Goal: Task Accomplishment & Management: Manage account settings

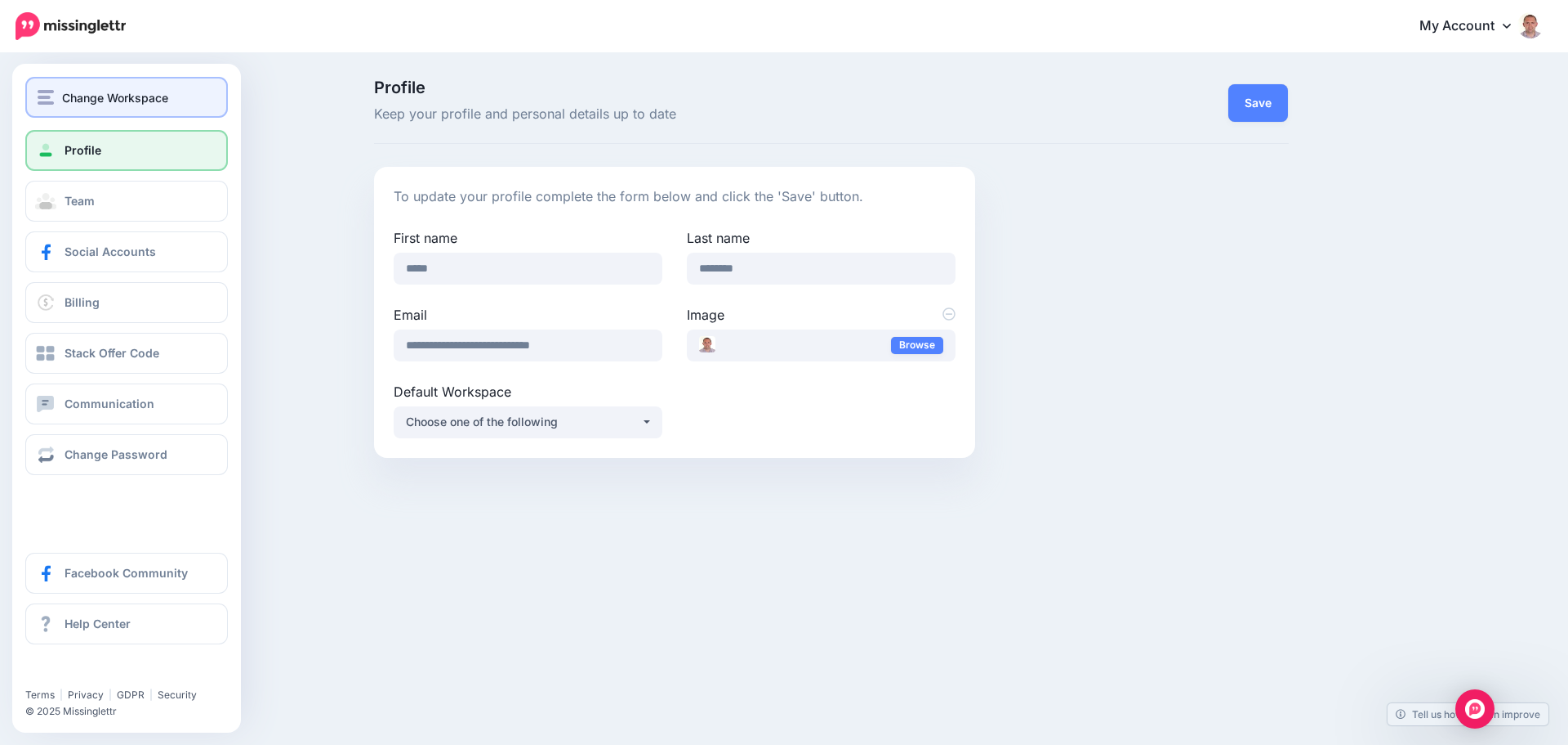
click at [135, 90] on span "Change Workspace" at bounding box center [115, 98] width 107 height 19
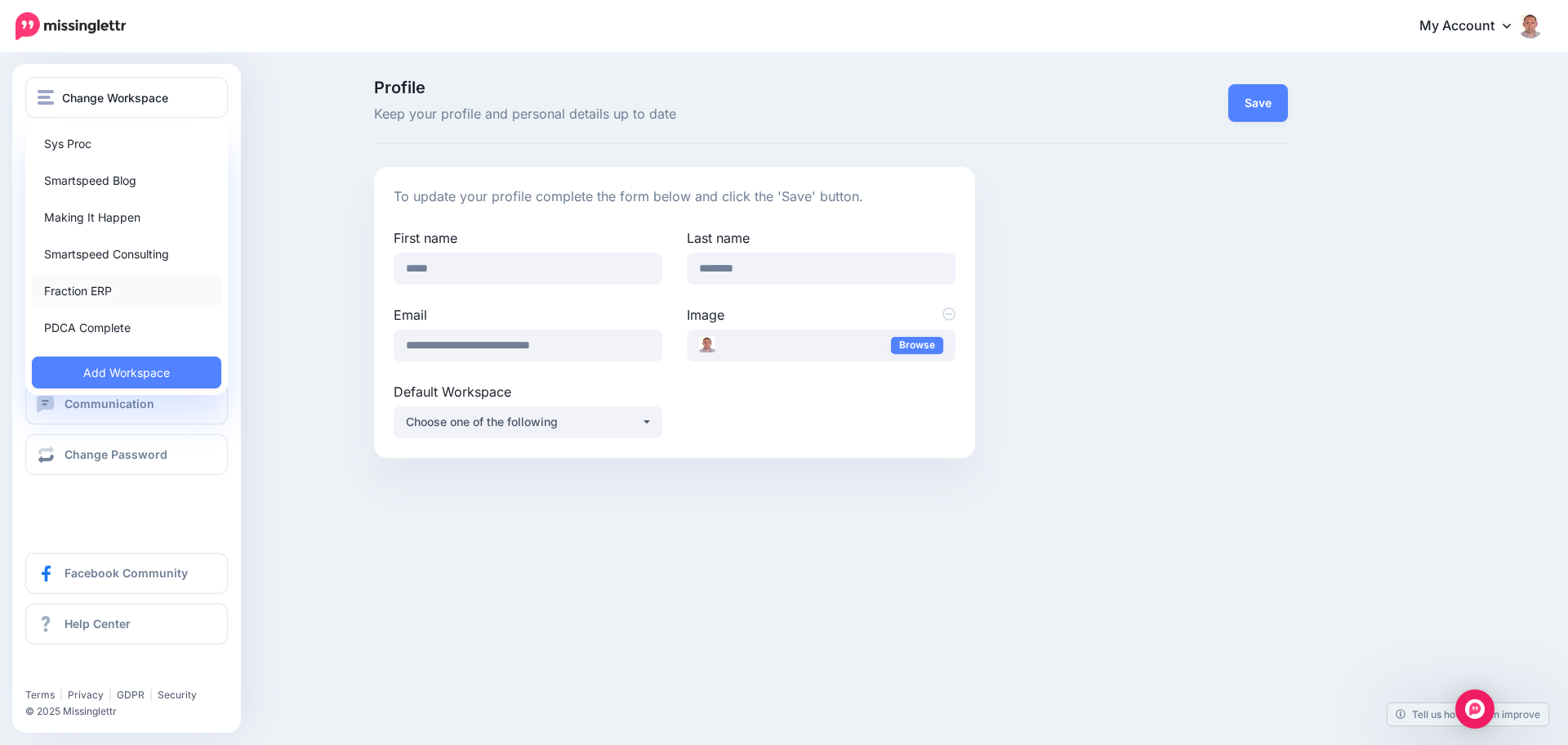
click at [105, 290] on link "Fraction ERP" at bounding box center [126, 290] width 189 height 32
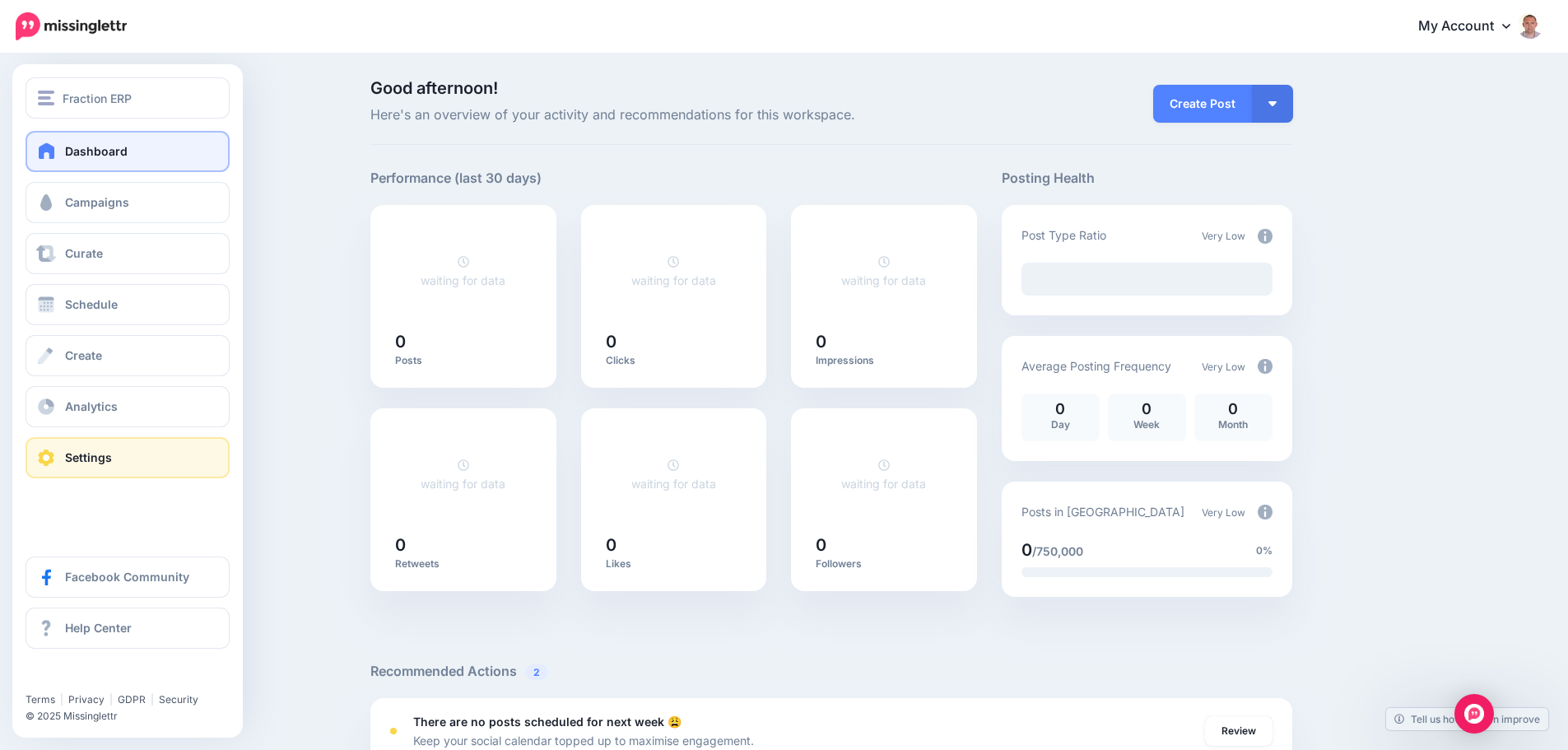
click at [85, 459] on span "Settings" at bounding box center [88, 457] width 46 height 14
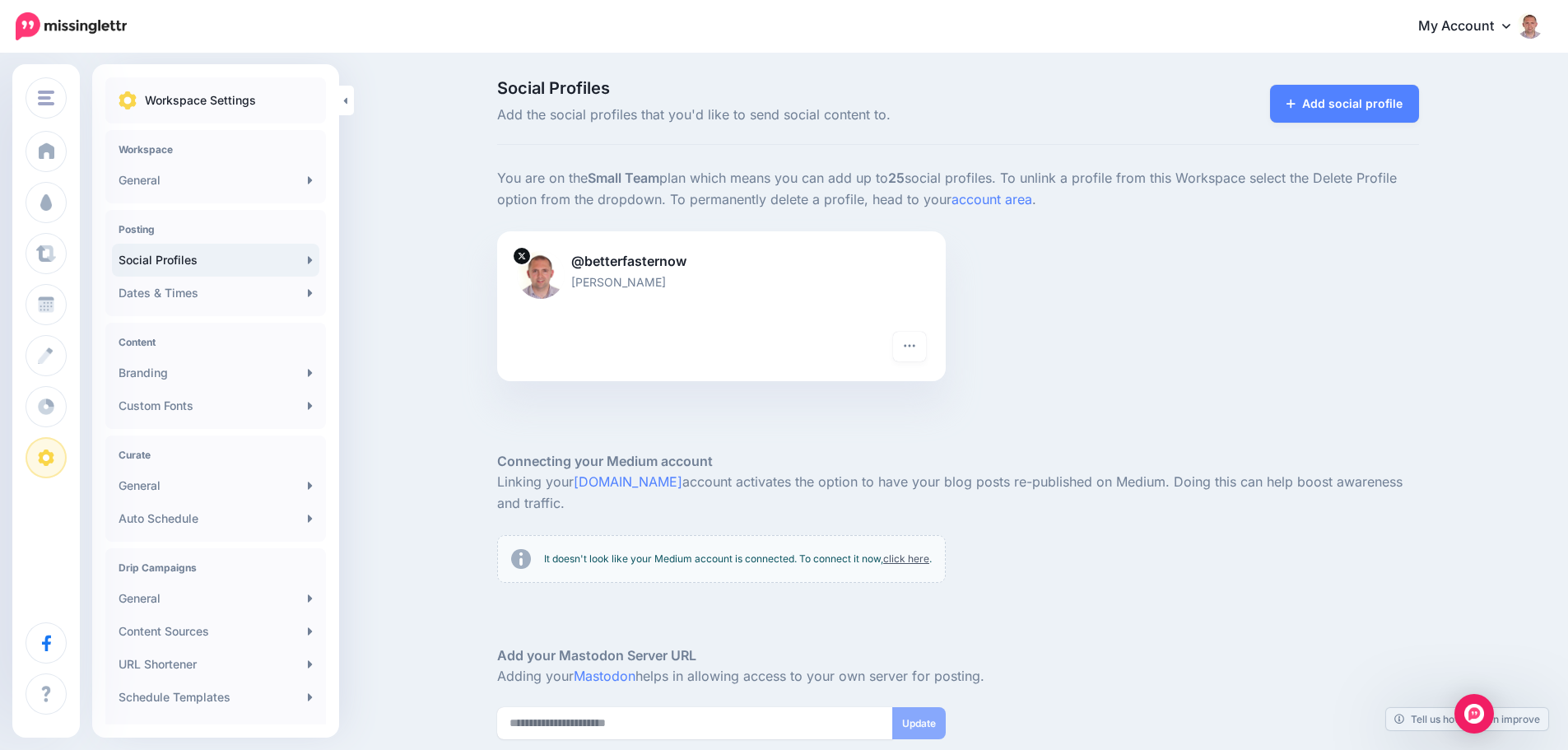
click at [297, 256] on link "Social Profiles" at bounding box center [216, 260] width 207 height 33
click at [1366, 107] on link "Add social profile" at bounding box center [1344, 104] width 149 height 38
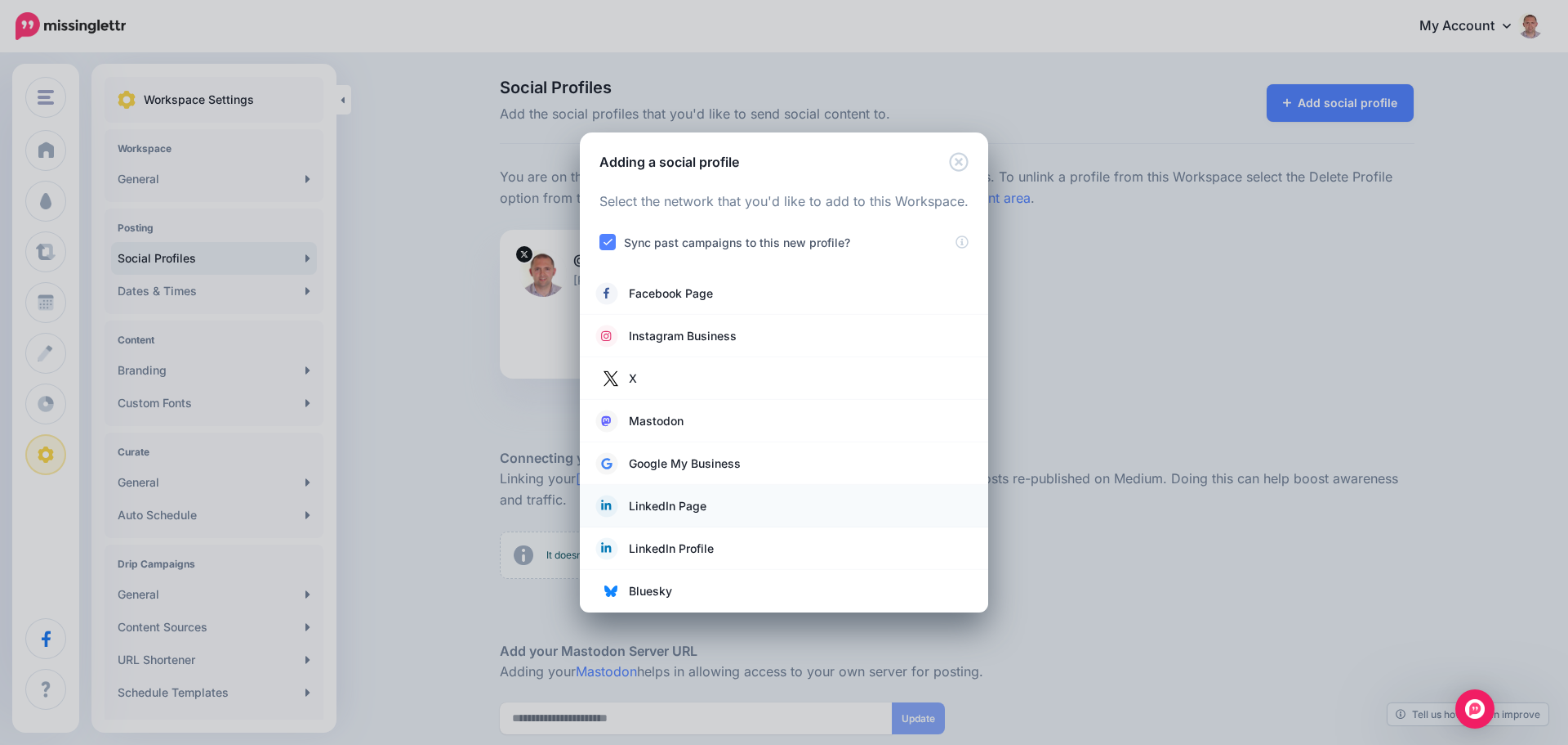
click at [676, 509] on span "LinkedIn Page" at bounding box center [668, 506] width 78 height 19
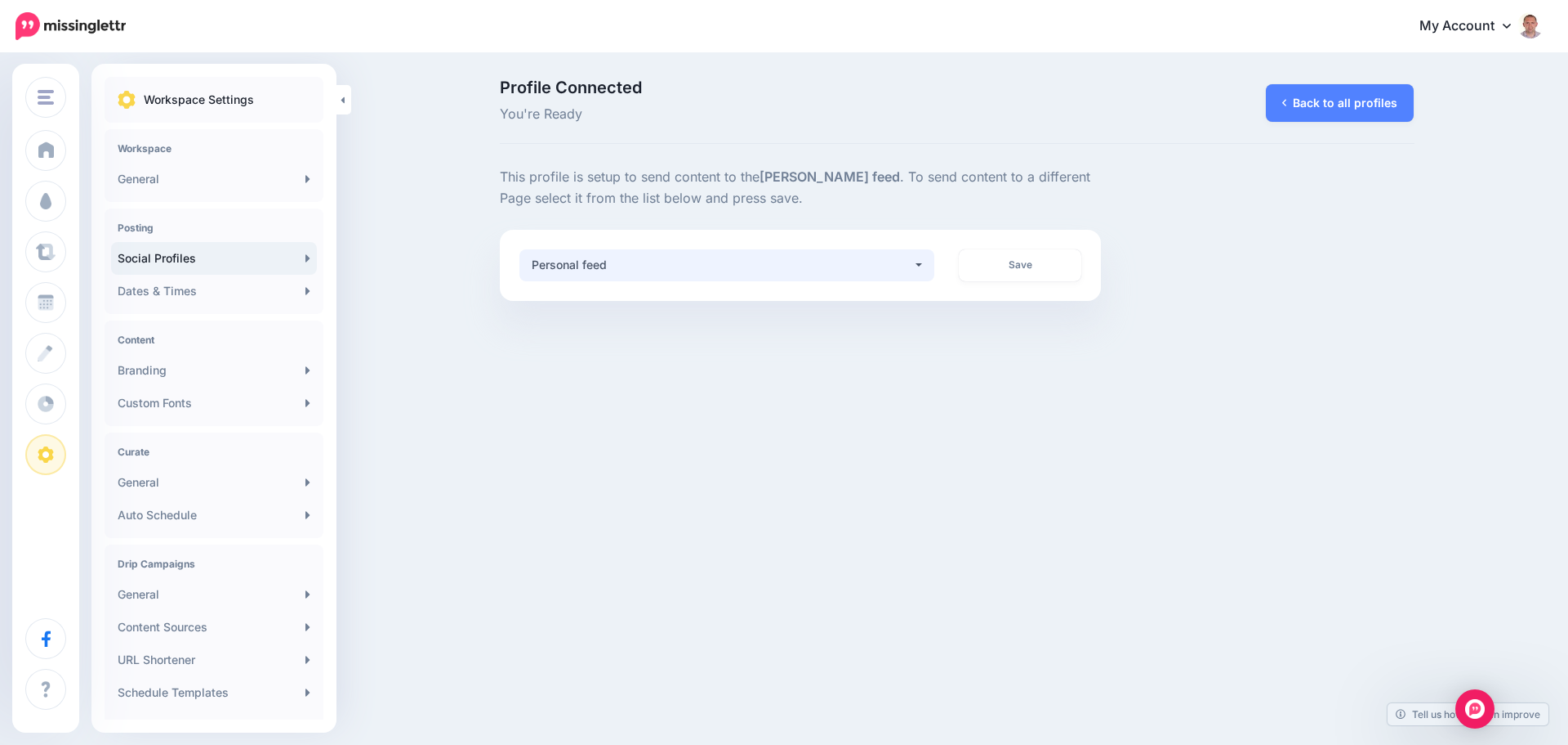
click at [917, 269] on button "Personal feed" at bounding box center [727, 264] width 416 height 32
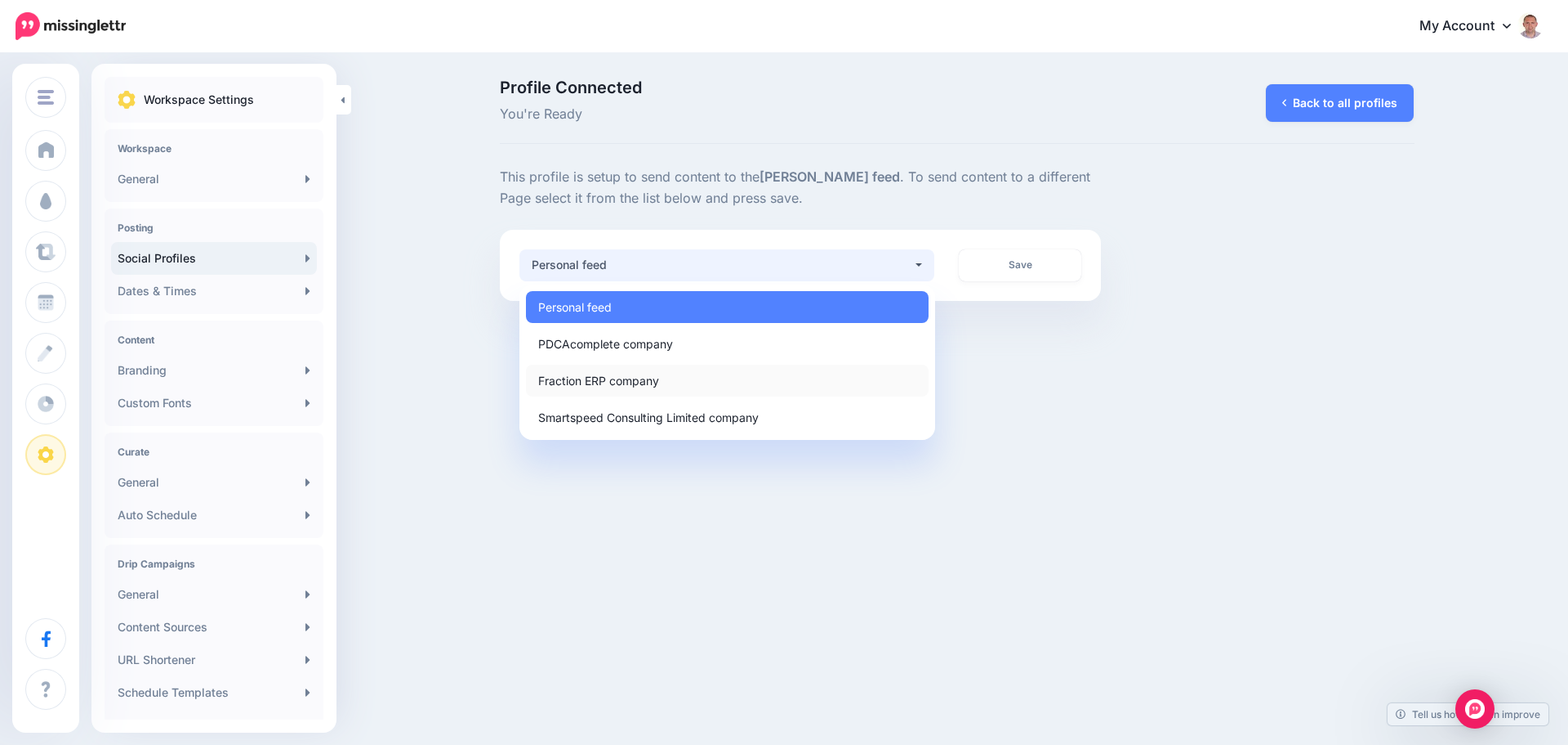
click at [641, 381] on span "Fraction ERP company" at bounding box center [599, 380] width 121 height 19
select select "**********"
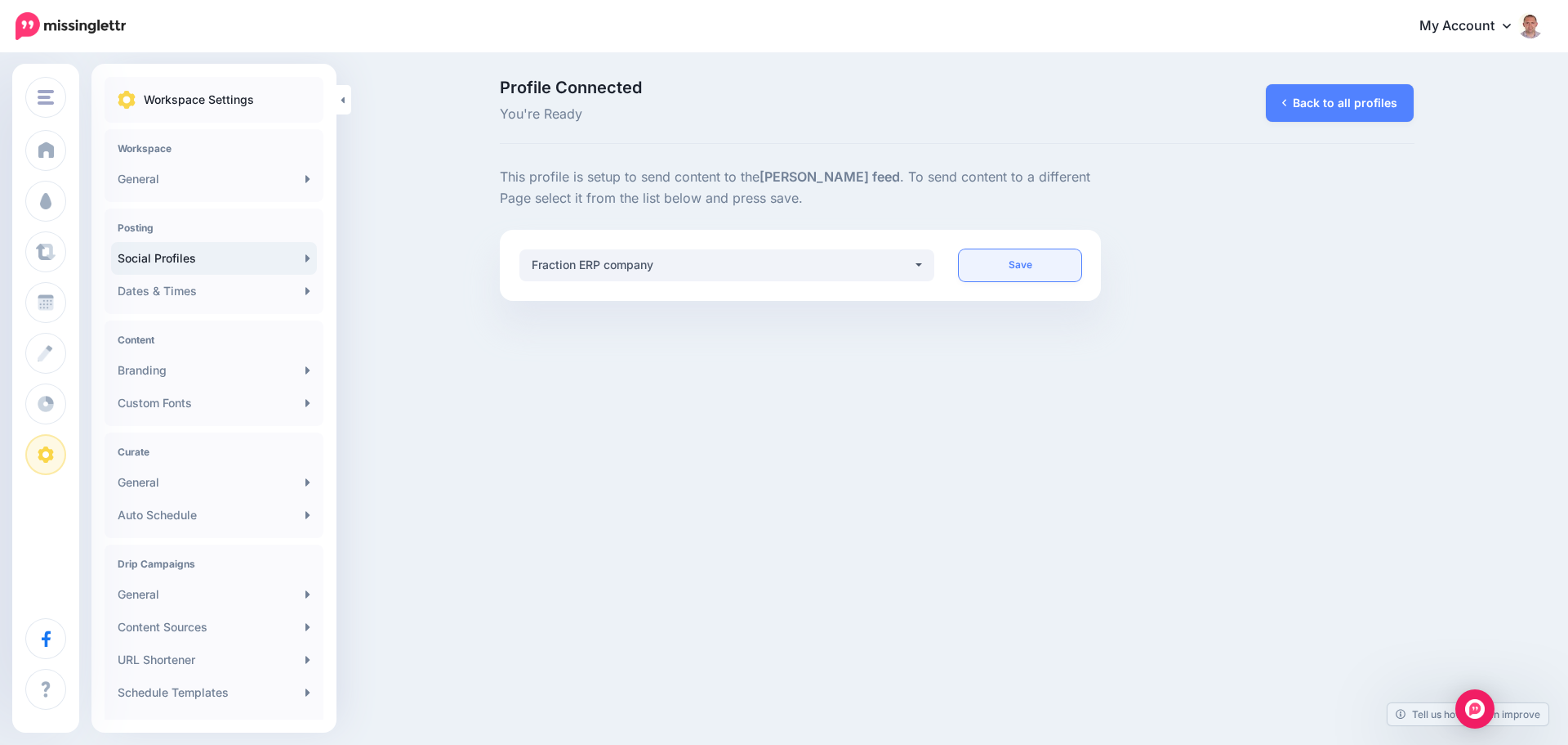
click at [1028, 256] on link "Save" at bounding box center [1020, 264] width 123 height 32
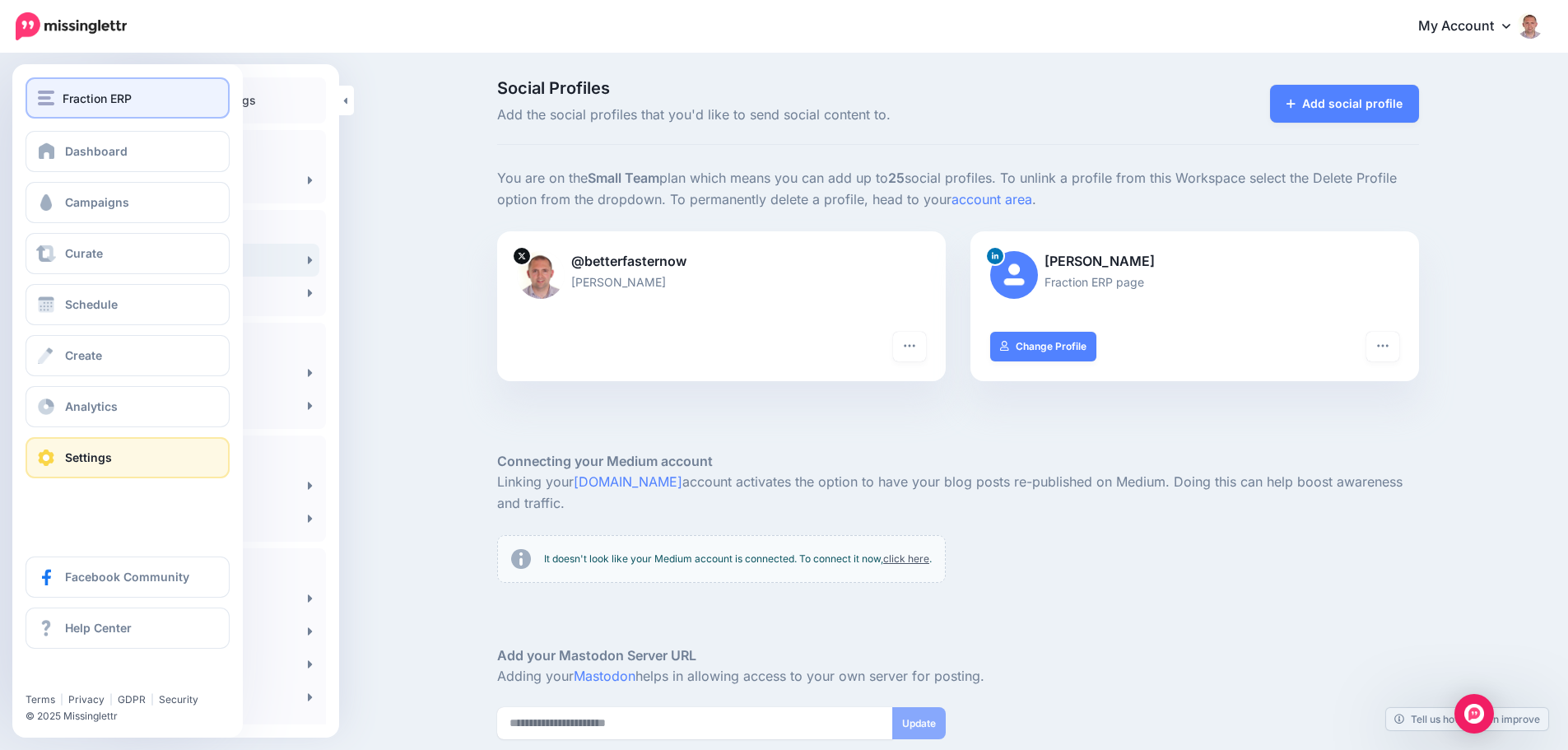
click at [63, 91] on span "Fraction ERP" at bounding box center [97, 99] width 69 height 19
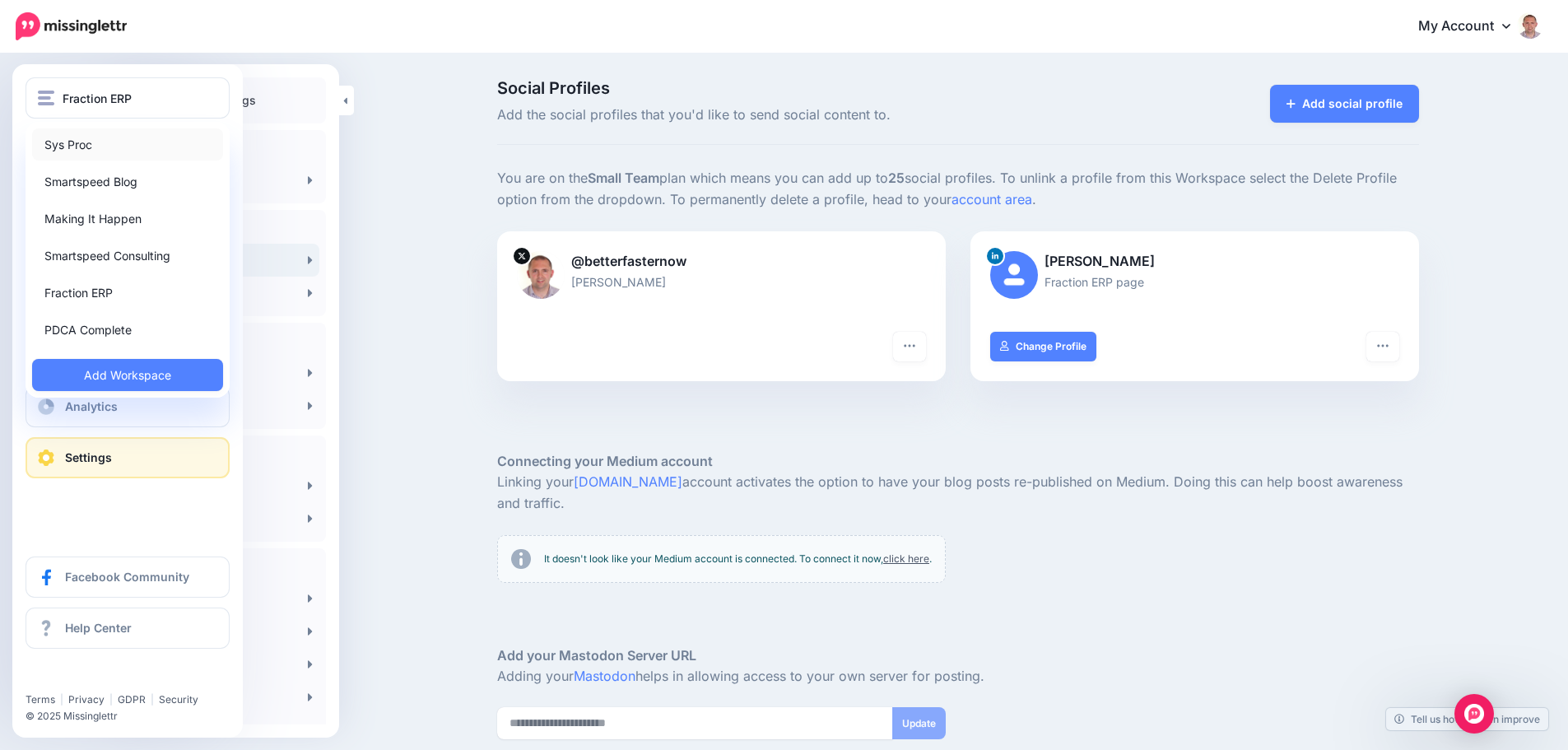
click at [109, 148] on link "Sys Proc" at bounding box center [127, 144] width 191 height 32
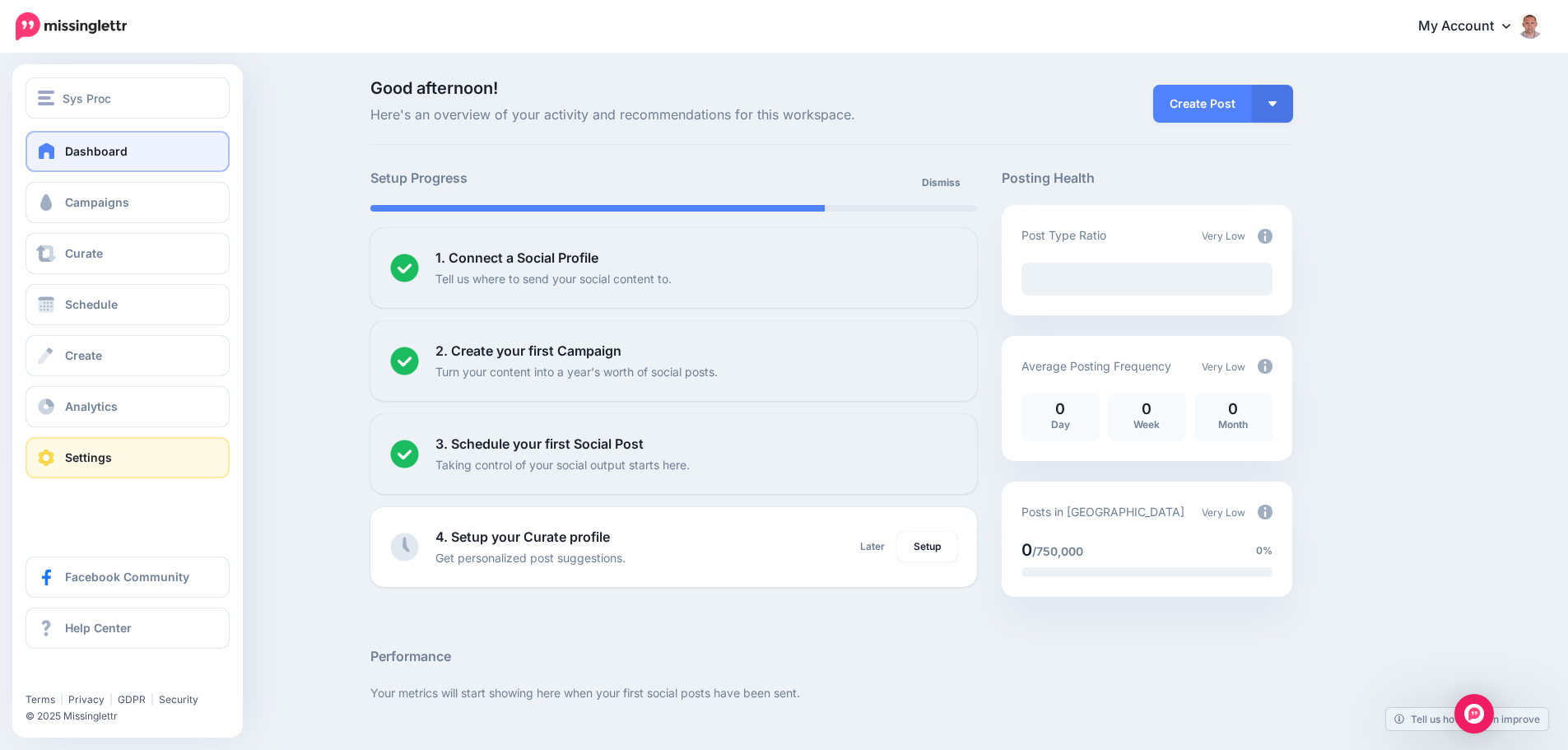
click at [124, 454] on link "Settings" at bounding box center [127, 457] width 204 height 42
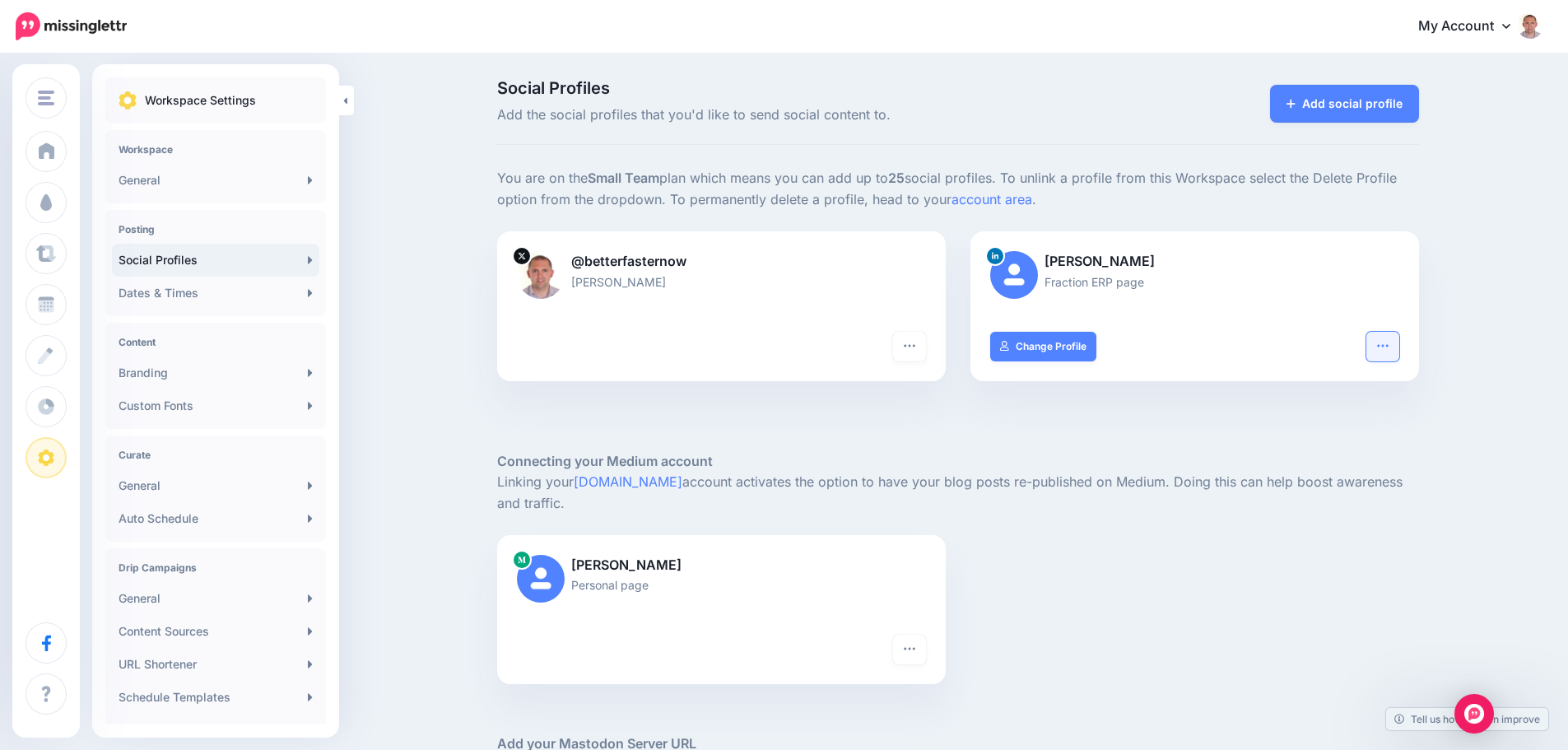
click at [1388, 345] on icon "button" at bounding box center [1381, 345] width 11 height 3
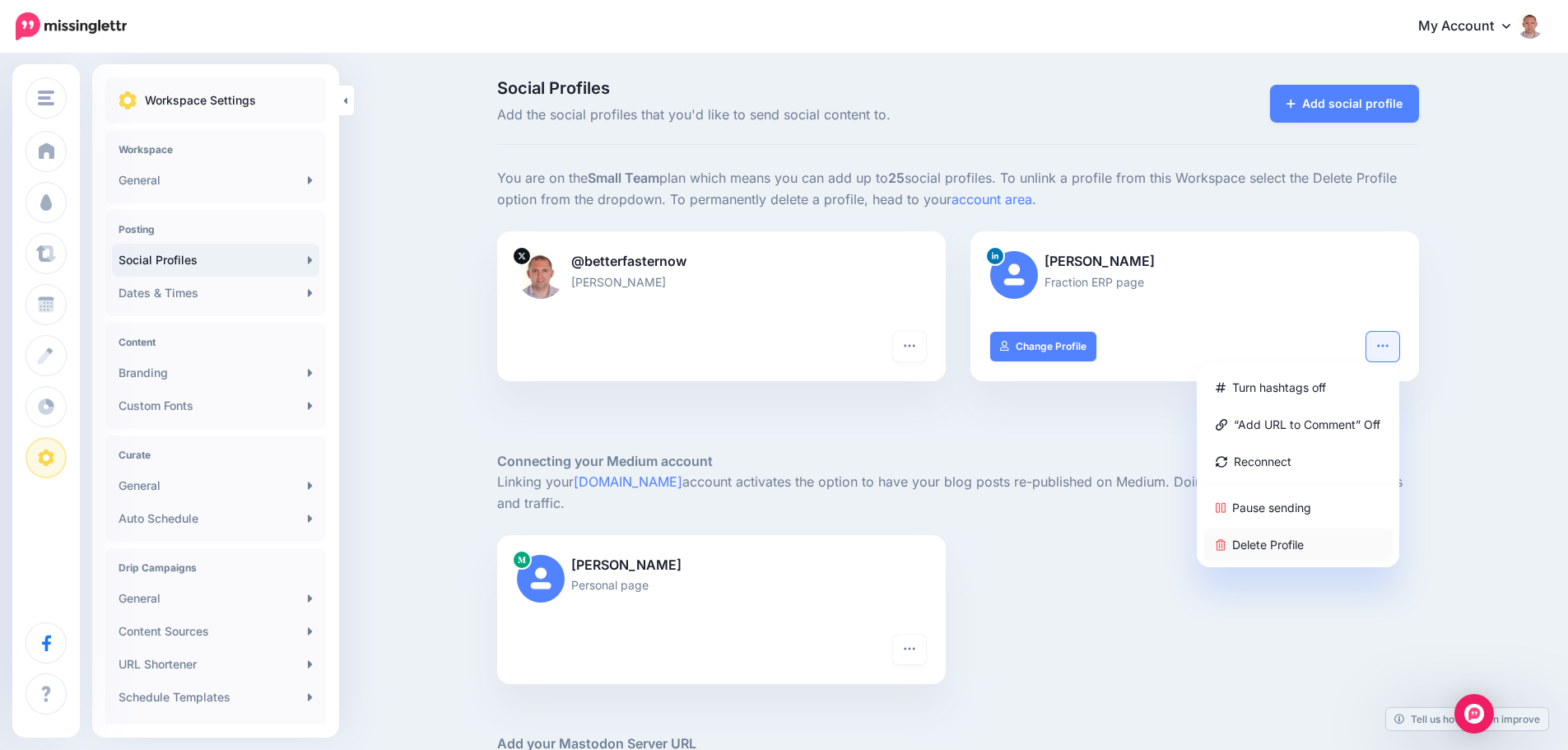
click at [1271, 547] on link "Delete Profile" at bounding box center [1298, 544] width 190 height 32
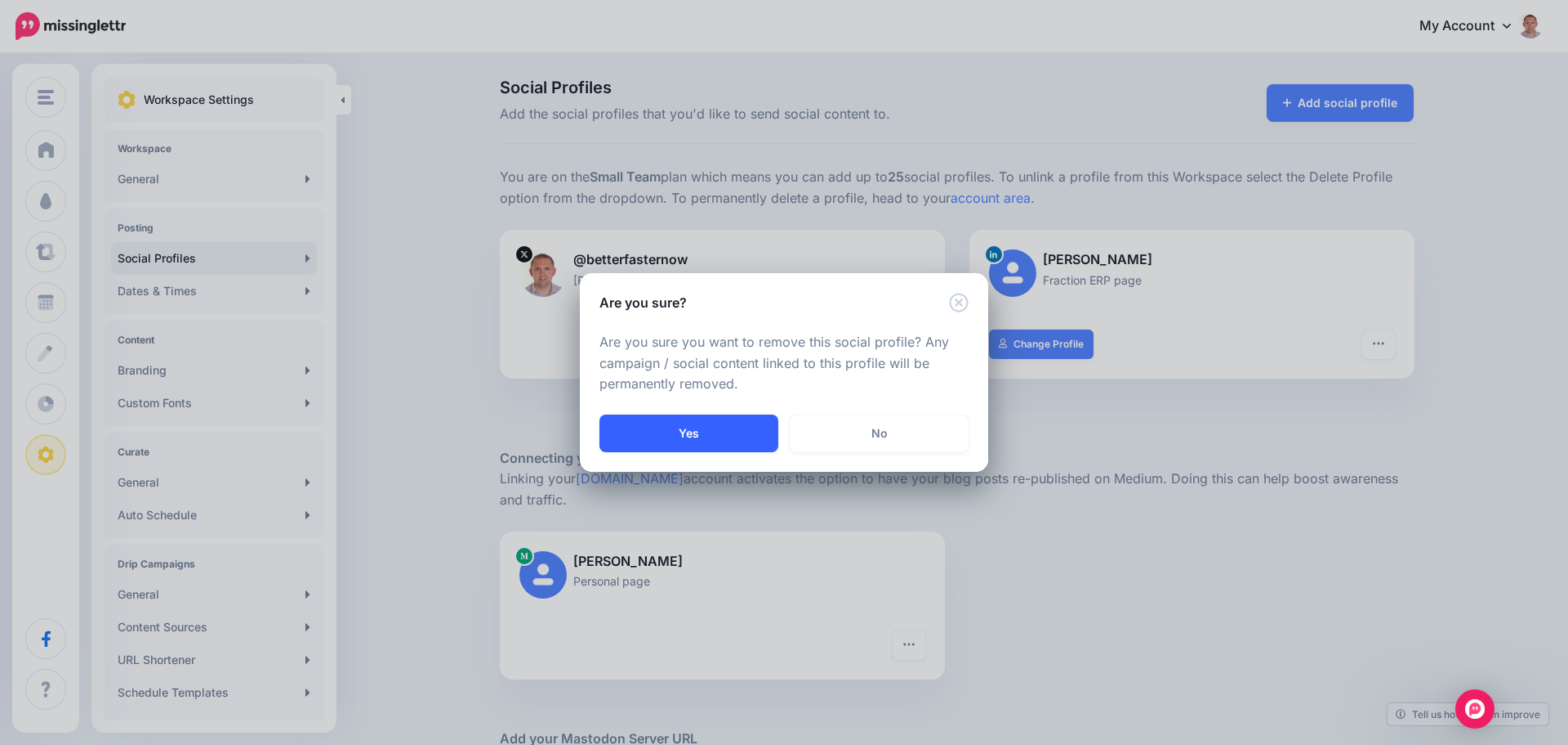
click at [707, 434] on button "Yes" at bounding box center [689, 433] width 179 height 37
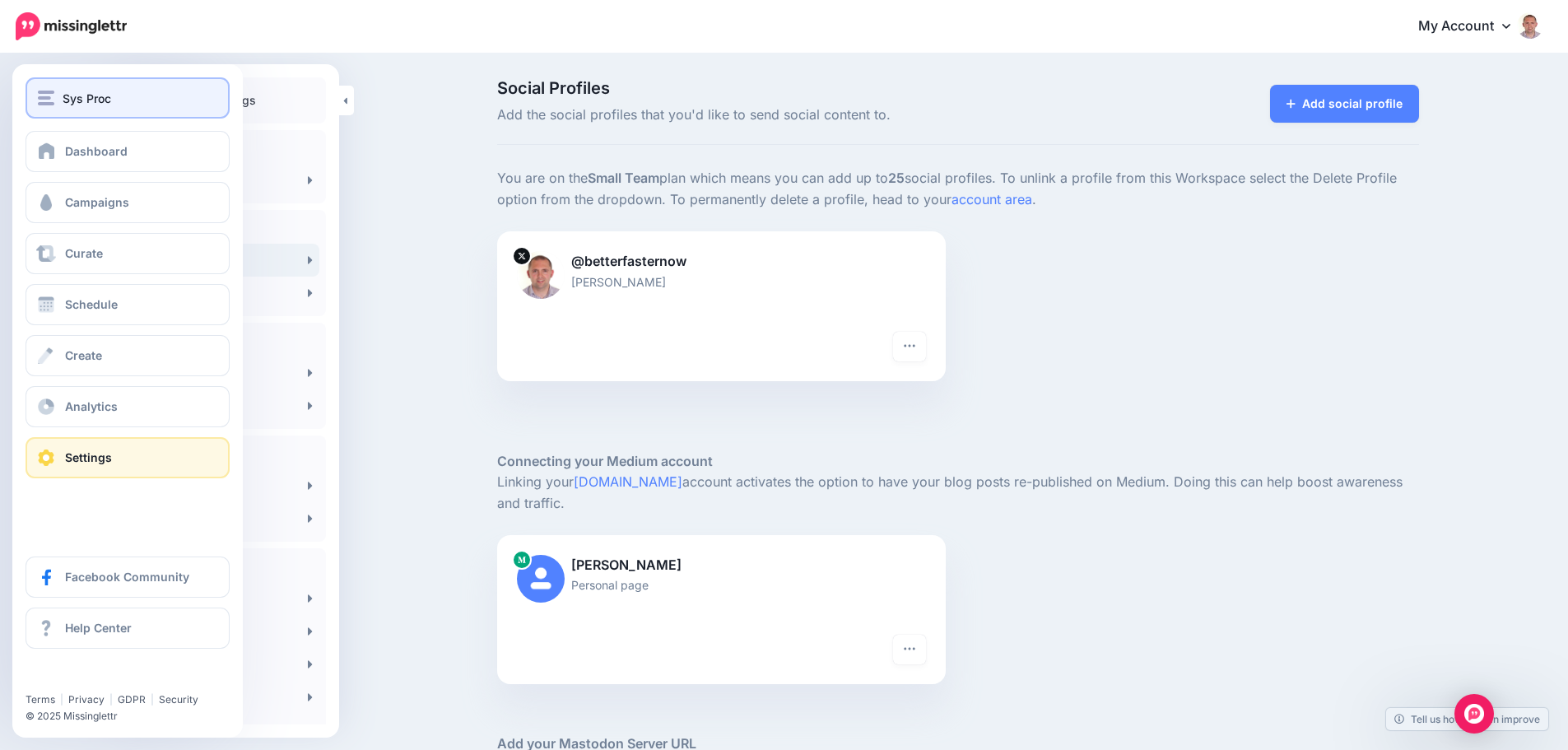
click at [69, 96] on span "Sys Proc" at bounding box center [87, 99] width 48 height 19
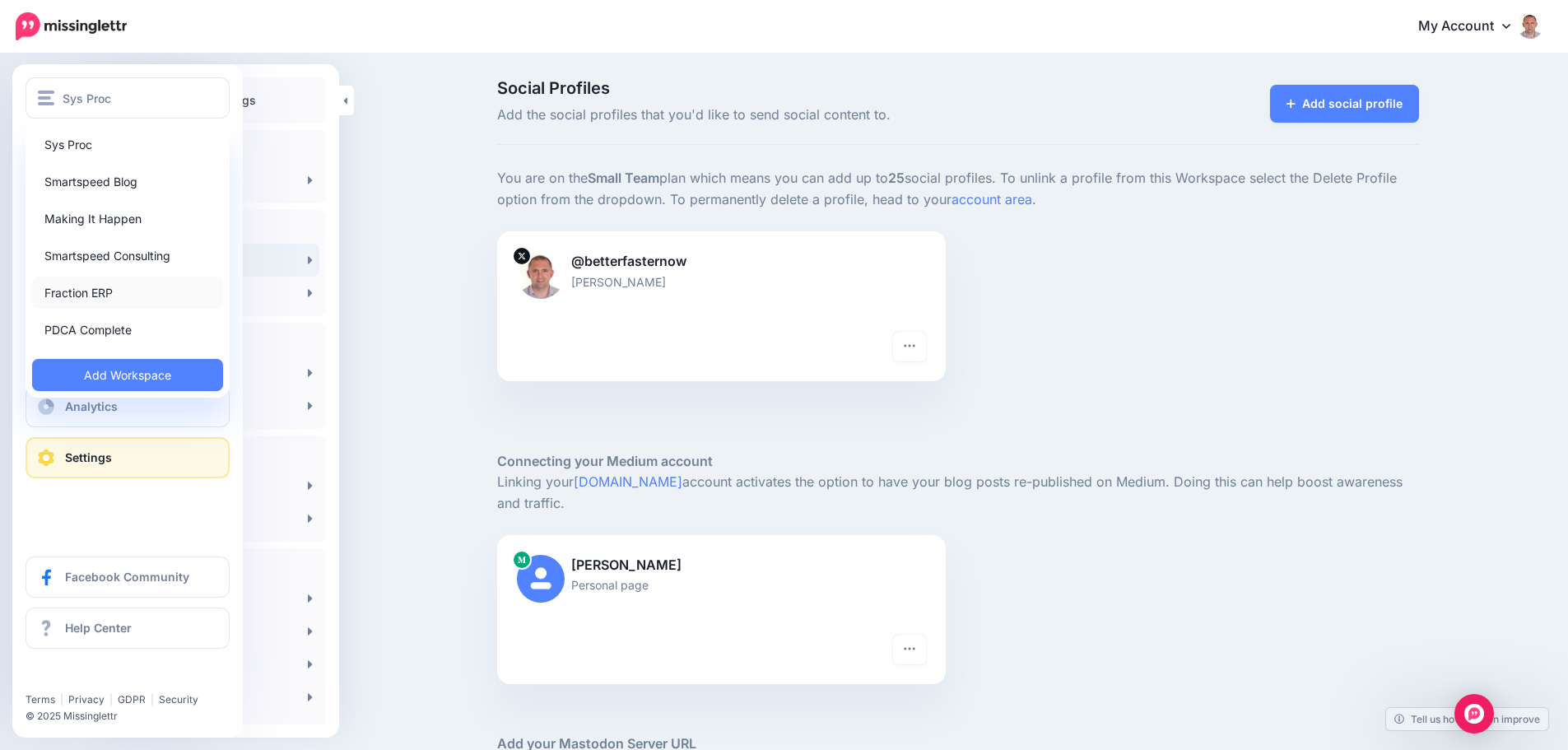
click at [109, 288] on link "Fraction ERP" at bounding box center [127, 292] width 191 height 32
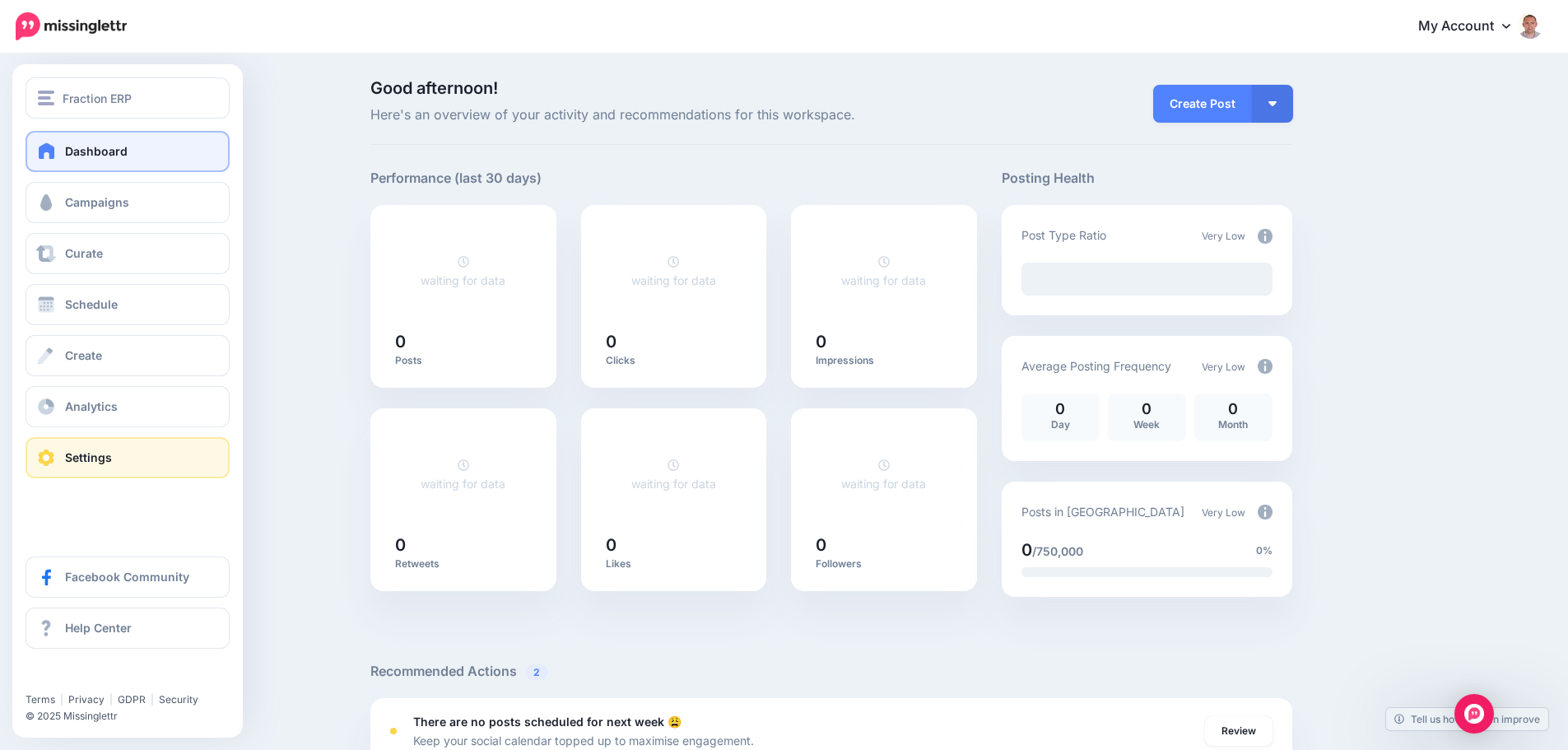
click at [103, 450] on link "Settings" at bounding box center [127, 457] width 204 height 42
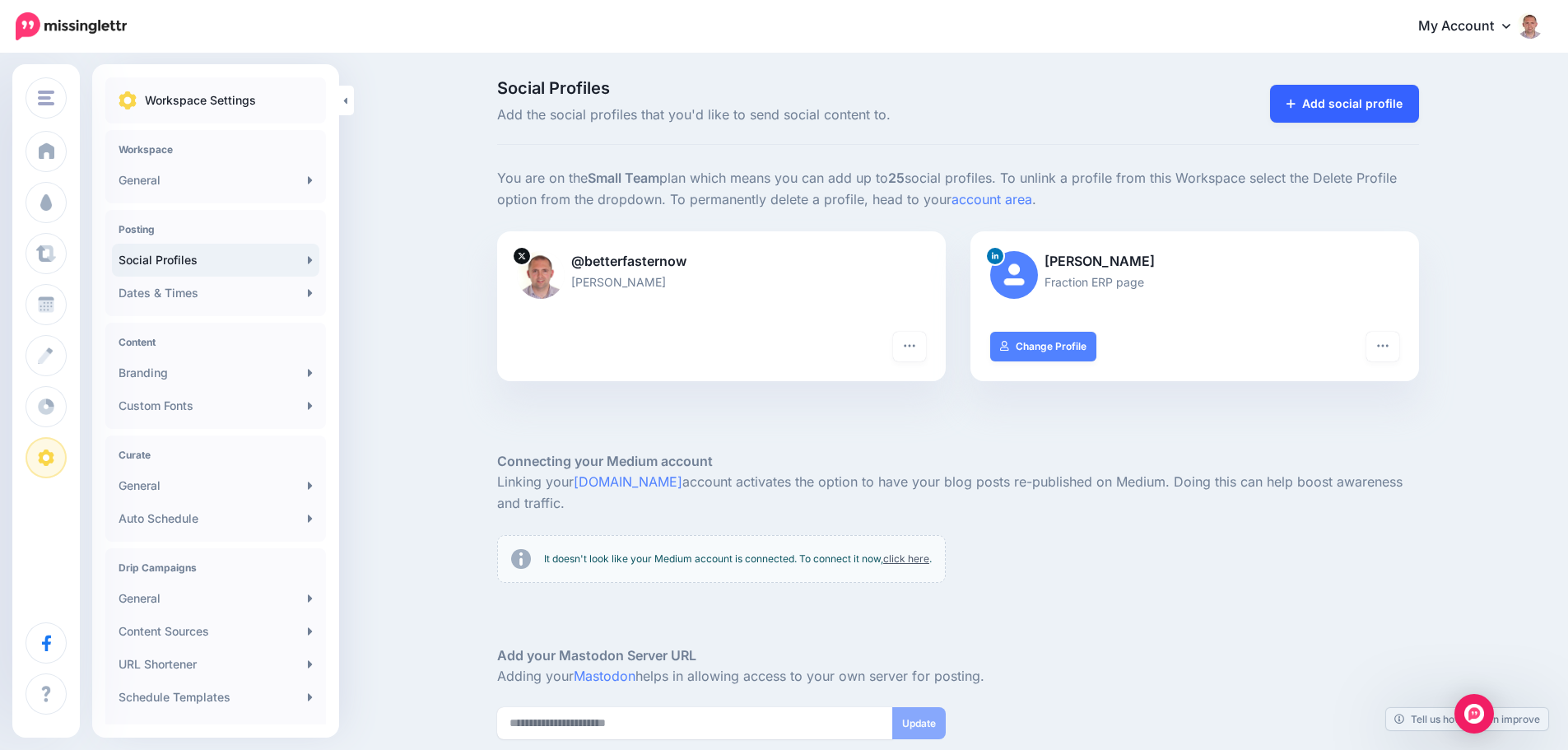
click at [1361, 96] on link "Add social profile" at bounding box center [1344, 104] width 149 height 38
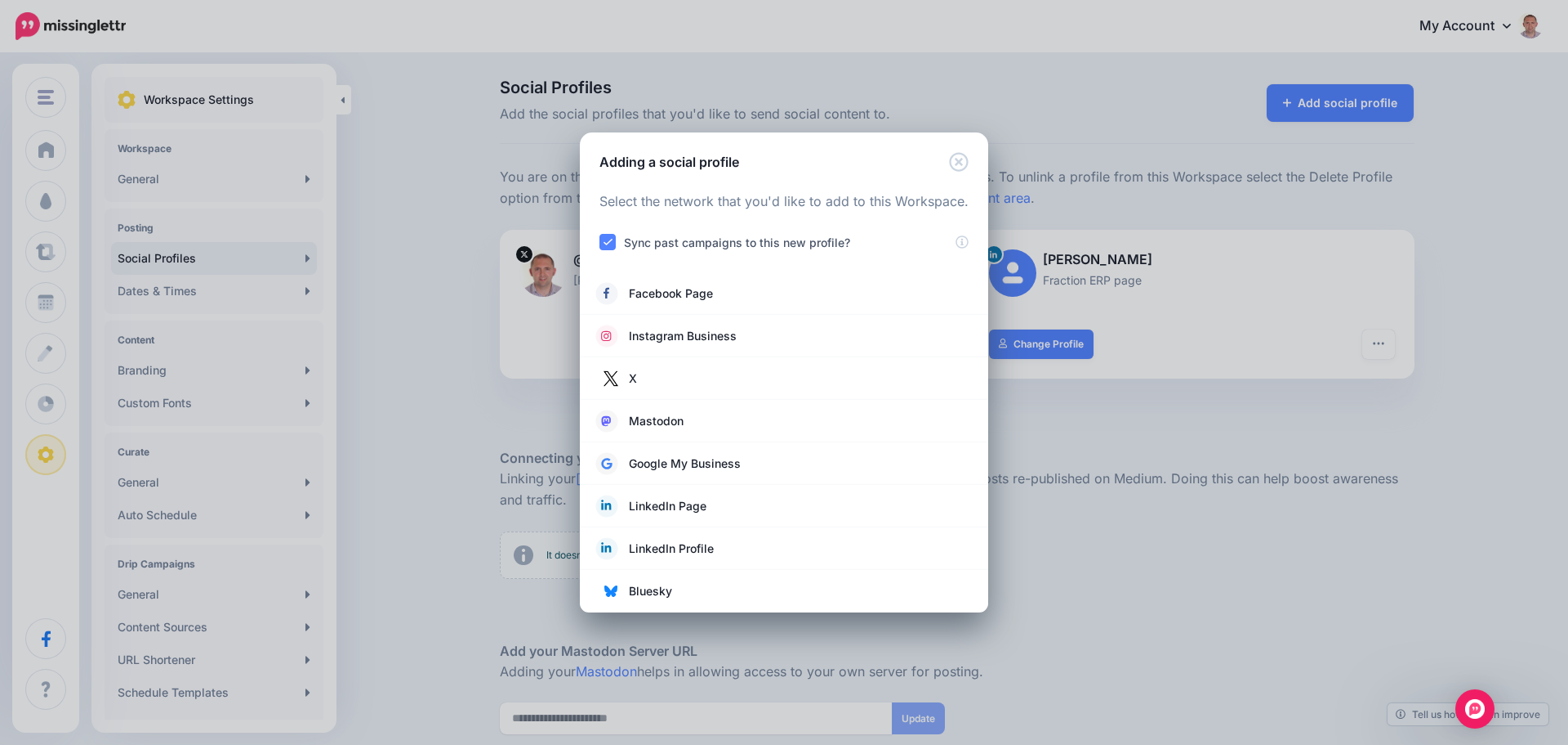
click at [415, 299] on div "Adding a social profile Loading Select the network that you'd like to add to th…" at bounding box center [784, 372] width 1568 height 745
click at [681, 334] on span "Instagram Business" at bounding box center [683, 335] width 108 height 19
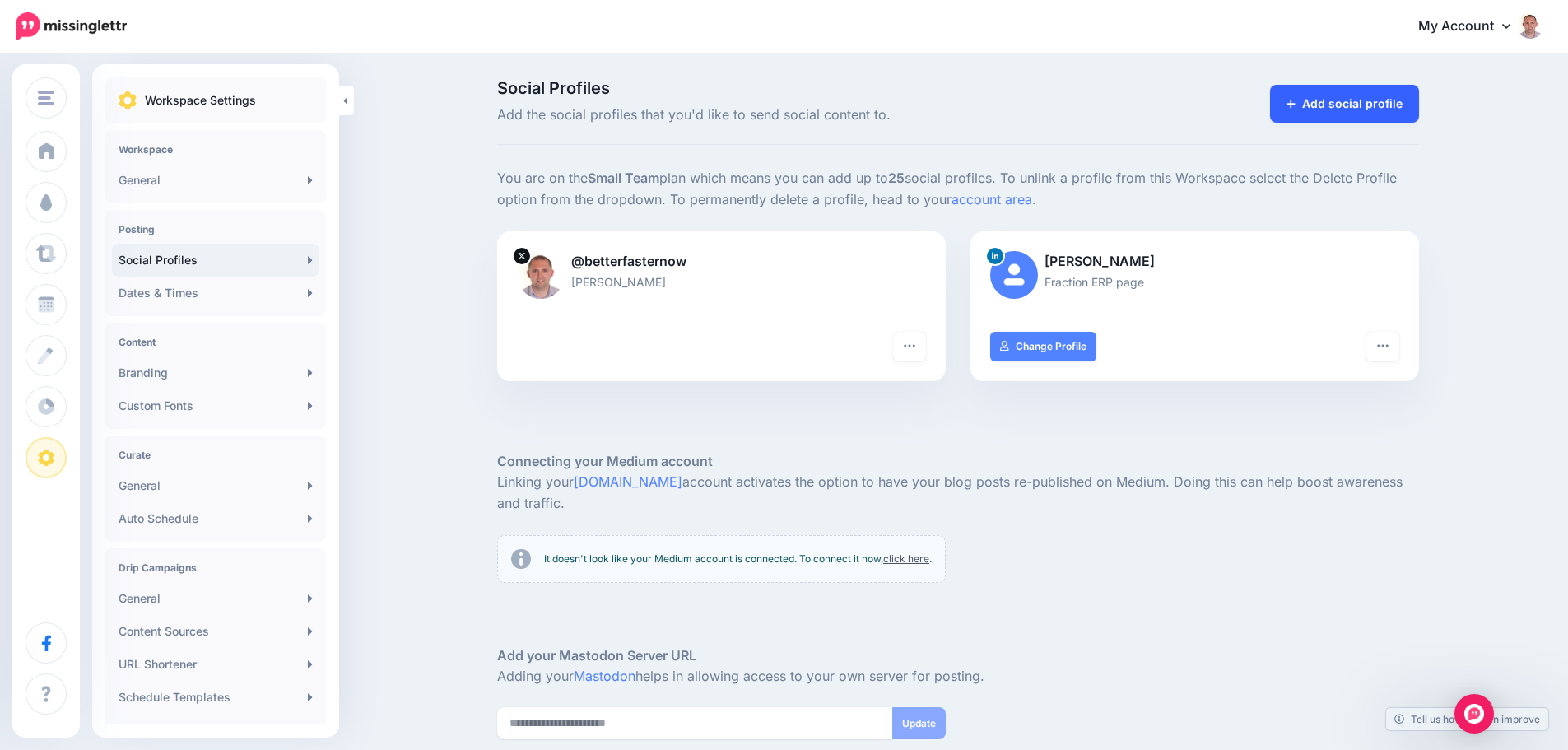
click at [1322, 101] on link "Add social profile" at bounding box center [1344, 104] width 149 height 38
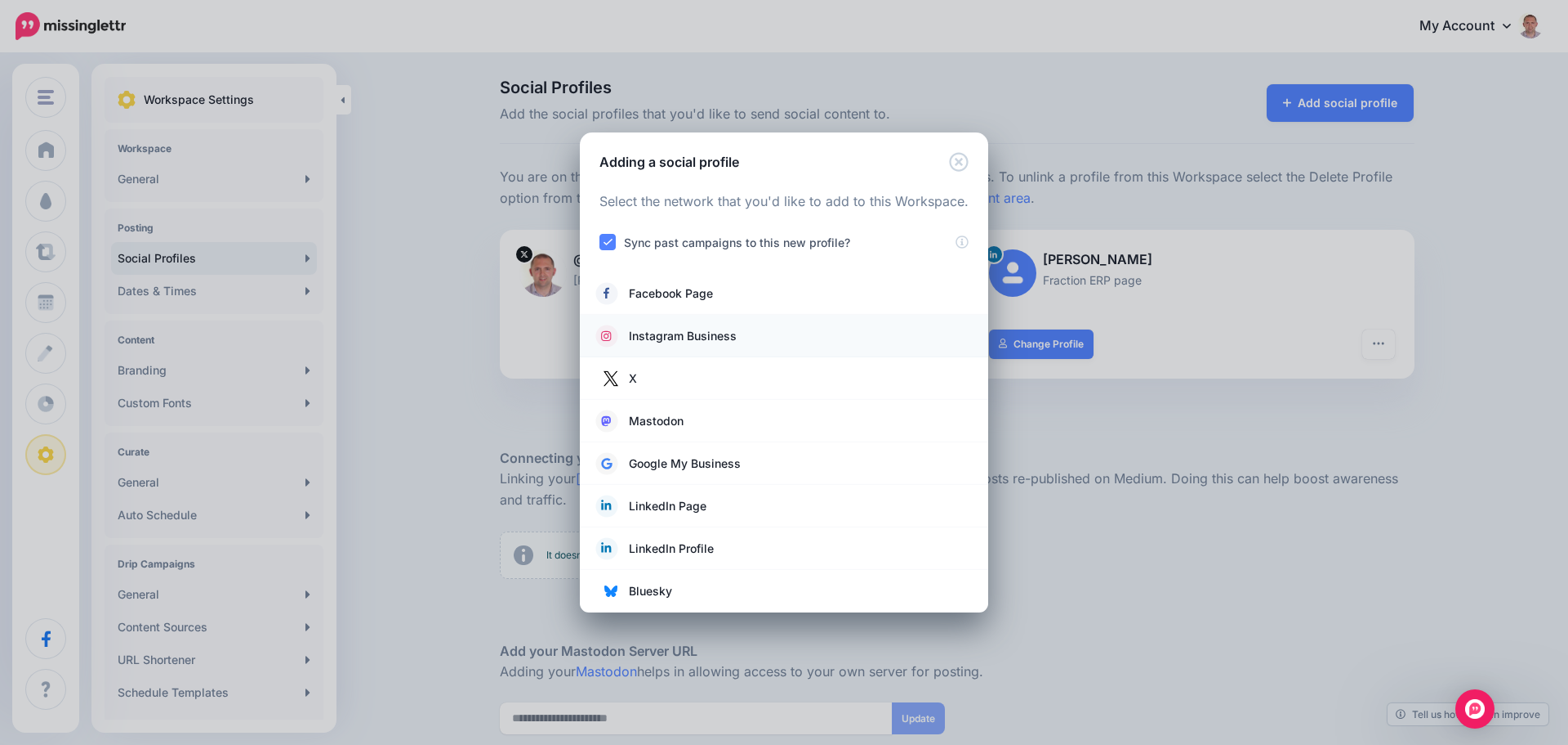
click at [700, 340] on span "Instagram Business" at bounding box center [683, 335] width 108 height 19
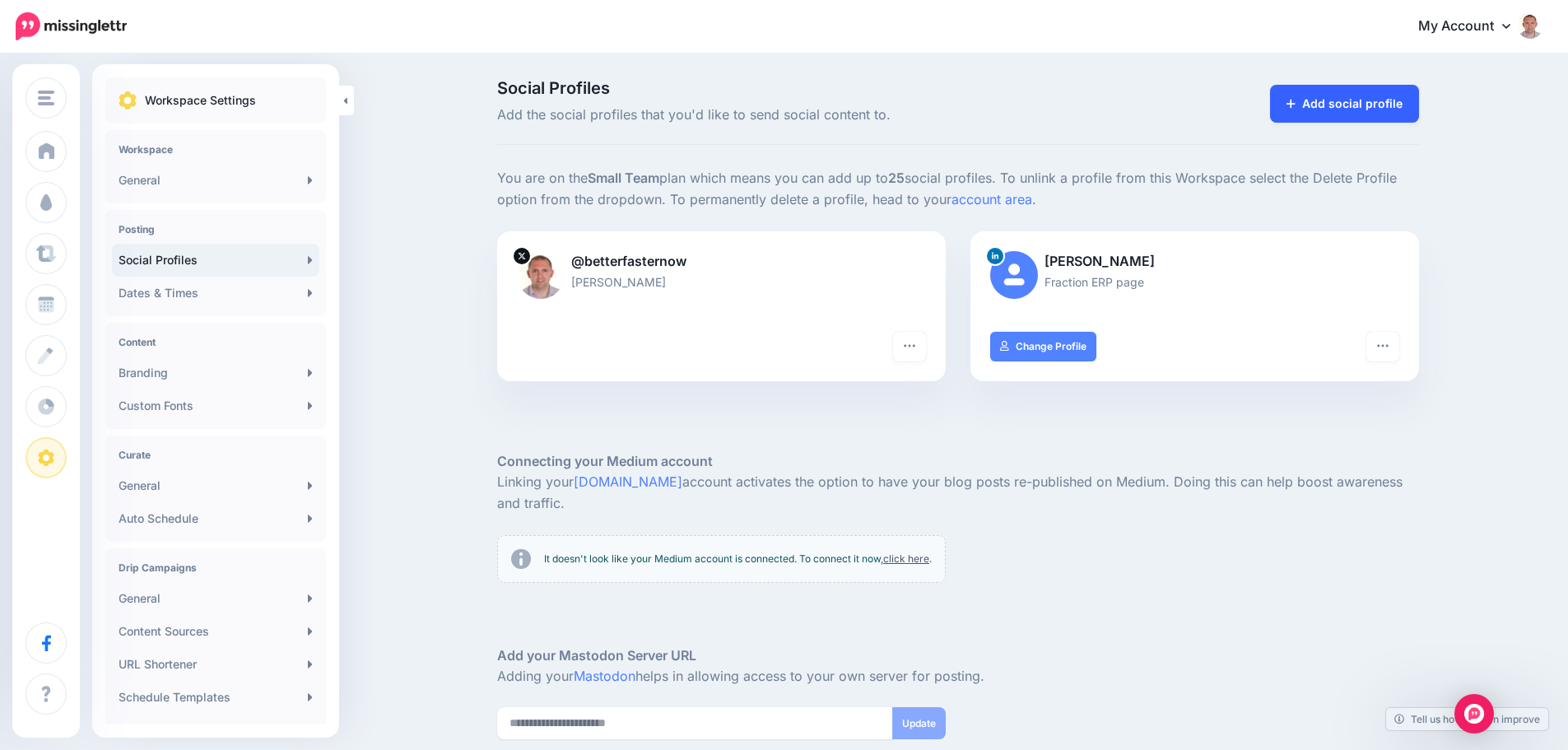
click at [1378, 108] on link "Add social profile" at bounding box center [1344, 104] width 149 height 38
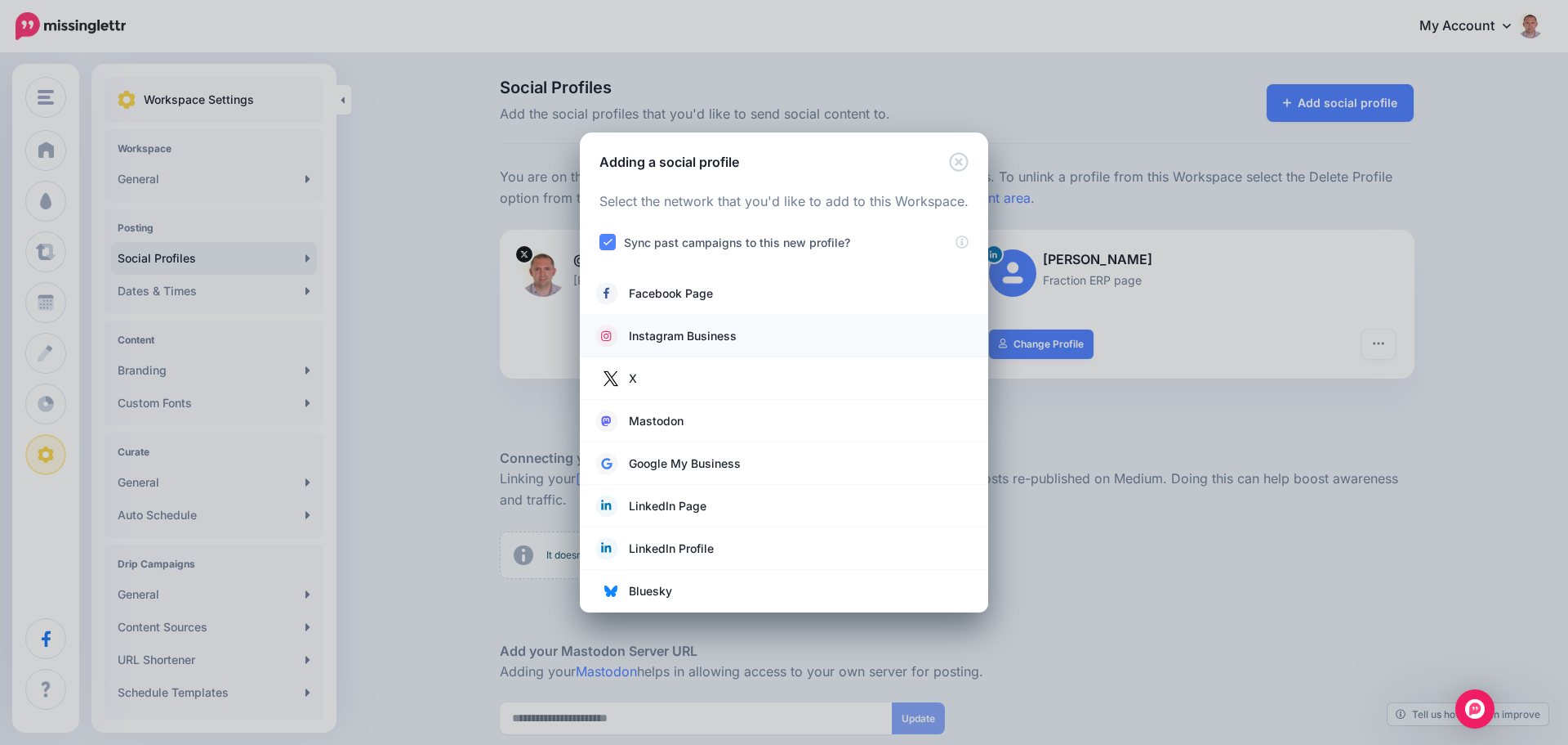
click at [693, 331] on span "Instagram Business" at bounding box center [683, 335] width 108 height 19
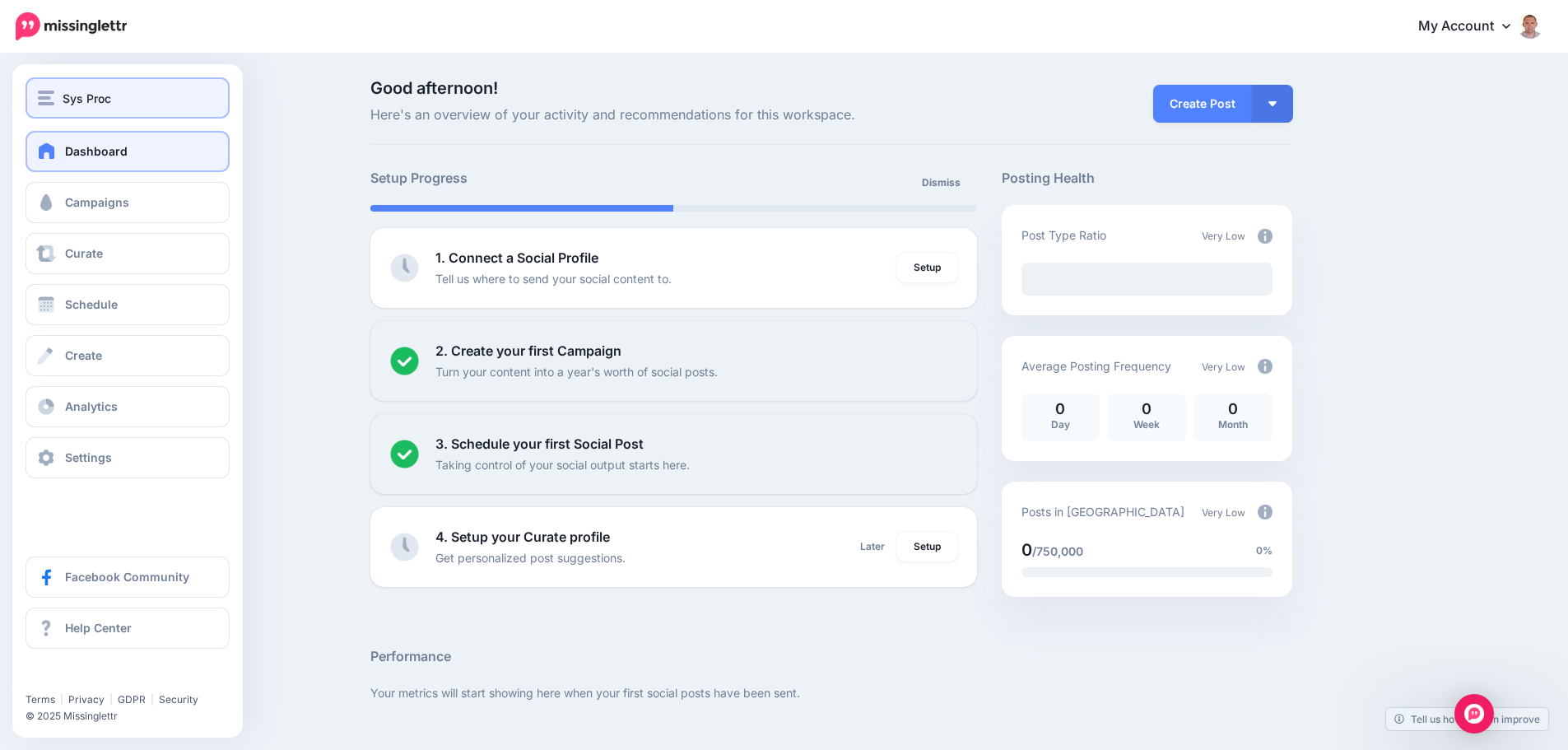
click at [81, 90] on span "Sys Proc" at bounding box center [87, 99] width 48 height 19
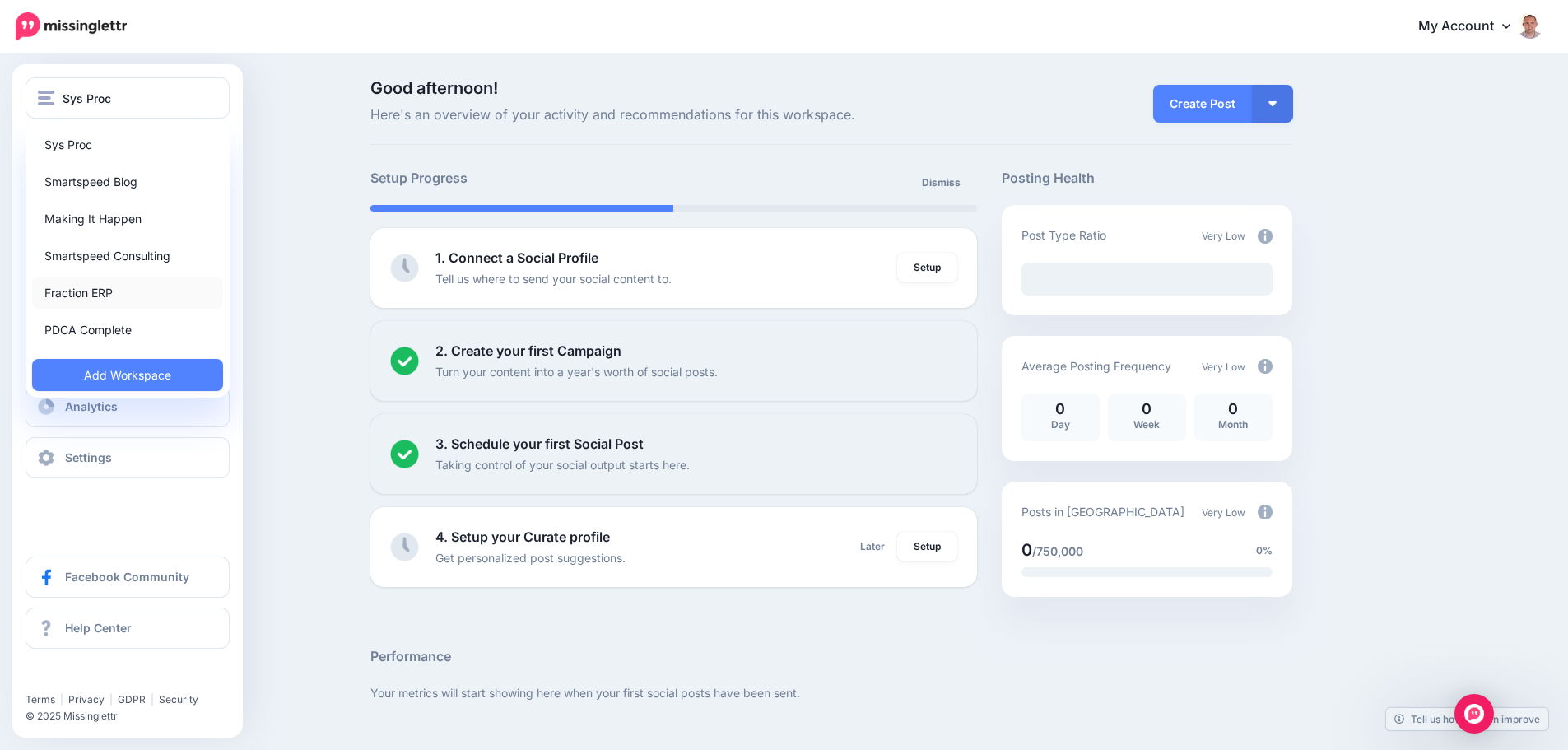
click at [122, 286] on link "Fraction ERP" at bounding box center [127, 292] width 191 height 32
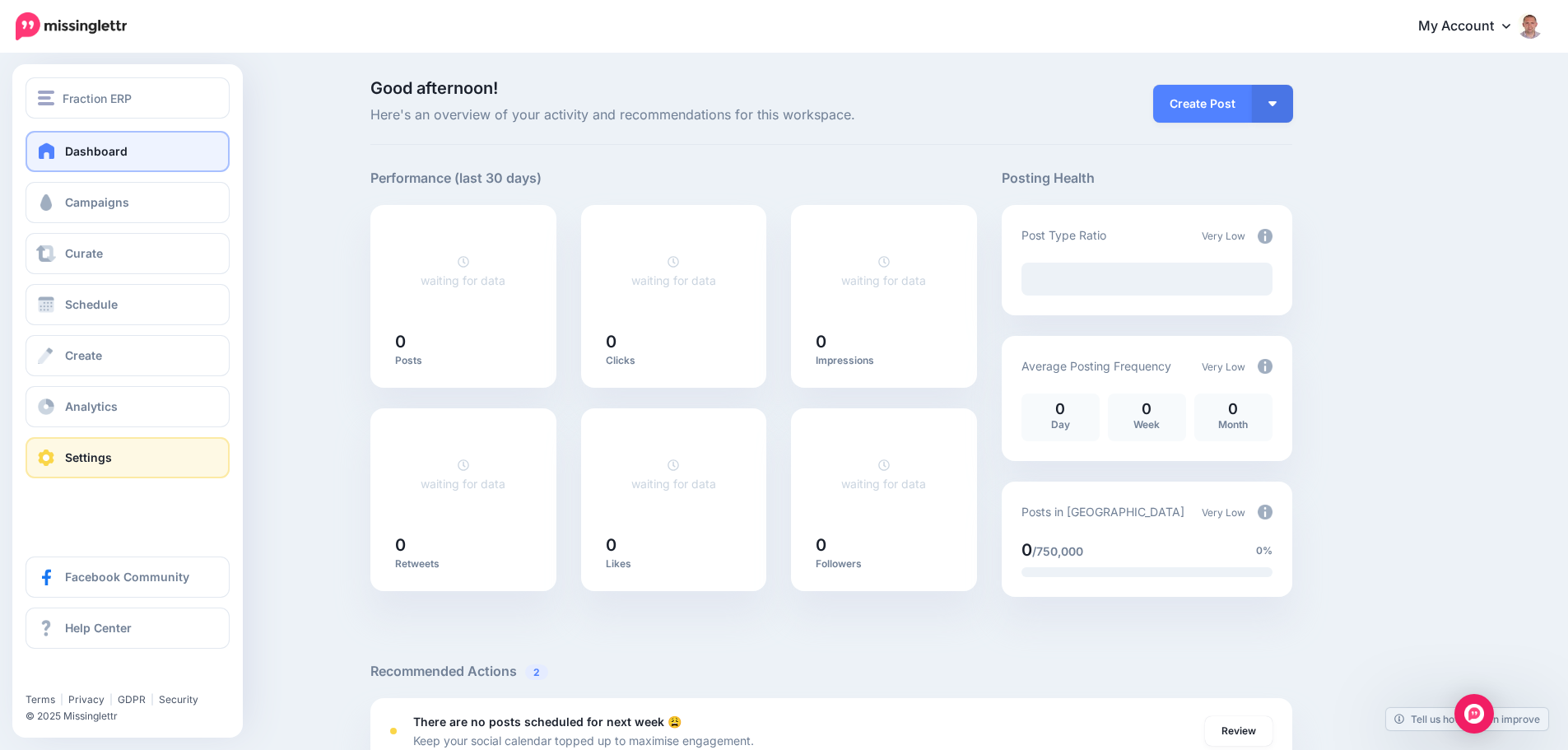
click at [123, 457] on link "Settings" at bounding box center [127, 457] width 204 height 42
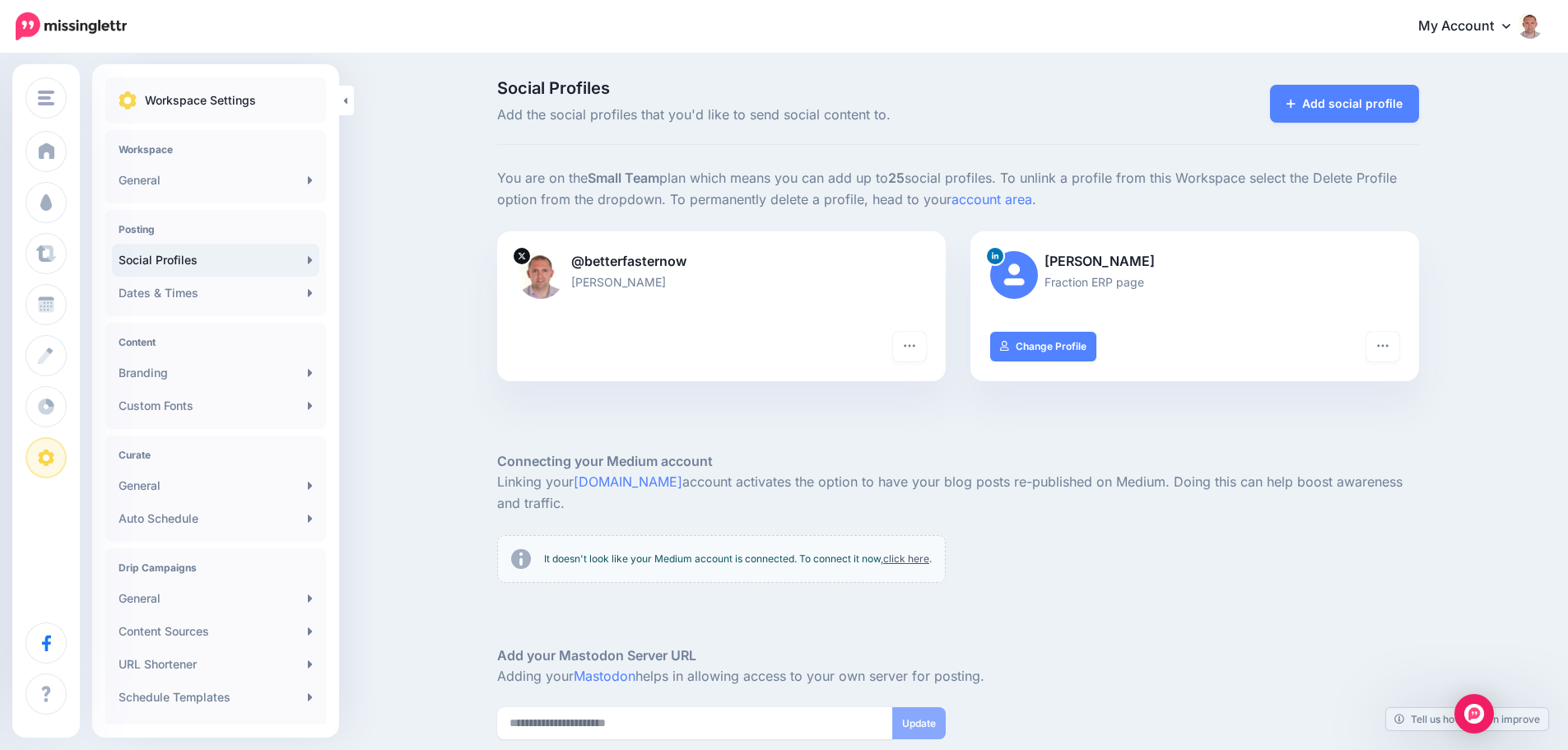
click at [308, 255] on icon at bounding box center [310, 260] width 5 height 14
click at [914, 344] on icon "button" at bounding box center [910, 345] width 14 height 14
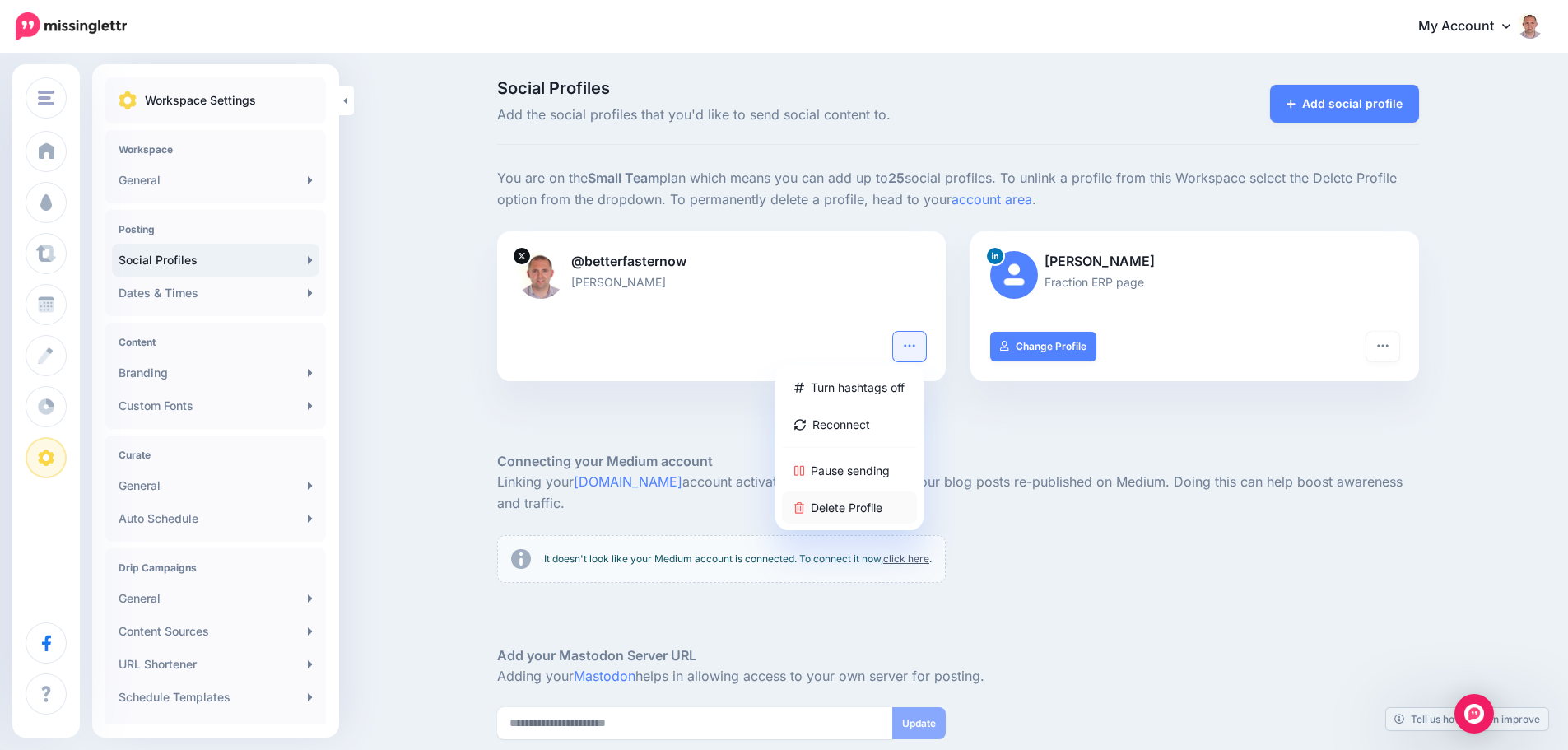
click at [845, 503] on link "Delete Profile" at bounding box center [849, 507] width 135 height 32
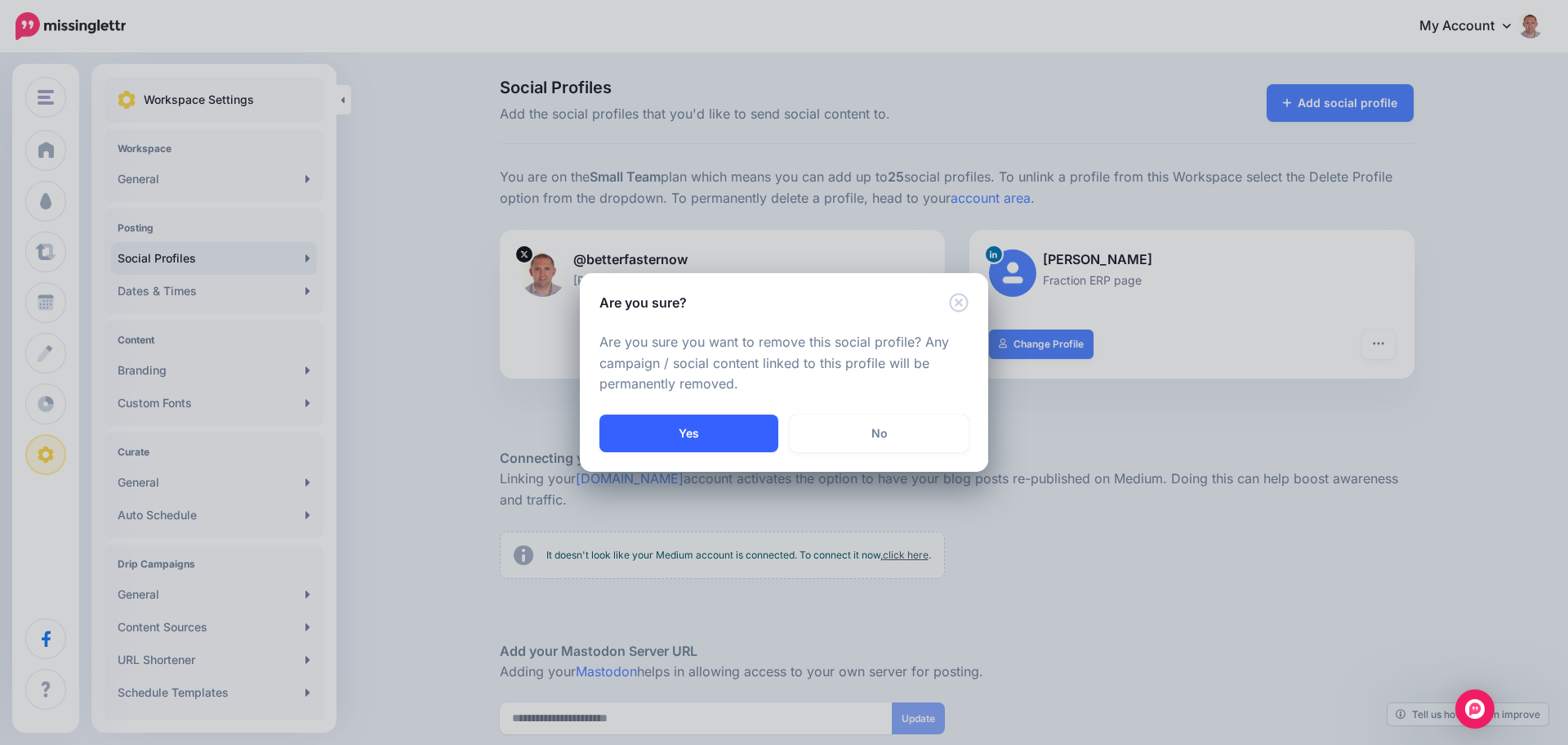
click at [729, 431] on button "Yes" at bounding box center [689, 433] width 179 height 37
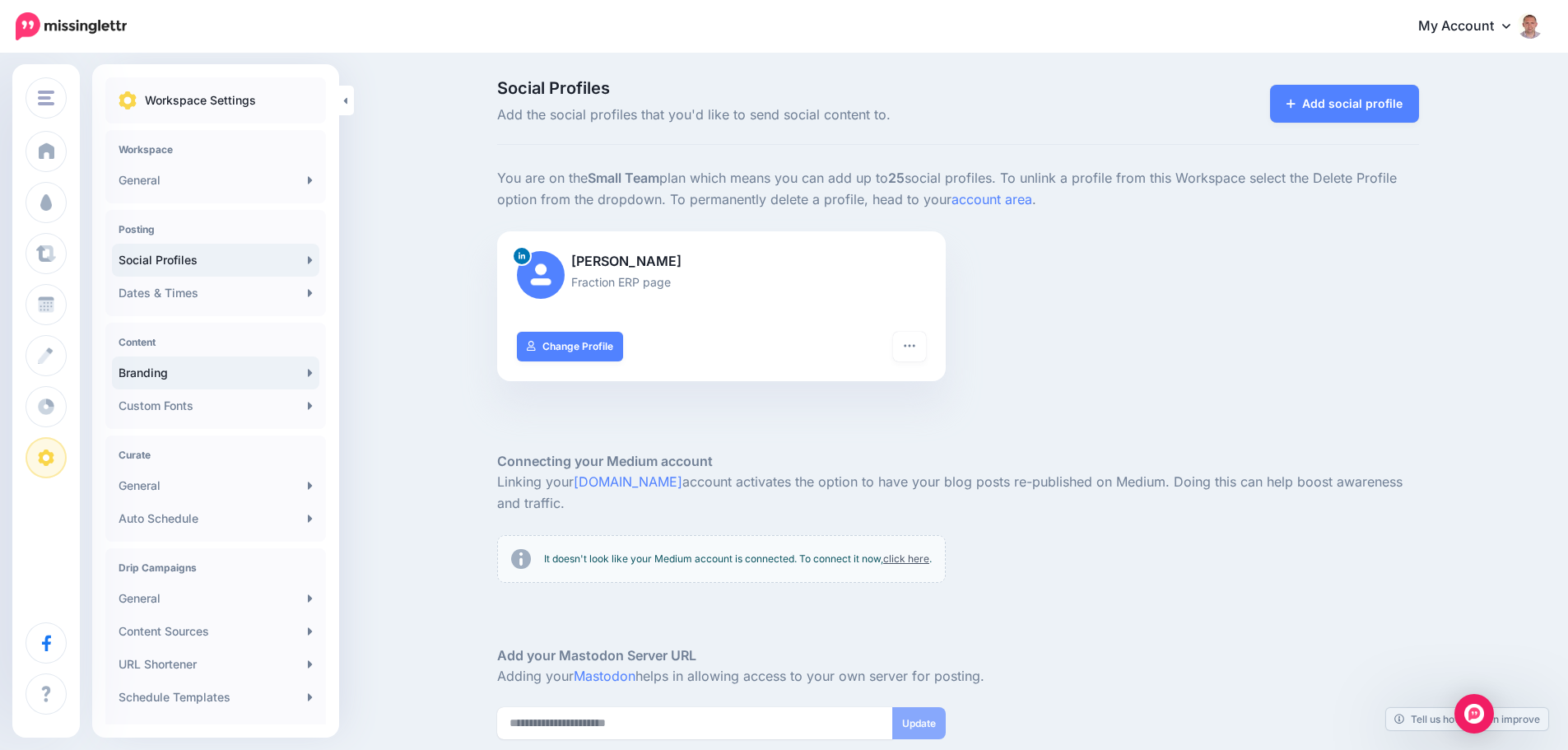
click at [226, 373] on link "Branding" at bounding box center [216, 373] width 207 height 33
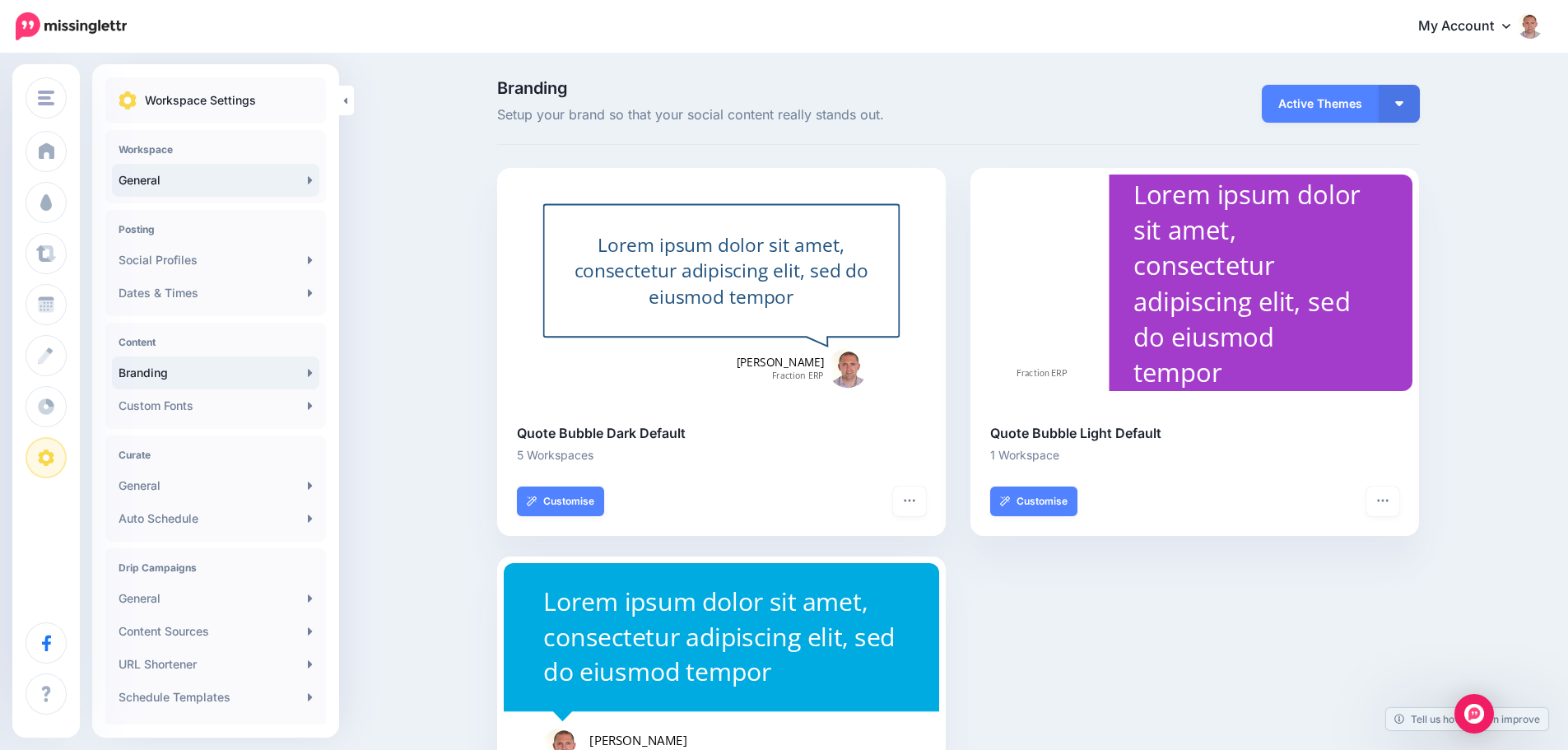
click at [225, 171] on link "General" at bounding box center [216, 180] width 207 height 33
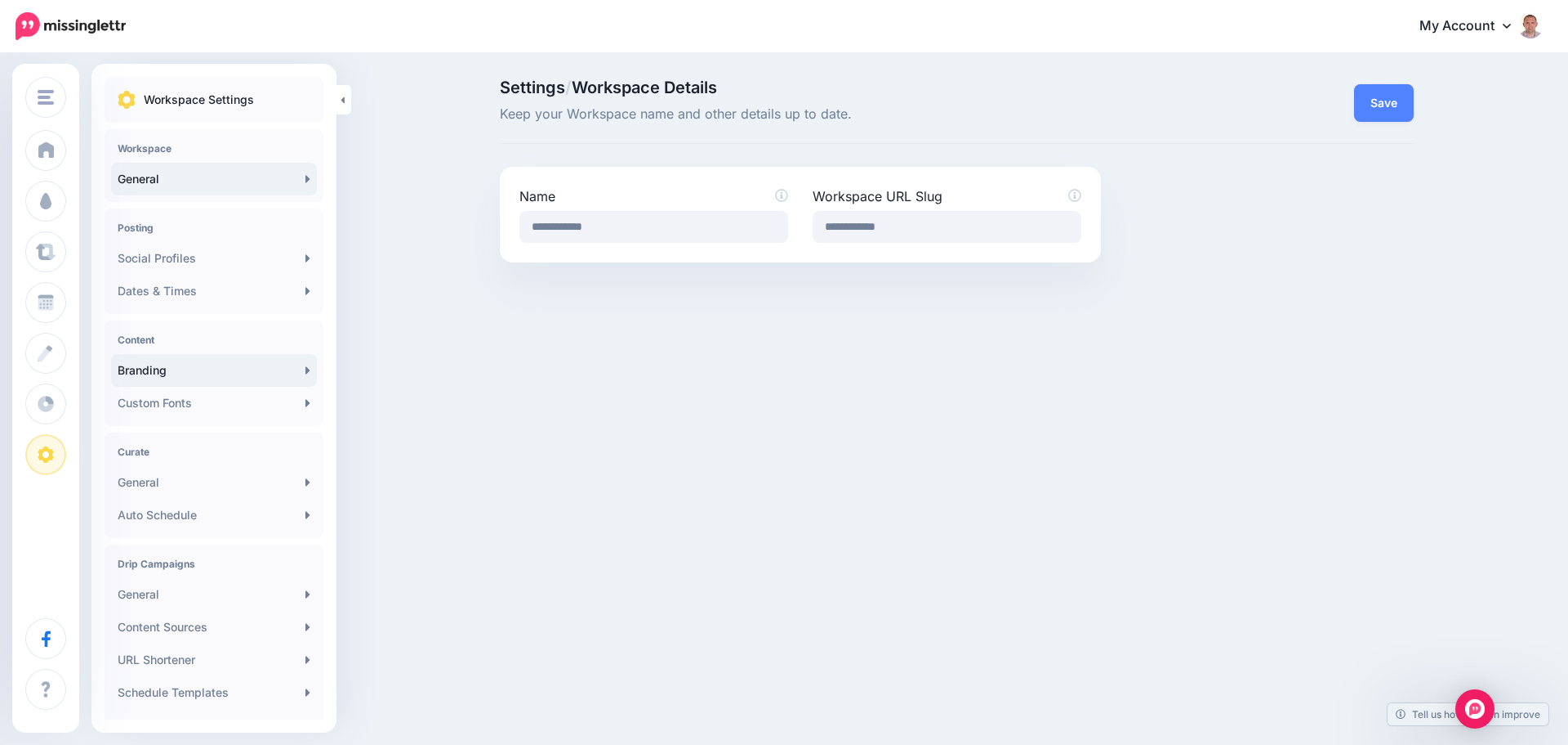
click at [201, 378] on link "Branding" at bounding box center [214, 370] width 206 height 33
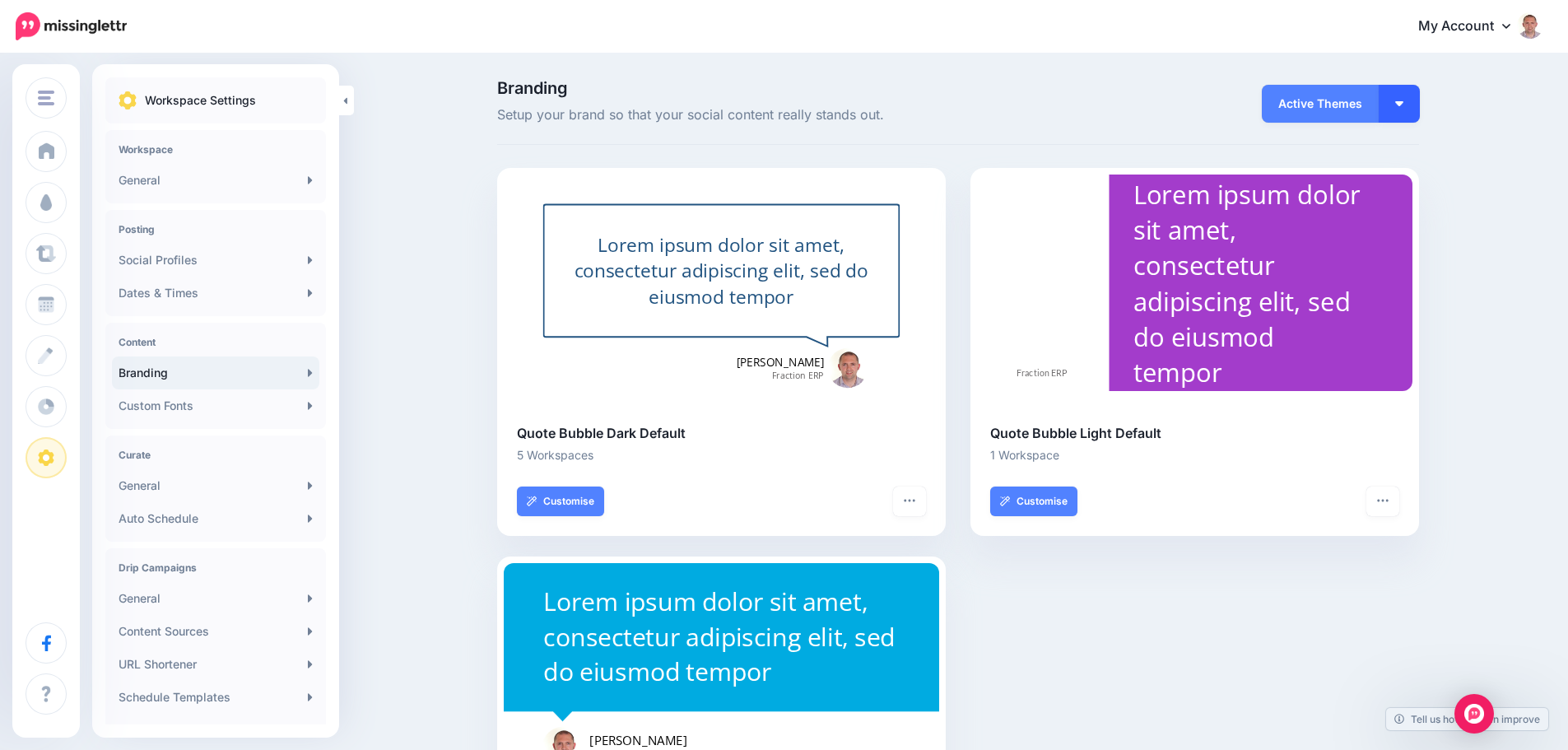
click at [1409, 98] on button "button" at bounding box center [1399, 104] width 42 height 38
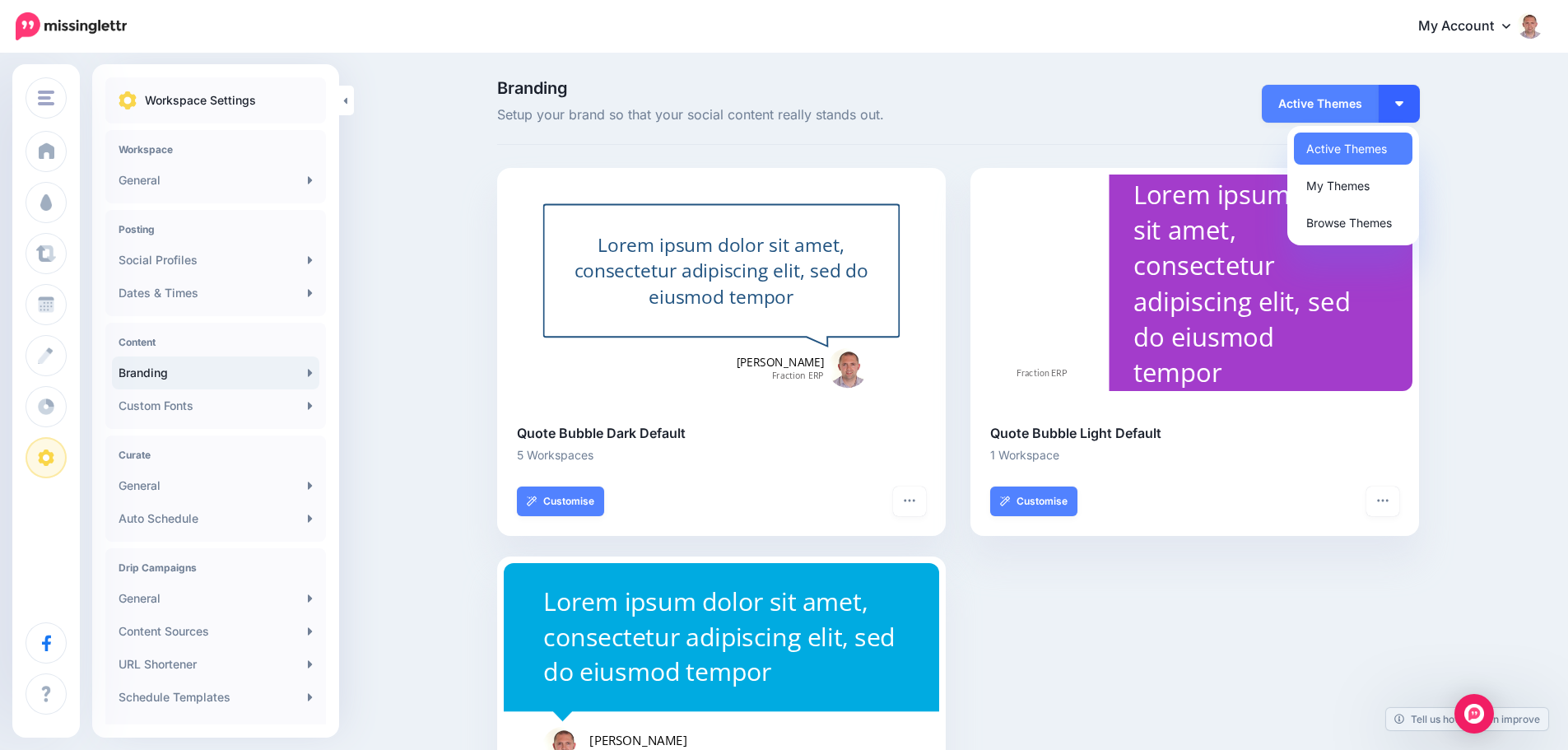
click at [1409, 98] on button "button" at bounding box center [1399, 104] width 42 height 38
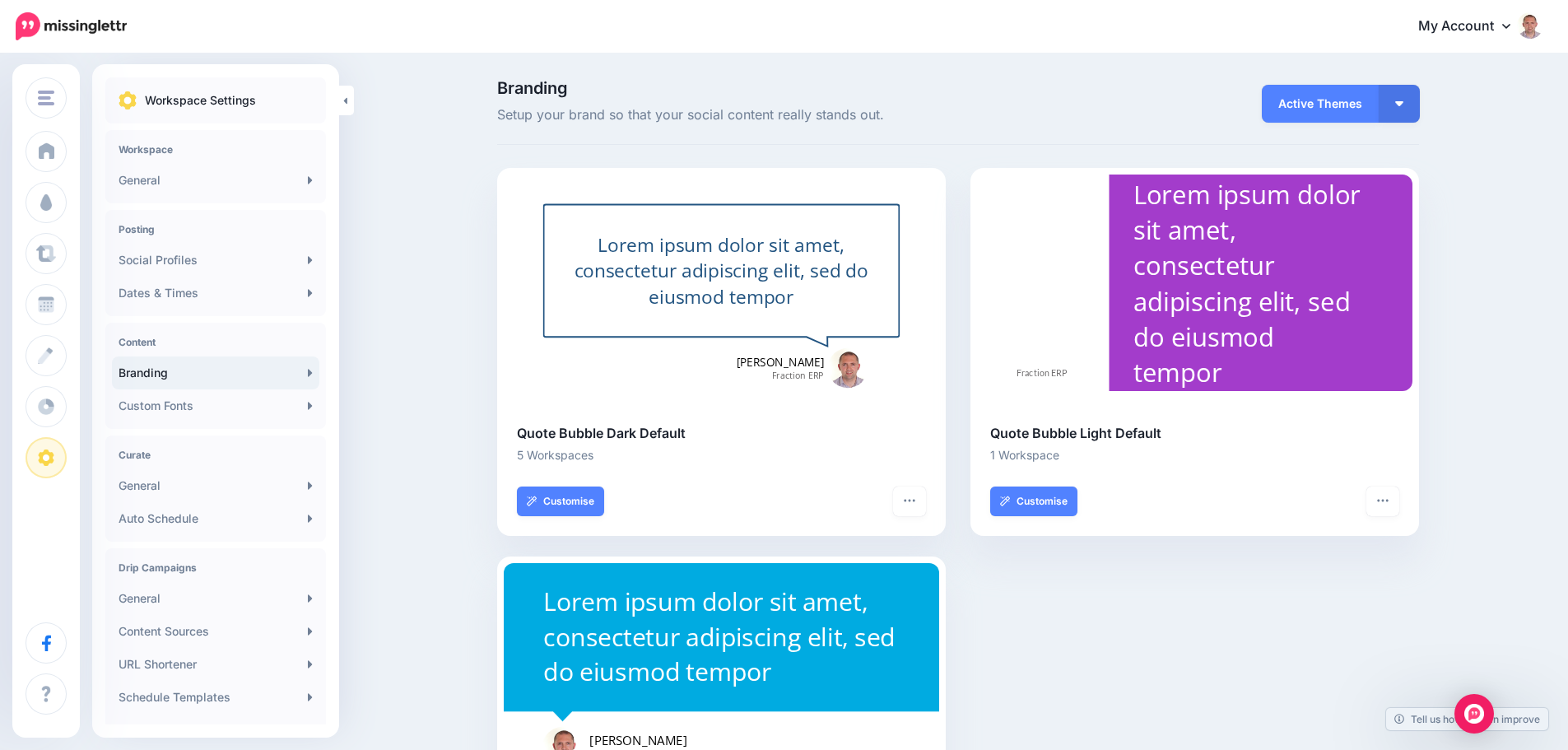
click at [850, 365] on div at bounding box center [847, 368] width 40 height 40
click at [566, 506] on link "Customise" at bounding box center [560, 500] width 87 height 30
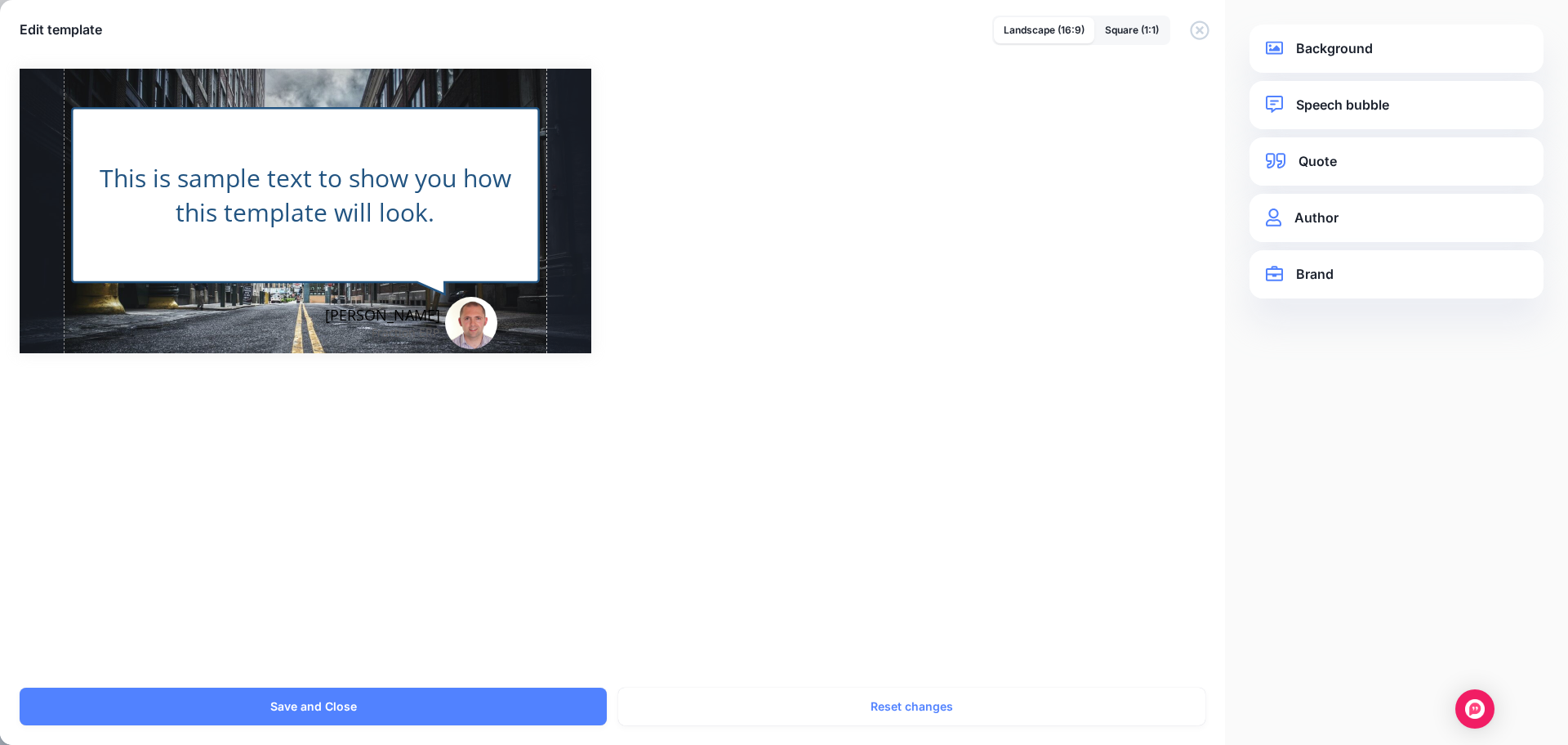
click at [1318, 274] on link "Brand" at bounding box center [1397, 274] width 261 height 22
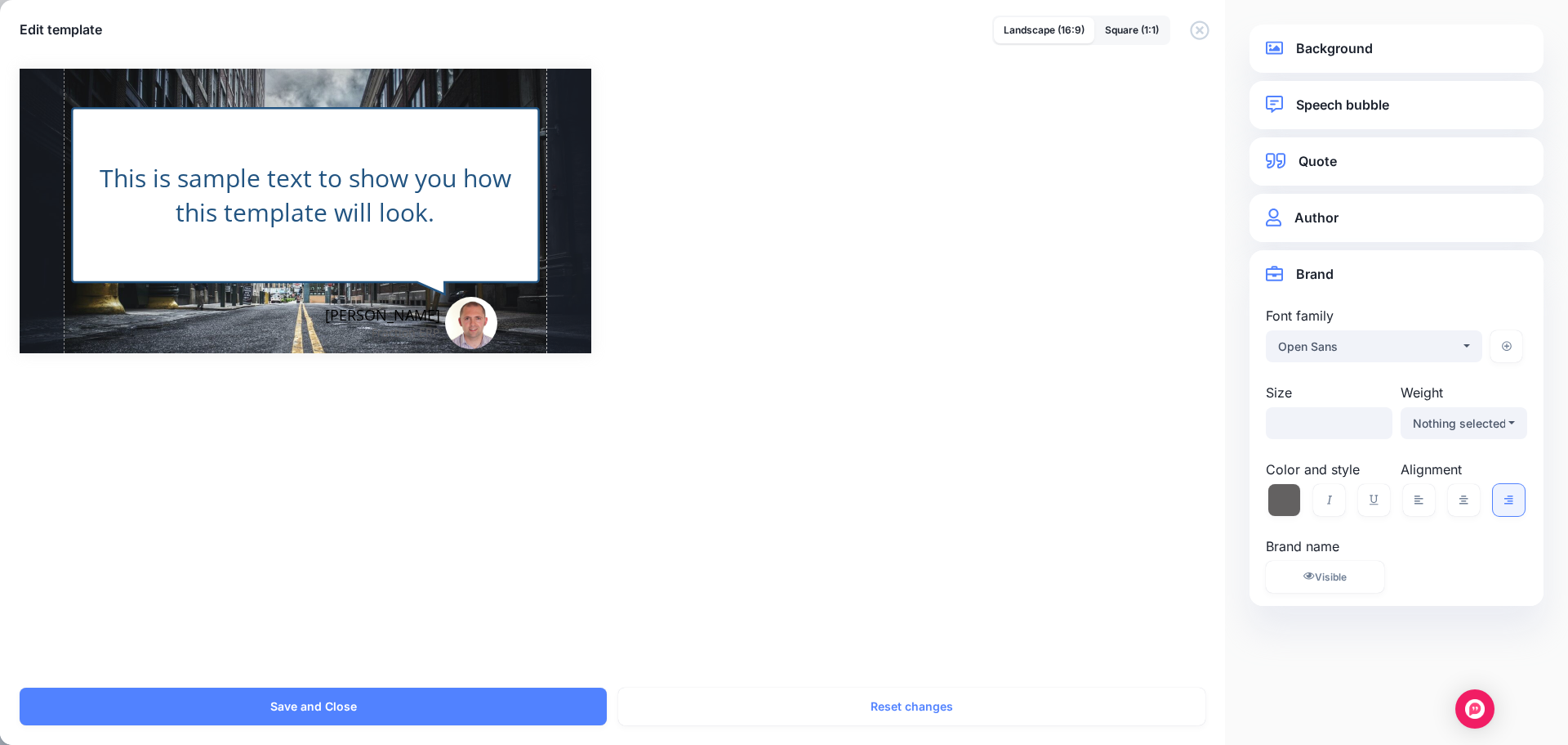
click at [1323, 220] on link "Author" at bounding box center [1397, 217] width 261 height 22
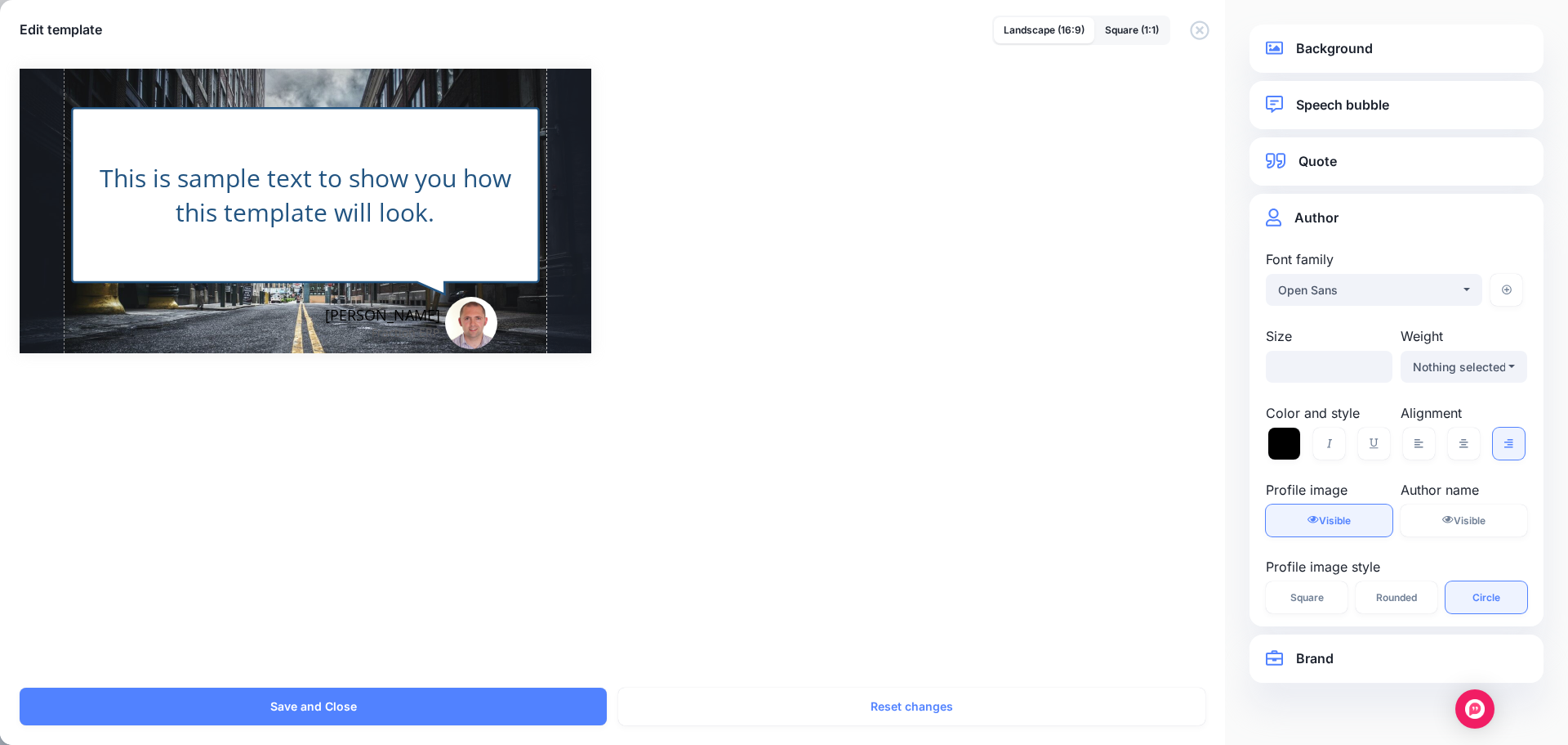
click at [1339, 521] on span "Visible" at bounding box center [1335, 520] width 32 height 12
click at [1339, 521] on span "Hidden" at bounding box center [1335, 520] width 33 height 12
click at [1466, 519] on span "Visible" at bounding box center [1469, 520] width 32 height 12
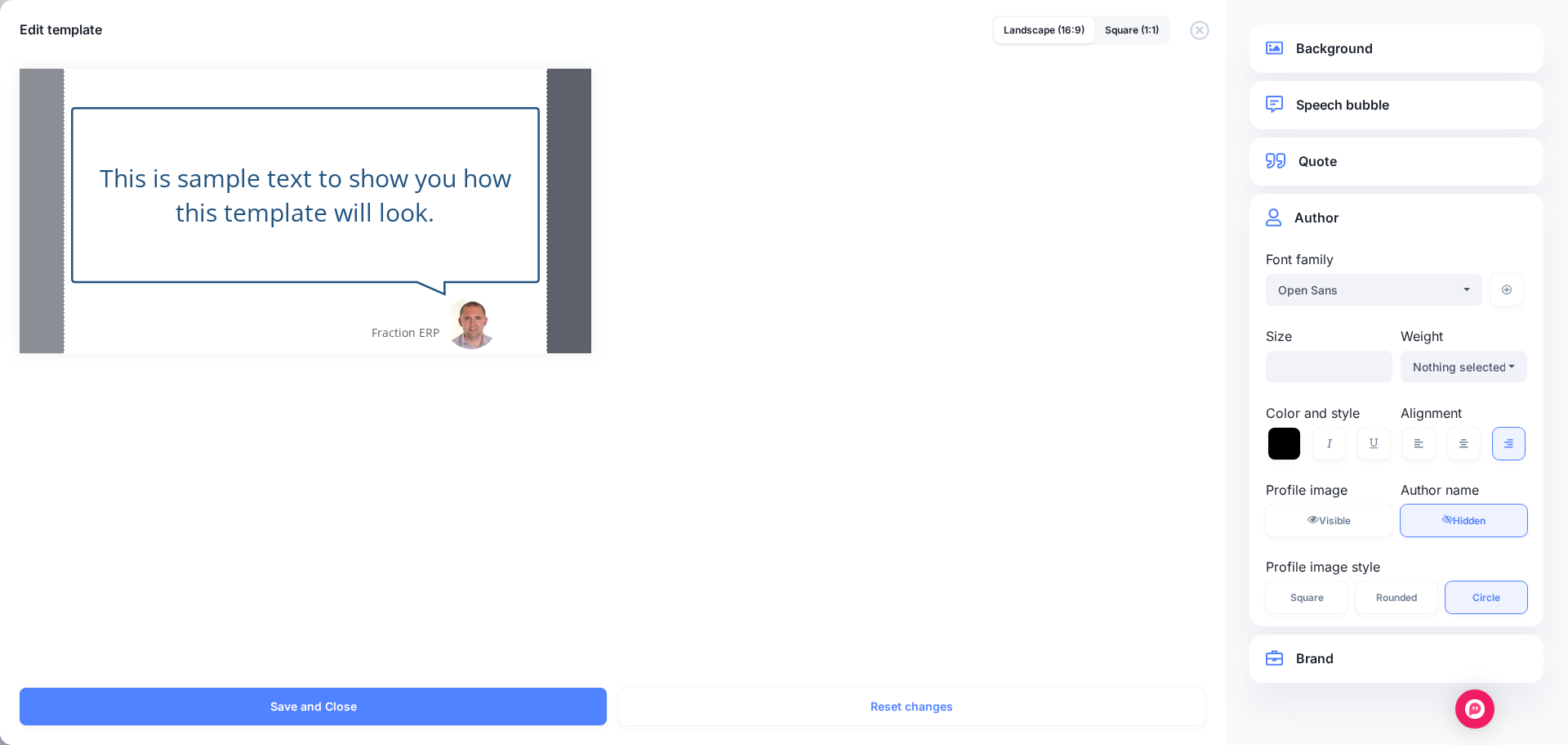
click at [1466, 519] on span "Hidden" at bounding box center [1470, 520] width 33 height 12
drag, startPoint x: 1466, startPoint y: 519, endPoint x: 1455, endPoint y: 521, distance: 11.2
click at [1463, 520] on span "Visible" at bounding box center [1469, 520] width 32 height 12
click at [1372, 521] on link "Visible Hidden" at bounding box center [1330, 520] width 127 height 32
click at [1336, 164] on link "Quote" at bounding box center [1397, 161] width 261 height 22
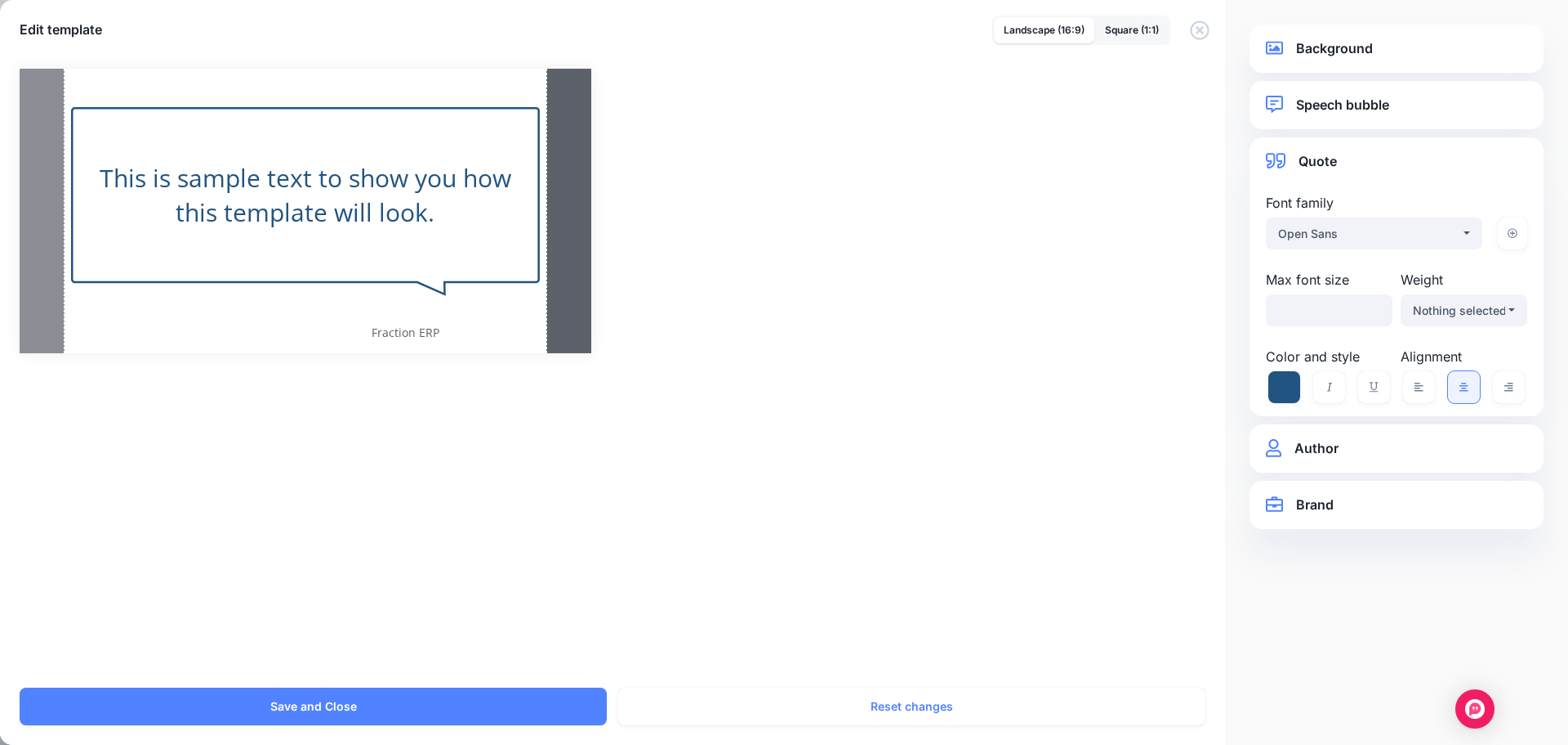
click at [1354, 97] on link "Speech bubble" at bounding box center [1397, 105] width 261 height 22
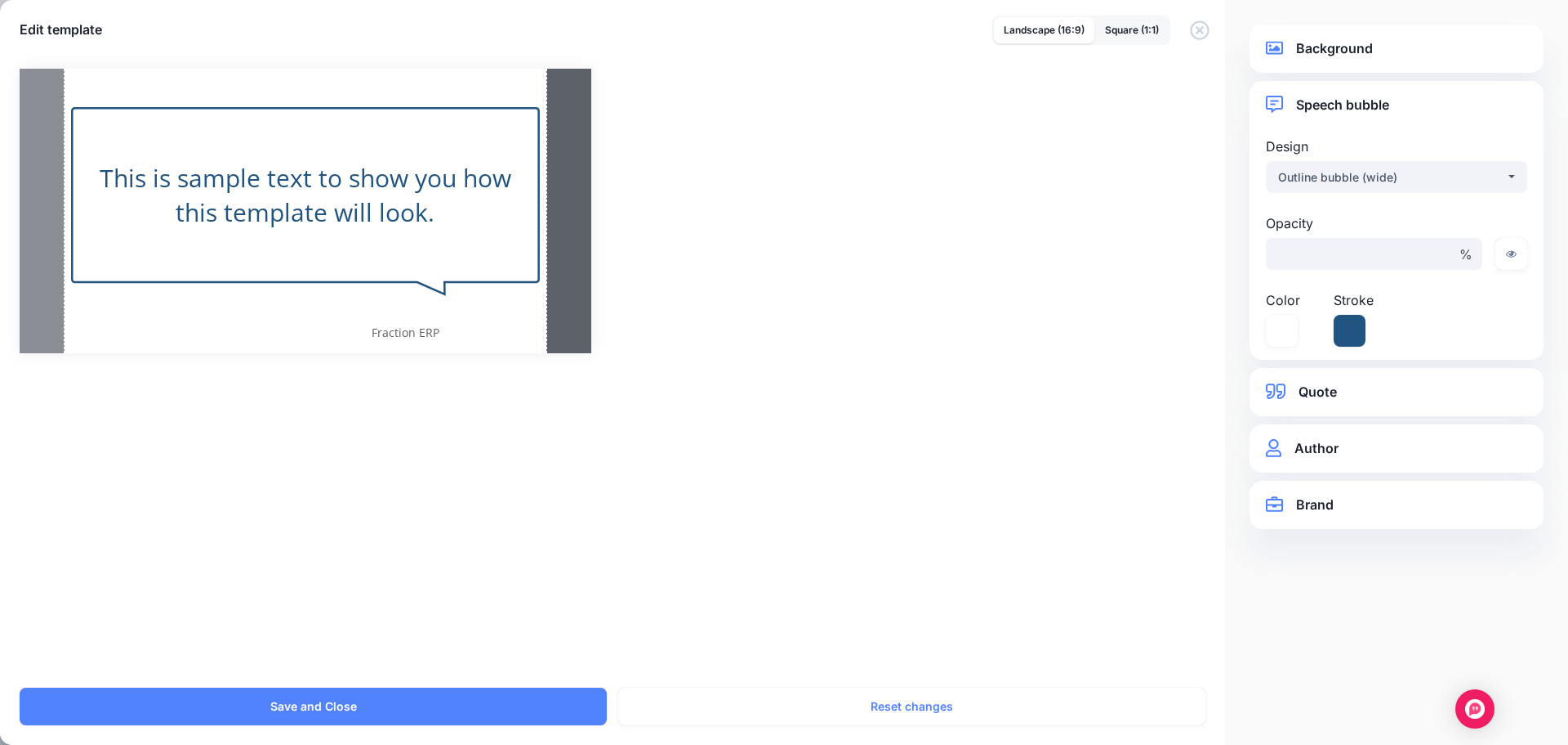
click at [1354, 45] on link "Background" at bounding box center [1397, 48] width 261 height 22
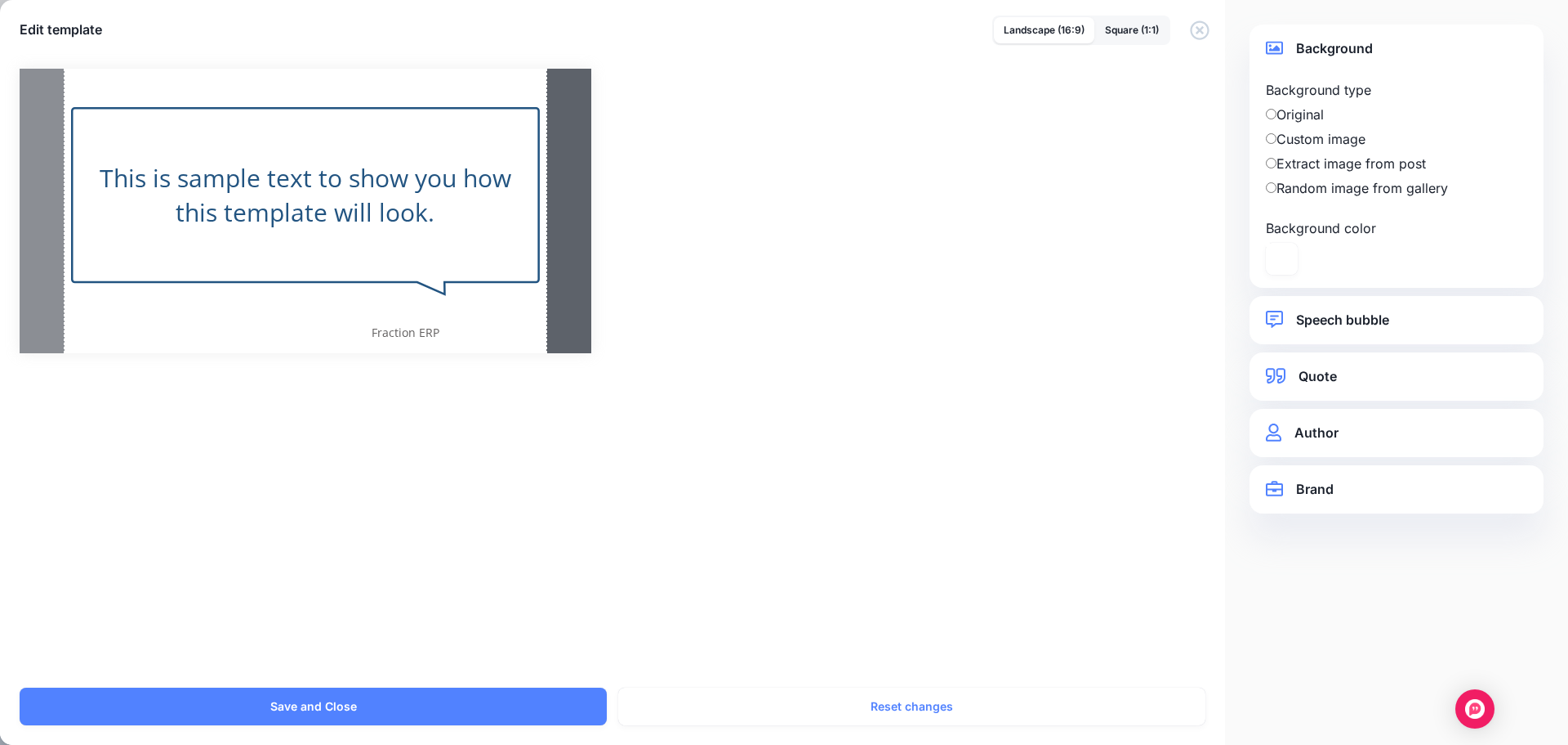
click at [1316, 169] on label "Extract image from post" at bounding box center [1397, 163] width 261 height 19
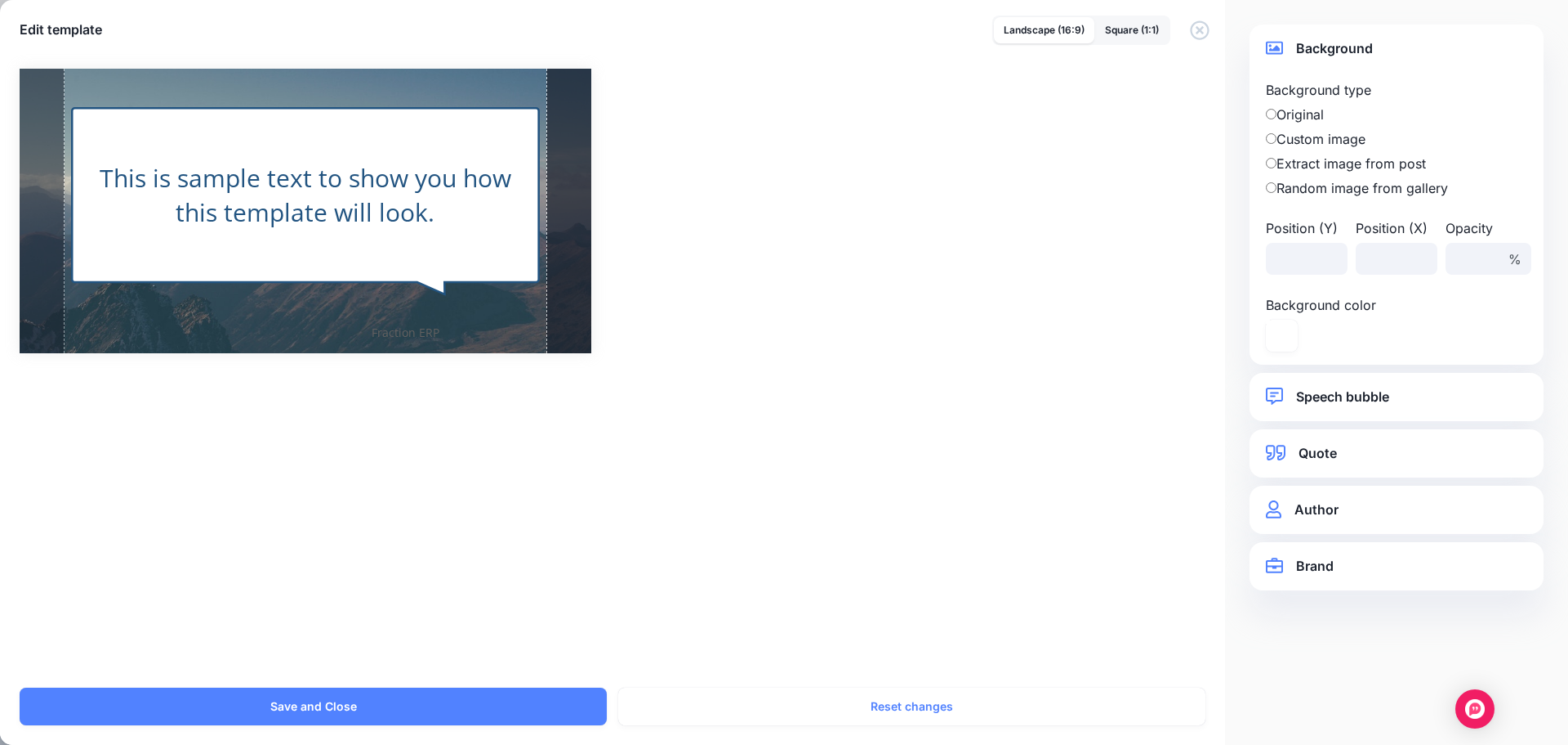
click at [1326, 450] on link "Quote" at bounding box center [1397, 453] width 261 height 22
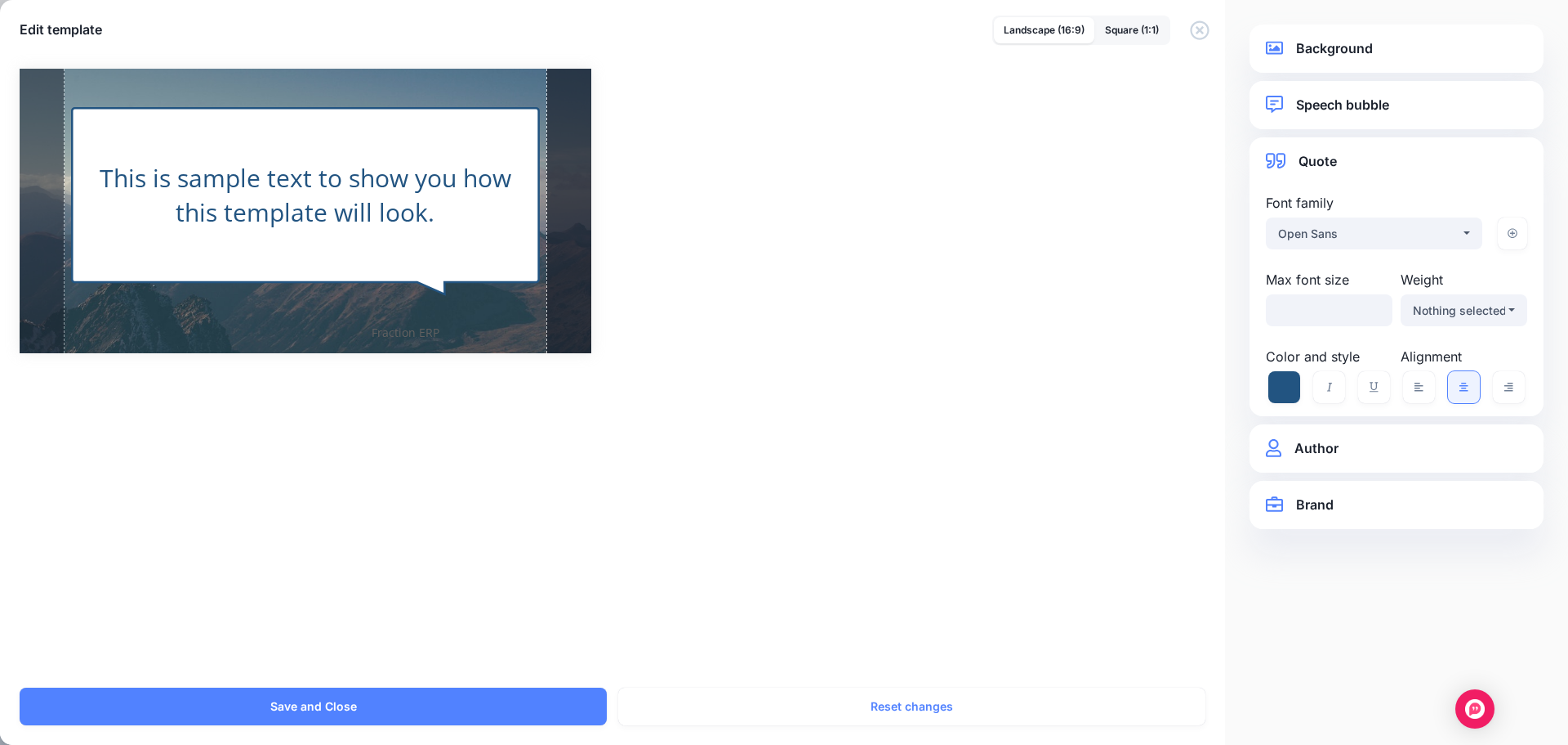
click at [1324, 465] on div "**********" at bounding box center [1397, 448] width 294 height 48
click at [1324, 452] on link "Author" at bounding box center [1397, 448] width 261 height 22
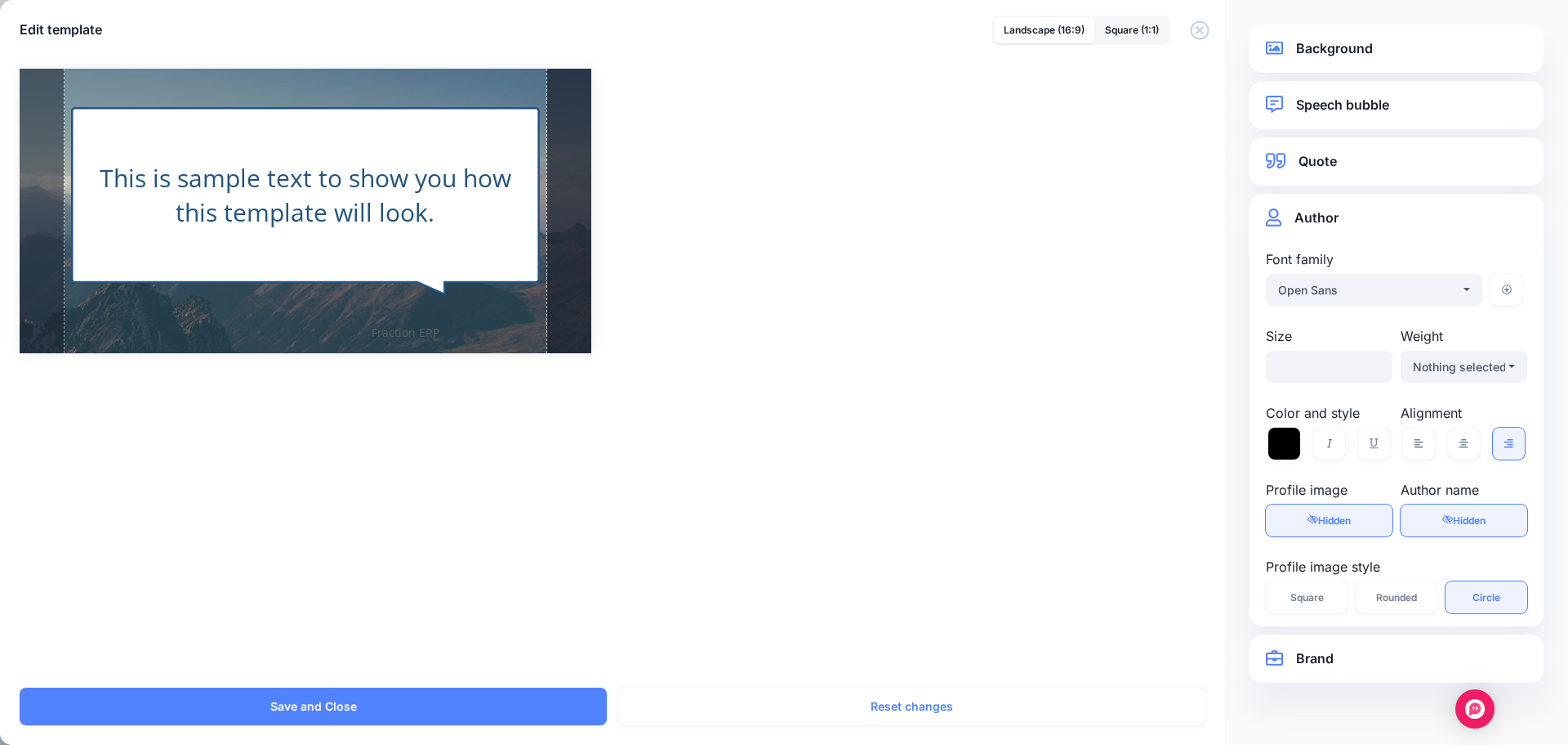
click at [1464, 521] on span "Hidden" at bounding box center [1470, 520] width 33 height 12
click at [1464, 521] on span "Visible" at bounding box center [1469, 520] width 32 height 12
click at [1366, 525] on link "Visible Hidden" at bounding box center [1330, 520] width 127 height 32
click at [1356, 525] on link "Visible Hidden" at bounding box center [1330, 520] width 127 height 32
click at [1409, 600] on span "Rounded" at bounding box center [1397, 597] width 41 height 10
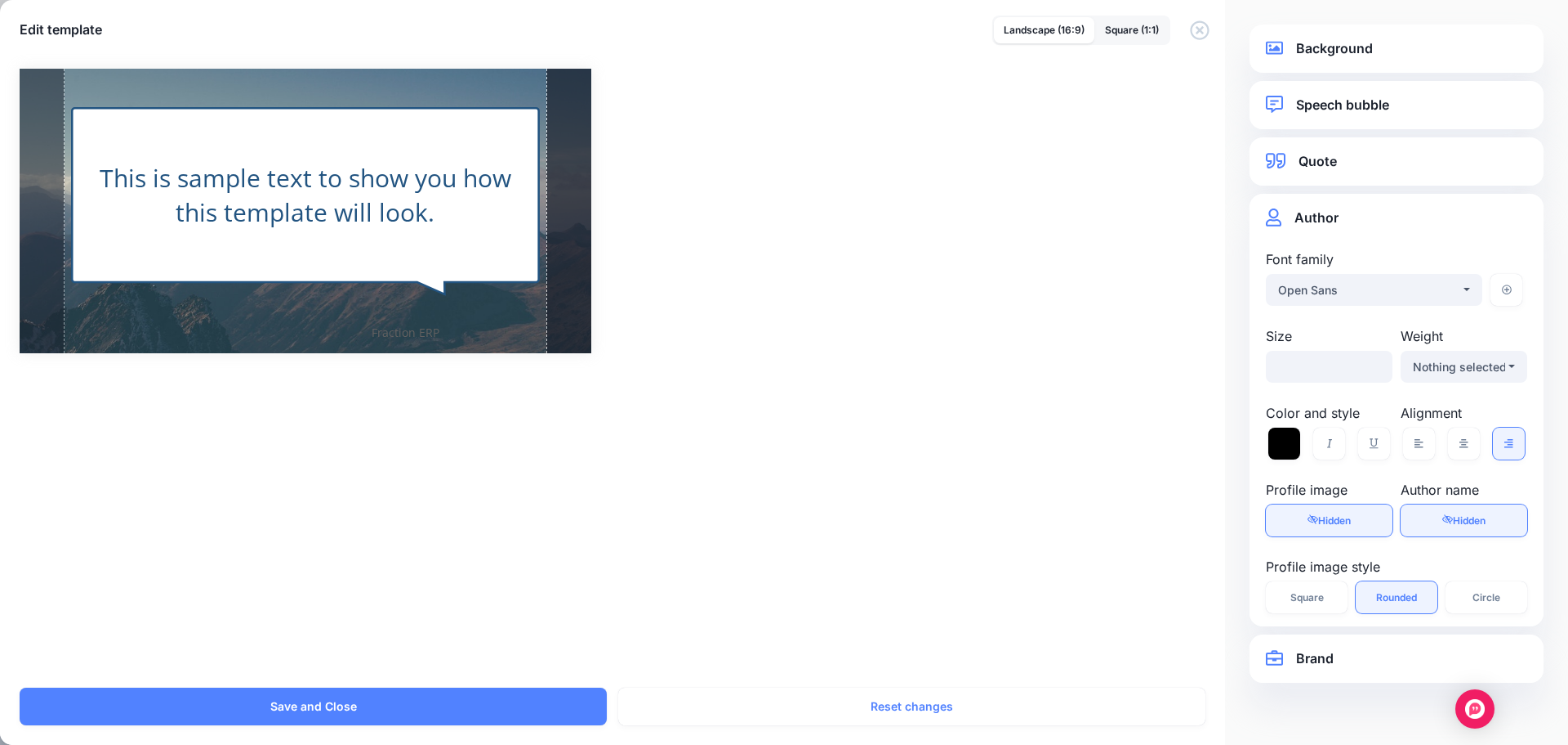
click at [1324, 658] on link "Brand" at bounding box center [1397, 658] width 261 height 22
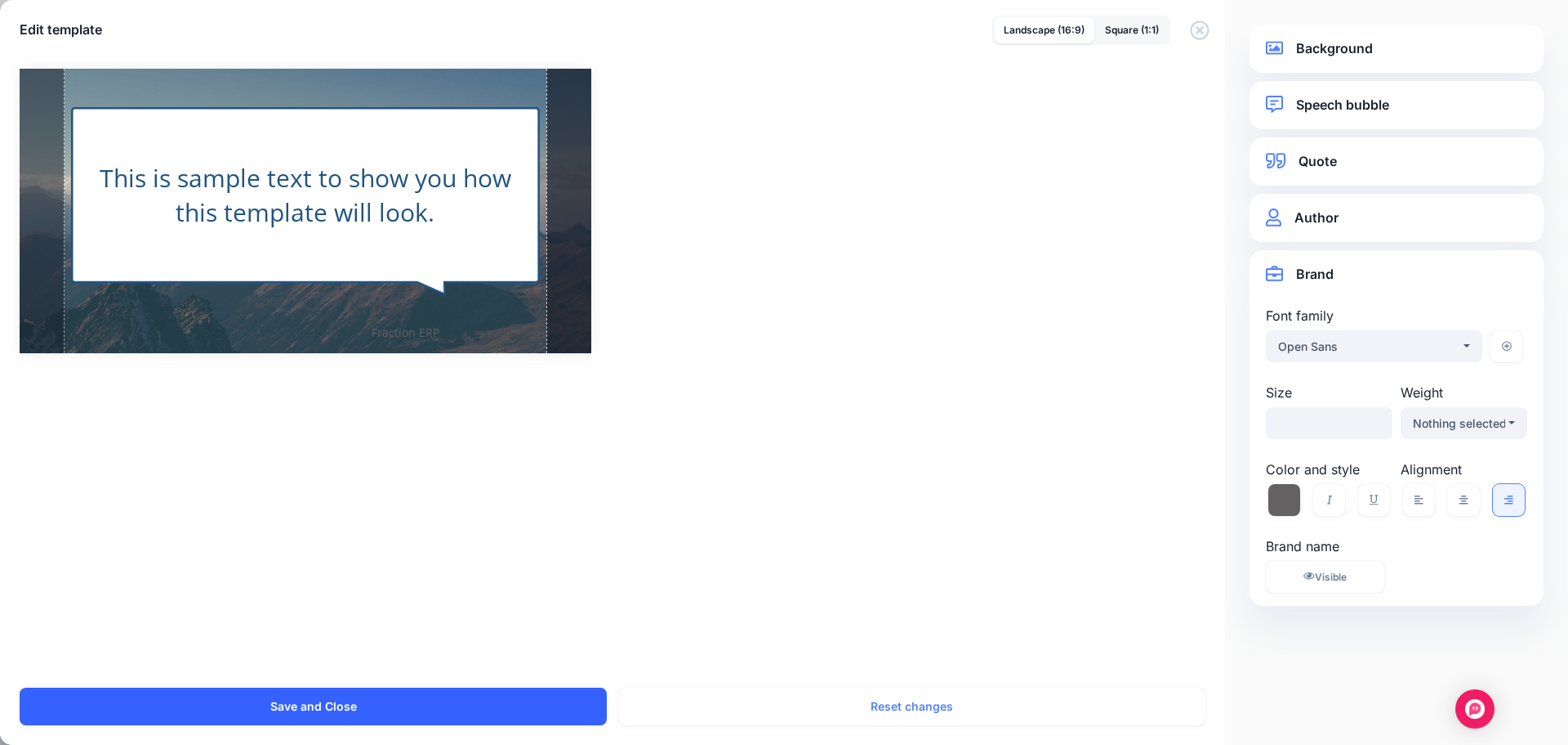
click at [475, 690] on button "Save and Close" at bounding box center [312, 706] width 587 height 37
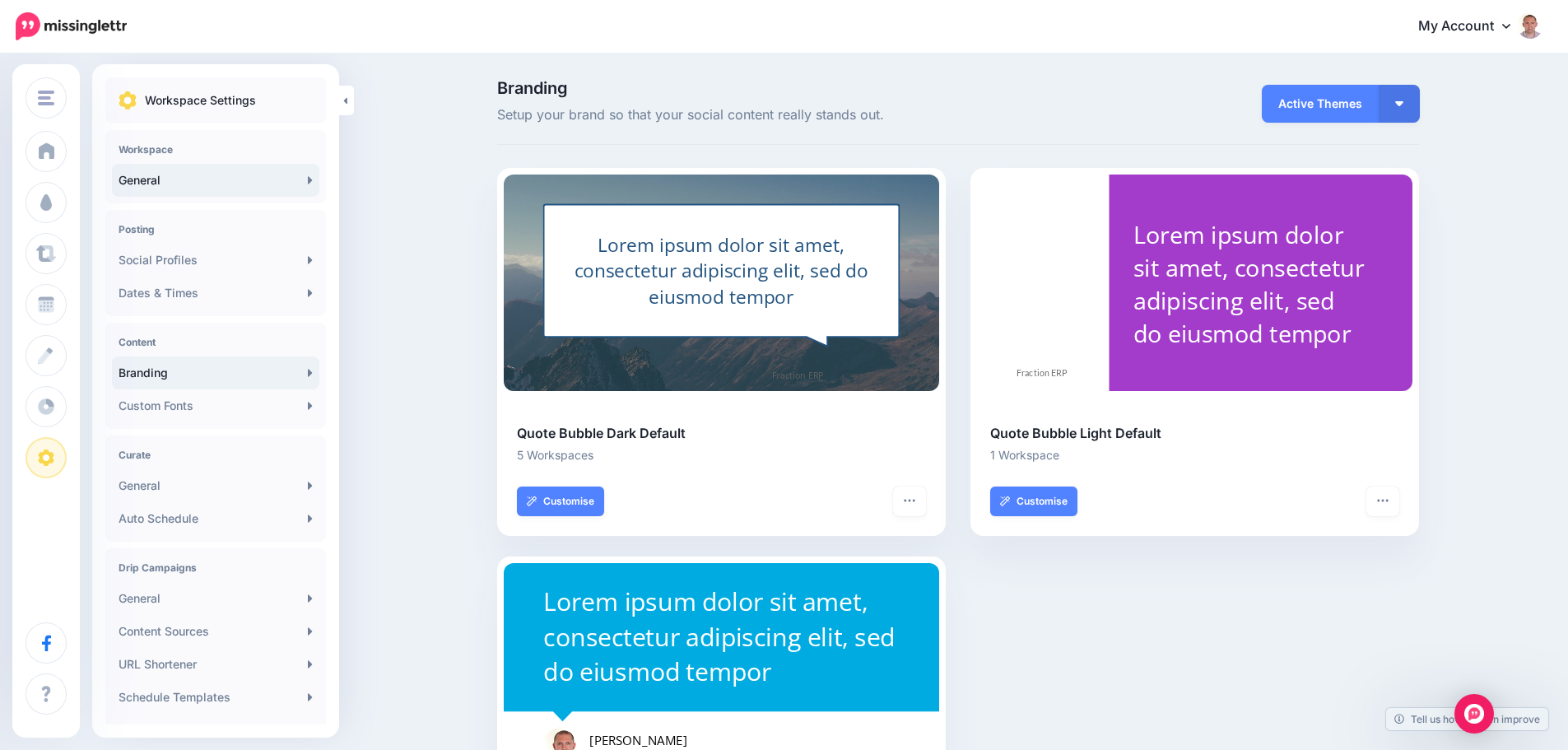
click at [143, 173] on link "General" at bounding box center [216, 180] width 207 height 33
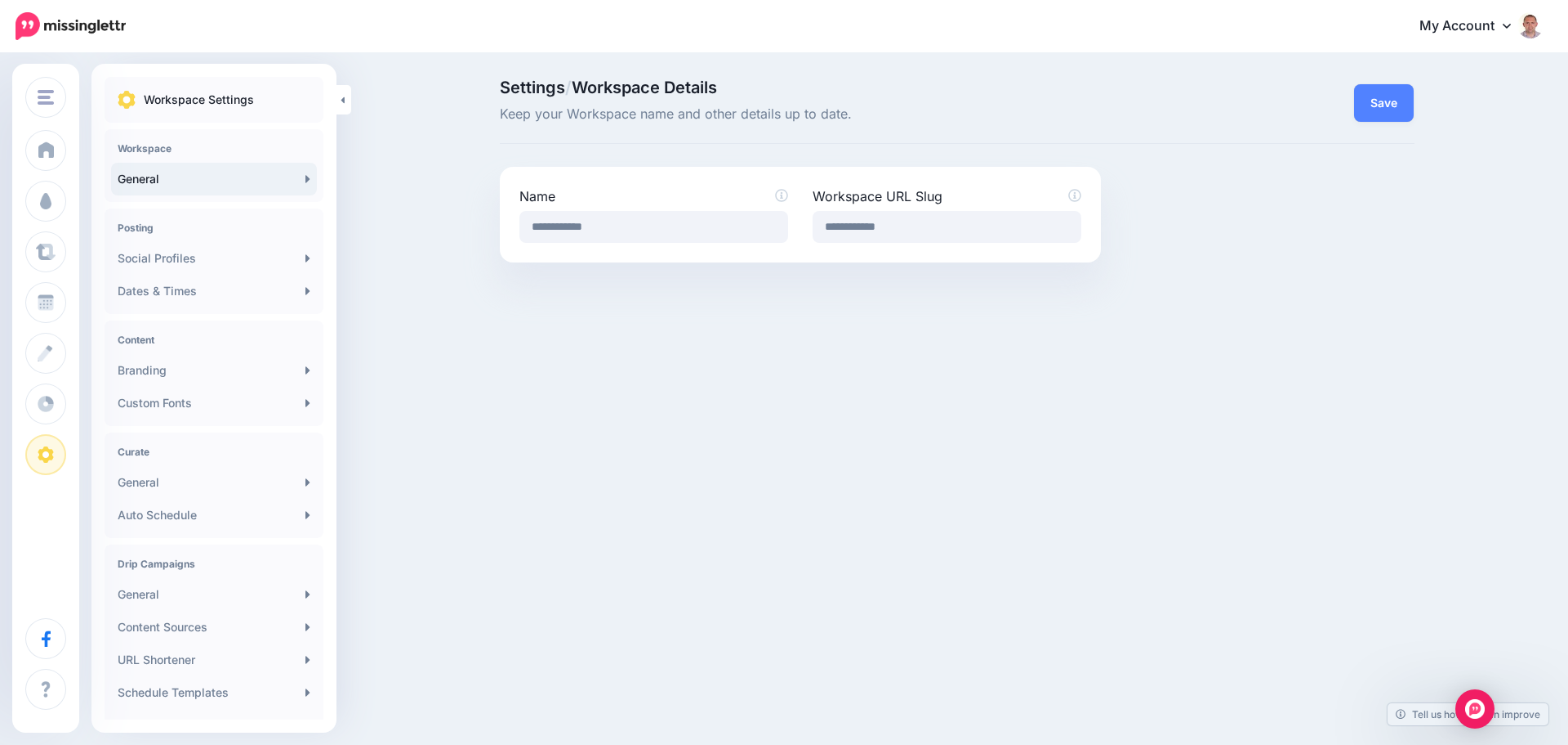
click at [1507, 27] on icon at bounding box center [1507, 26] width 9 height 5
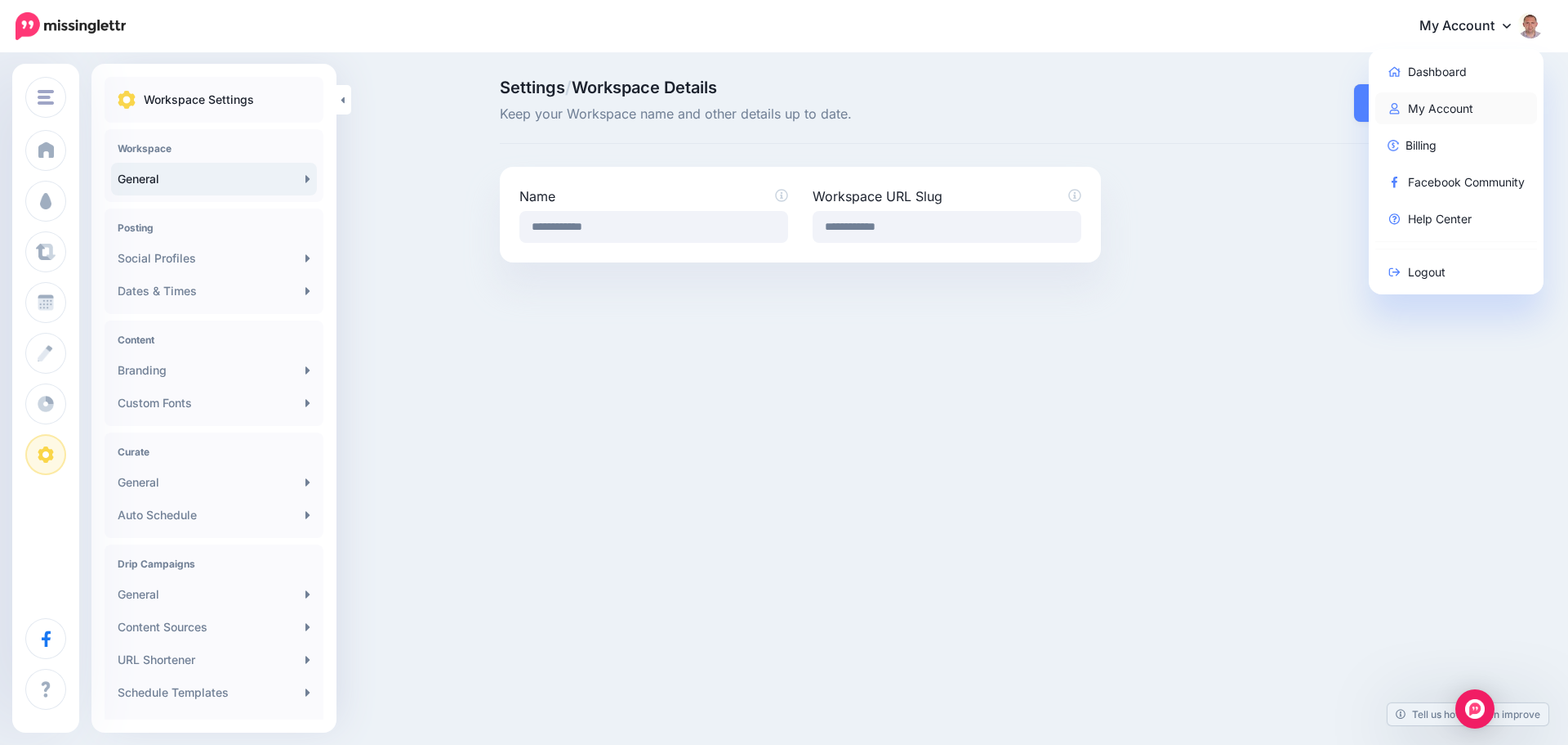
click at [1443, 107] on link "My Account" at bounding box center [1457, 108] width 162 height 32
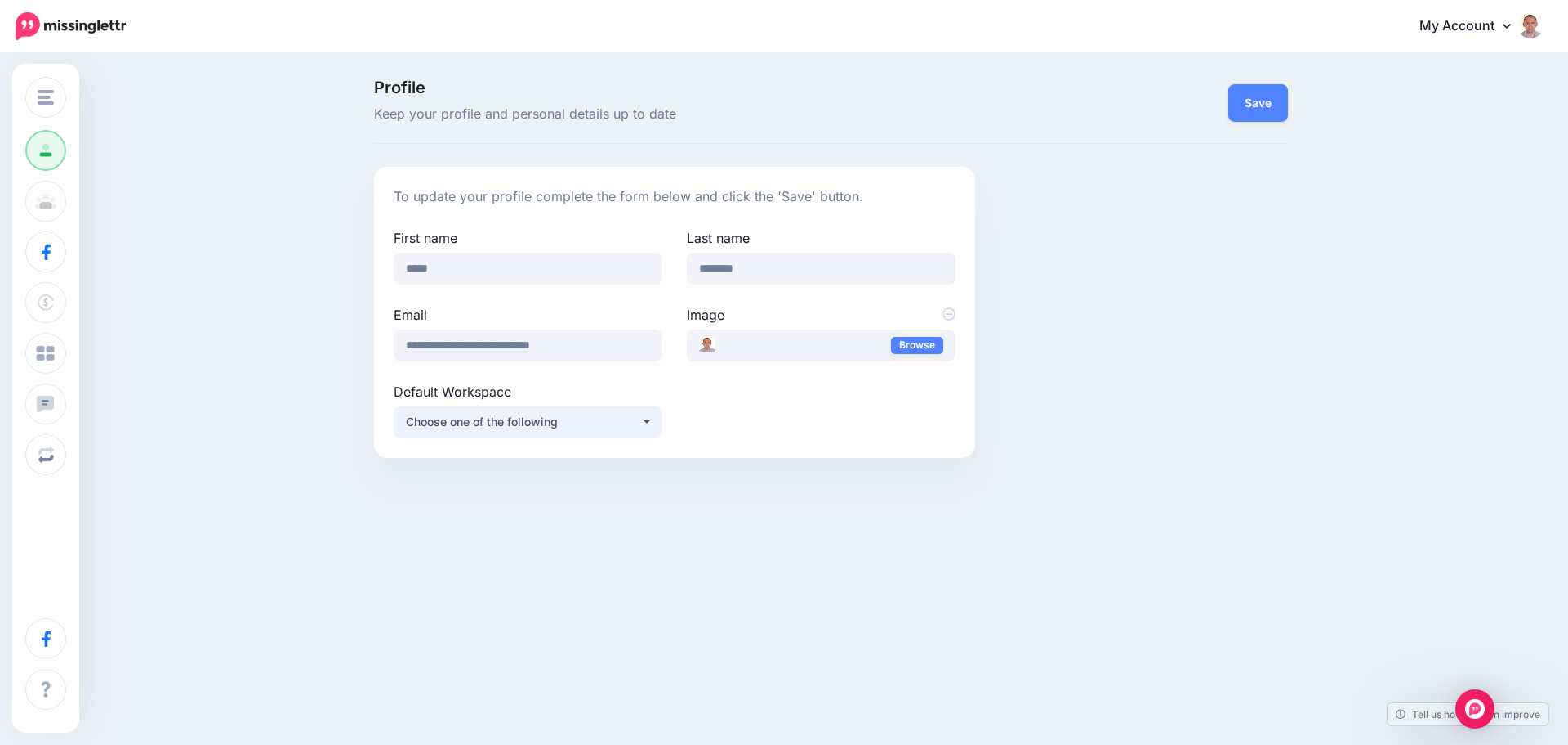
click at [652, 426] on button "Choose one of the following" at bounding box center [528, 422] width 269 height 32
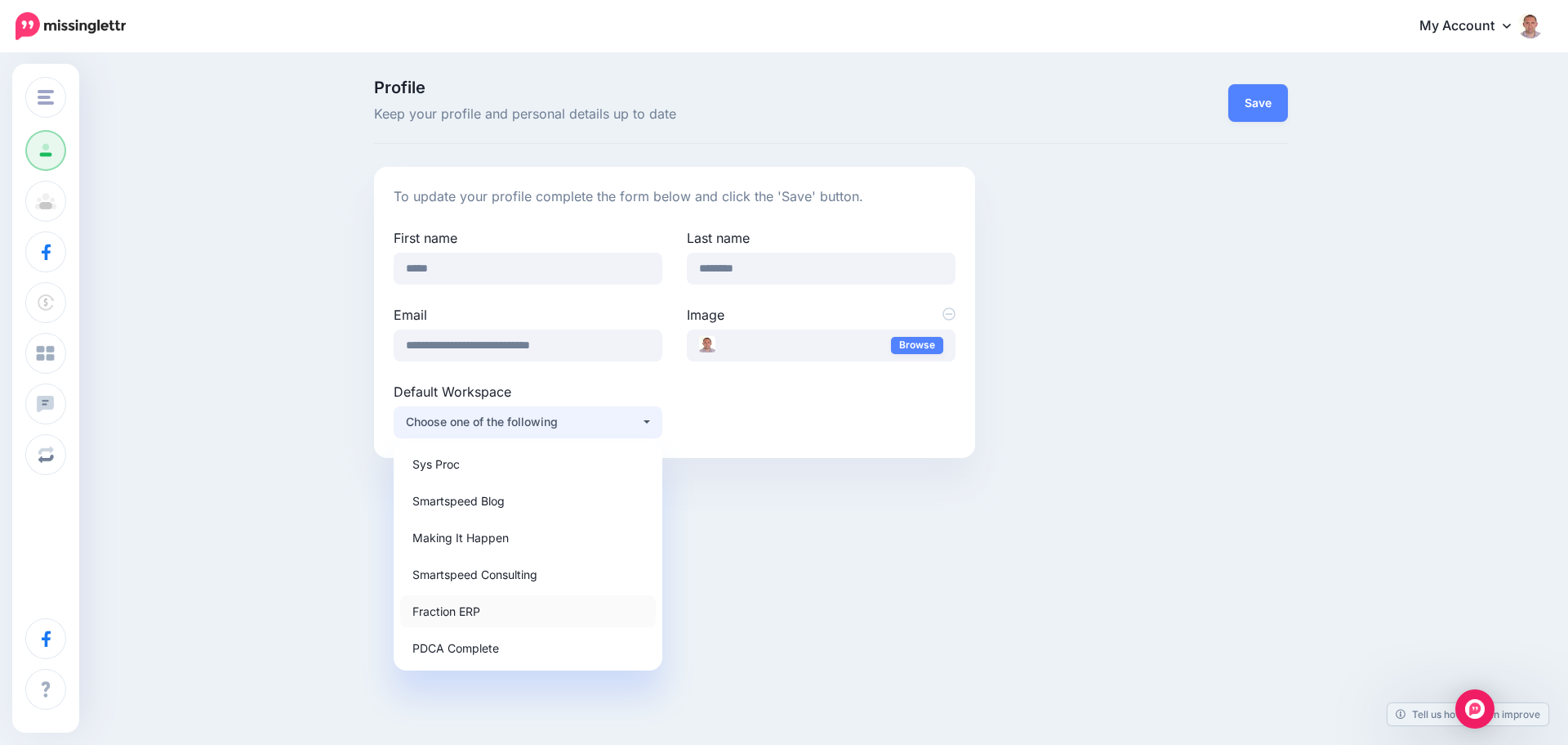
click at [478, 611] on span "Fraction ERP" at bounding box center [446, 610] width 68 height 19
select select "*****"
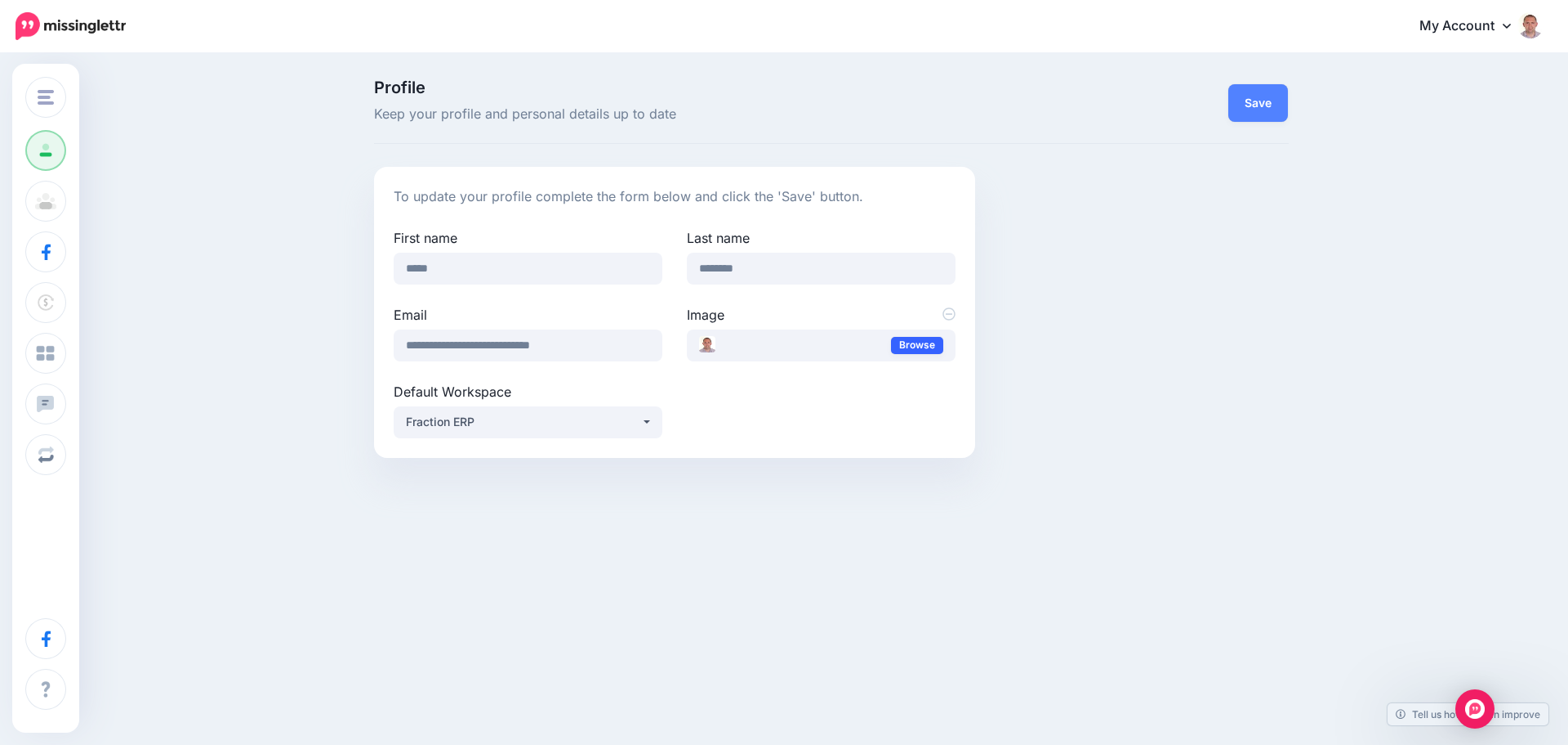
click at [902, 341] on link "Browse" at bounding box center [918, 345] width 52 height 17
click at [1256, 94] on button "Save" at bounding box center [1259, 103] width 60 height 37
click at [914, 342] on link "Browse" at bounding box center [918, 345] width 52 height 17
click at [1272, 97] on button "Save" at bounding box center [1259, 103] width 60 height 37
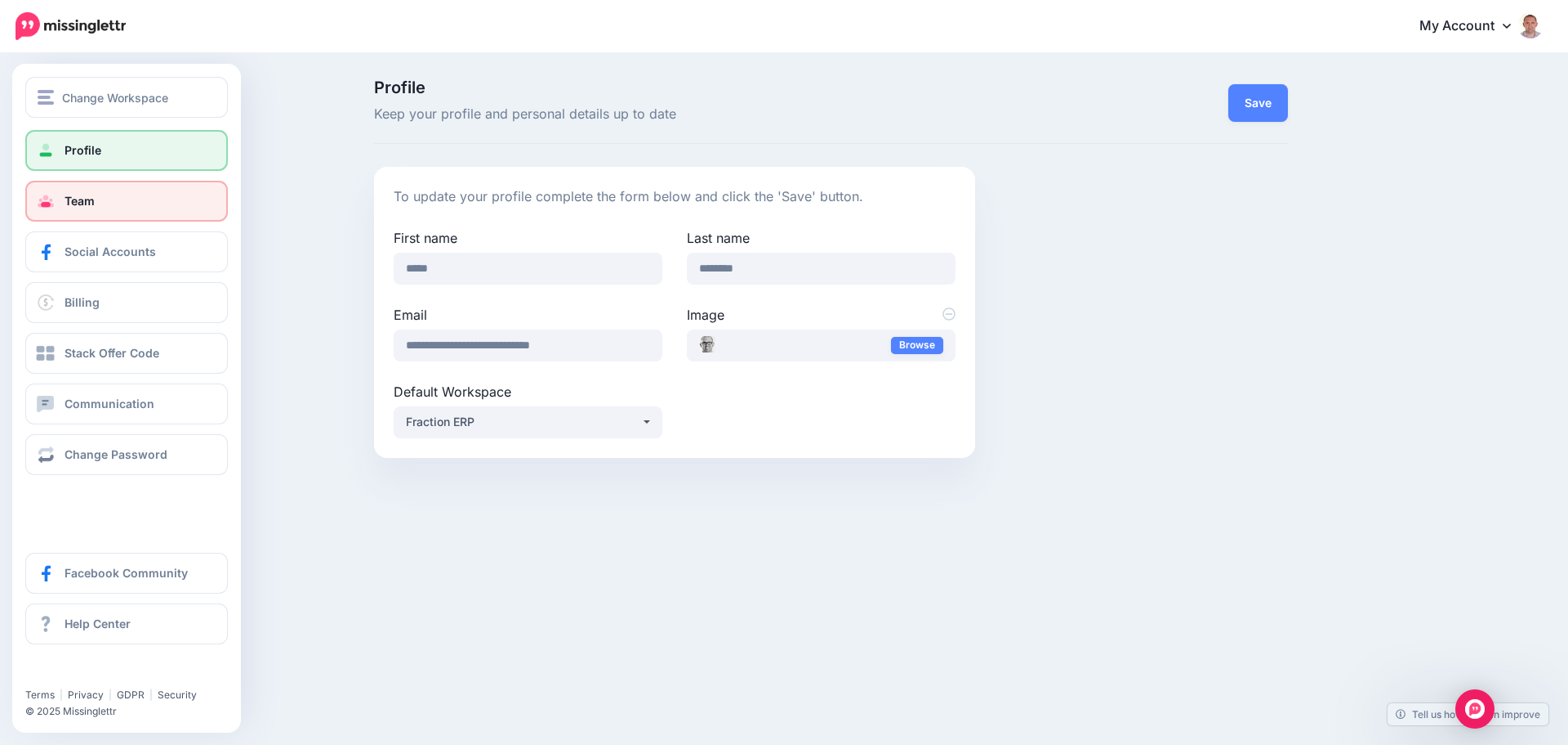
click at [128, 190] on link "Team" at bounding box center [126, 201] width 203 height 41
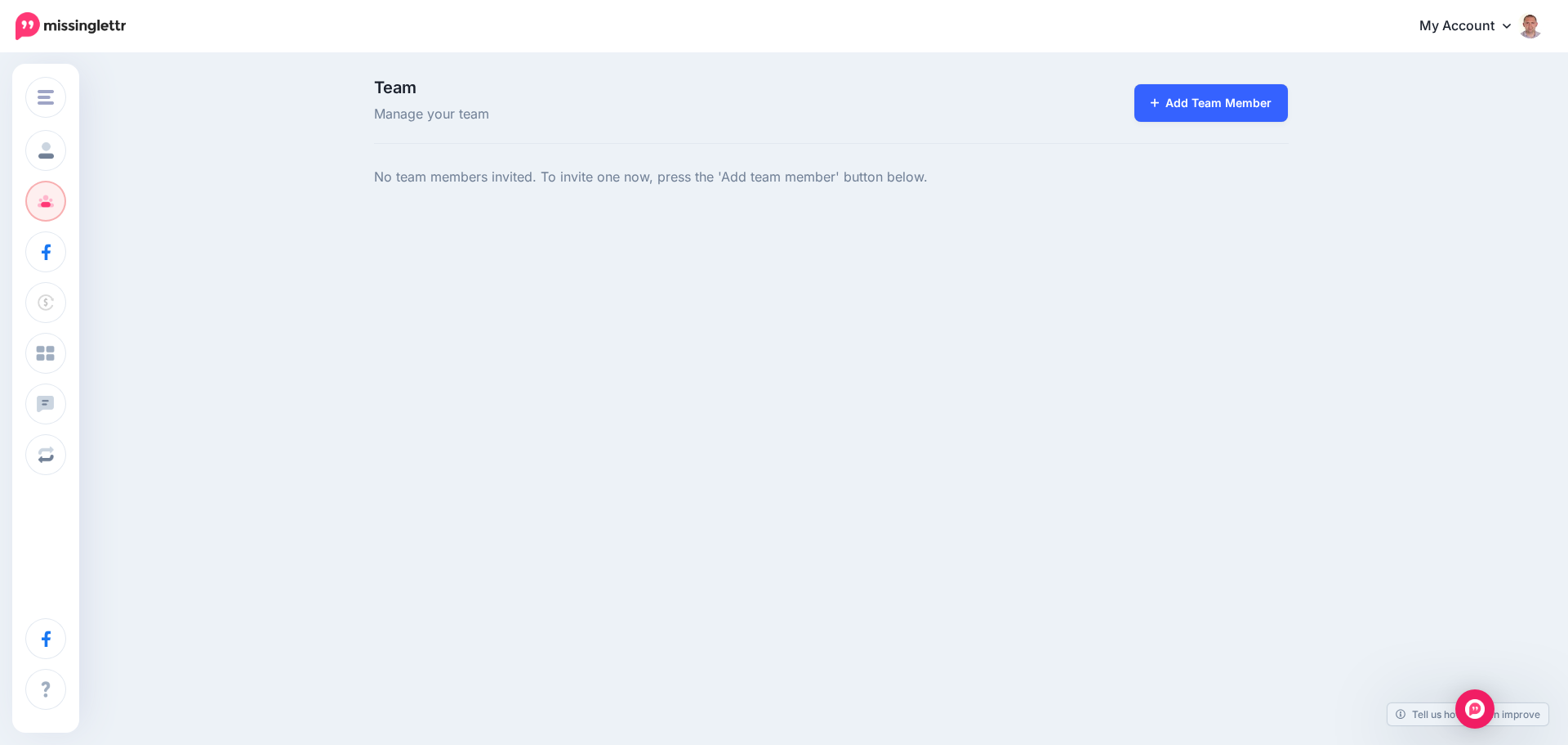
click at [1232, 105] on link "Add Team Member" at bounding box center [1212, 103] width 155 height 37
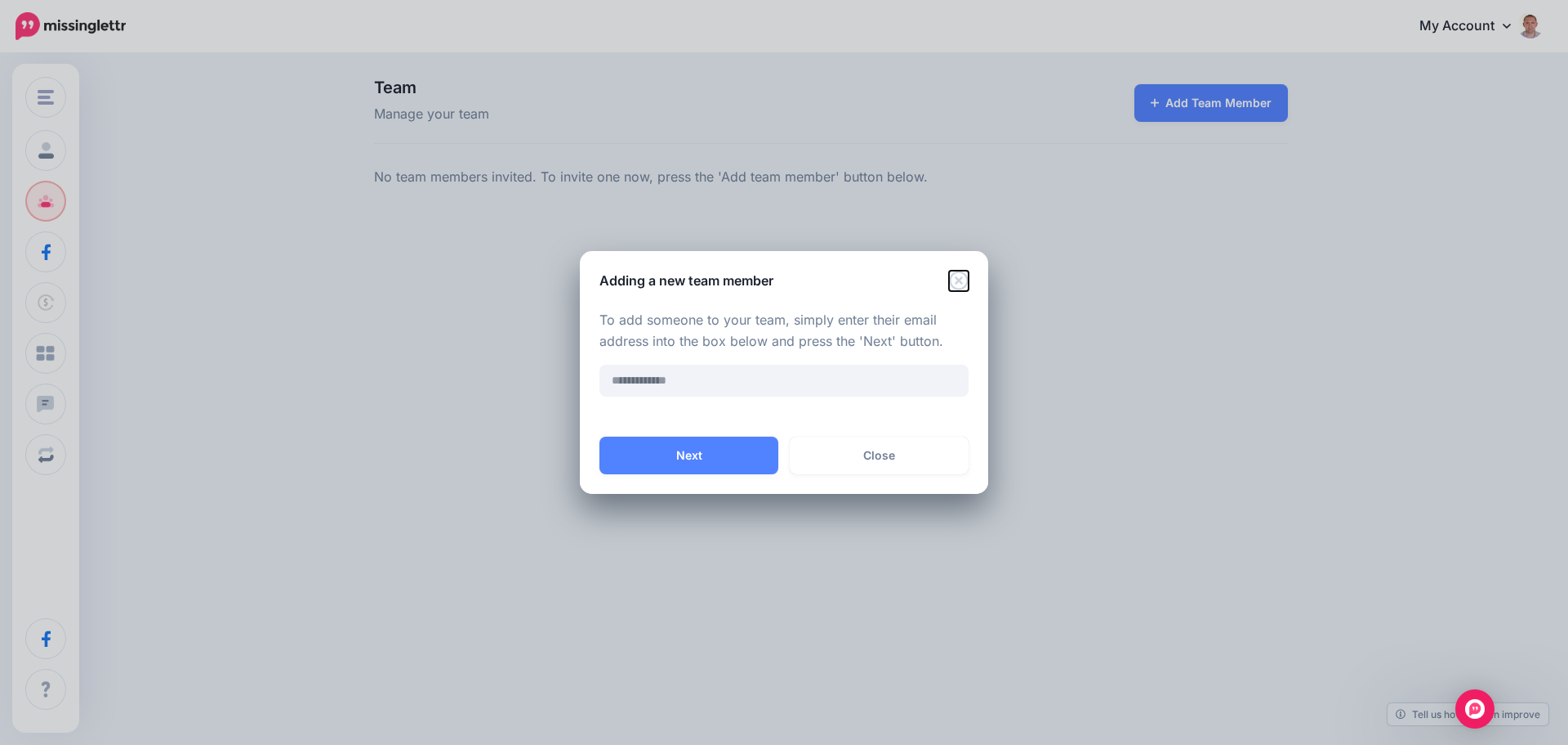
click at [950, 276] on icon "Close" at bounding box center [959, 280] width 19 height 19
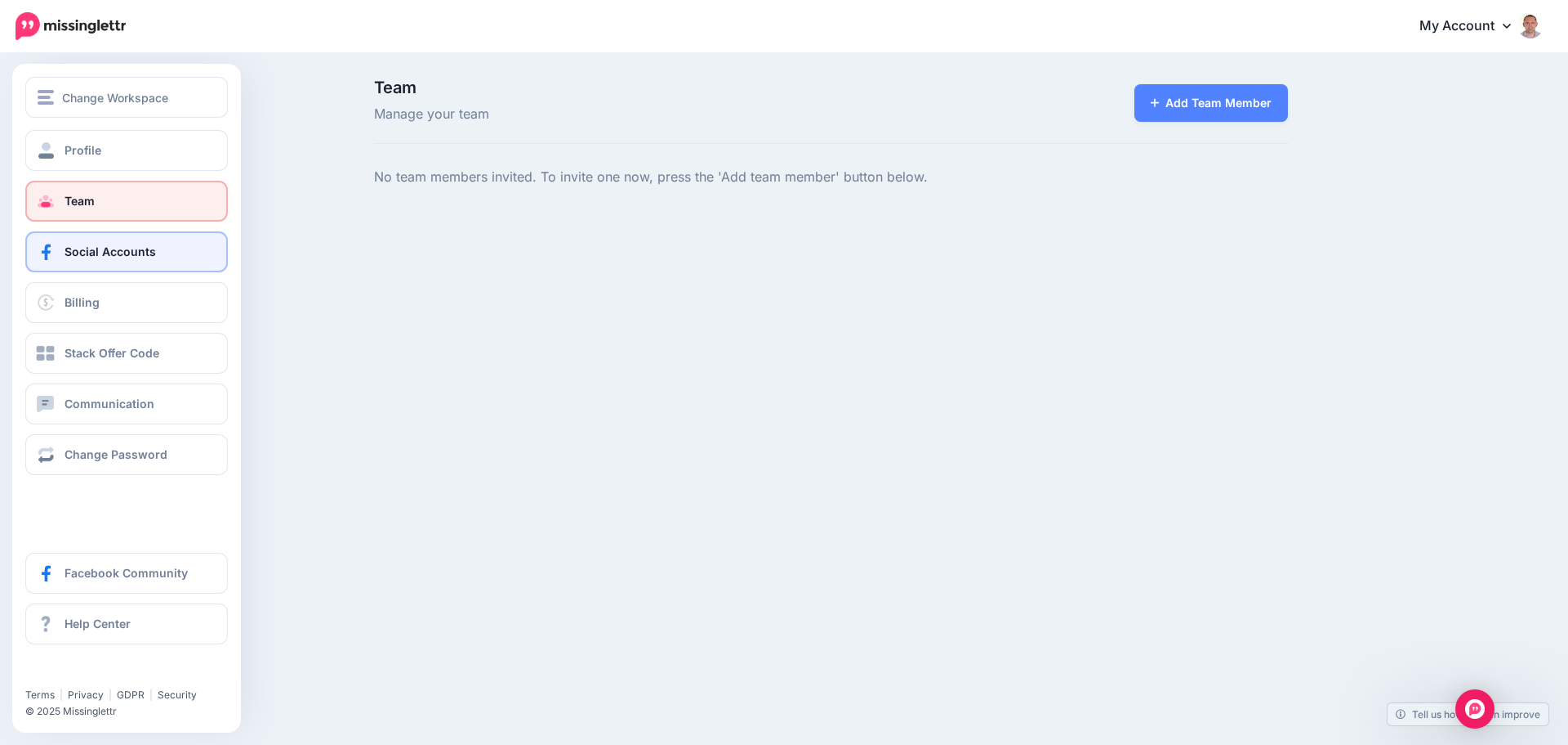
click at [92, 251] on span "Social Accounts" at bounding box center [110, 251] width 91 height 13
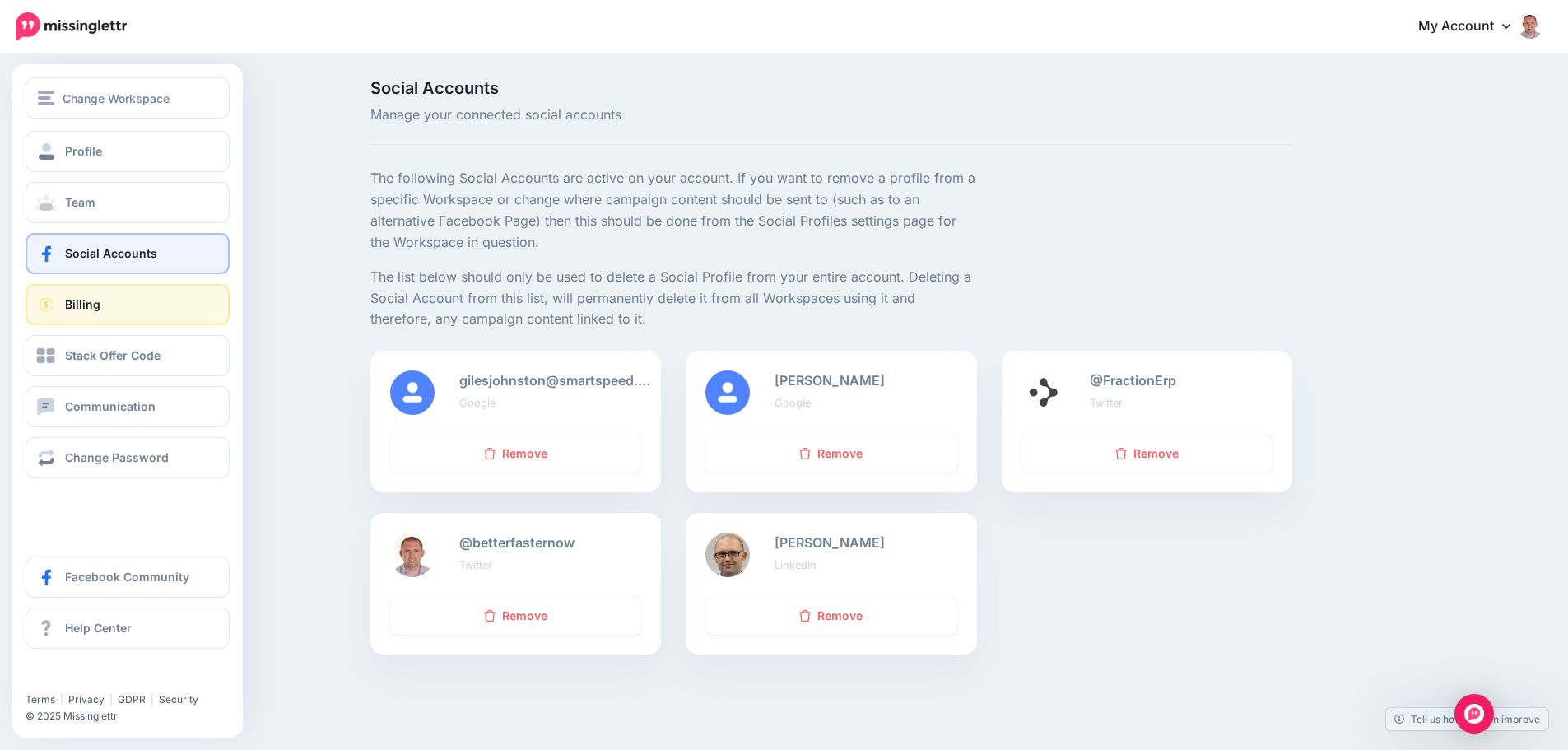
click at [69, 310] on span "Billing" at bounding box center [82, 304] width 36 height 14
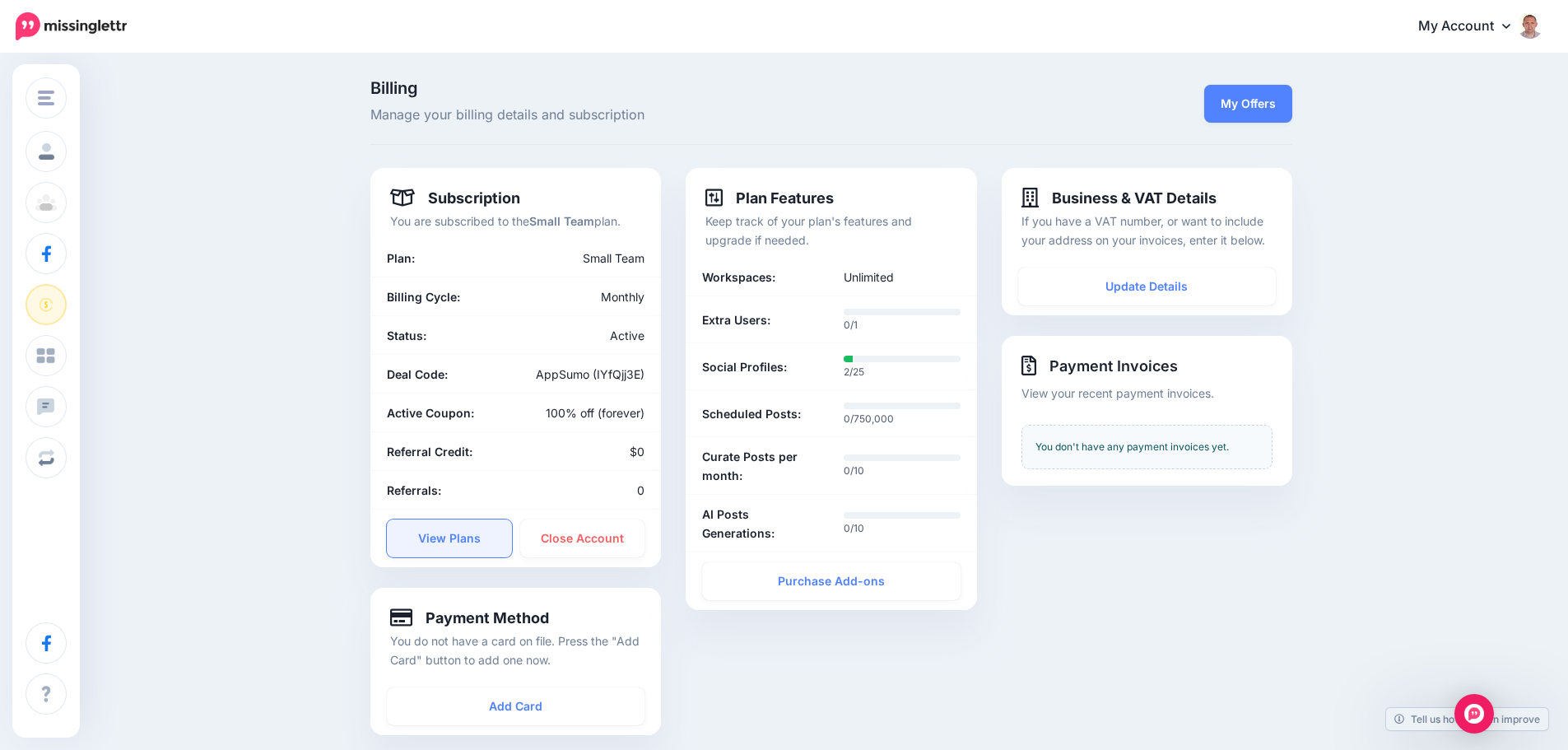
click at [453, 530] on link "View Plans" at bounding box center [449, 538] width 125 height 38
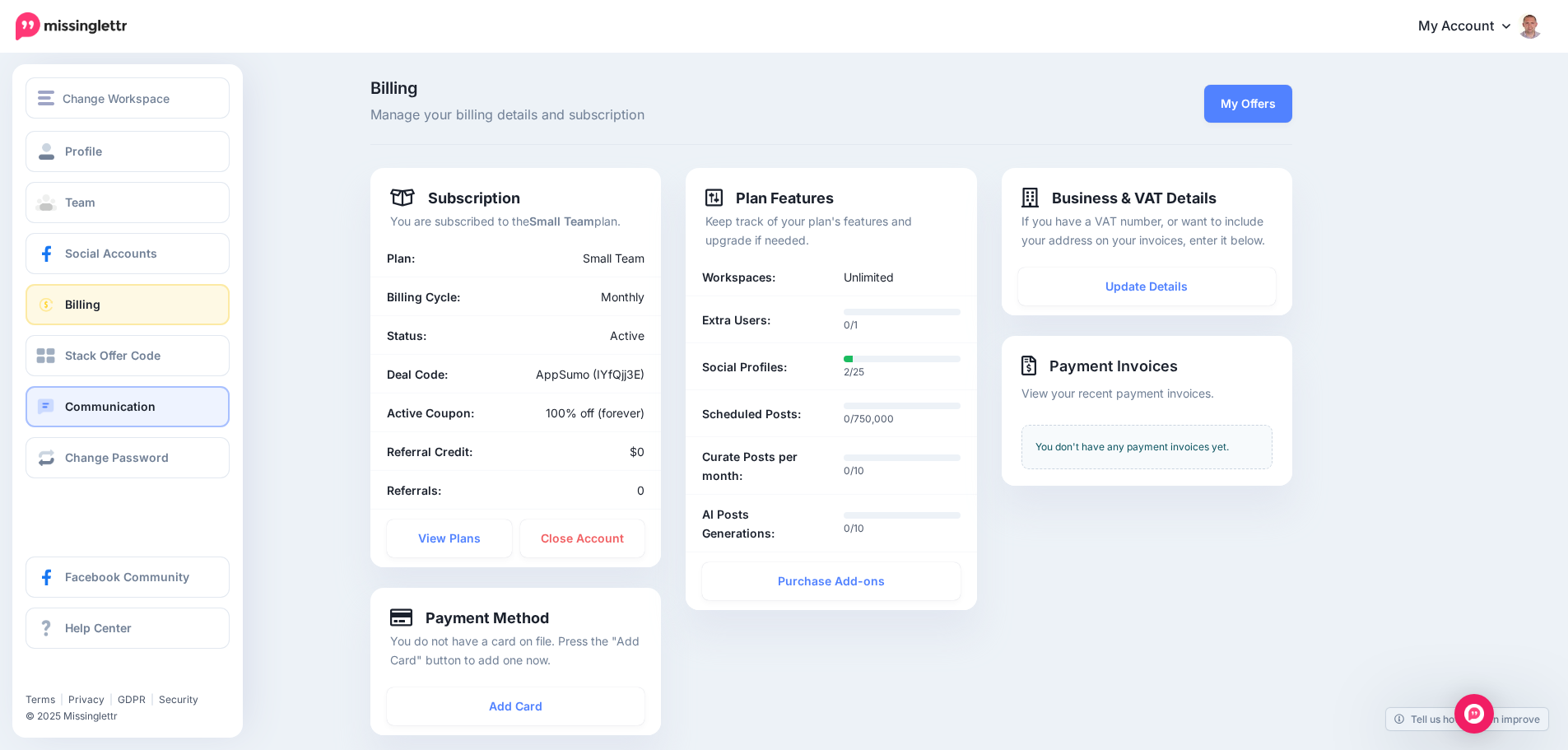
click at [129, 407] on span "Communication" at bounding box center [110, 405] width 91 height 14
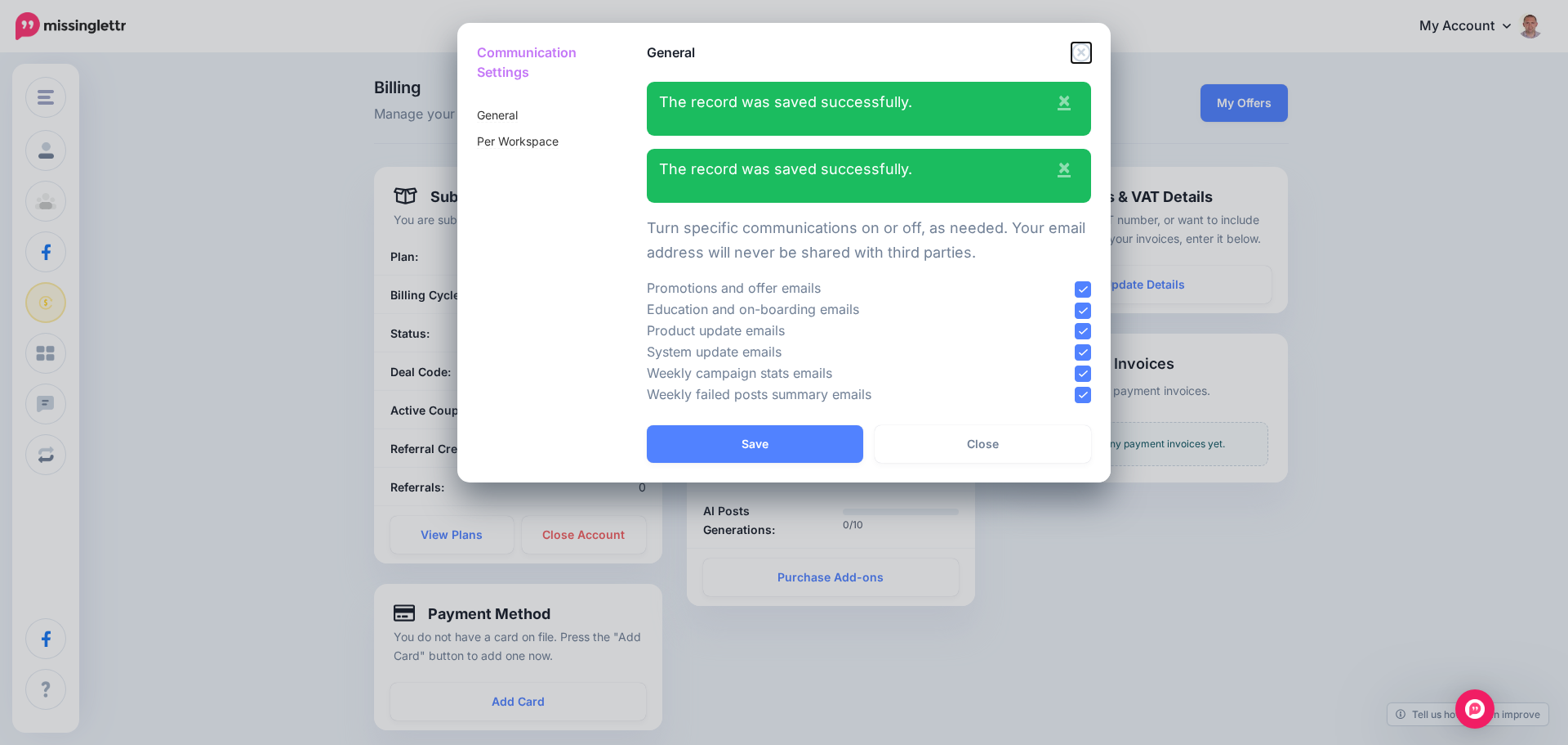
click at [1082, 50] on icon "Close" at bounding box center [1082, 52] width 19 height 19
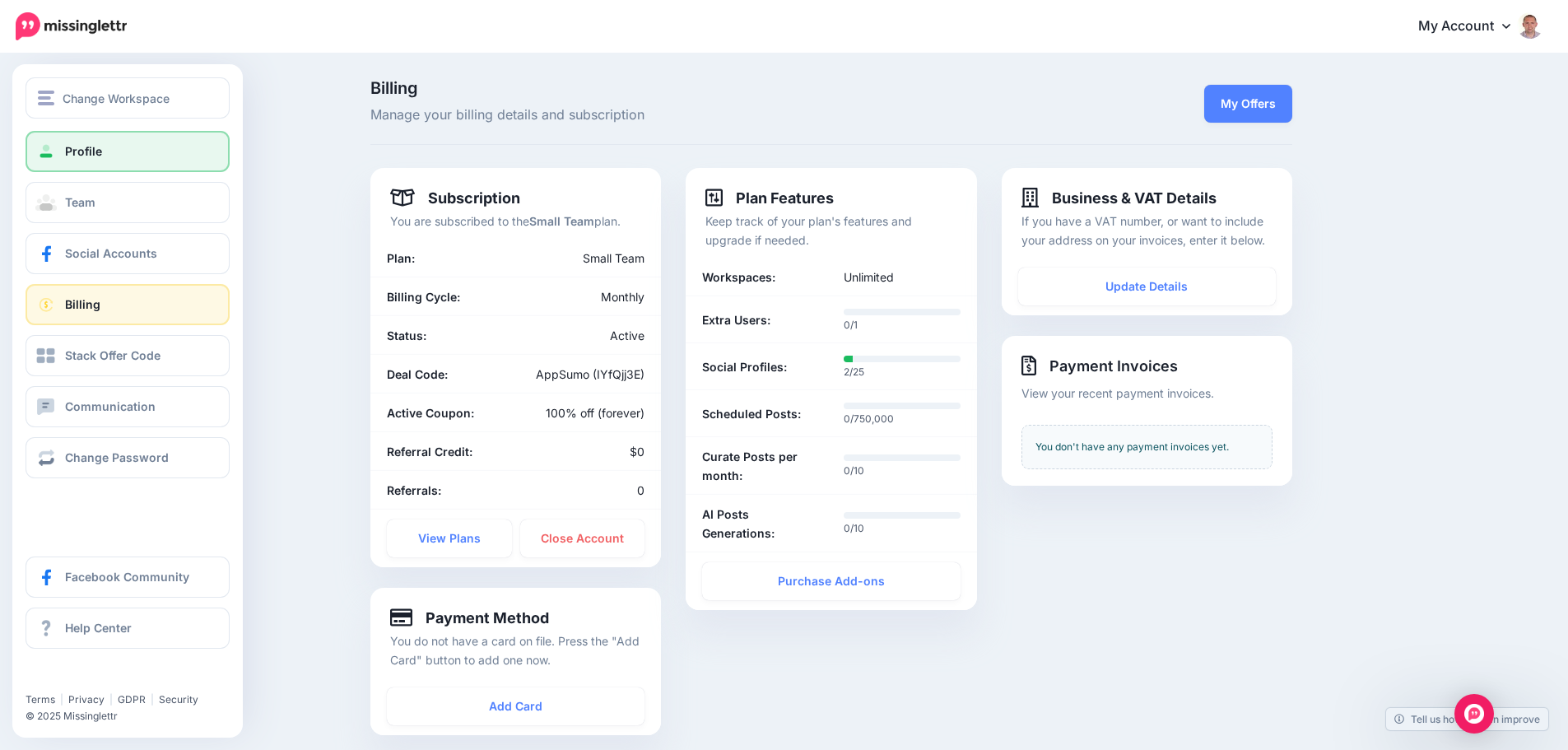
click at [67, 154] on span "Profile" at bounding box center [83, 151] width 37 height 14
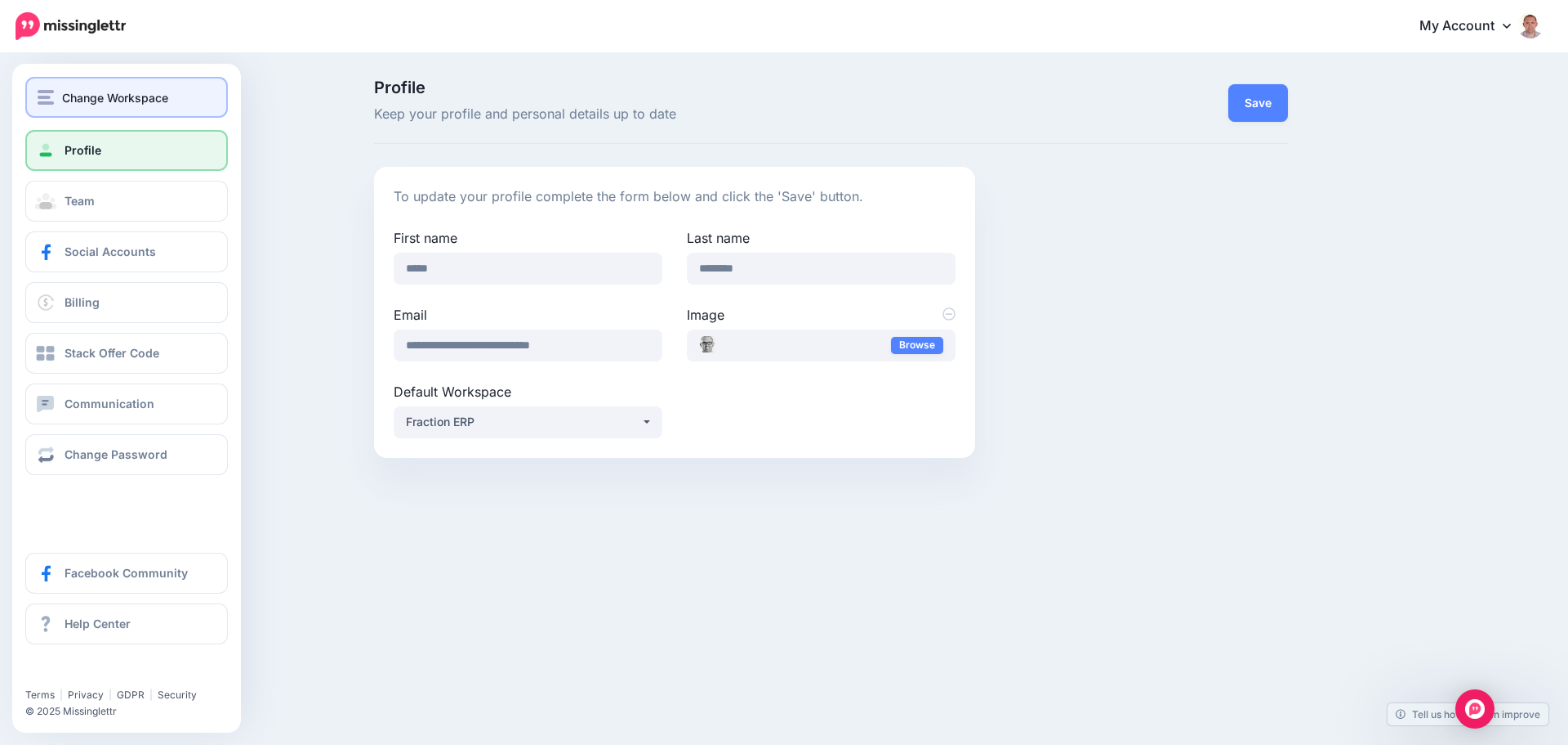
click at [100, 113] on button "Change Workspace" at bounding box center [126, 97] width 203 height 41
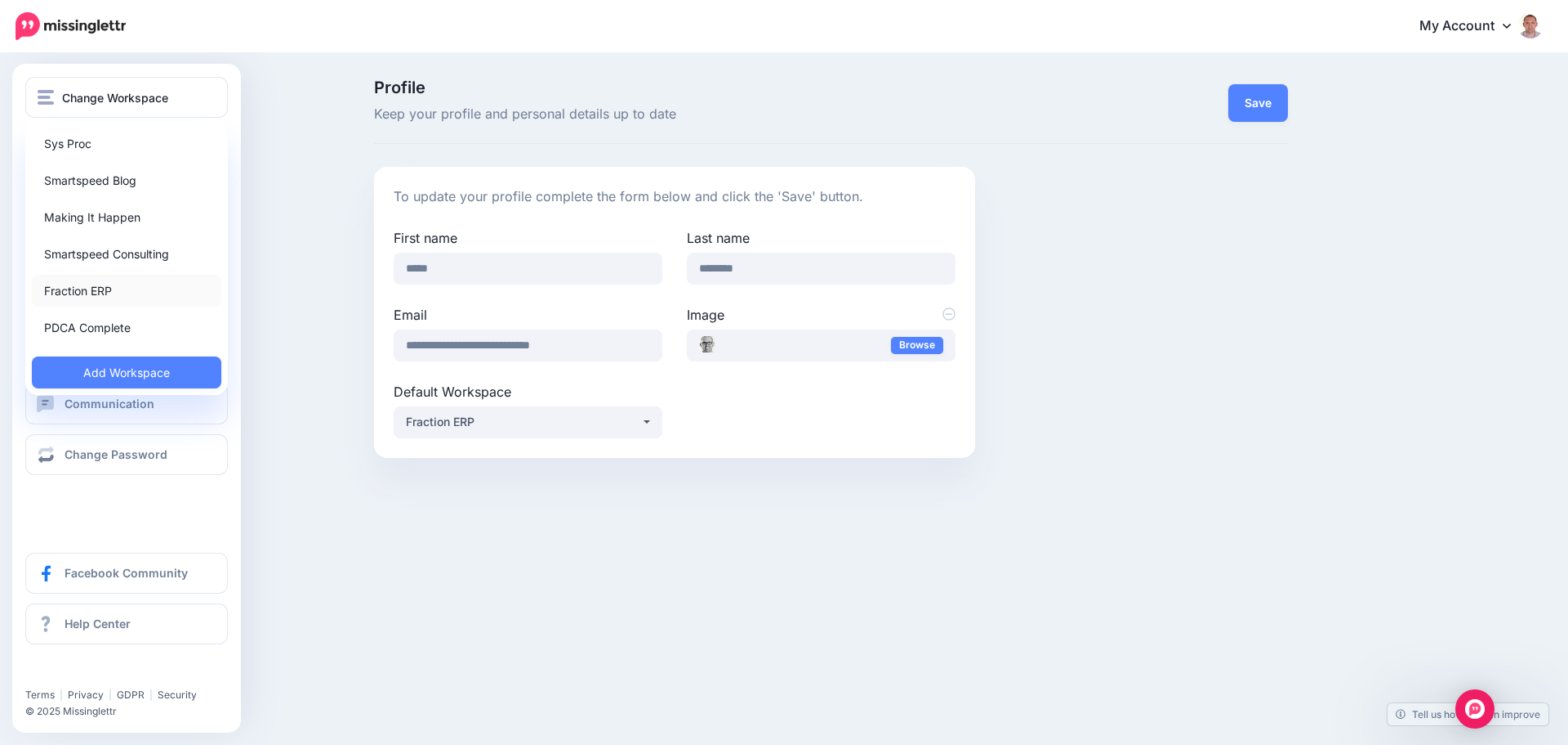
click at [103, 296] on link "Fraction ERP" at bounding box center [126, 290] width 189 height 32
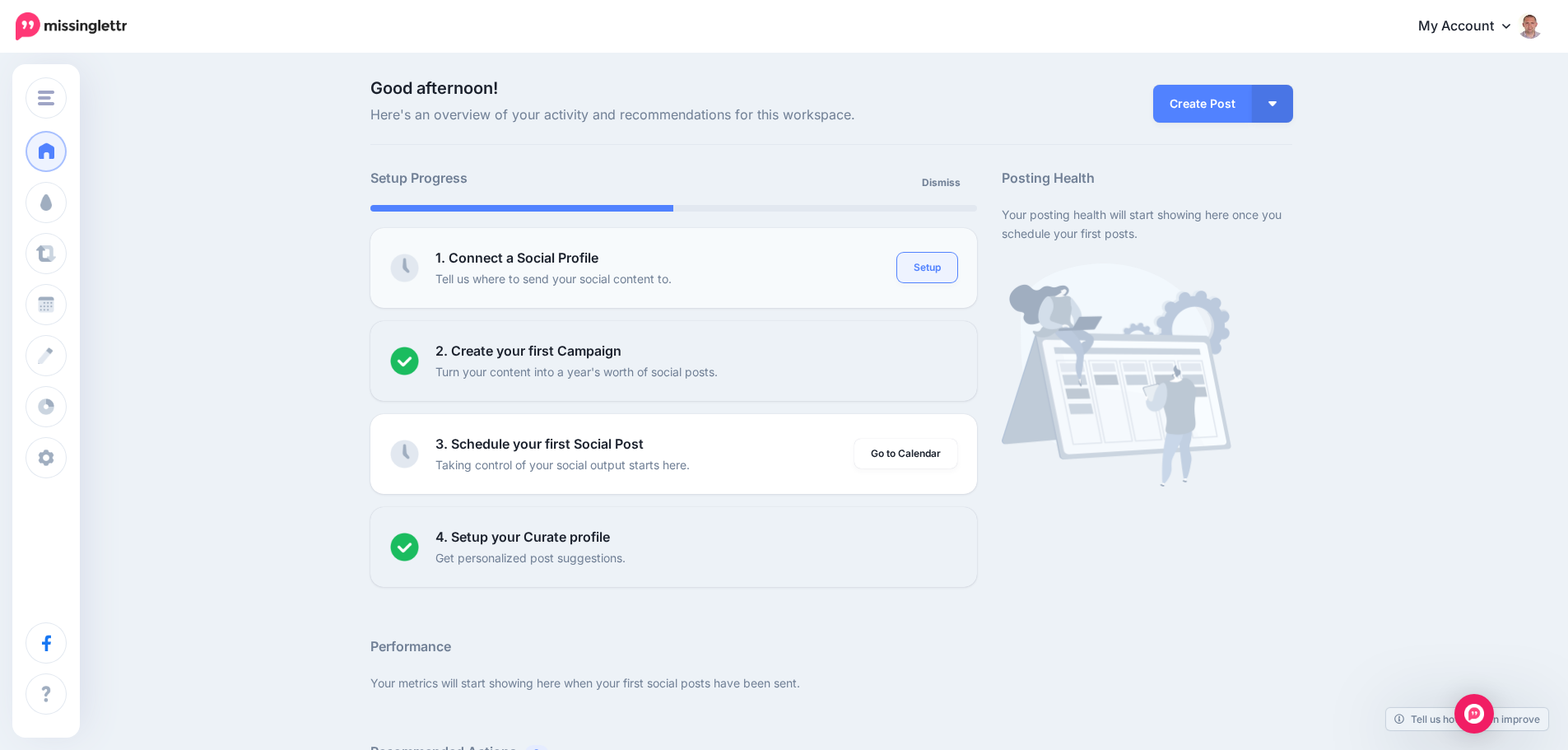
click at [933, 266] on link "Setup" at bounding box center [927, 267] width 60 height 30
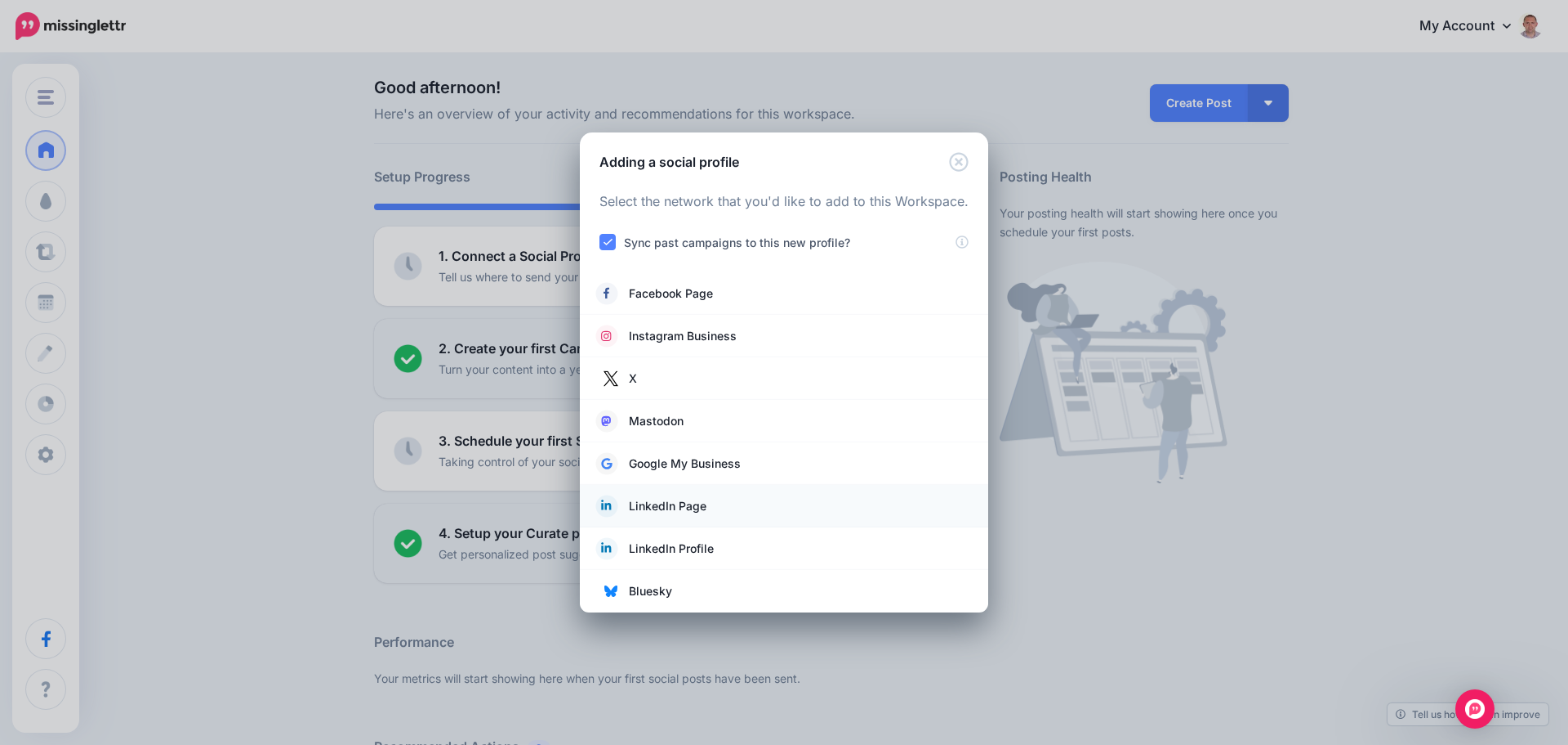
click at [690, 503] on span "LinkedIn Page" at bounding box center [668, 506] width 78 height 19
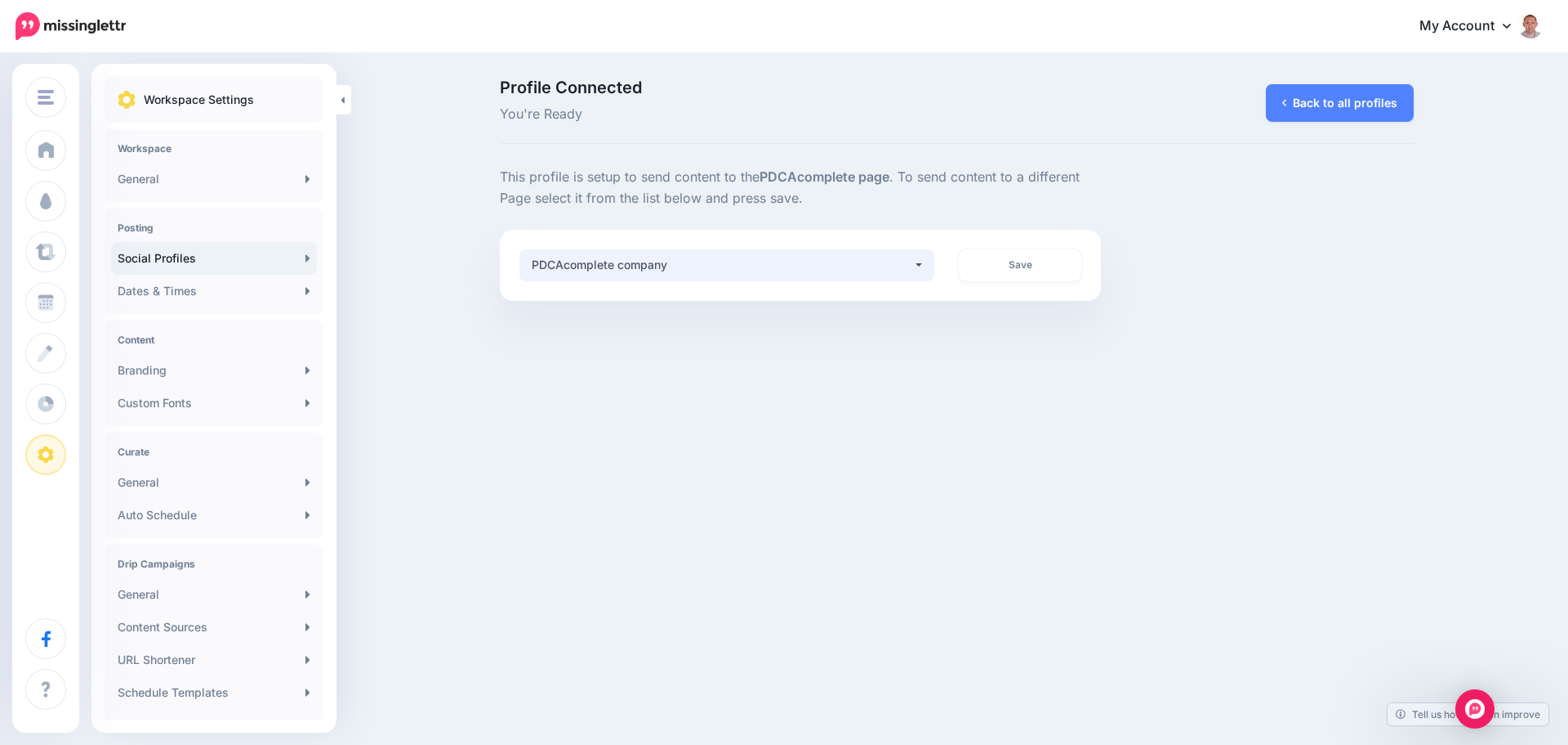
click at [893, 278] on button "PDCAcomplete company" at bounding box center [727, 264] width 416 height 32
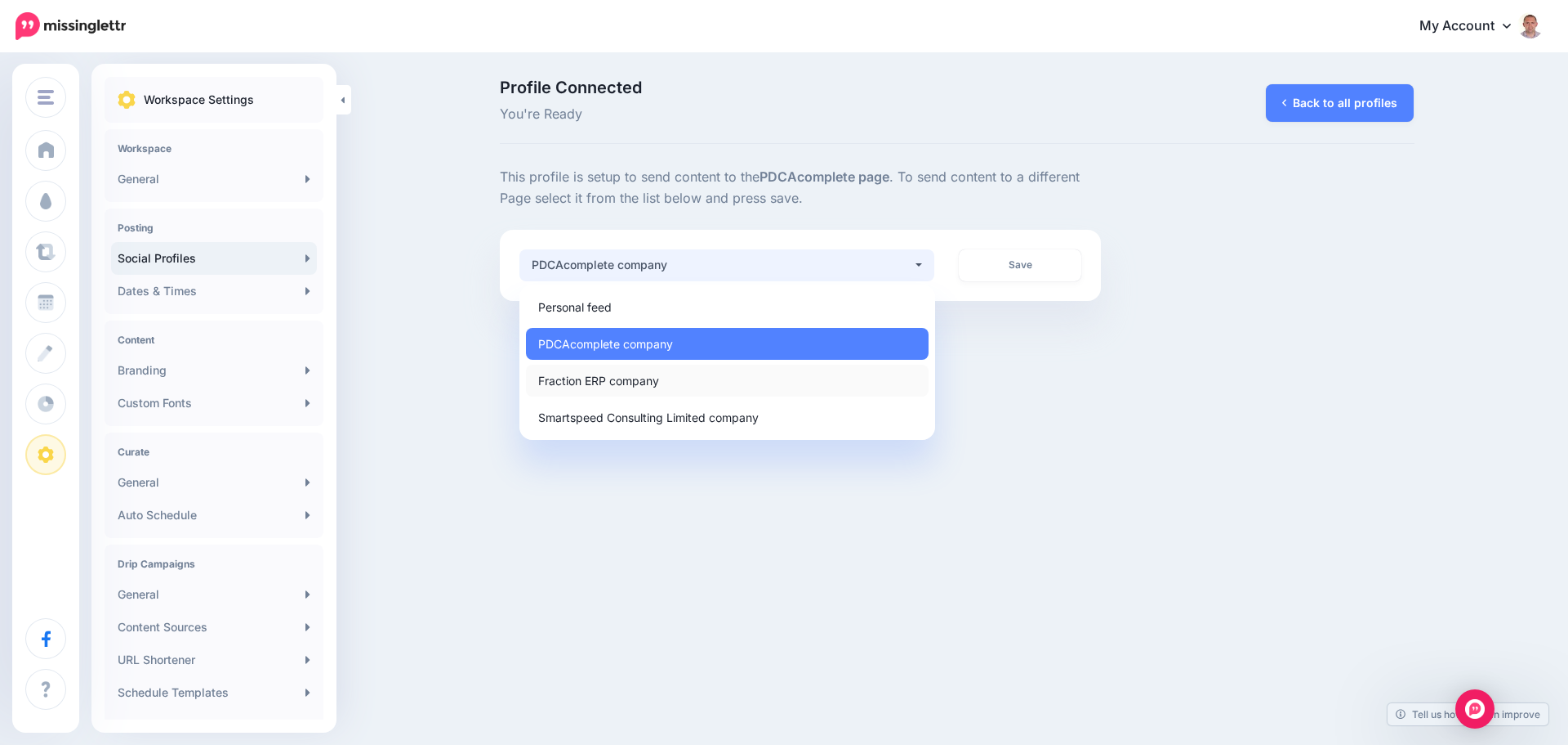
click at [640, 380] on span "Fraction ERP company" at bounding box center [599, 380] width 121 height 19
select select "**********"
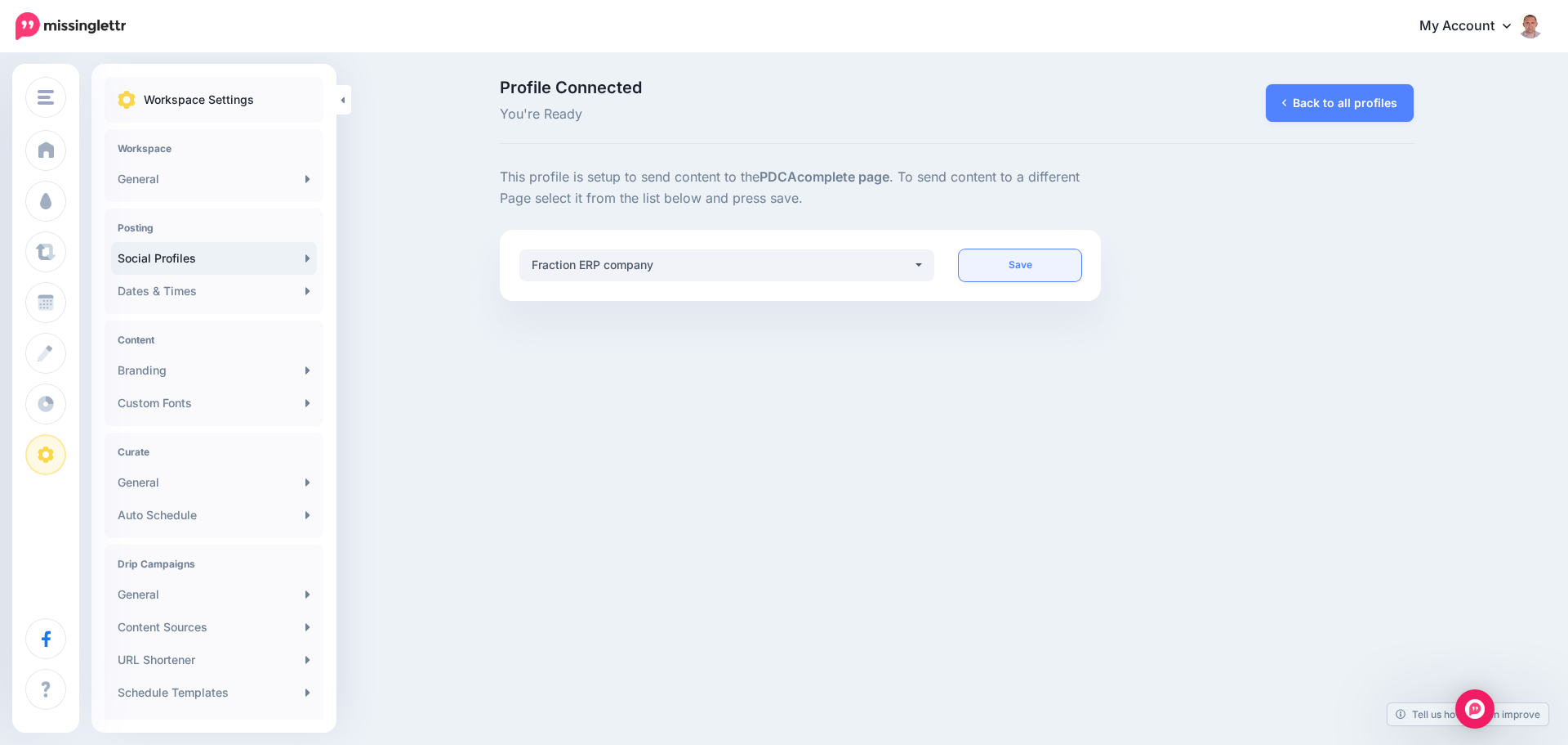
click at [1037, 270] on link "Save" at bounding box center [1020, 264] width 123 height 32
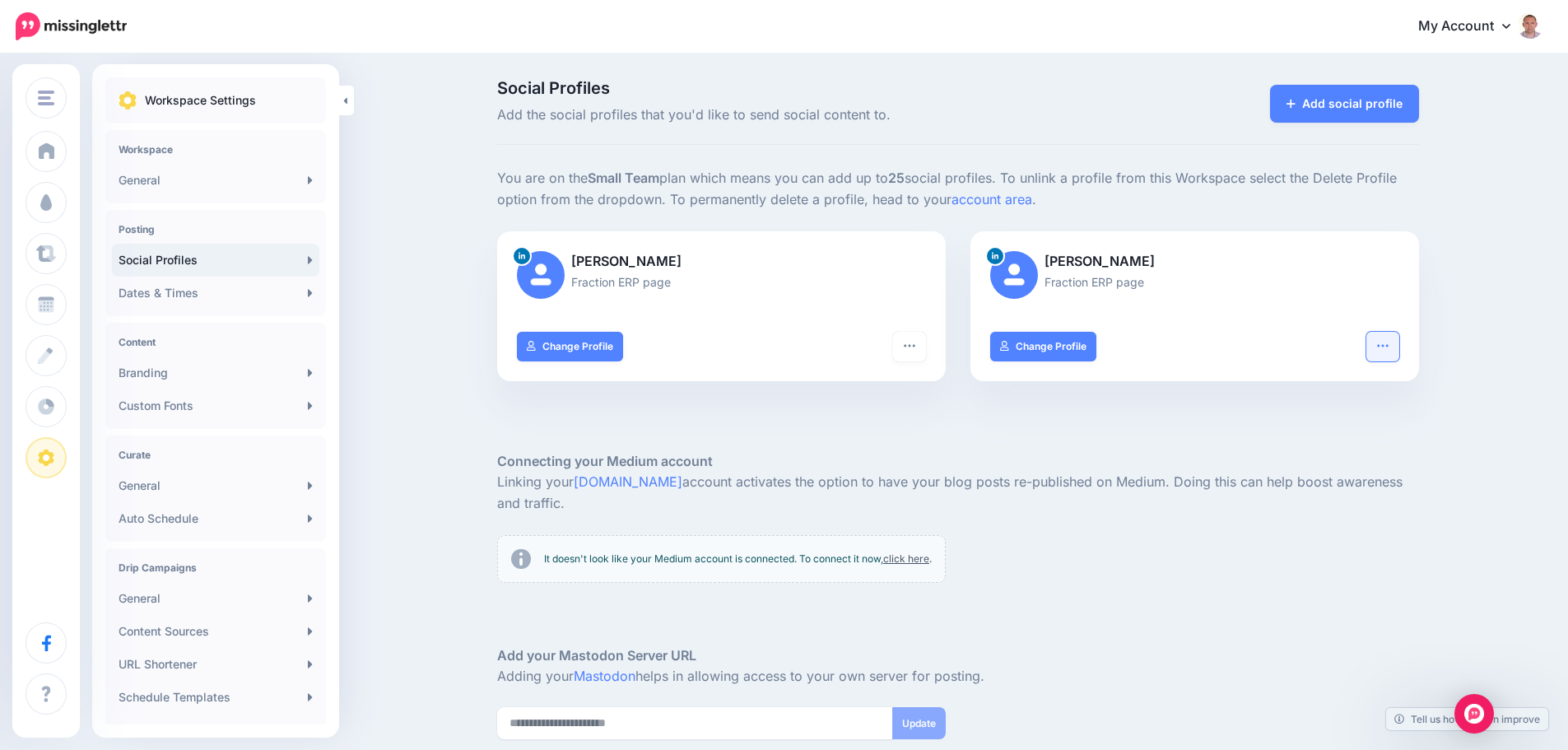
click at [1389, 344] on icon "button" at bounding box center [1383, 345] width 14 height 14
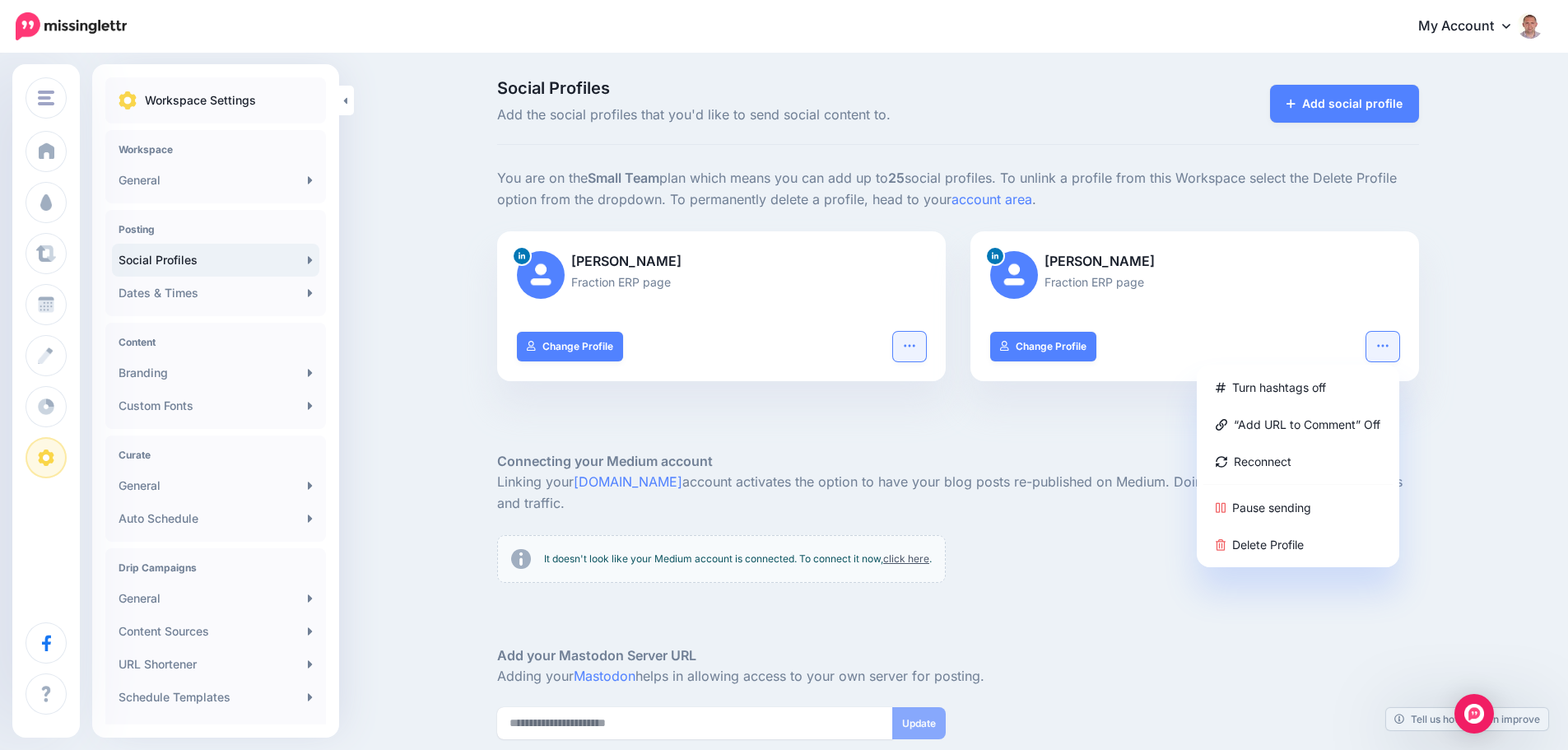
click at [911, 344] on icon "button" at bounding box center [910, 345] width 14 height 14
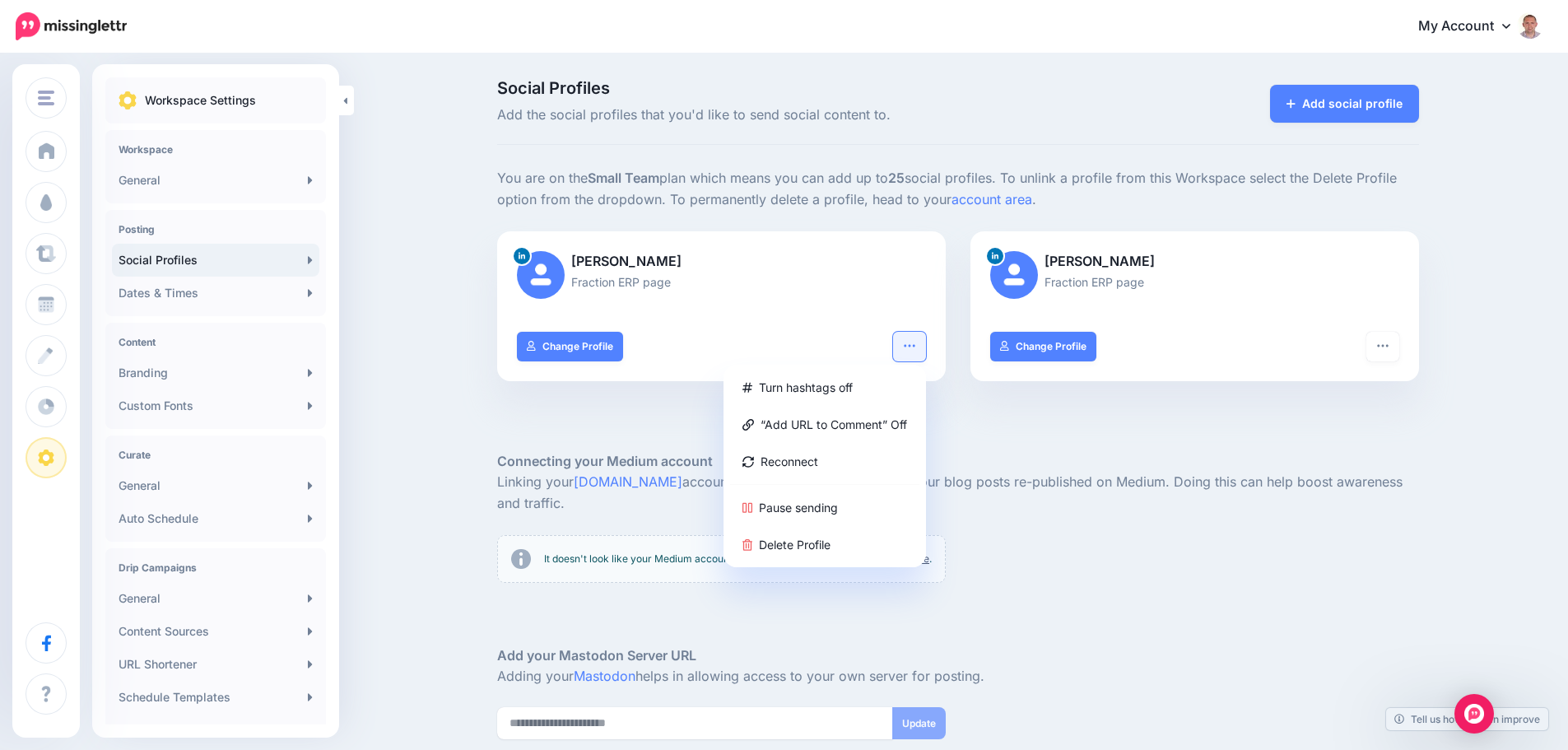
drag, startPoint x: 717, startPoint y: 269, endPoint x: 780, endPoint y: 294, distance: 67.8
click at [717, 269] on p "Giles Johnston" at bounding box center [721, 261] width 409 height 21
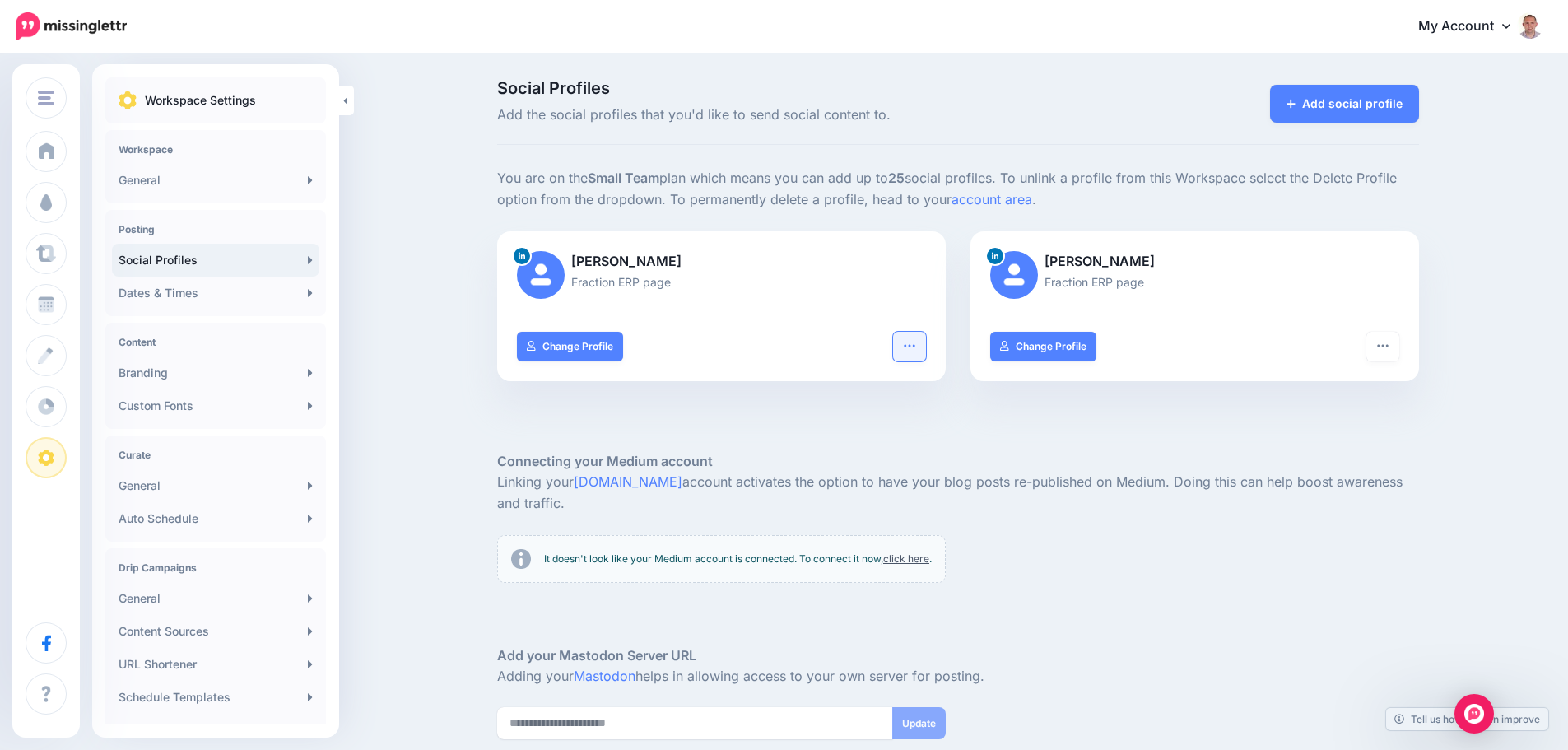
click at [926, 351] on button "button" at bounding box center [910, 346] width 33 height 30
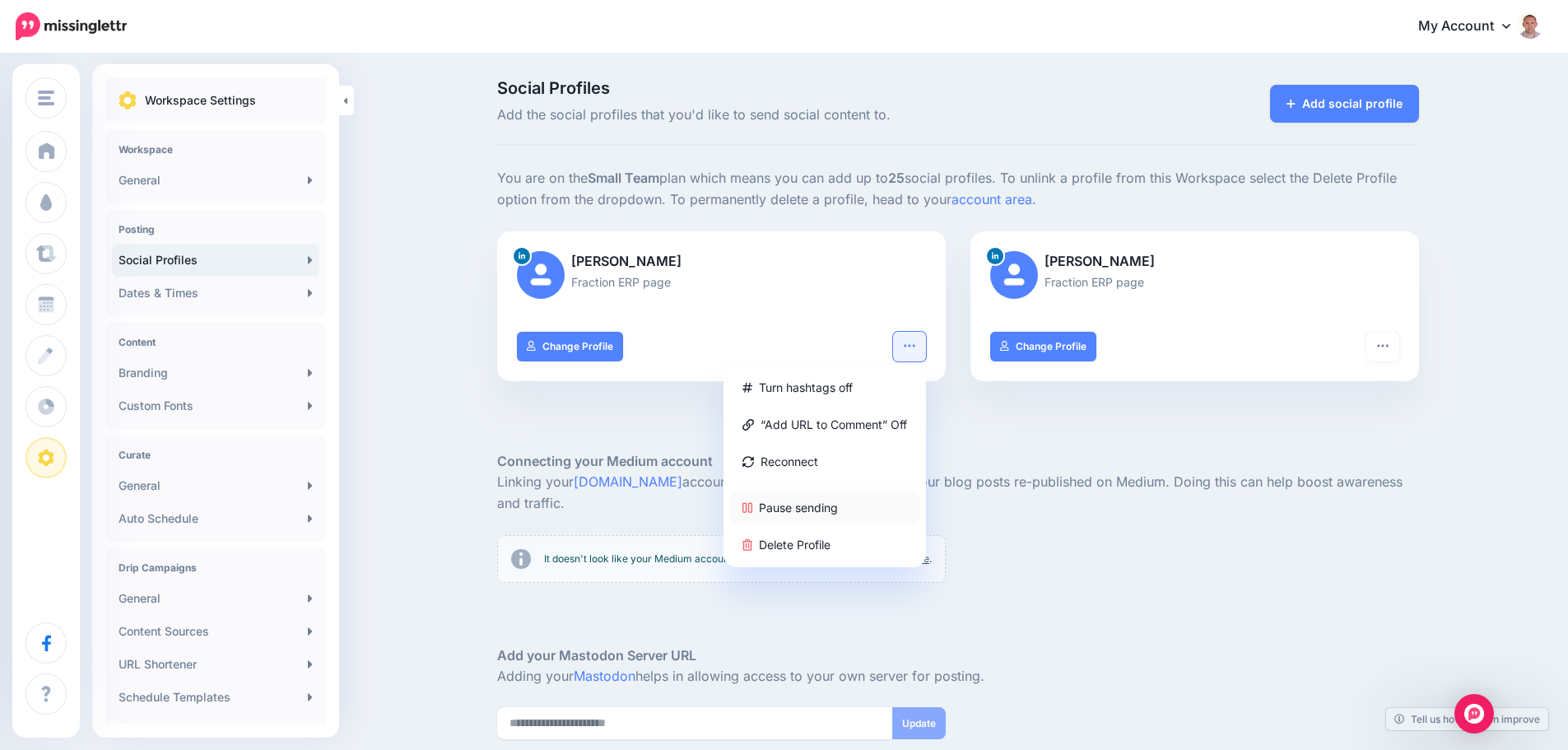
click at [819, 514] on link "Pause sending" at bounding box center [825, 507] width 190 height 32
click at [1389, 340] on icon "button" at bounding box center [1383, 345] width 14 height 14
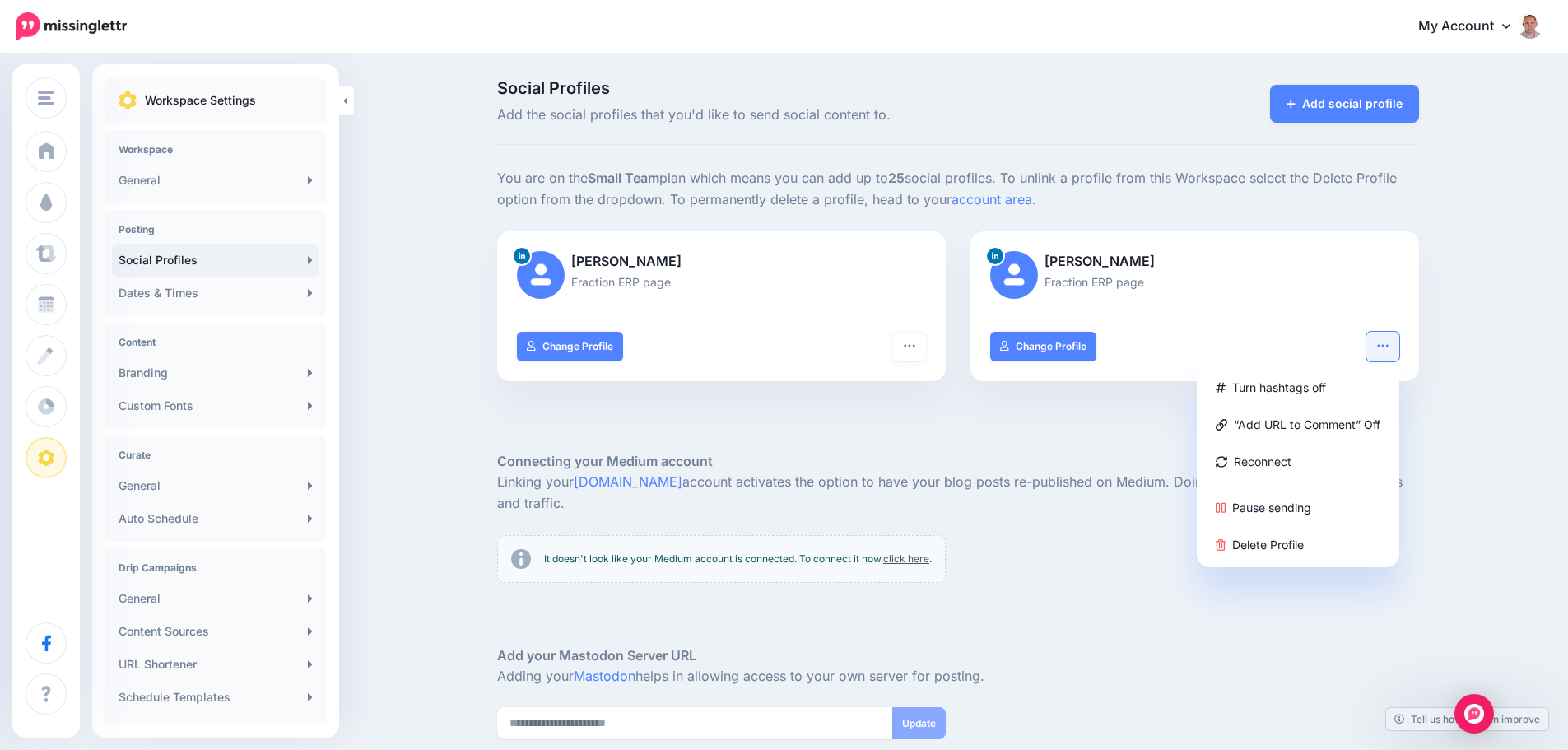
click at [792, 429] on div at bounding box center [958, 426] width 921 height 49
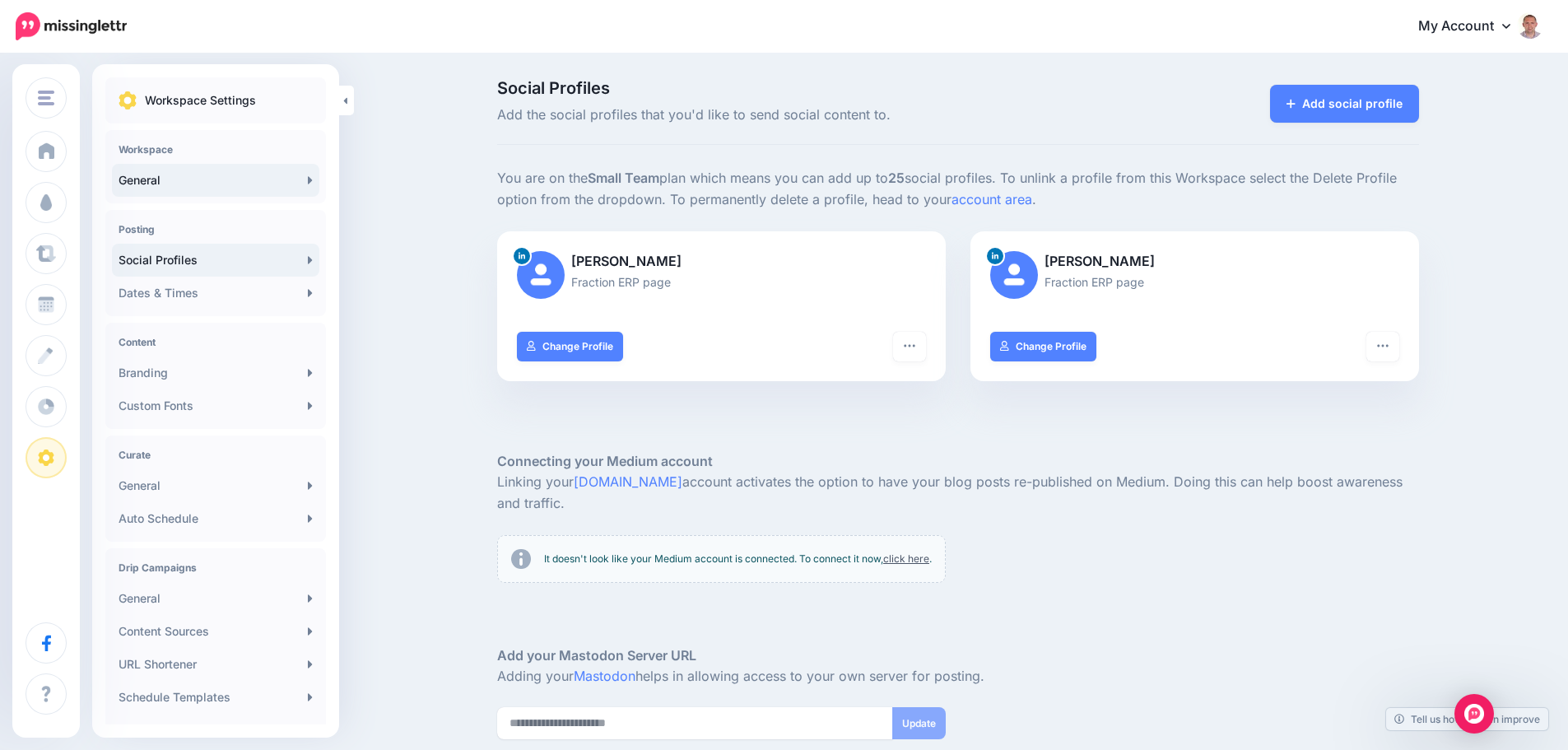
click at [167, 176] on link "General" at bounding box center [216, 180] width 207 height 33
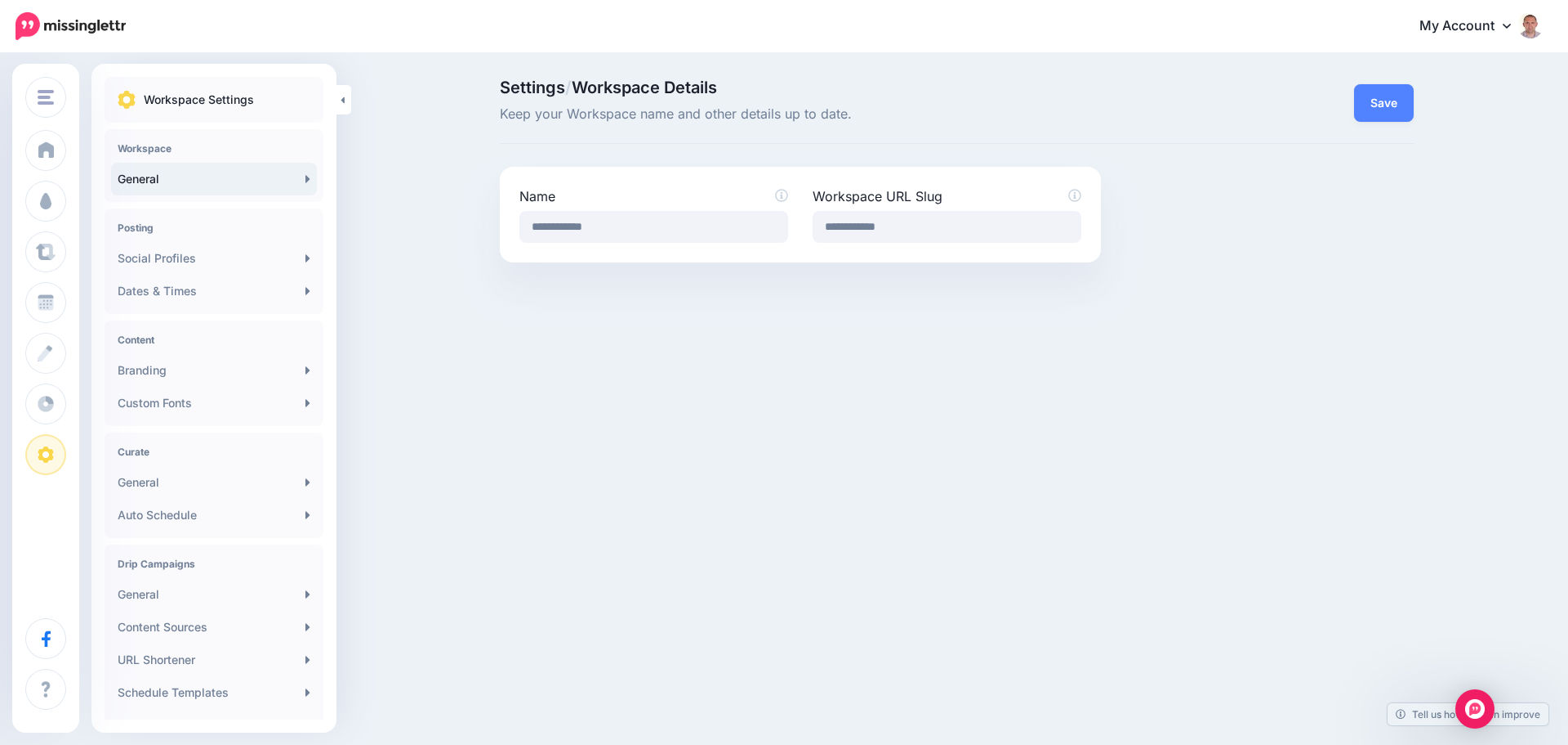
click at [263, 95] on ul "Workspace Settings" at bounding box center [213, 100] width 193 height 19
click at [343, 100] on icon at bounding box center [342, 99] width 3 height 7
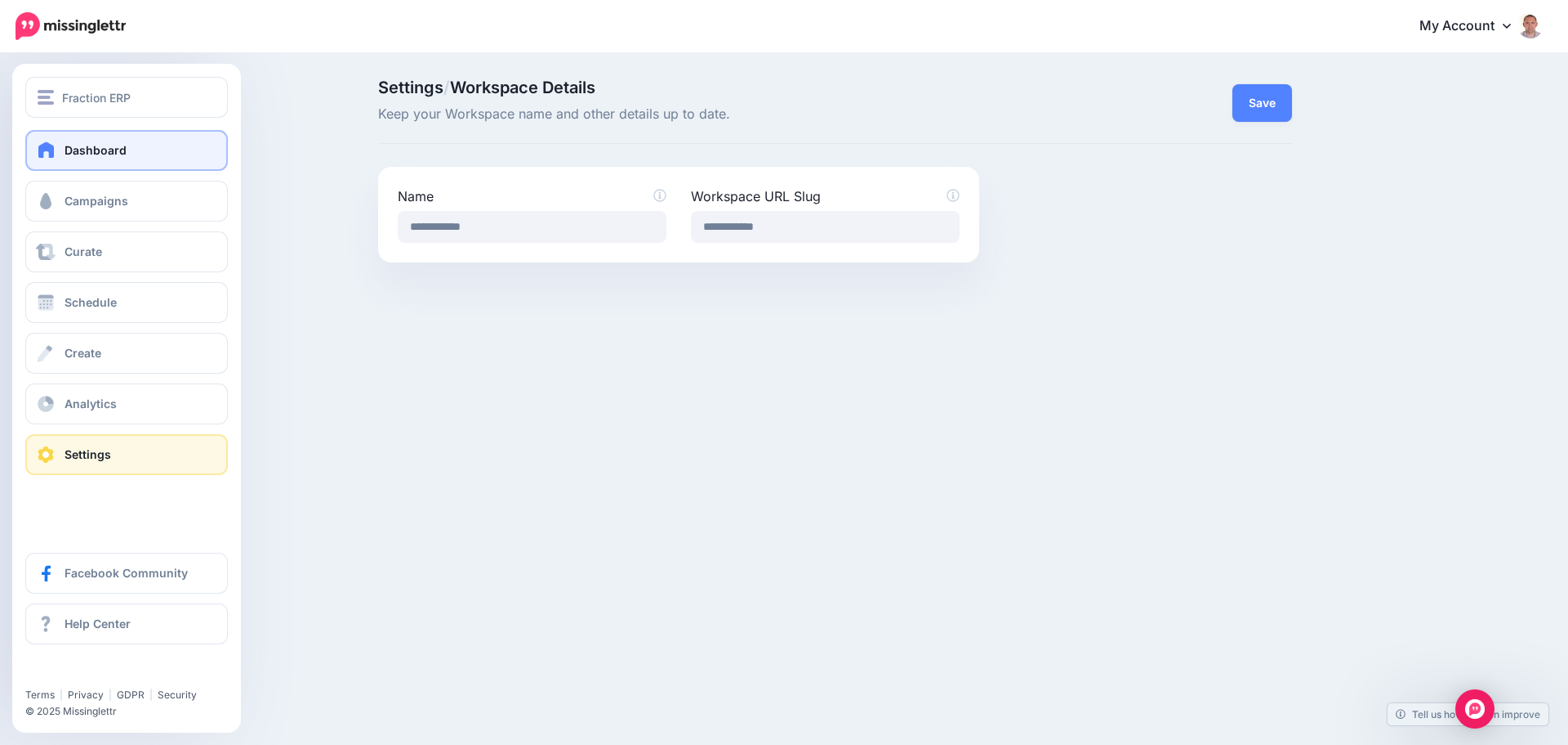
click at [93, 146] on span "Dashboard" at bounding box center [95, 150] width 62 height 13
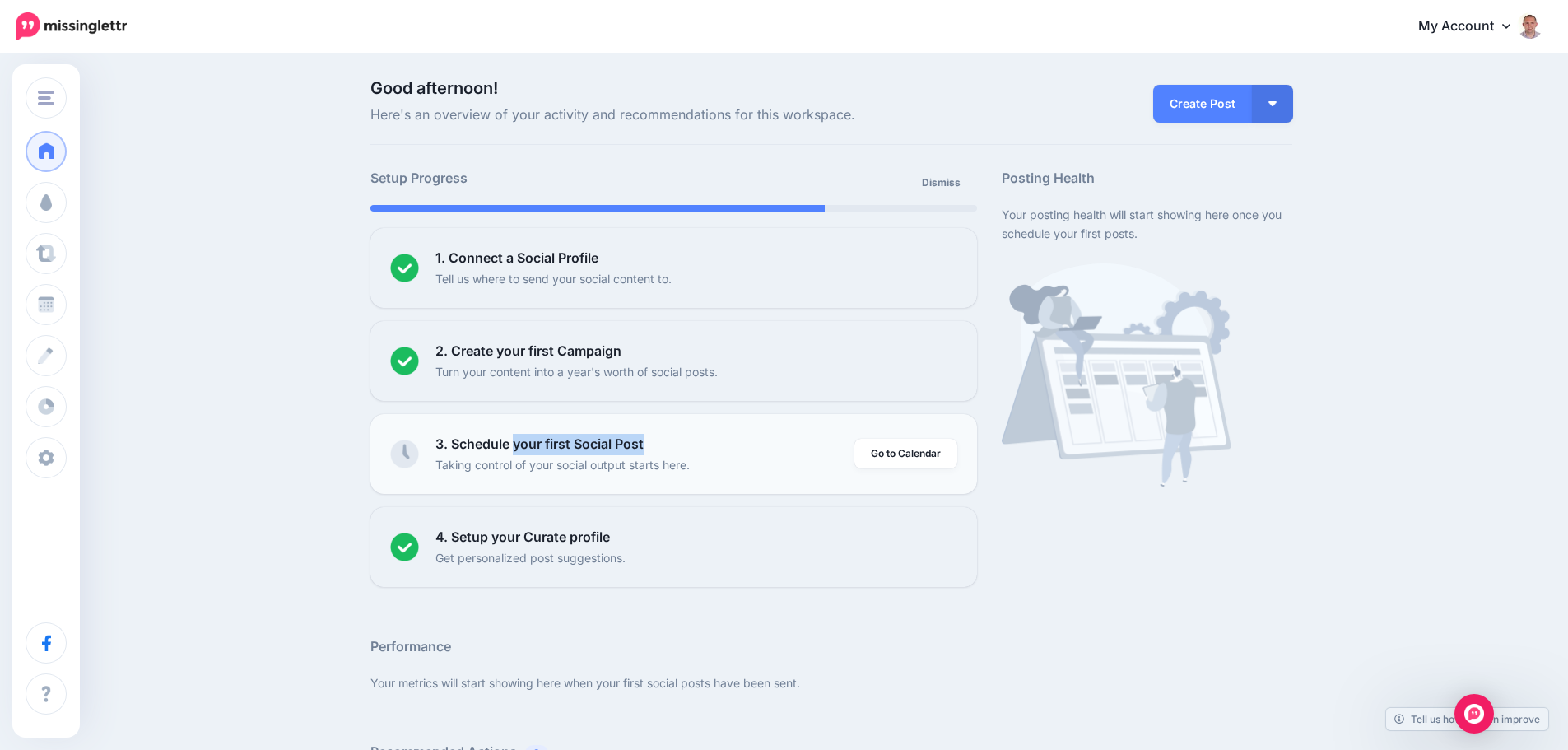
drag, startPoint x: 520, startPoint y: 443, endPoint x: 659, endPoint y: 441, distance: 139.0
click at [659, 441] on div "3. Schedule your first Social Post Taking control of your social output starts …" at bounding box center [645, 454] width 419 height 41
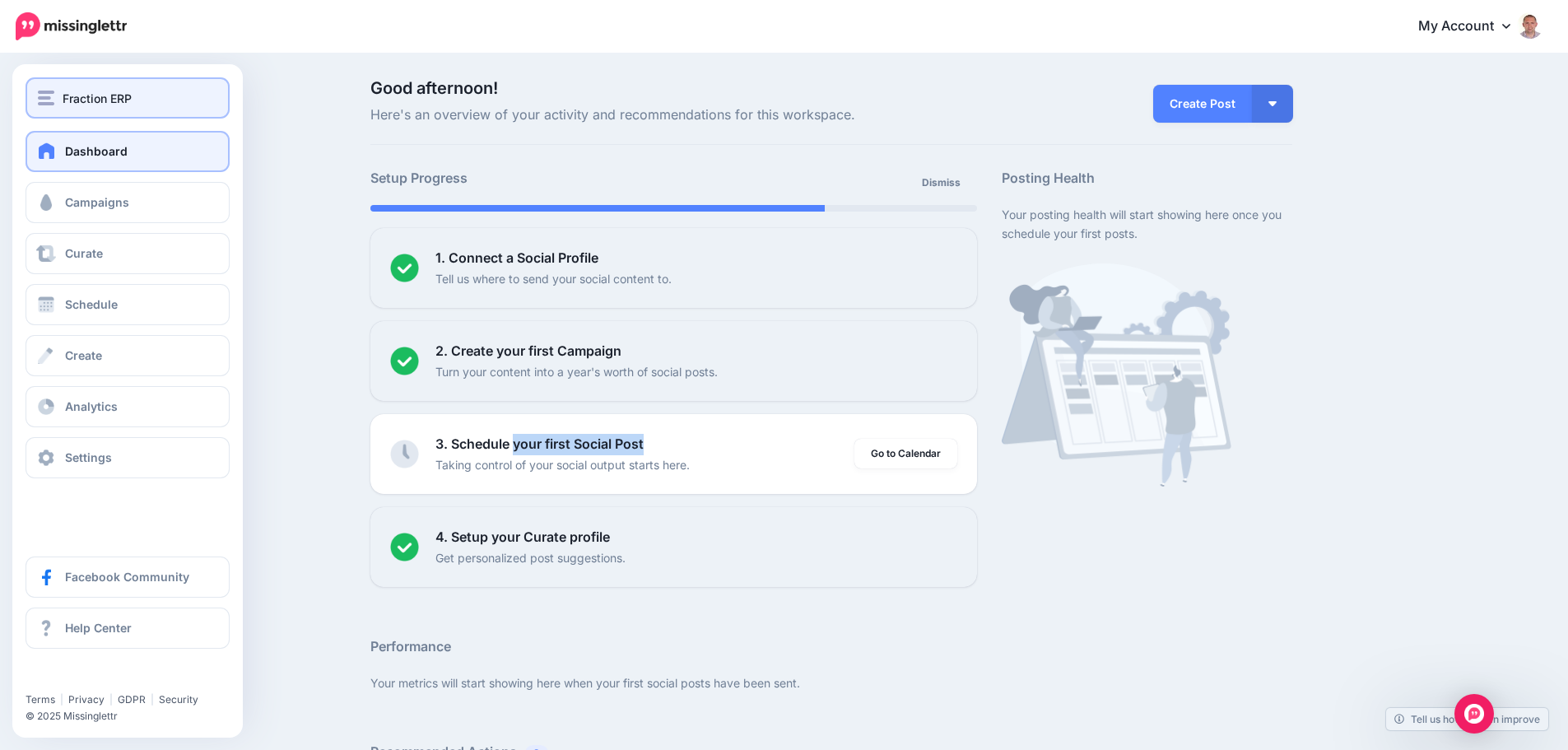
click at [106, 105] on span "Fraction ERP" at bounding box center [97, 99] width 69 height 19
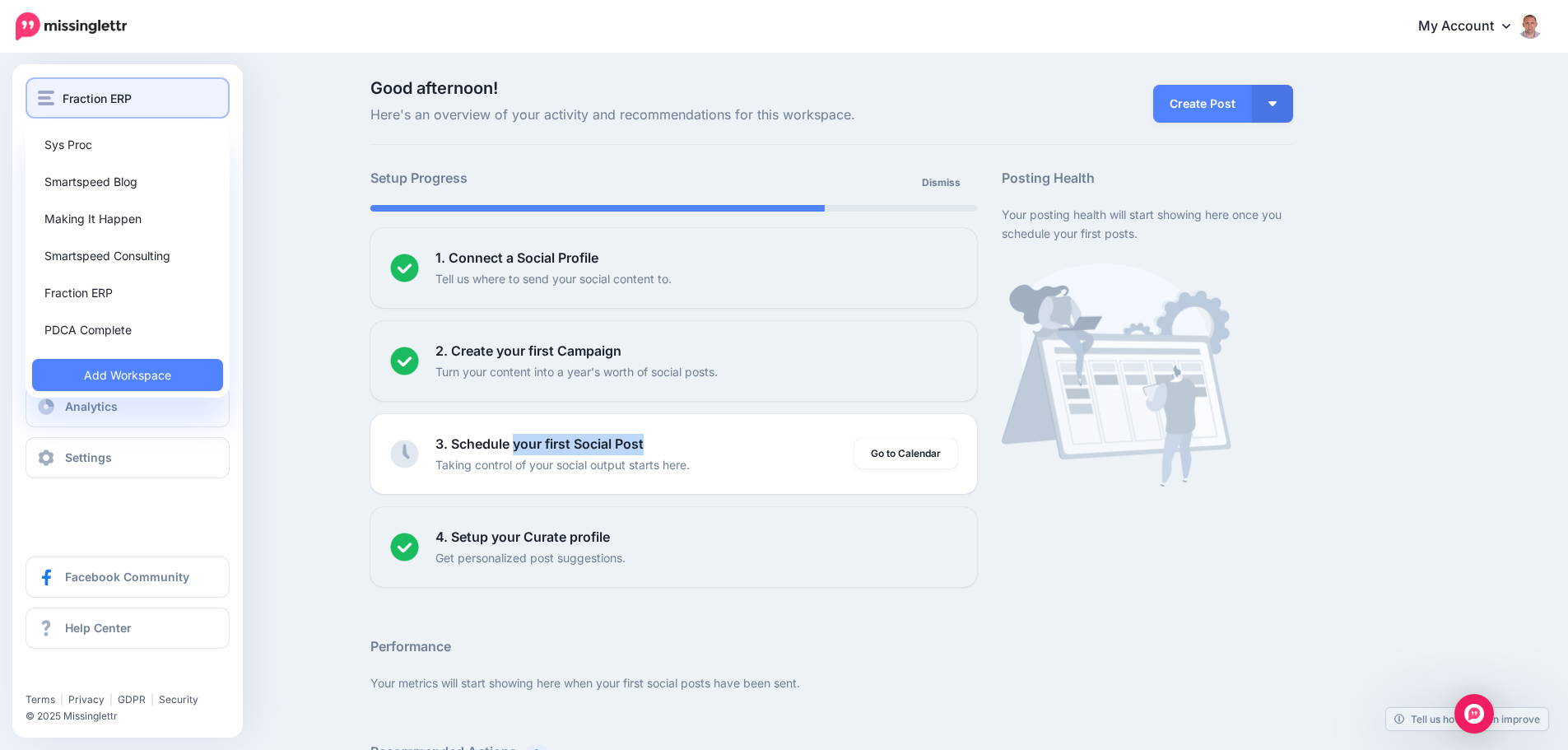
click at [106, 105] on span "Fraction ERP" at bounding box center [97, 99] width 69 height 19
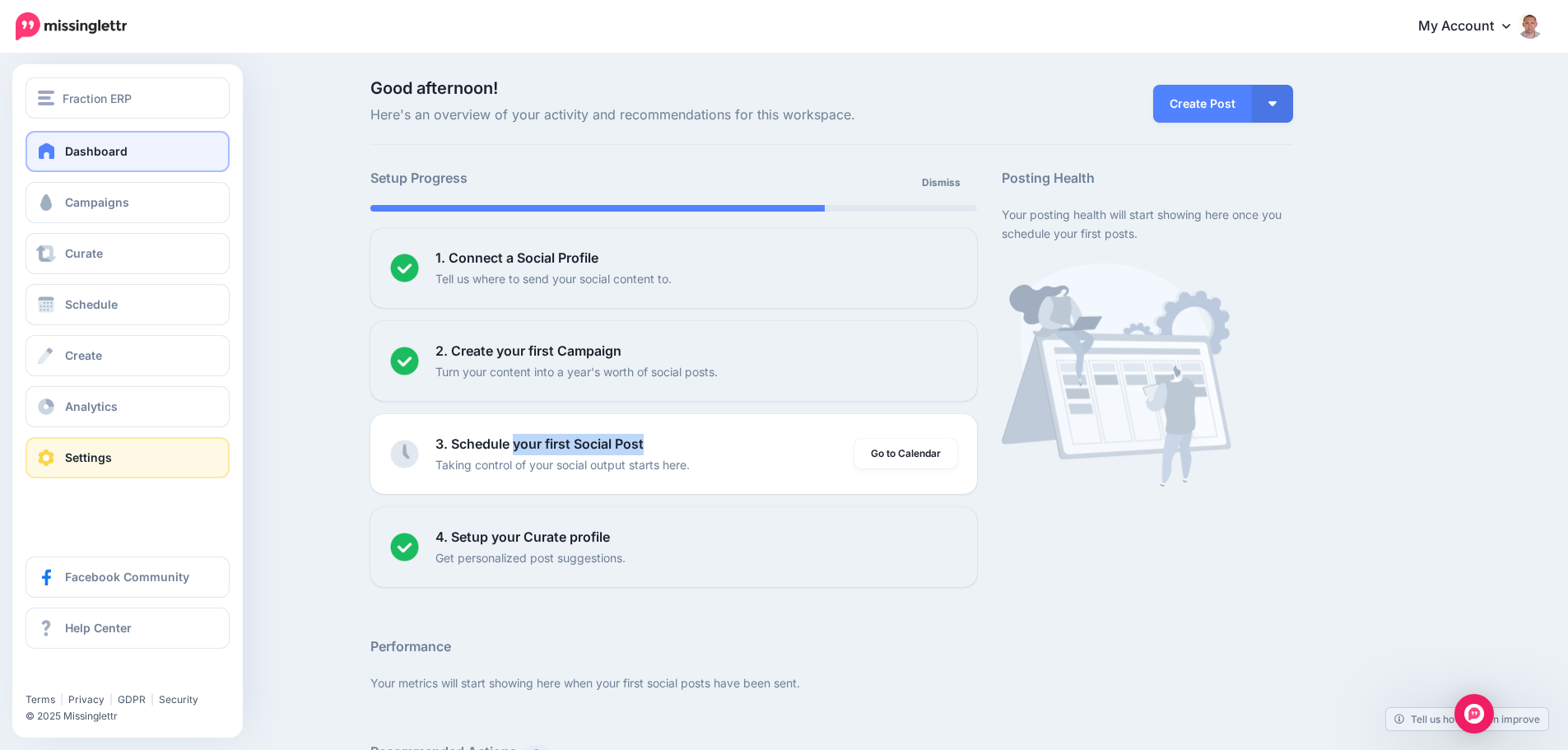
click at [90, 456] on span "Settings" at bounding box center [88, 457] width 46 height 14
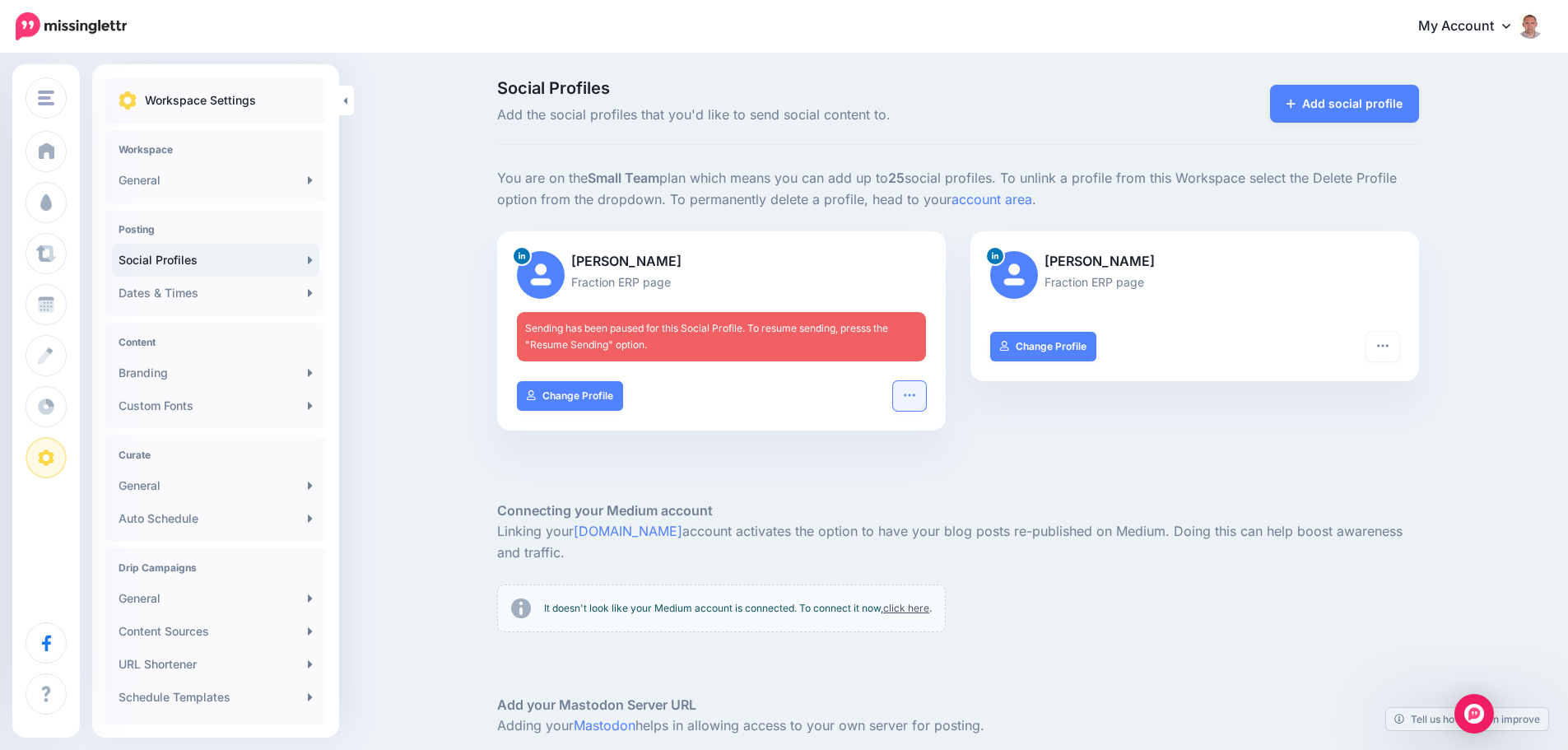
click at [916, 392] on icon "button" at bounding box center [910, 395] width 14 height 14
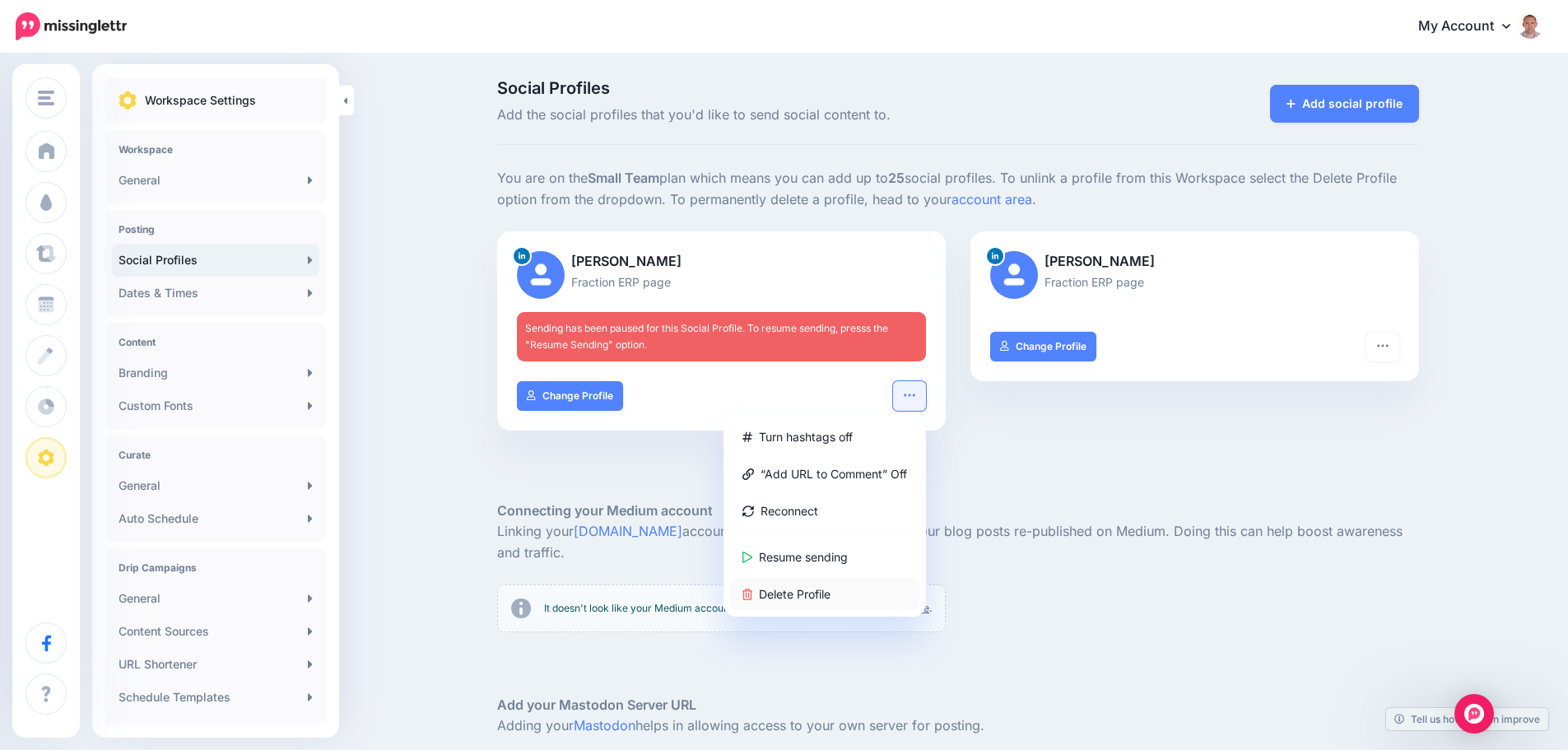
click at [822, 597] on link "Delete Profile" at bounding box center [825, 593] width 190 height 32
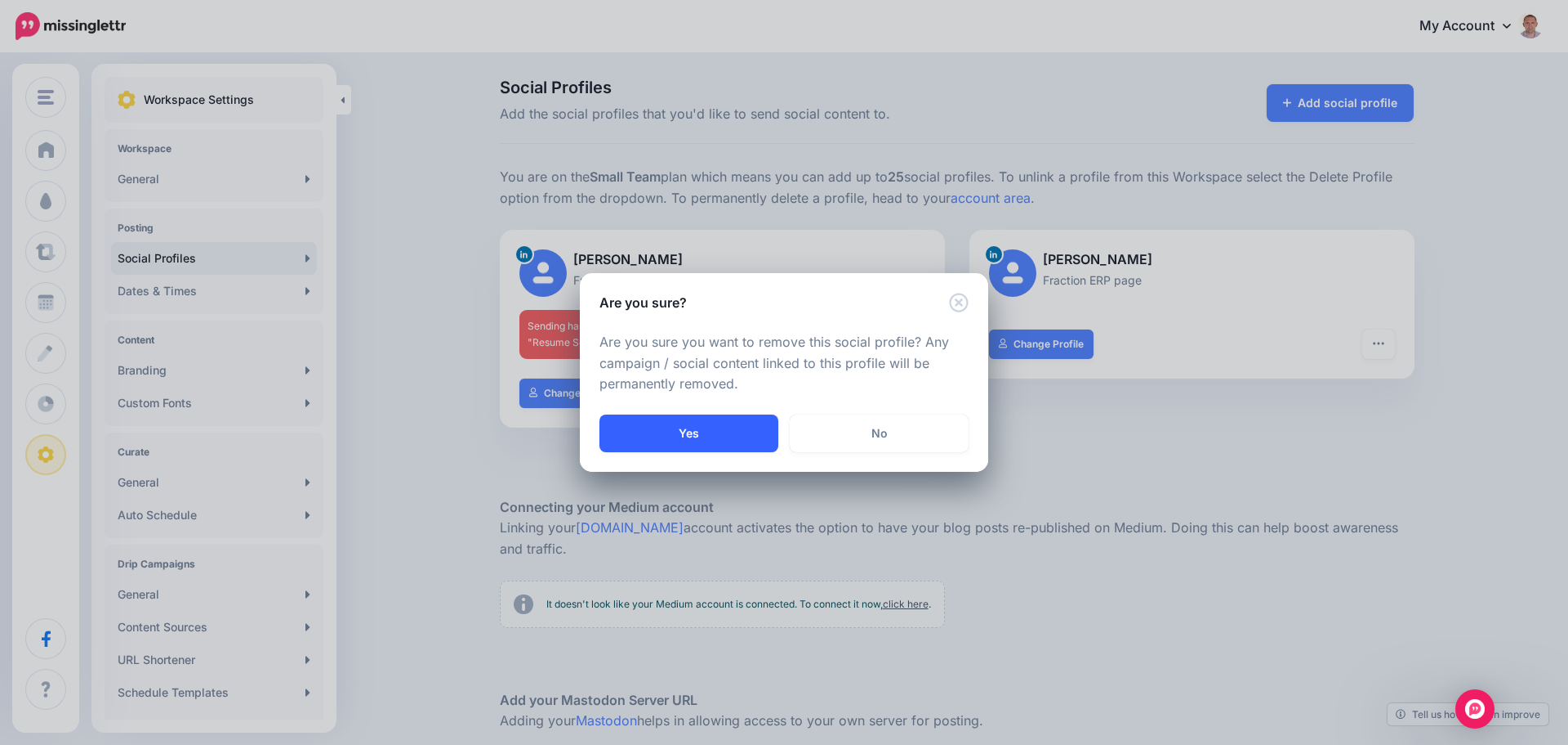
click at [675, 439] on button "Yes" at bounding box center [689, 433] width 179 height 37
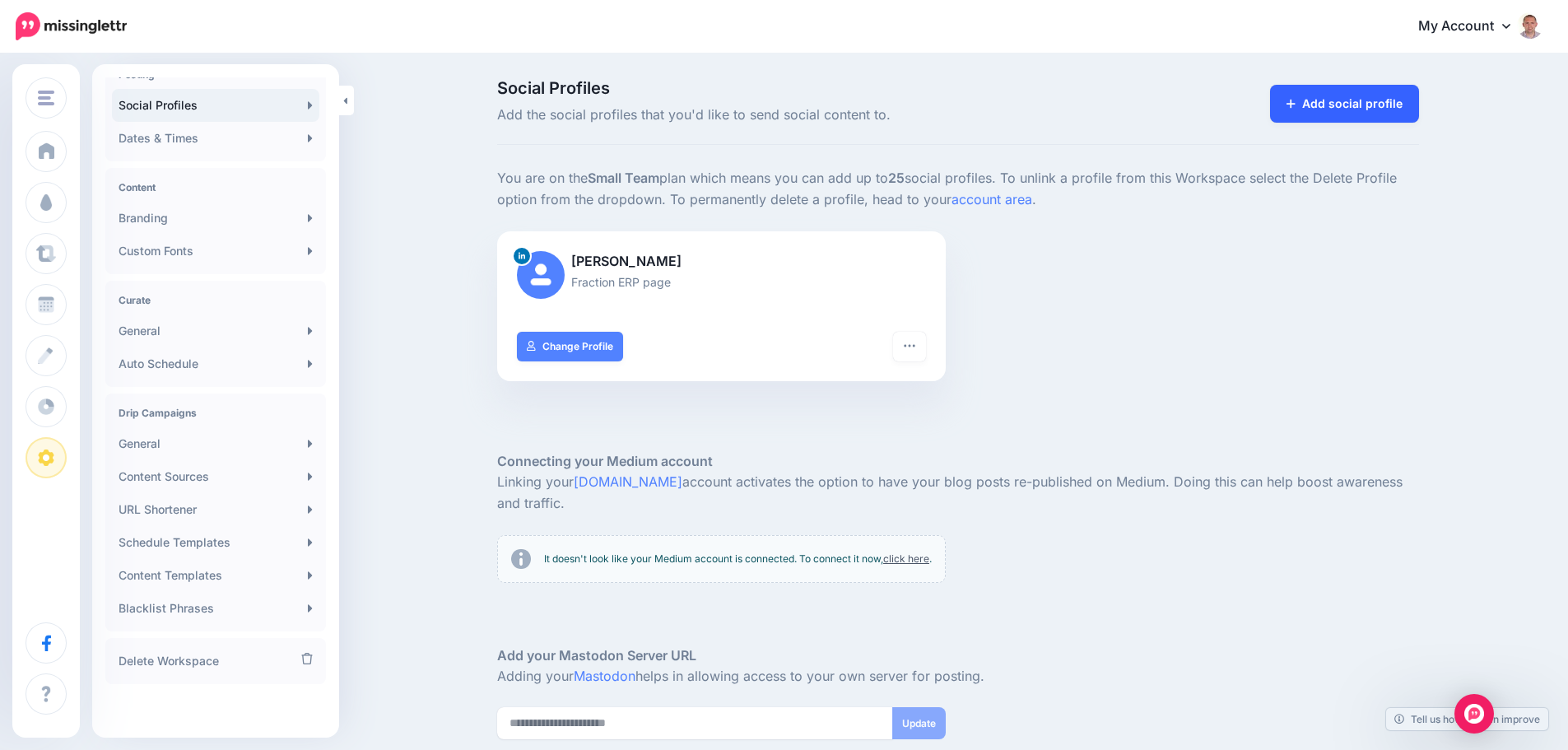
click at [1360, 107] on link "Add social profile" at bounding box center [1344, 104] width 149 height 38
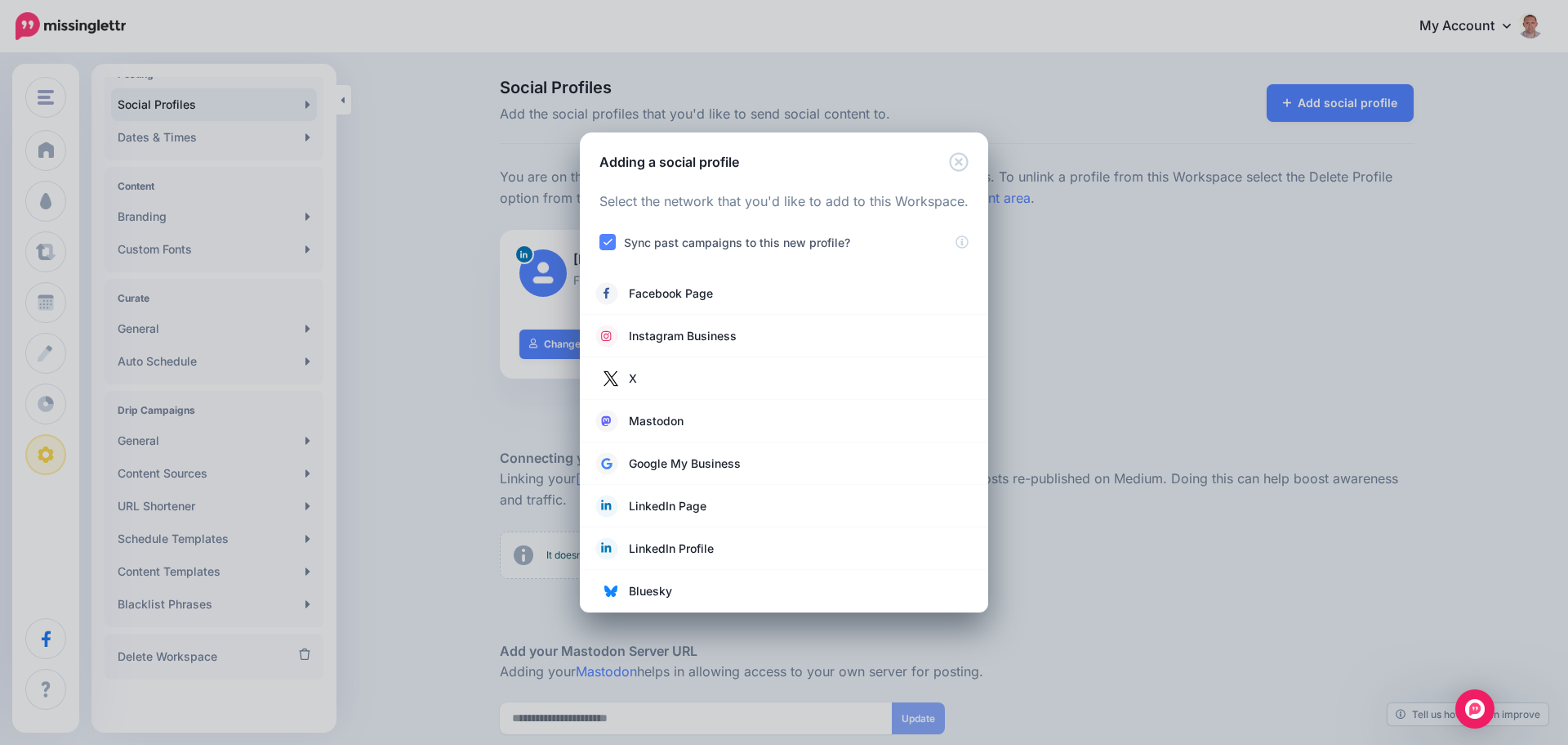
click at [608, 238] on ins at bounding box center [607, 241] width 16 height 16
click at [604, 243] on ins at bounding box center [607, 241] width 16 height 16
click at [963, 162] on icon "Close" at bounding box center [959, 161] width 19 height 19
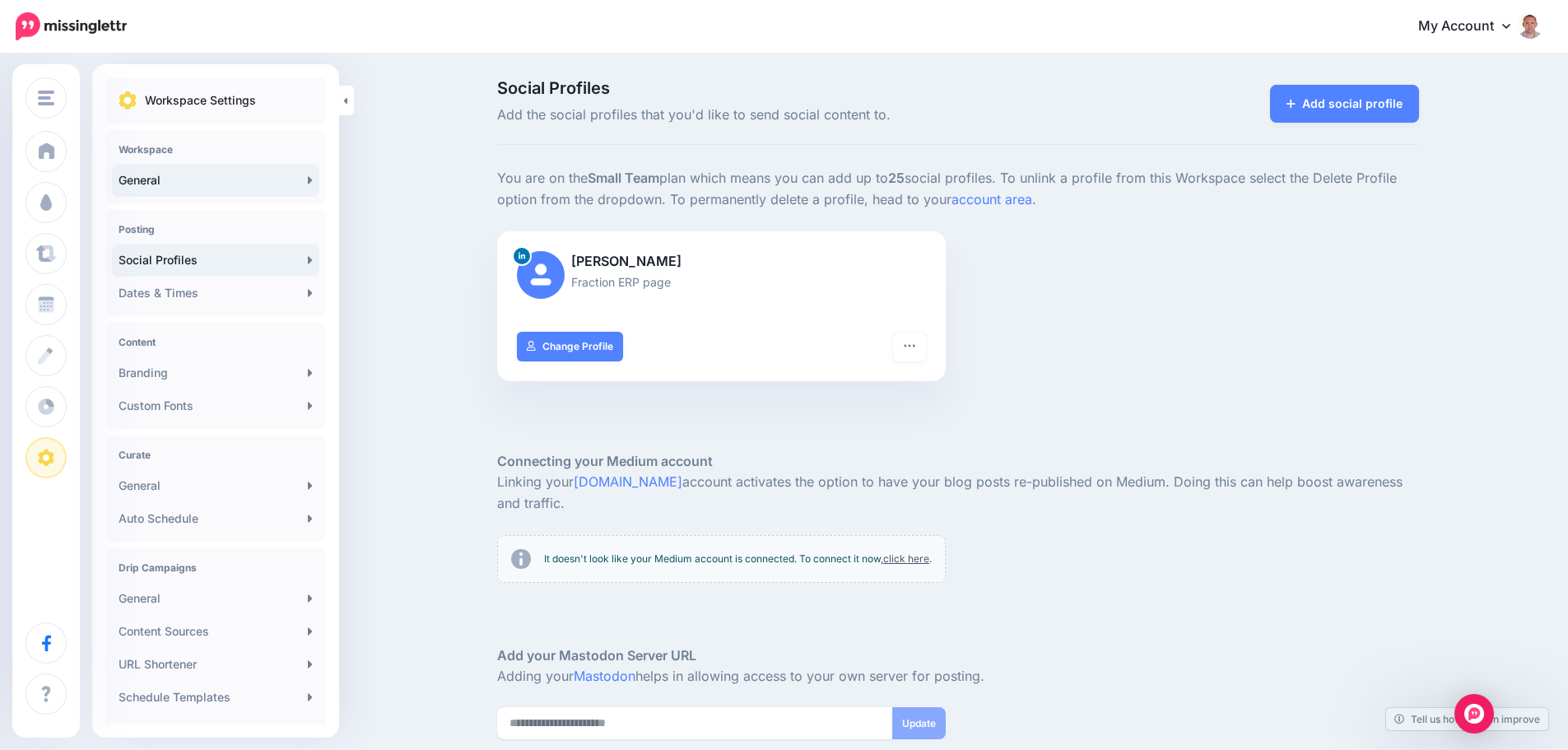
click at [234, 171] on link "General" at bounding box center [216, 180] width 207 height 33
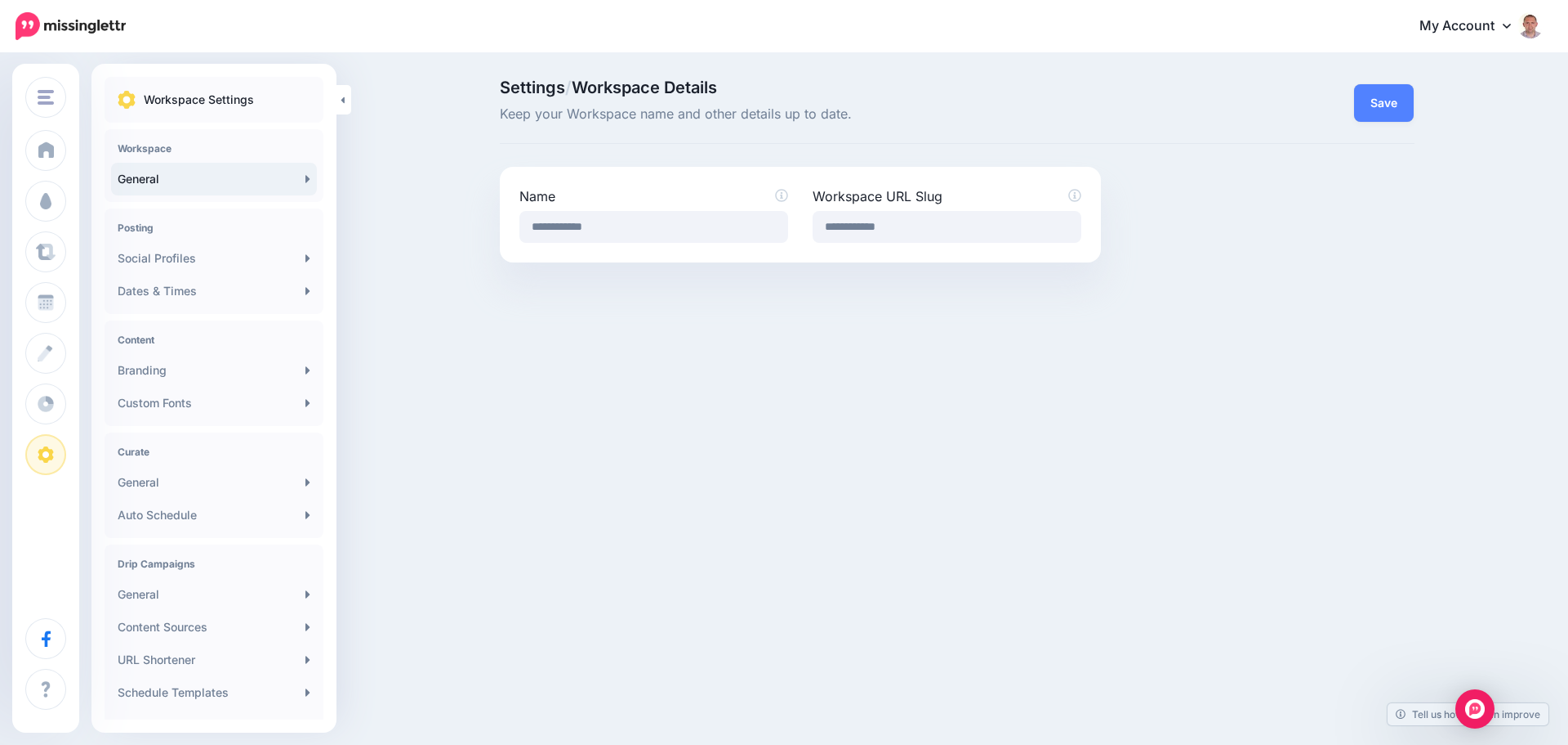
click at [306, 182] on icon at bounding box center [307, 179] width 5 height 13
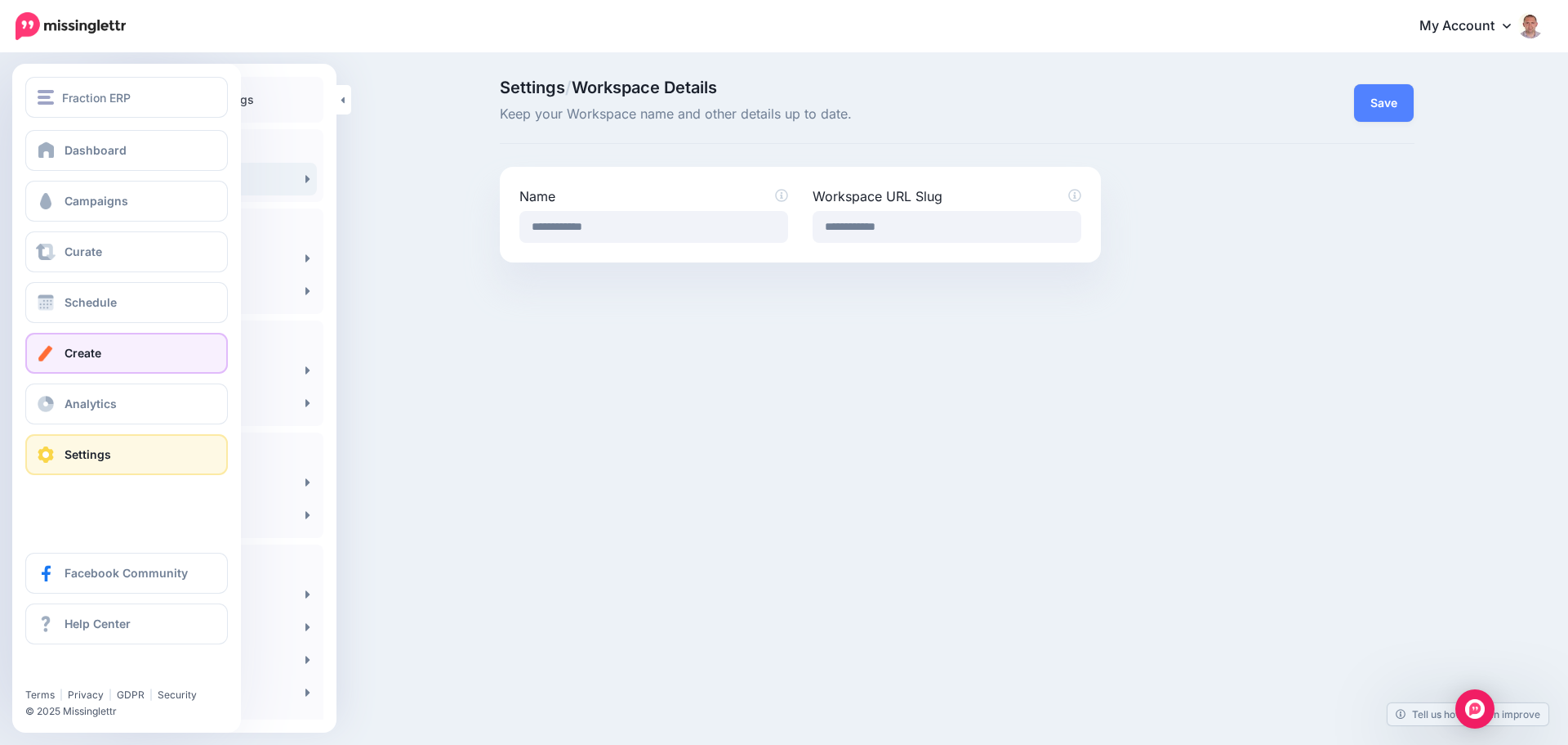
click at [79, 348] on span "Create" at bounding box center [83, 353] width 37 height 13
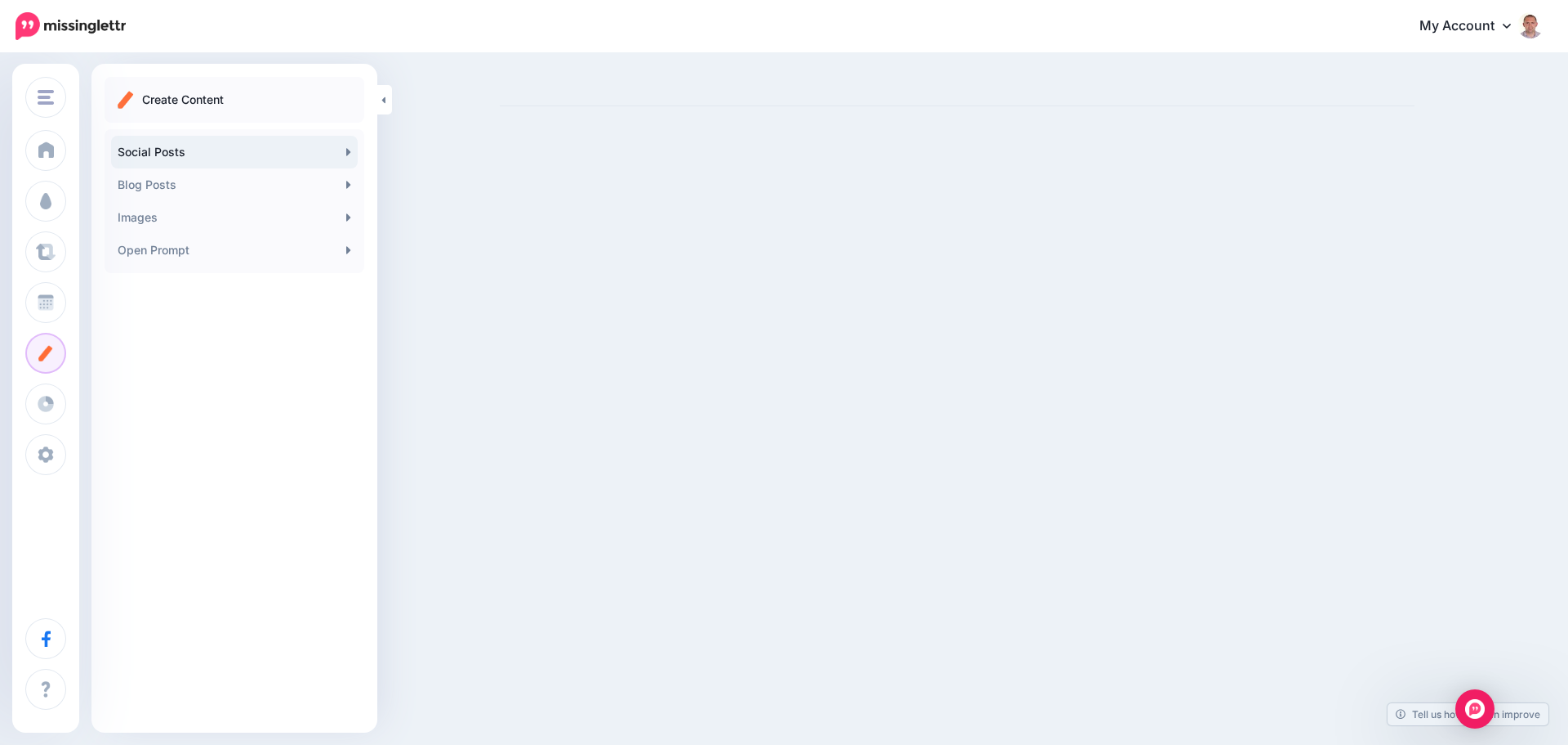
click at [339, 150] on link "Social Posts" at bounding box center [234, 152] width 247 height 33
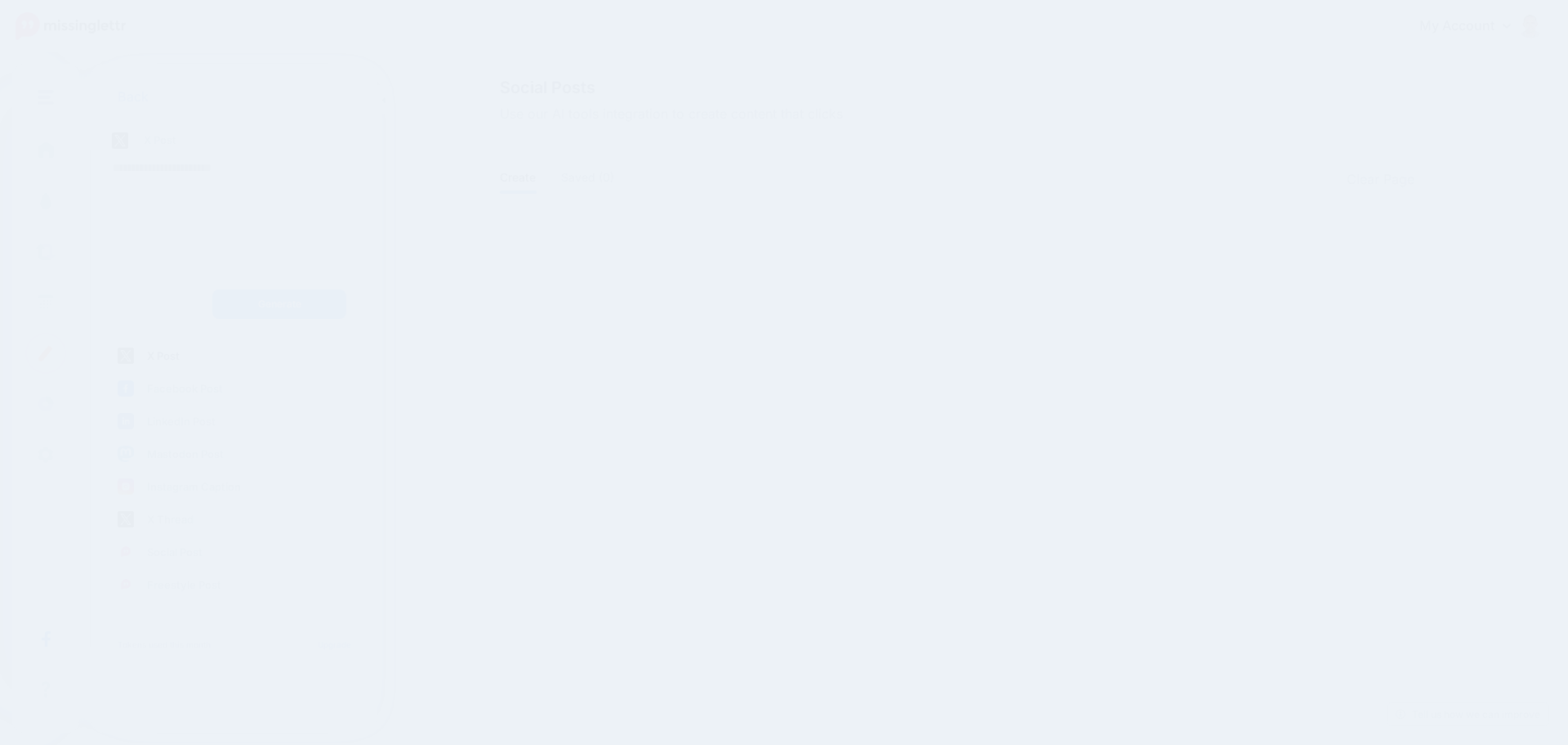
click at [340, 187] on textarea at bounding box center [233, 207] width 245 height 112
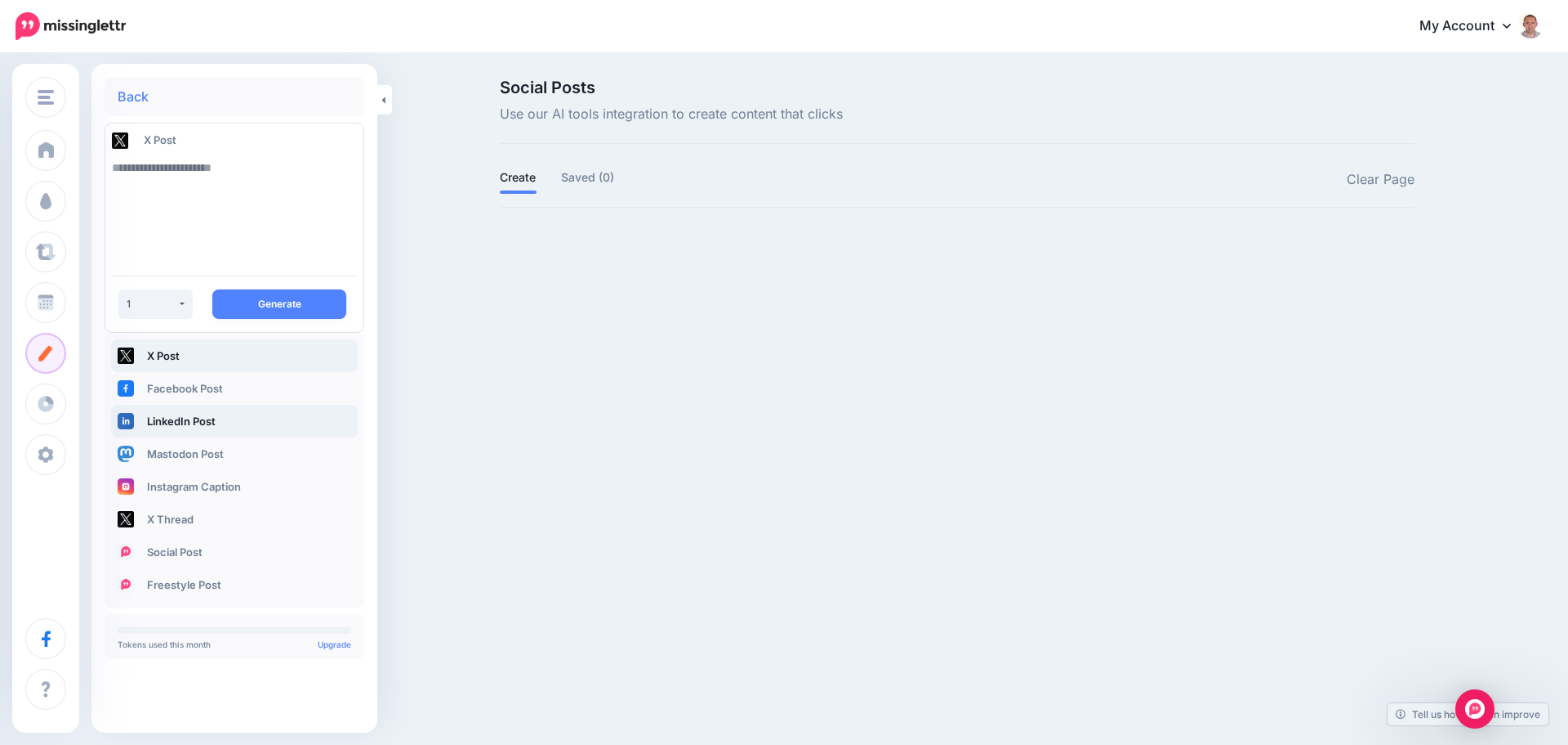
click at [200, 422] on link "LinkedIn Post" at bounding box center [234, 421] width 247 height 33
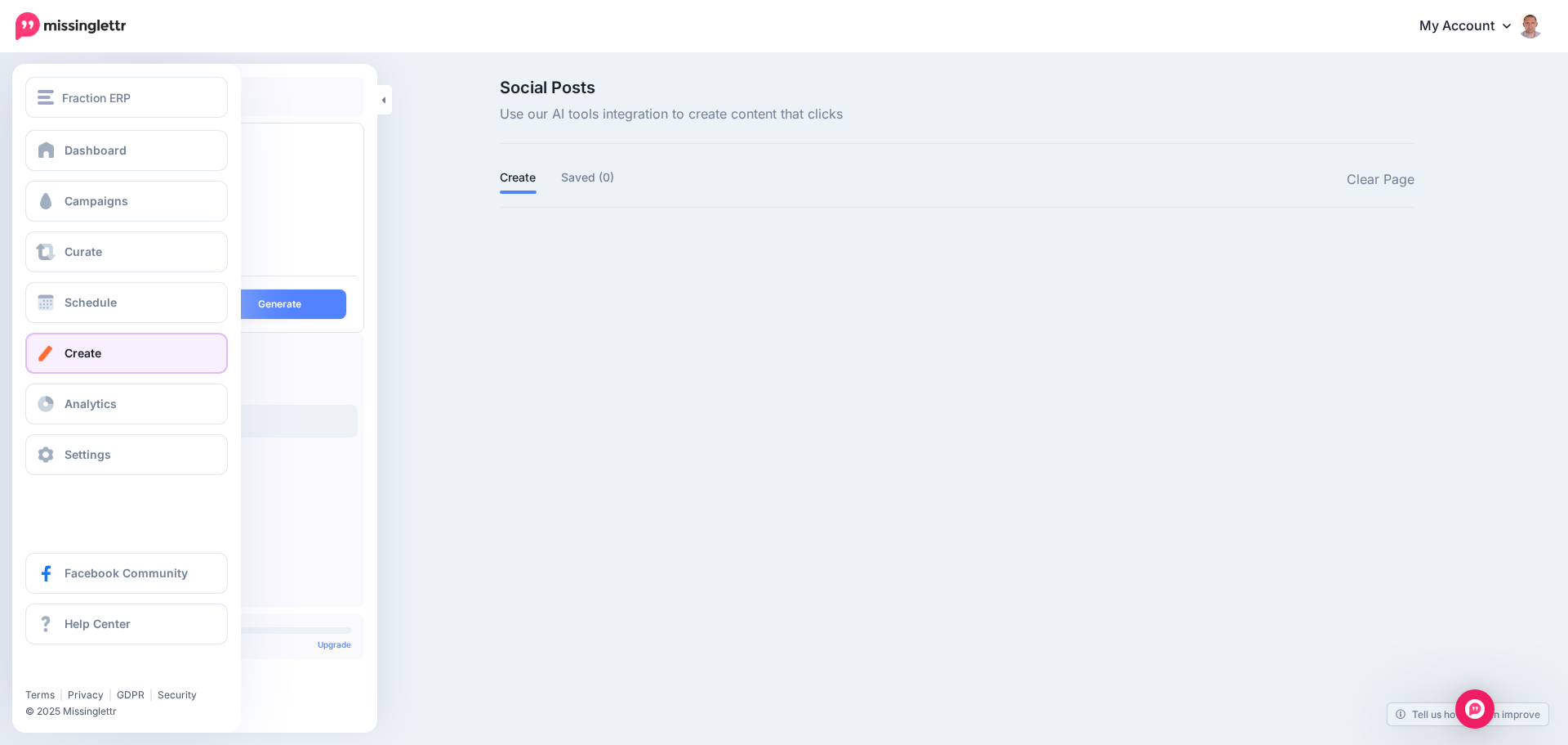
click at [85, 348] on span "Create" at bounding box center [83, 353] width 37 height 13
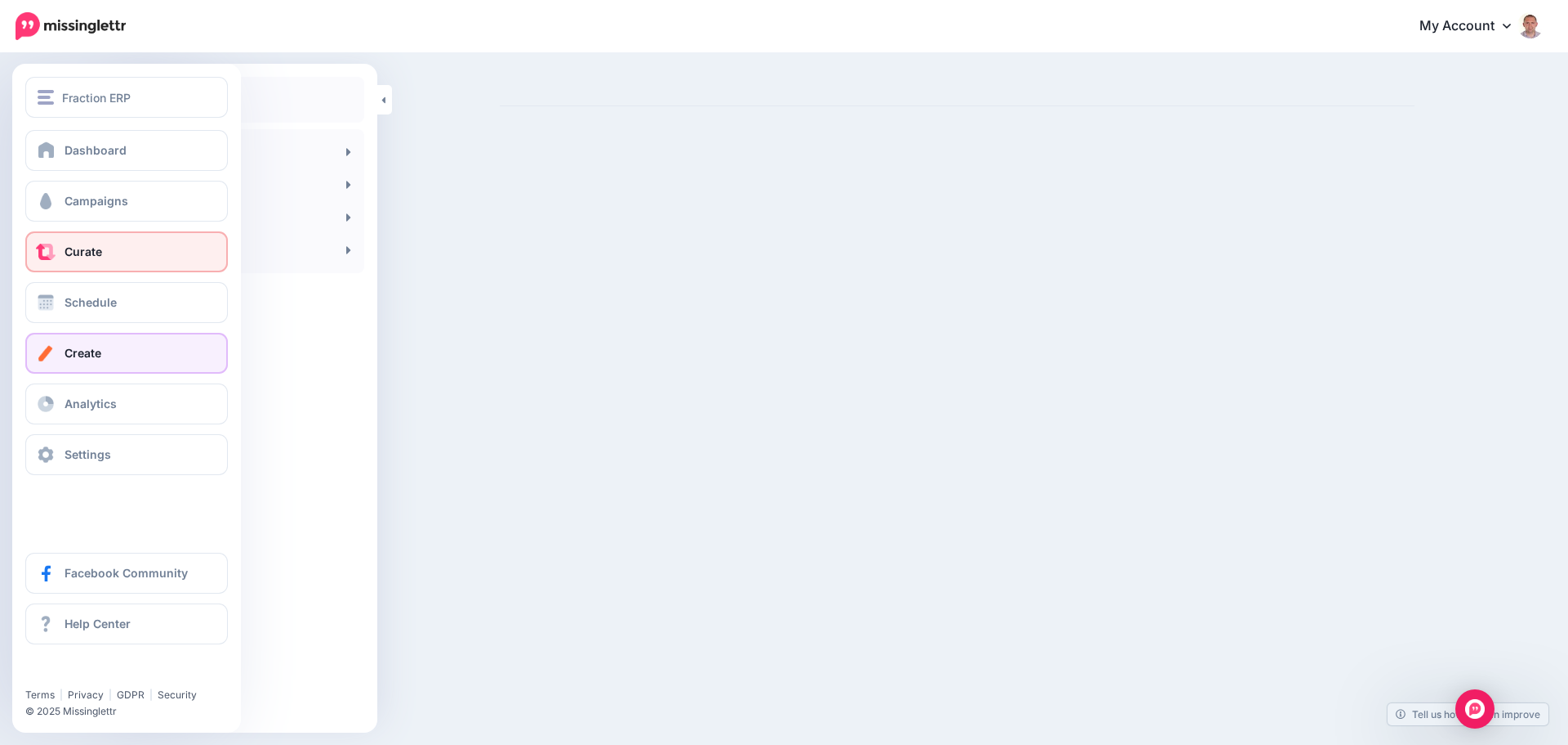
click at [74, 253] on span "Curate" at bounding box center [83, 251] width 37 height 13
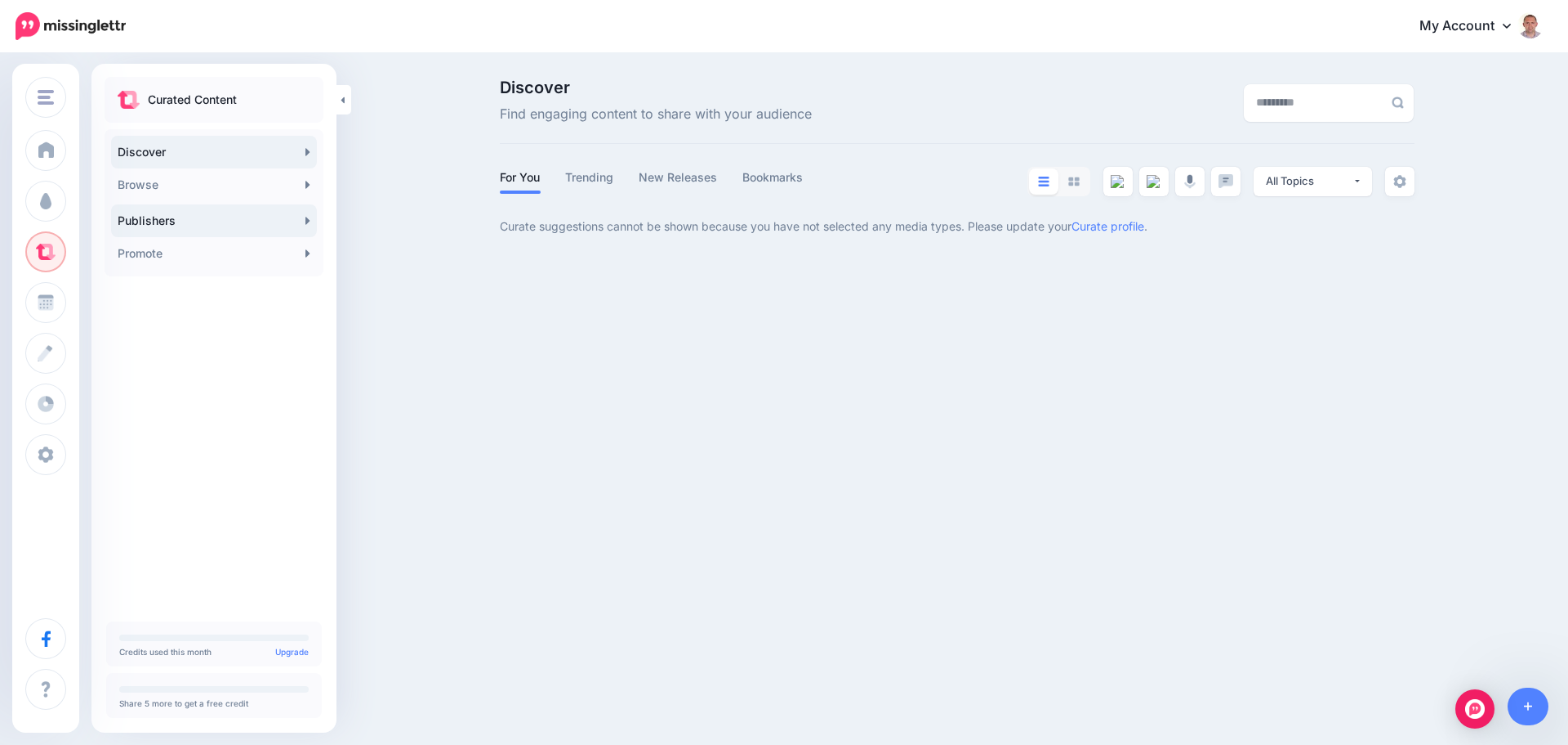
click at [250, 221] on link "Publishers" at bounding box center [214, 221] width 206 height 33
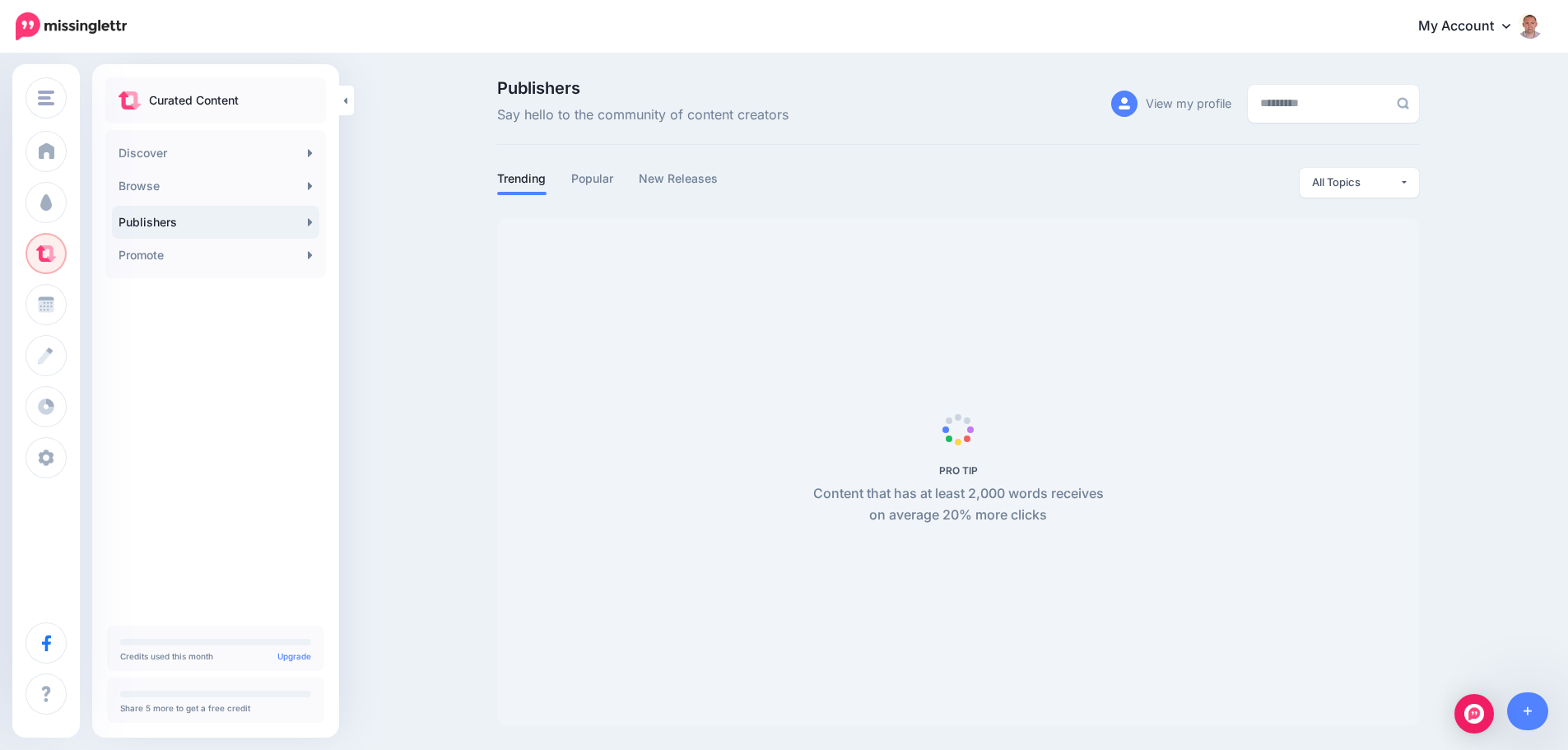
click at [341, 284] on div "Publishers Say hello to the community of content creators View my profile Trend…" at bounding box center [784, 403] width 1568 height 695
click at [217, 188] on link "Browse" at bounding box center [216, 186] width 207 height 33
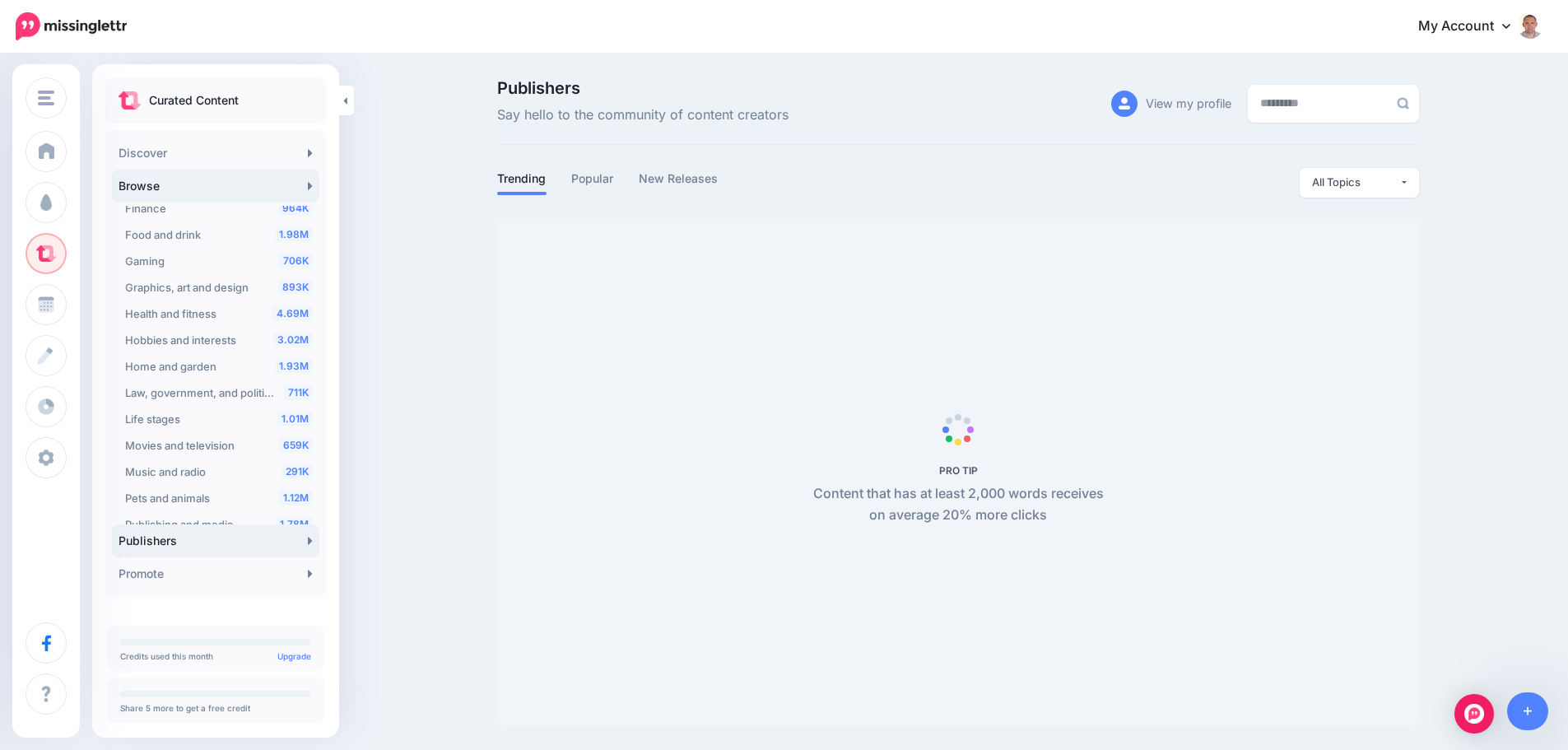
scroll to position [247, 0]
click at [293, 147] on link "Discover" at bounding box center [216, 153] width 207 height 33
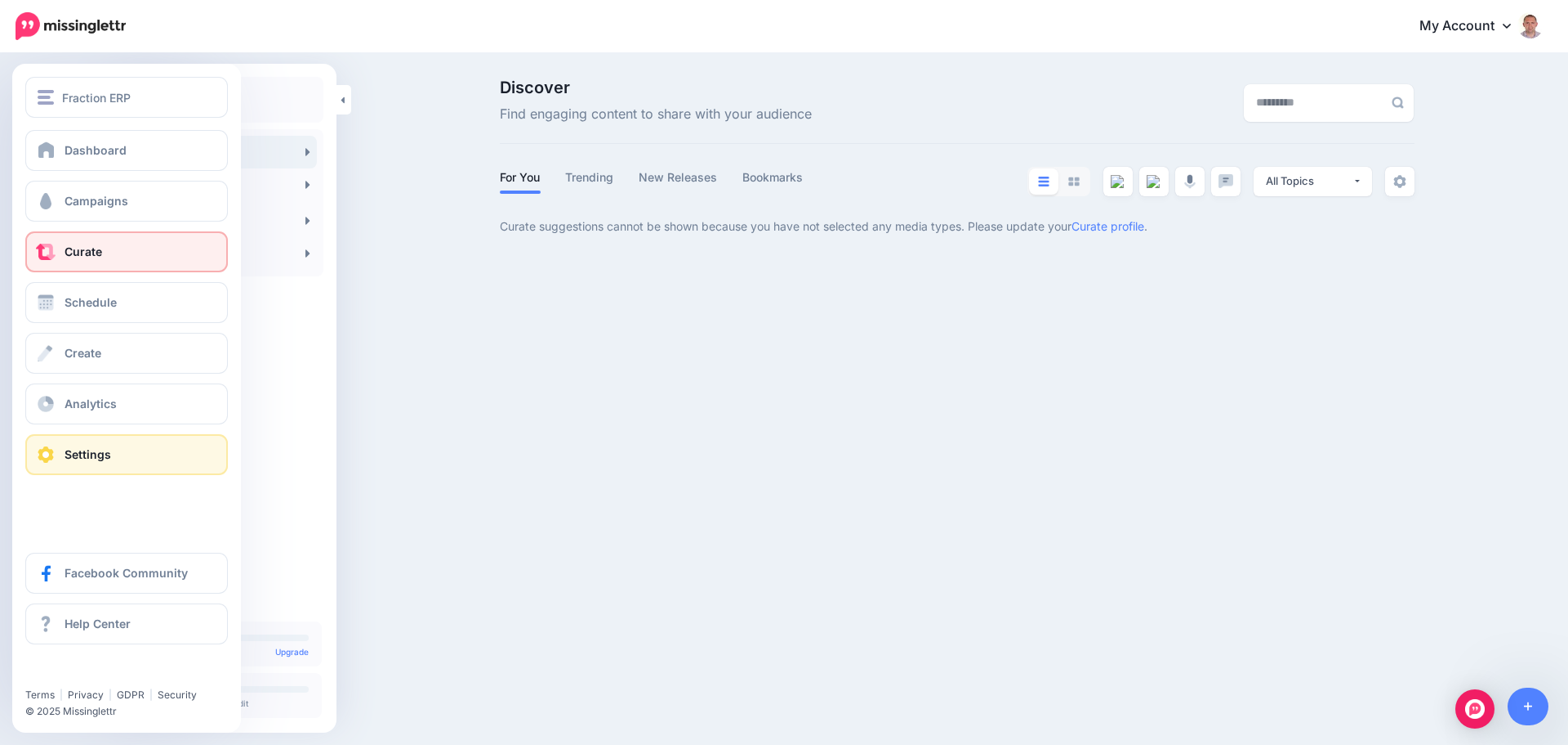
click at [97, 452] on span "Settings" at bounding box center [87, 454] width 46 height 13
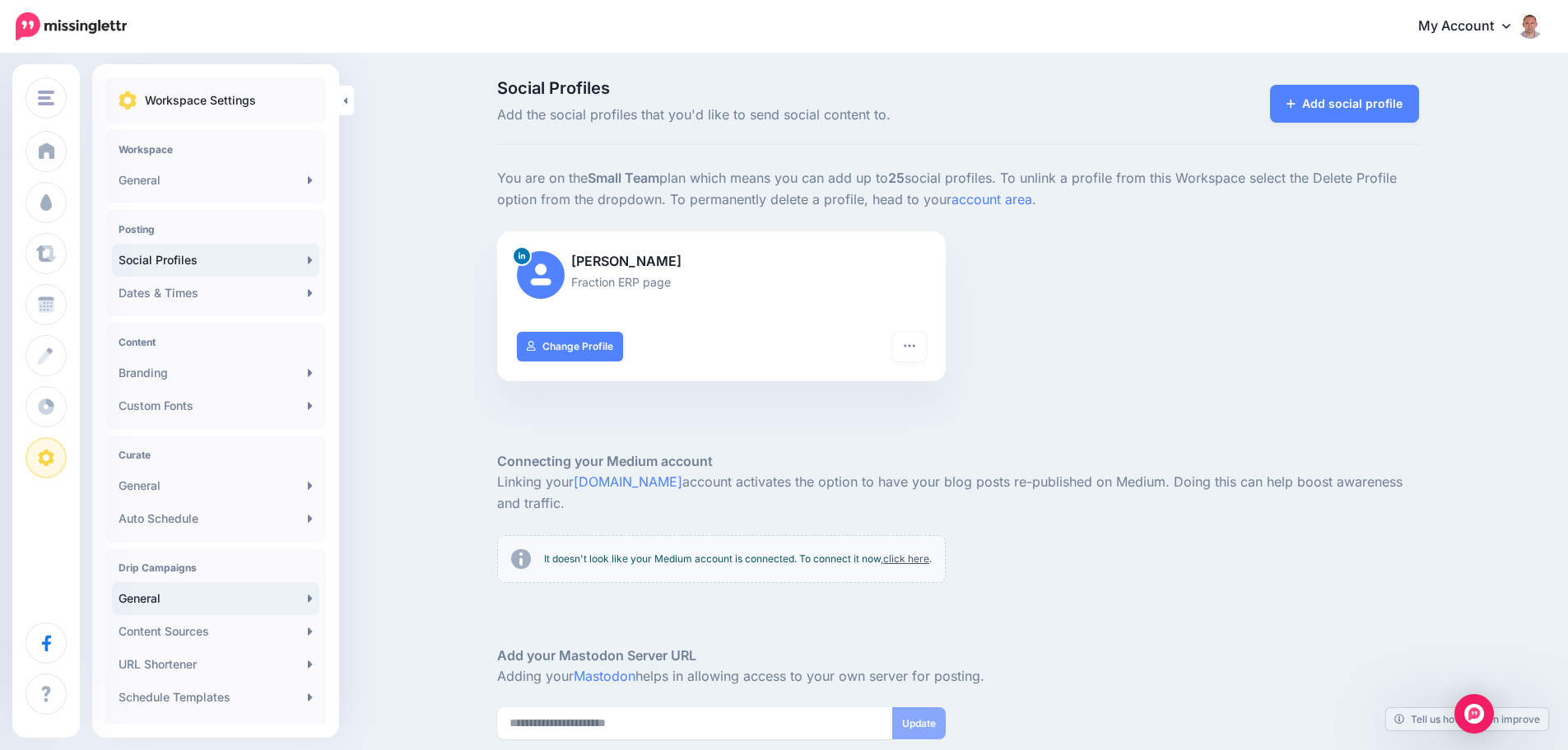
click at [175, 603] on link "General" at bounding box center [216, 598] width 207 height 33
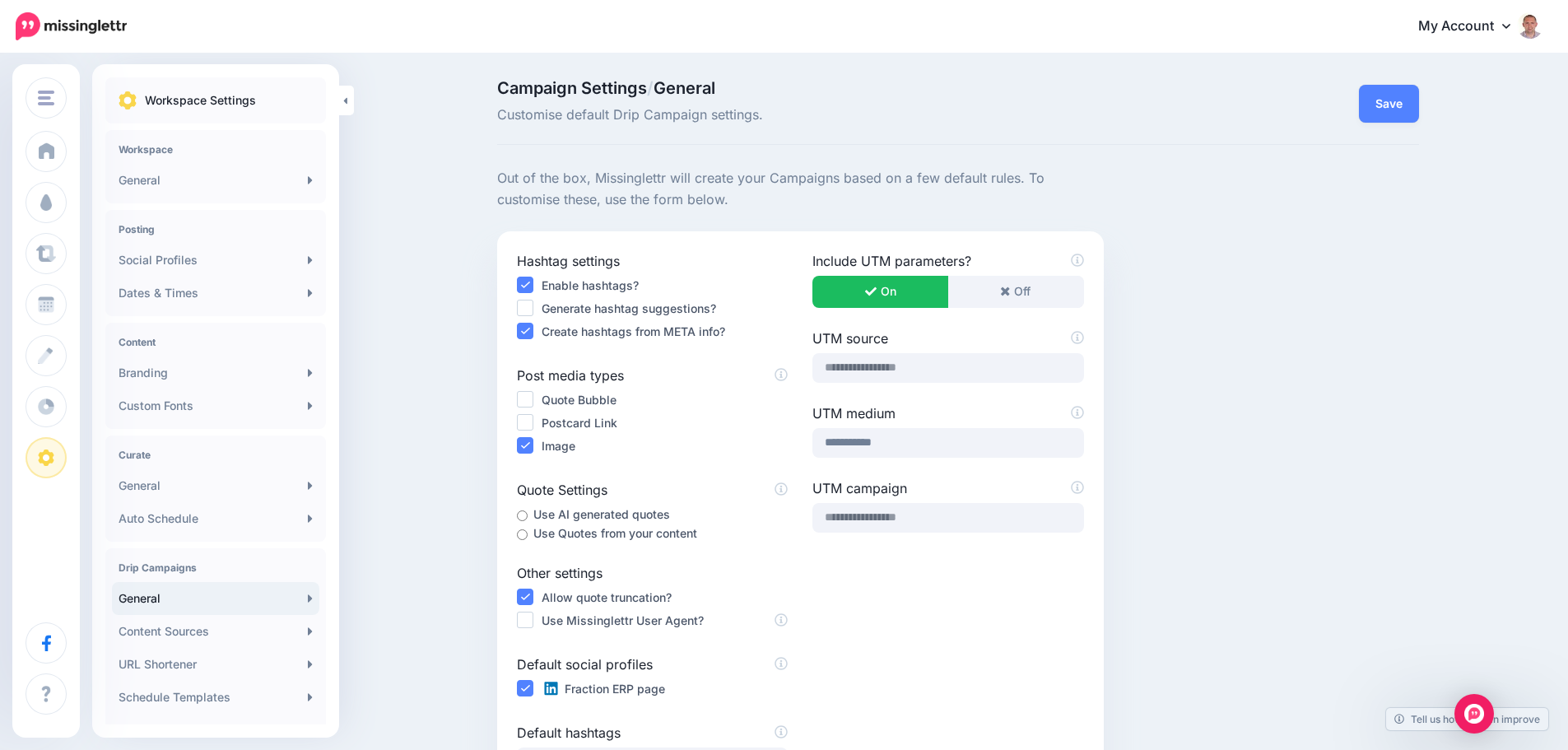
click at [199, 105] on p "Workspace Settings" at bounding box center [200, 101] width 111 height 19
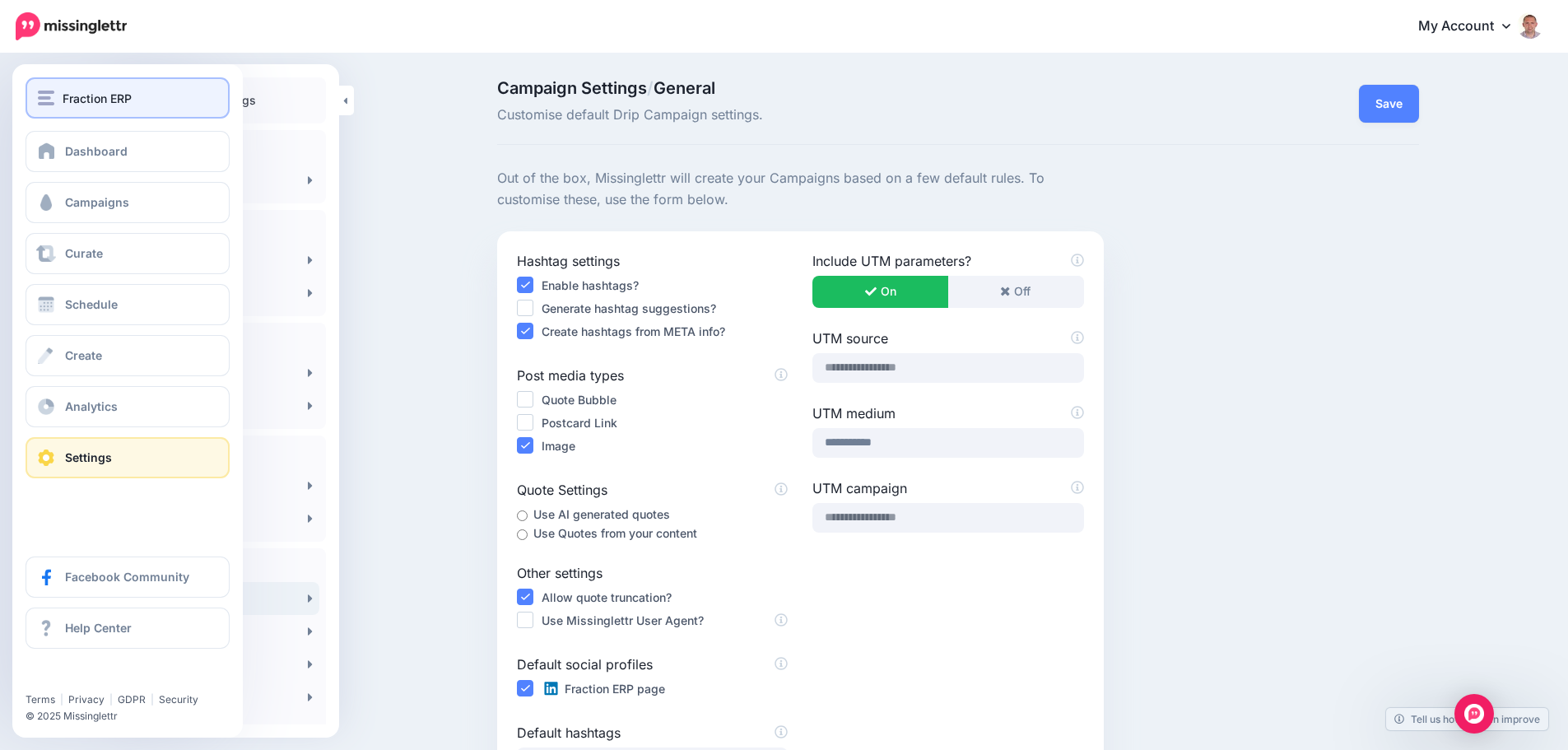
click at [32, 93] on button "Fraction ERP" at bounding box center [127, 98] width 204 height 42
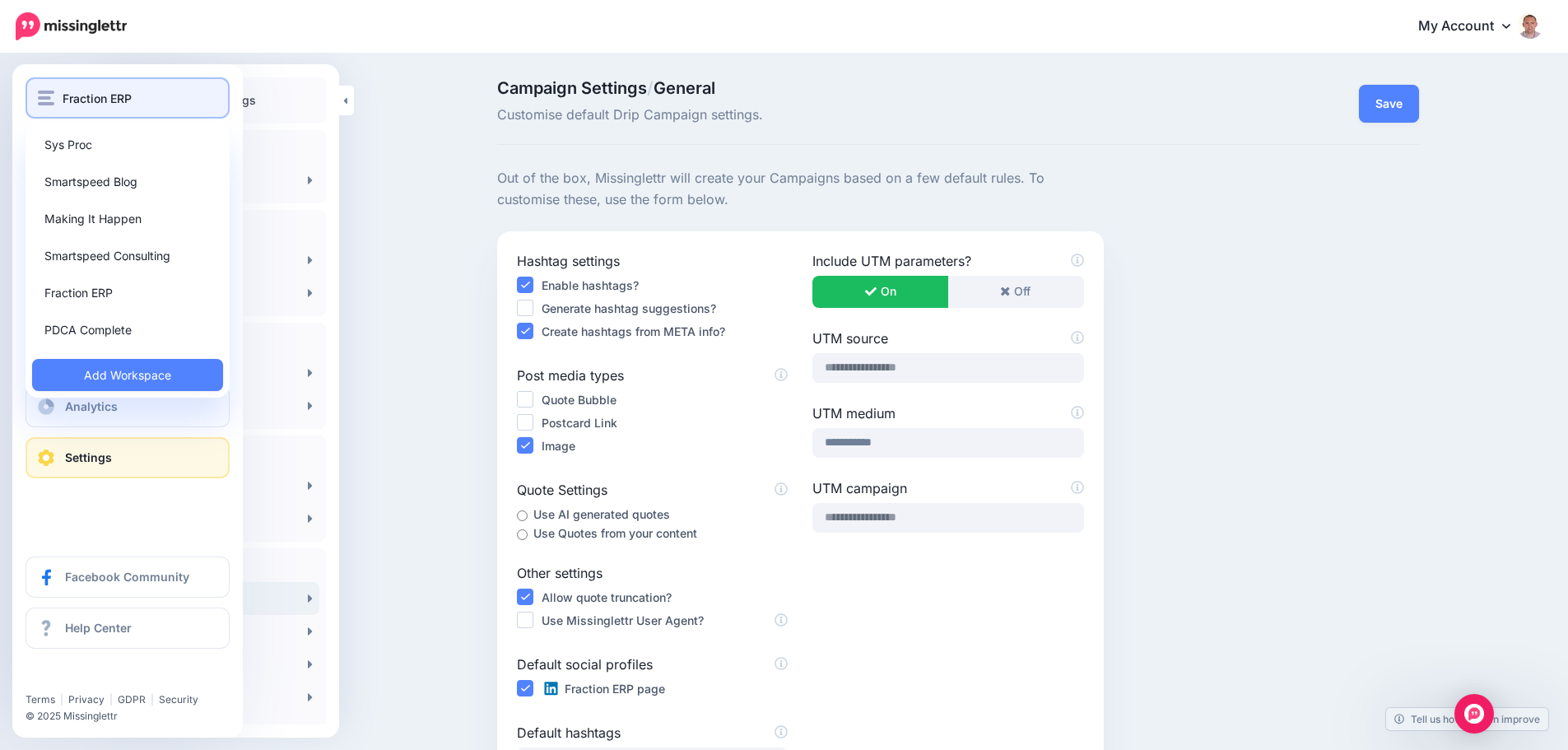
click at [33, 93] on button "Fraction ERP" at bounding box center [127, 98] width 204 height 42
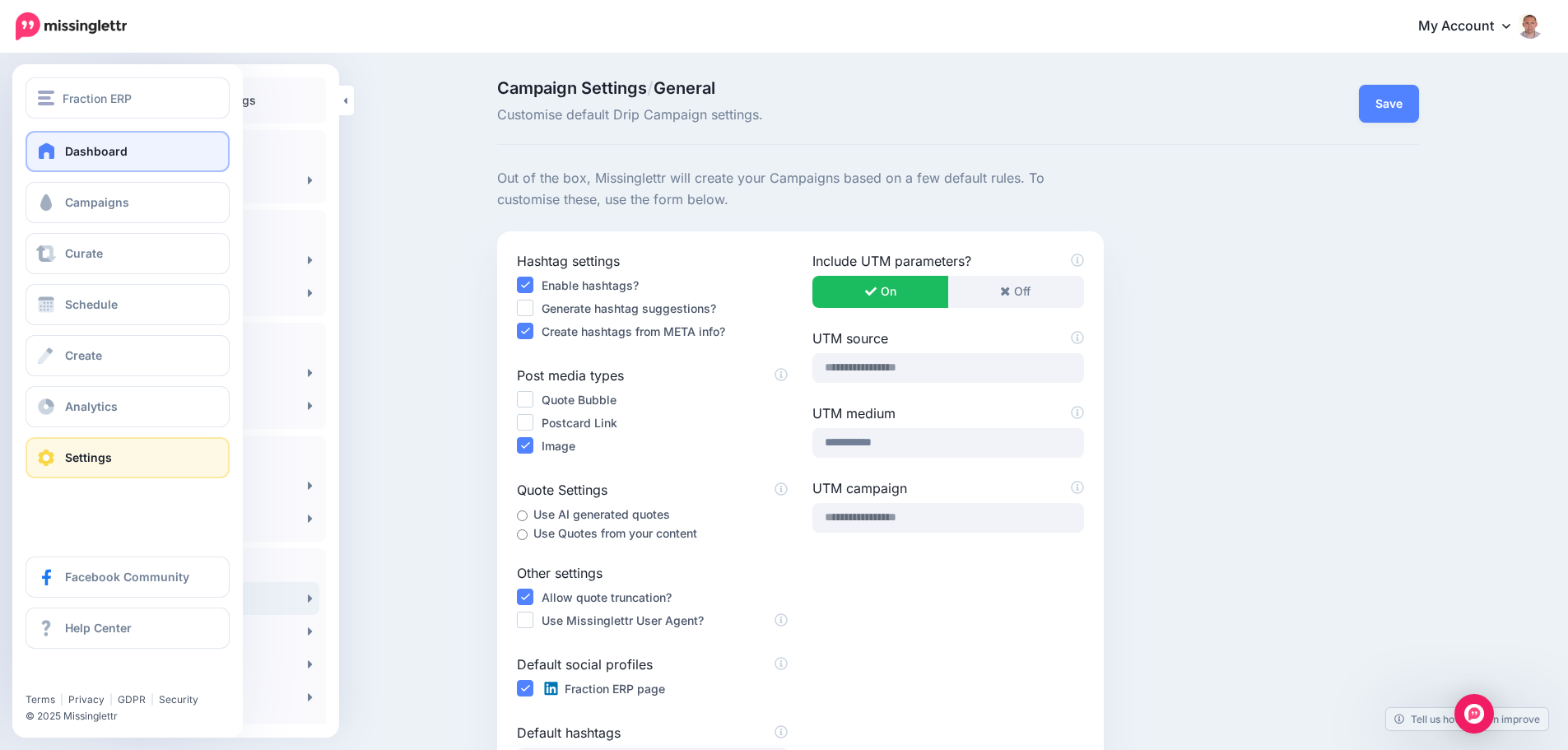
click at [74, 135] on link "Dashboard" at bounding box center [127, 151] width 204 height 42
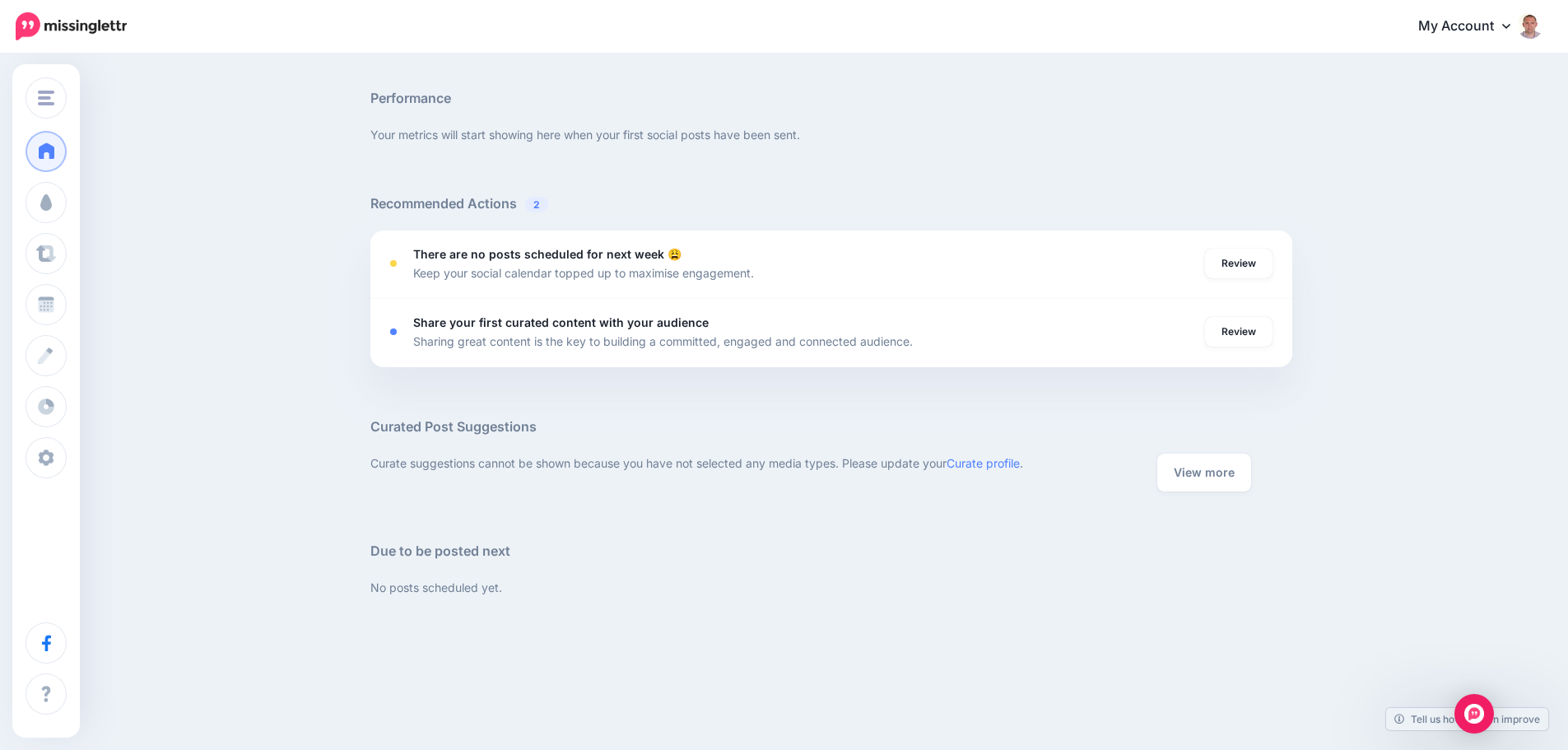
scroll to position [560, 0]
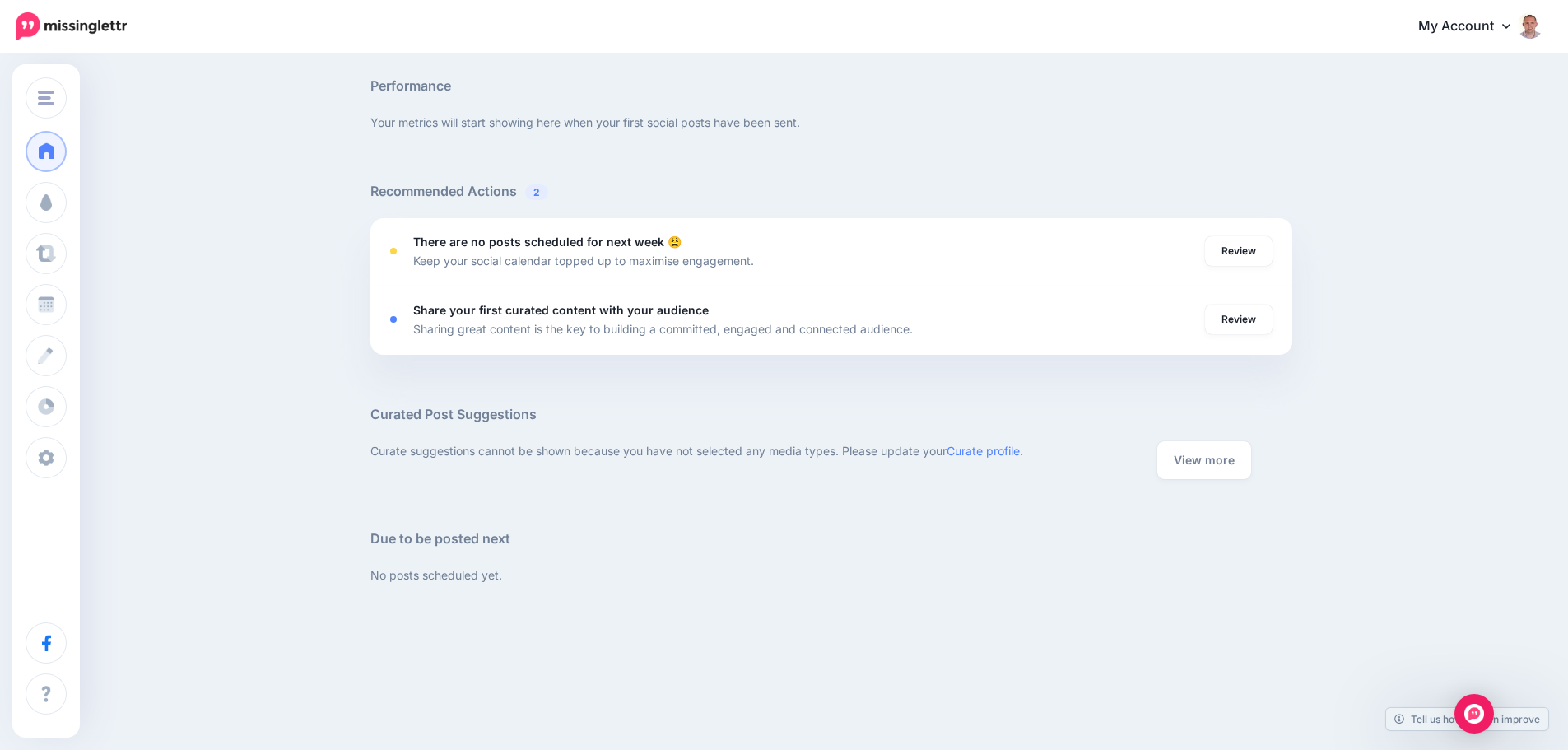
click at [1506, 29] on link "My Account" at bounding box center [1472, 27] width 141 height 41
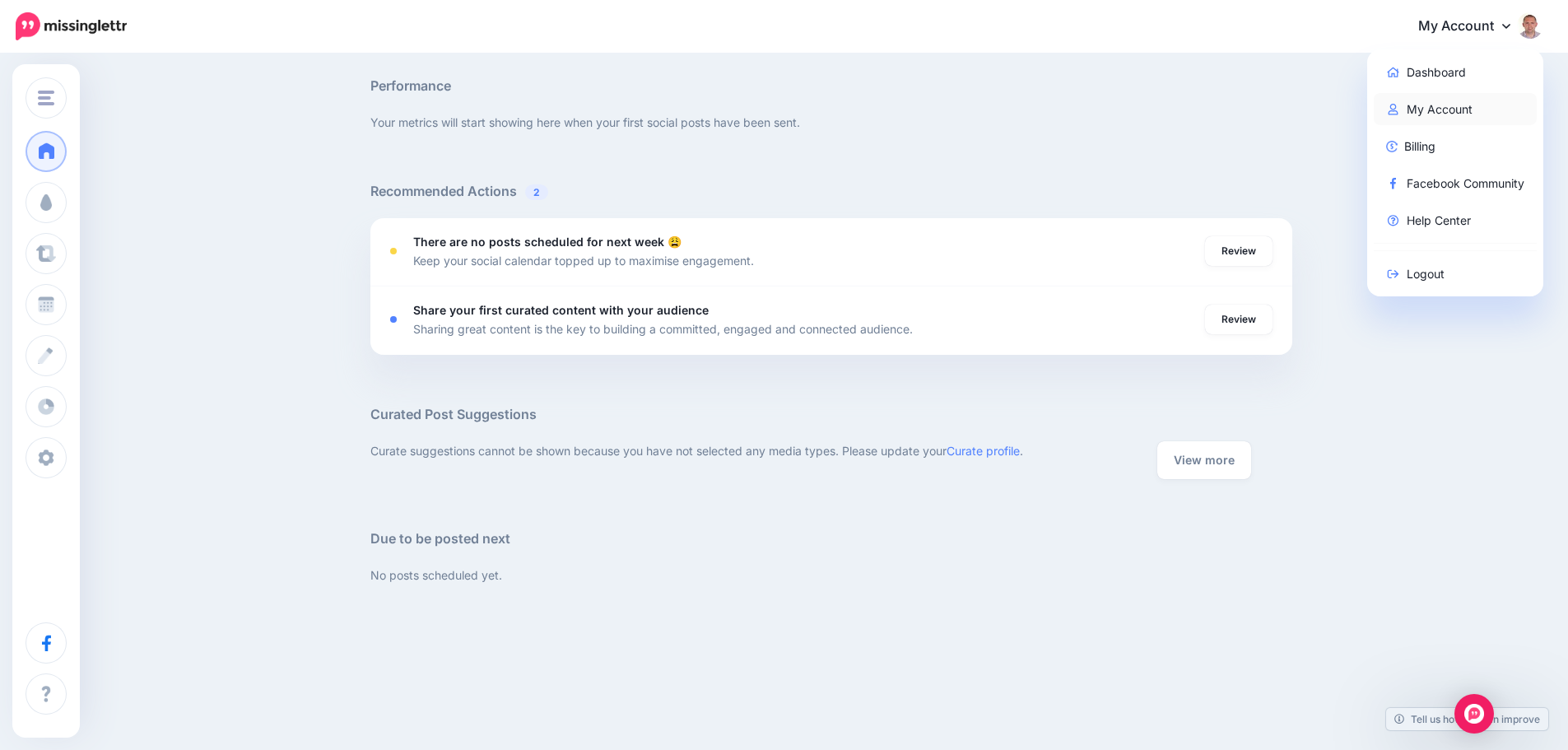
click at [1462, 107] on link "My Account" at bounding box center [1455, 108] width 164 height 32
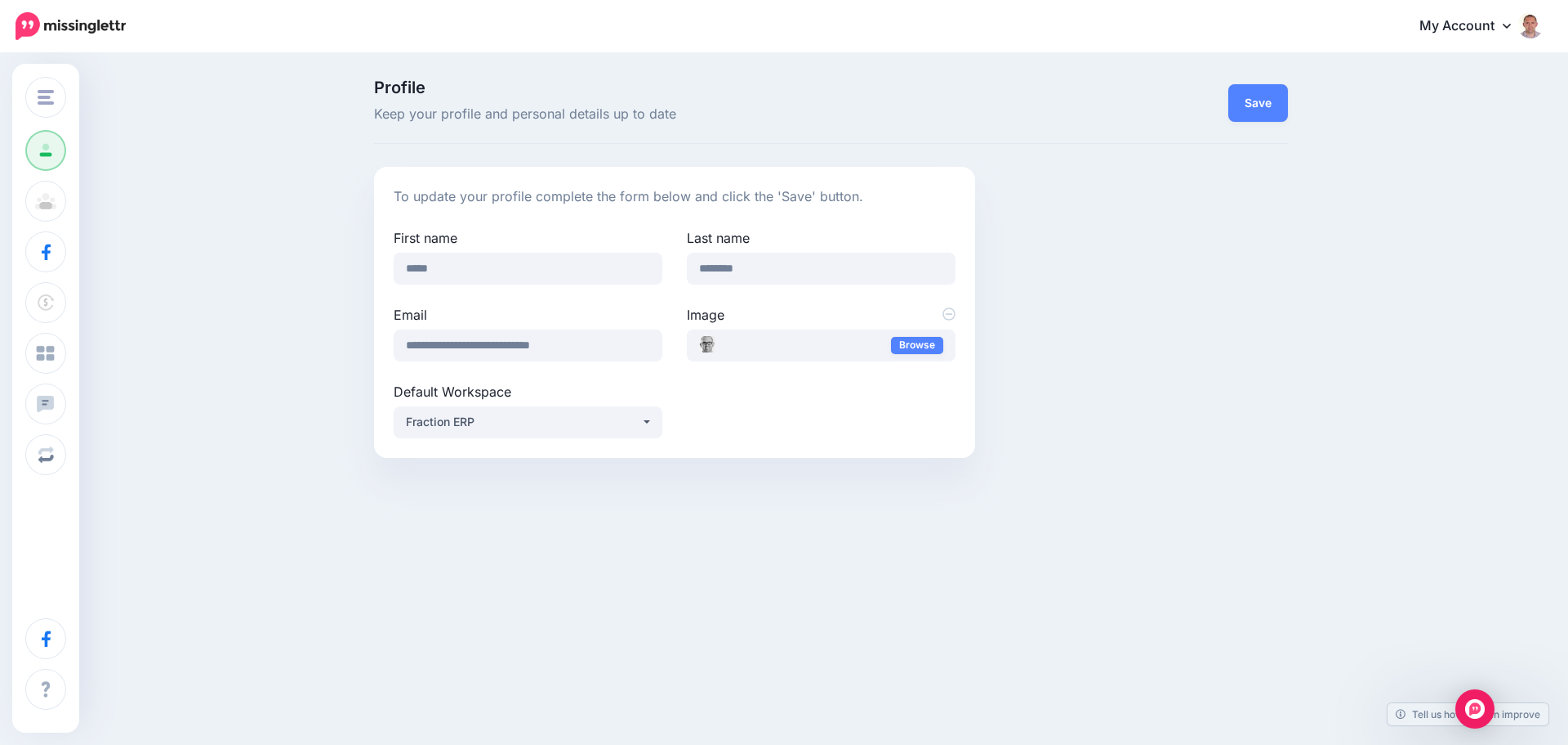
click at [1487, 25] on link "My Account" at bounding box center [1474, 27] width 140 height 40
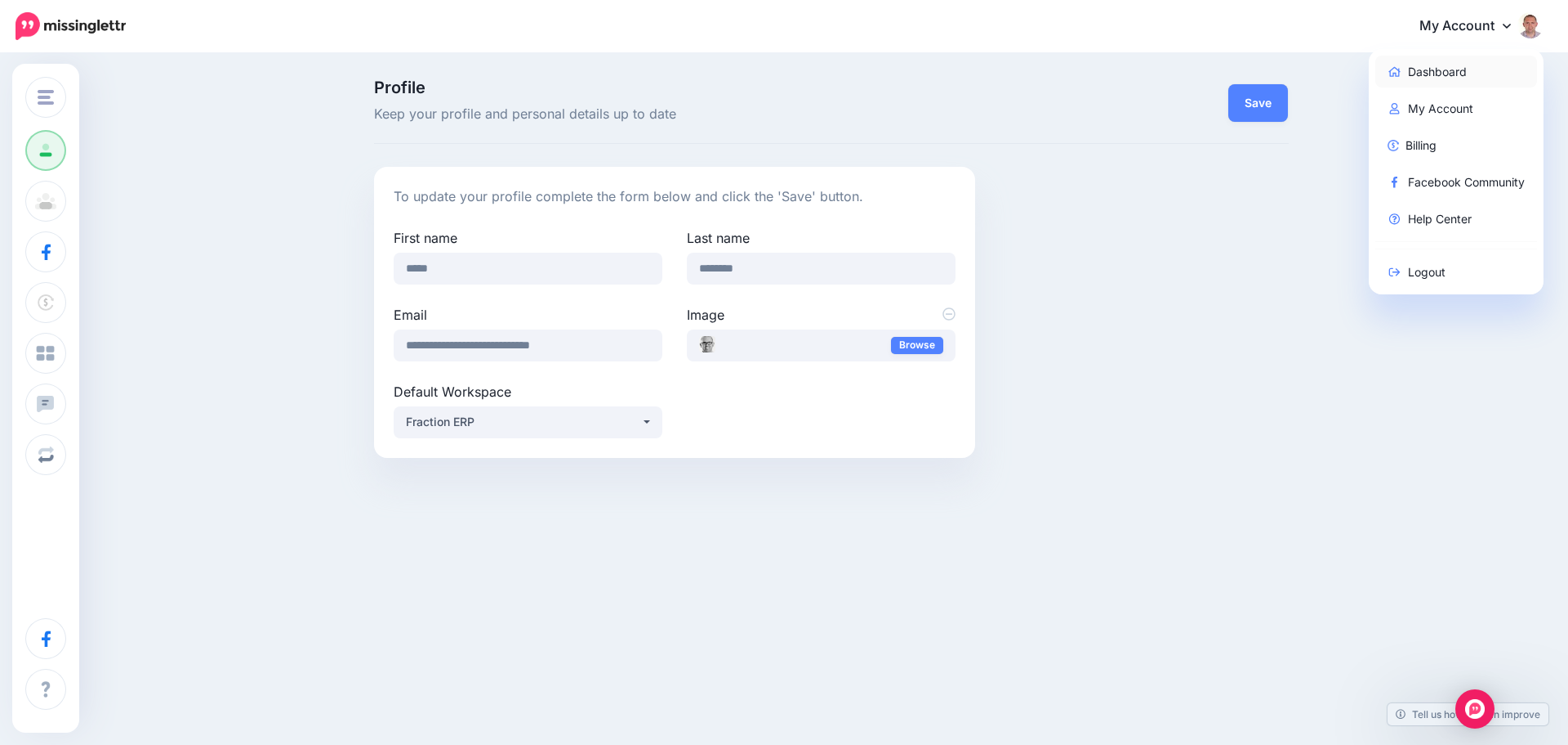
click at [1477, 67] on link "Dashboard" at bounding box center [1457, 71] width 162 height 32
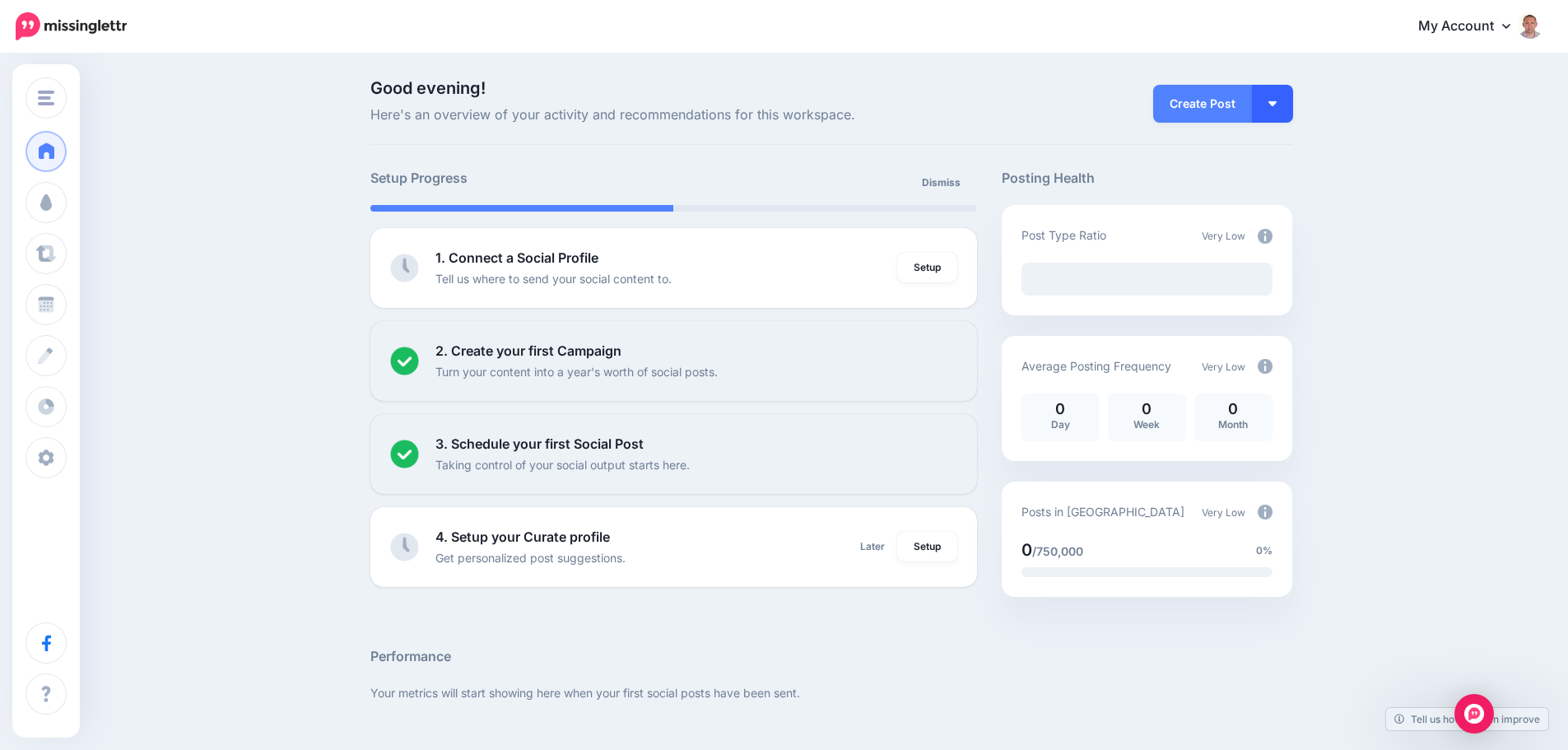
click at [1285, 110] on button "button" at bounding box center [1272, 104] width 42 height 38
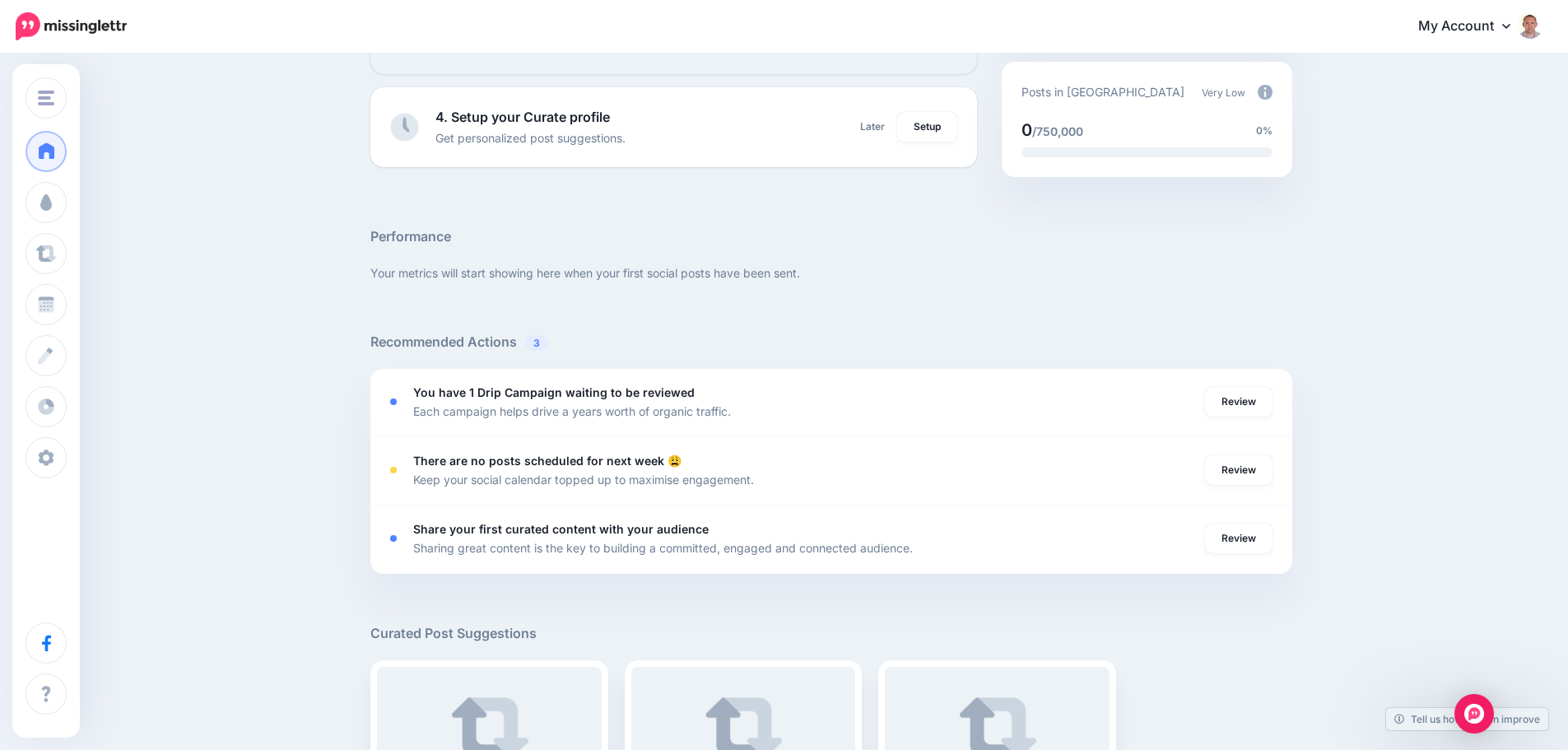
scroll to position [494, 0]
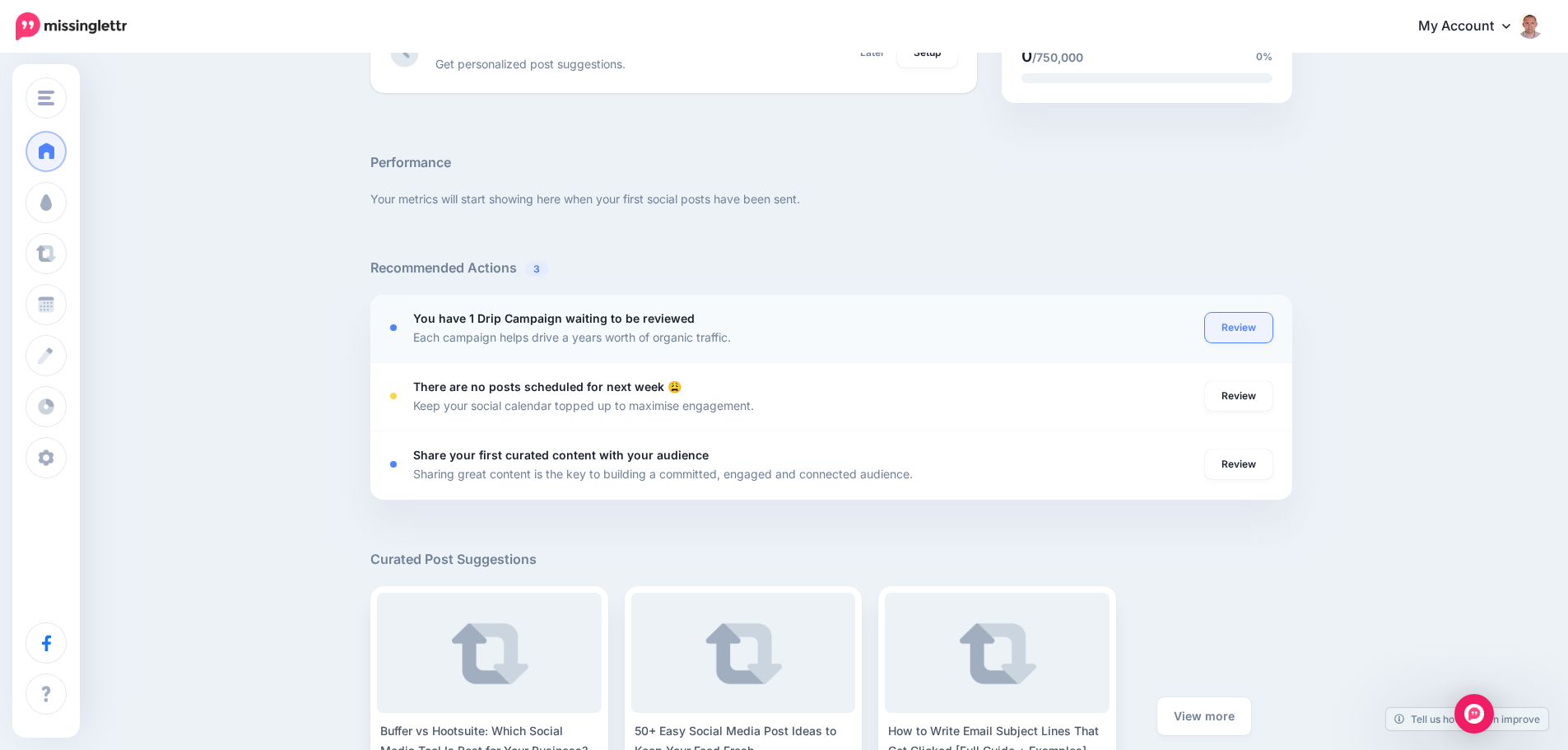
click at [1251, 329] on link "Review" at bounding box center [1239, 327] width 68 height 30
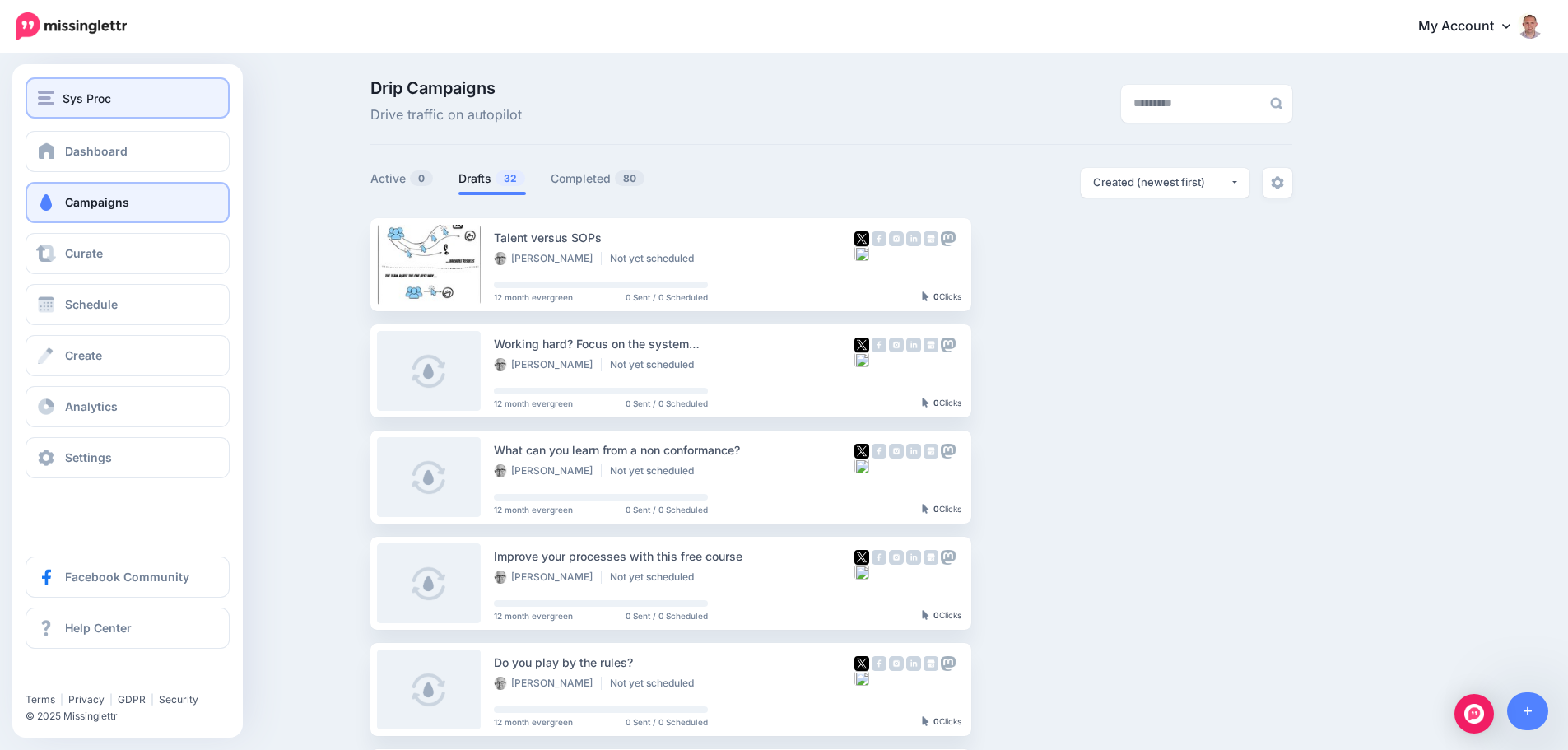
click at [68, 101] on span "Sys Proc" at bounding box center [87, 99] width 48 height 19
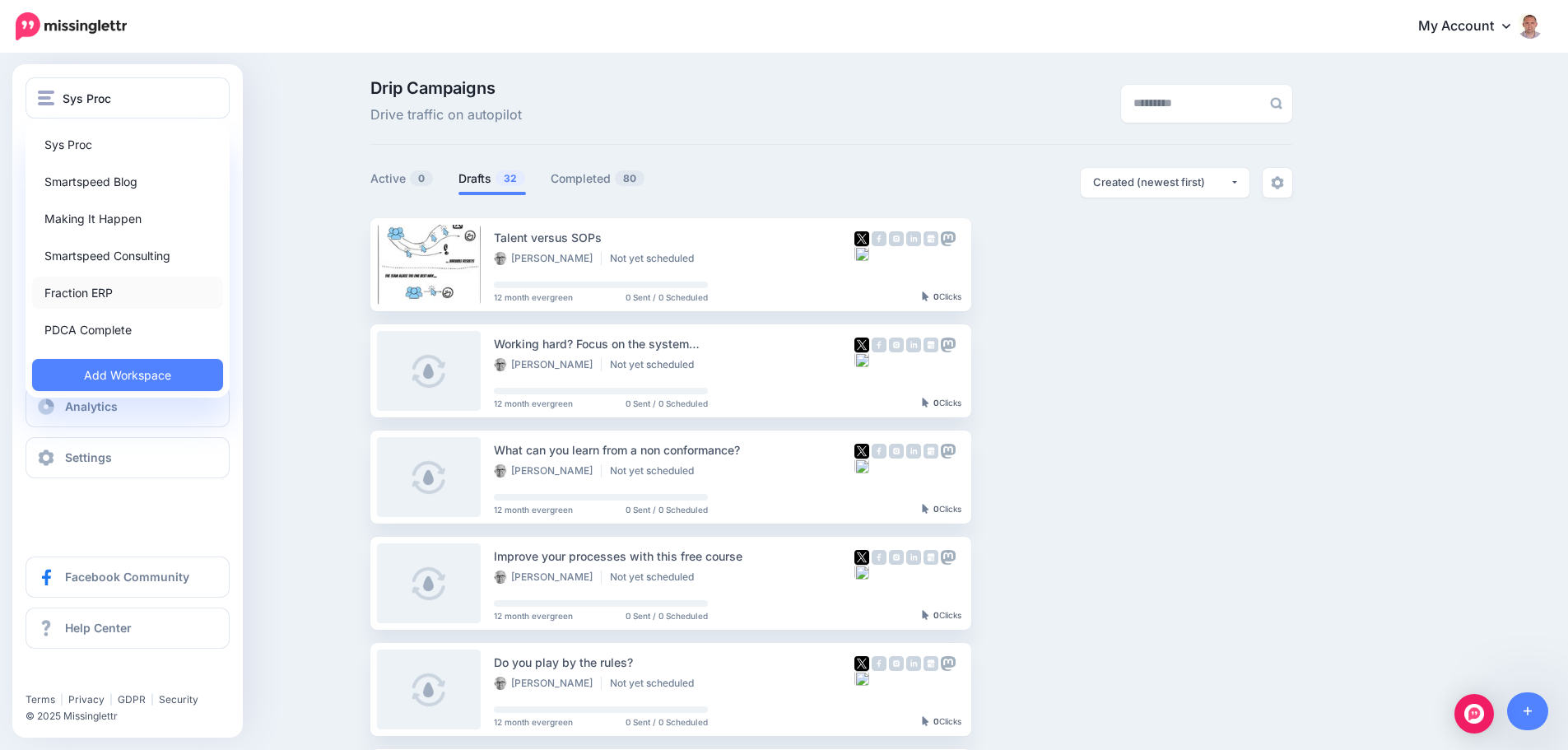
click at [102, 293] on link "Fraction ERP" at bounding box center [127, 292] width 191 height 32
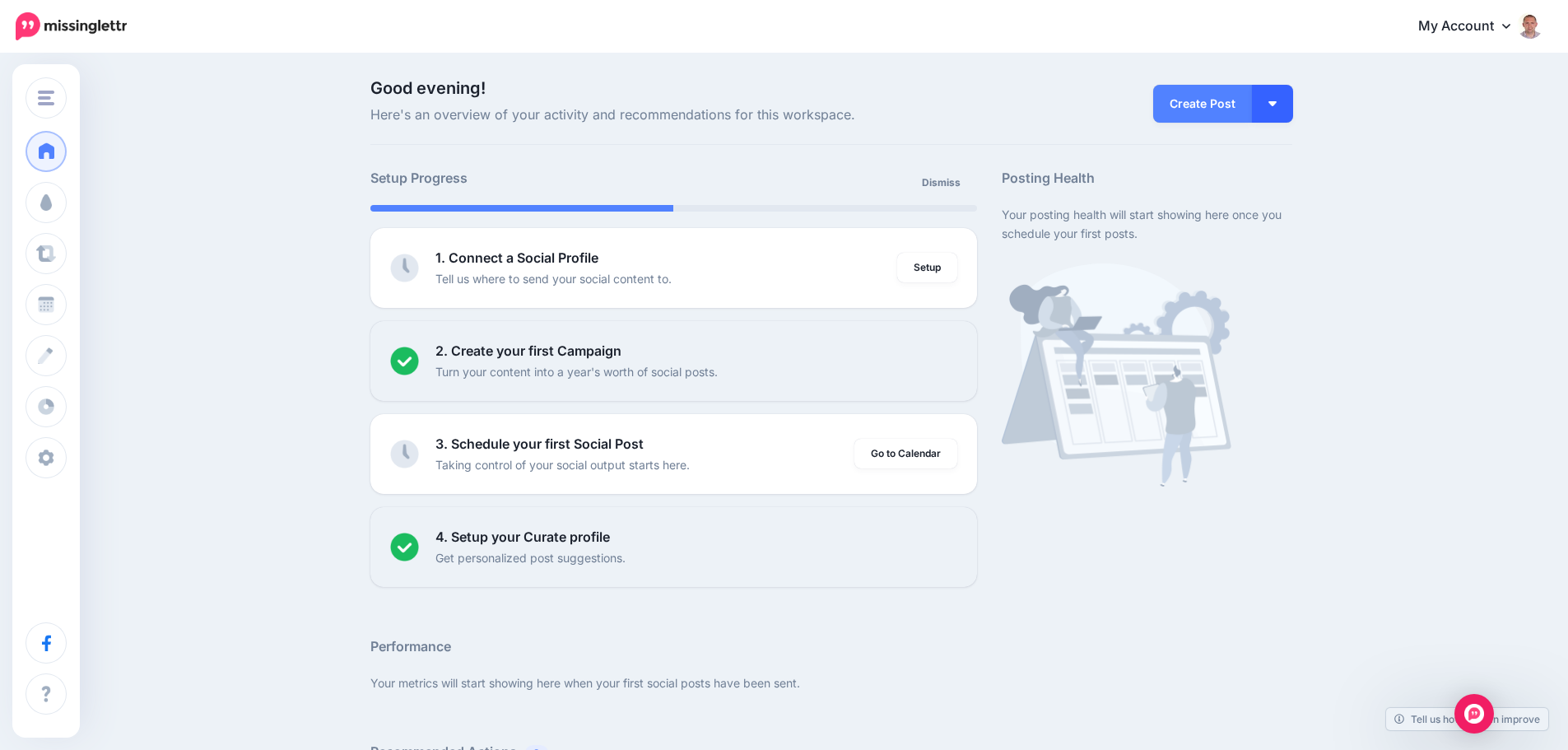
click at [1283, 94] on button "button" at bounding box center [1272, 104] width 42 height 38
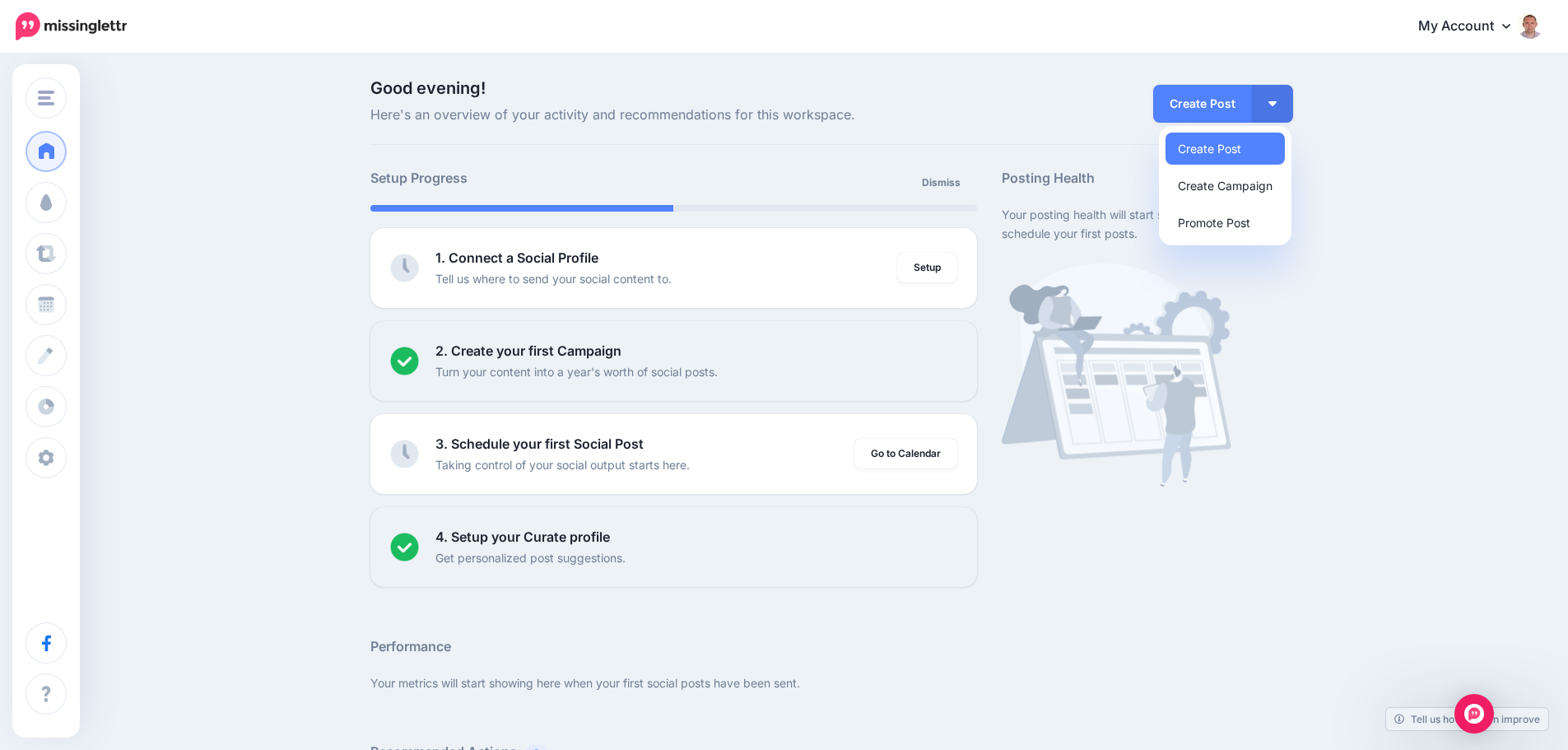
click at [1427, 110] on div "Good evening! Here's an overview of your activity and recommendations for this …" at bounding box center [784, 618] width 1568 height 1126
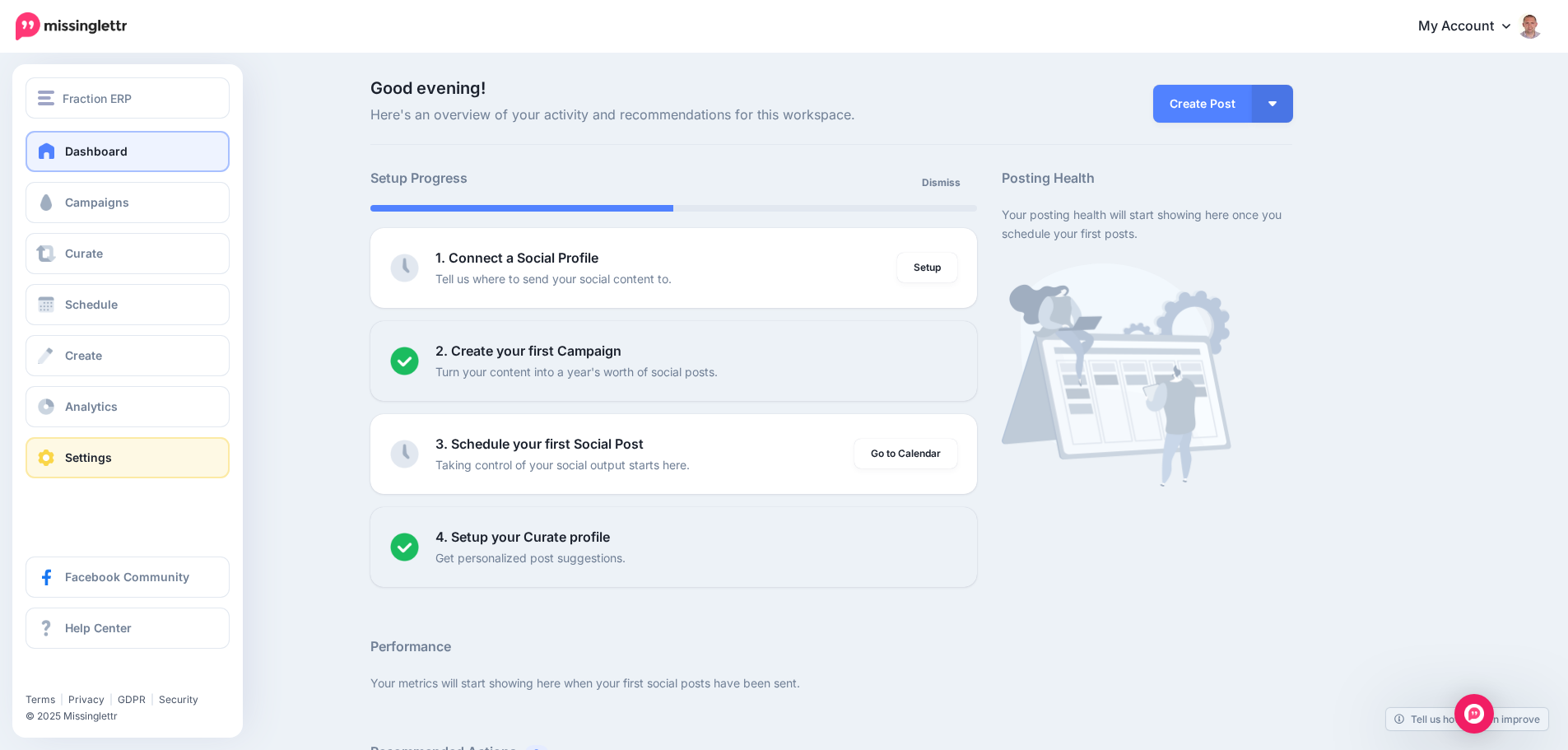
click at [116, 464] on link "Settings" at bounding box center [127, 457] width 204 height 42
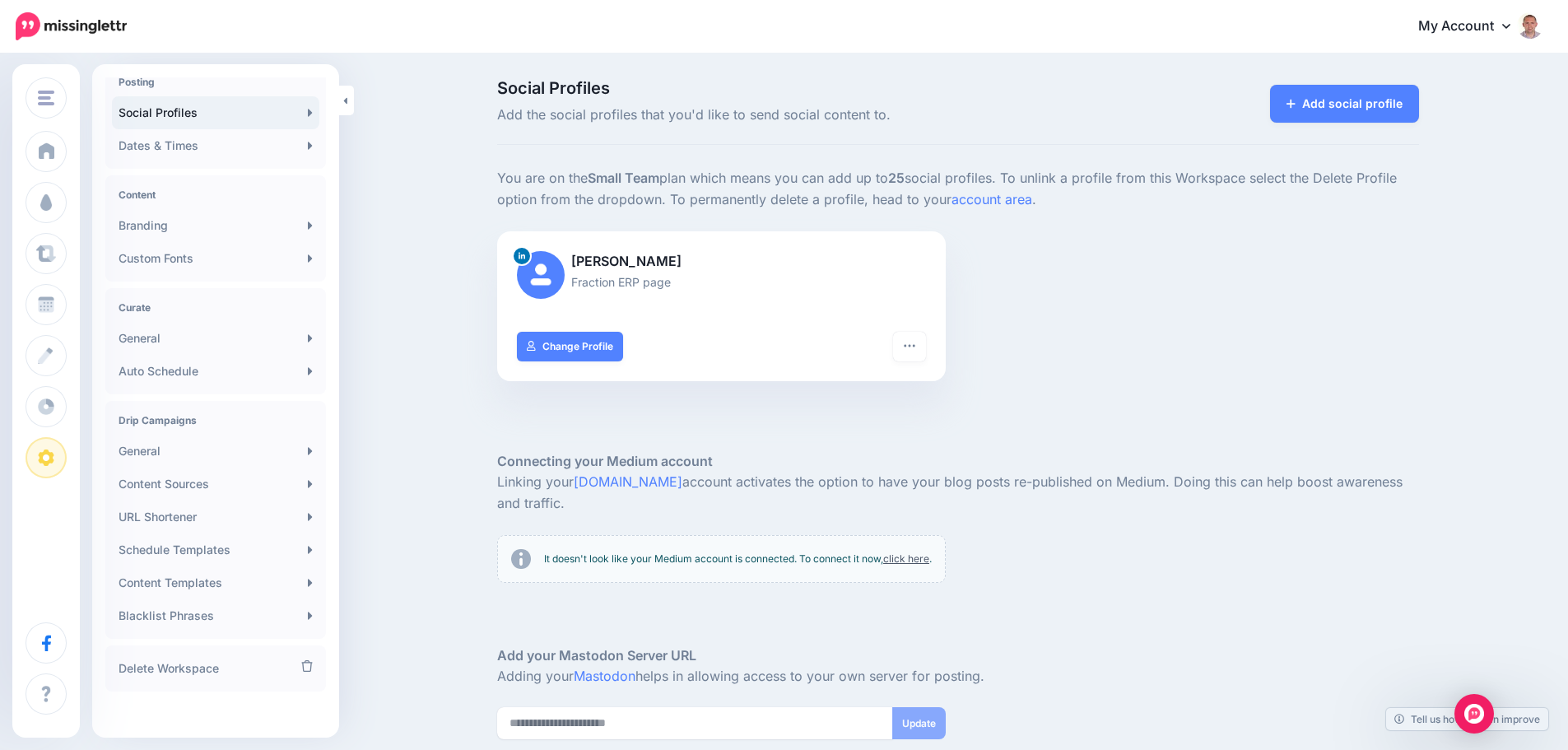
scroll to position [155, 0]
click at [228, 474] on link "Content Sources" at bounding box center [216, 476] width 207 height 33
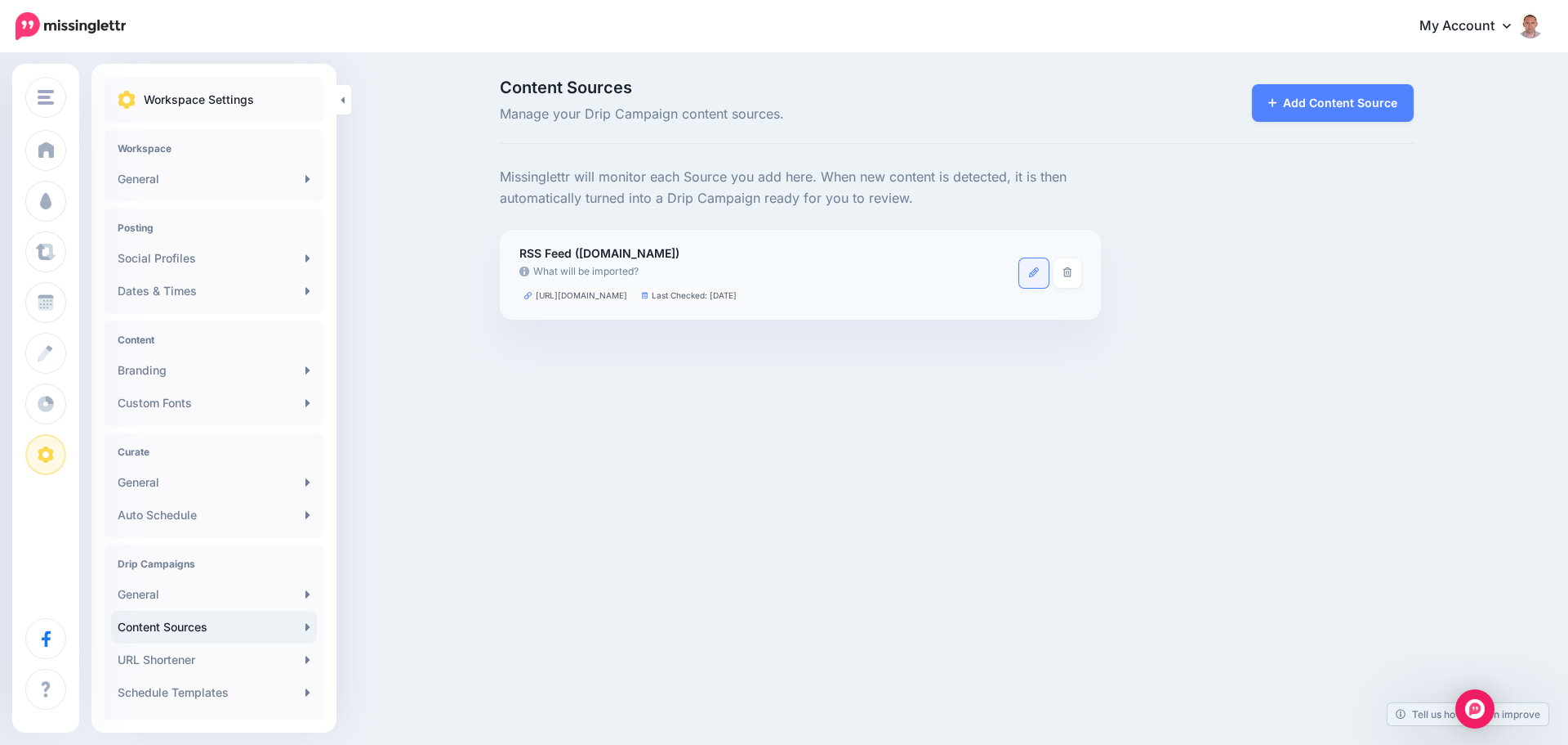
click at [1032, 267] on icon at bounding box center [1034, 272] width 10 height 10
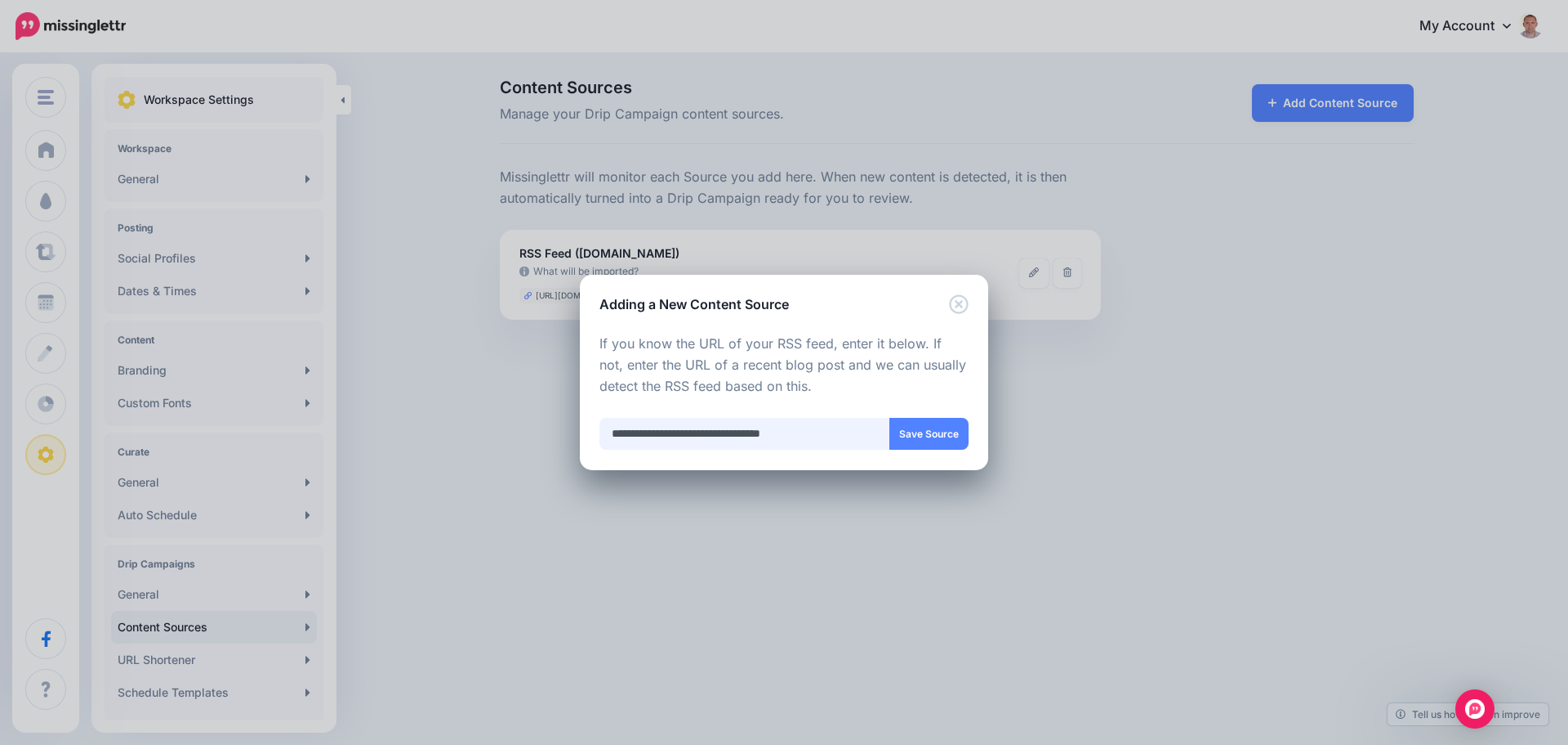
drag, startPoint x: 845, startPoint y: 431, endPoint x: 426, endPoint y: 407, distance: 419.7
click at [426, 407] on div "Adding a New Content Source Loading Loading Choose the type of Content Source y…" at bounding box center [784, 372] width 1568 height 745
click at [915, 421] on button "Save Source" at bounding box center [929, 433] width 79 height 32
click at [931, 435] on button "Validating..." at bounding box center [922, 433] width 92 height 32
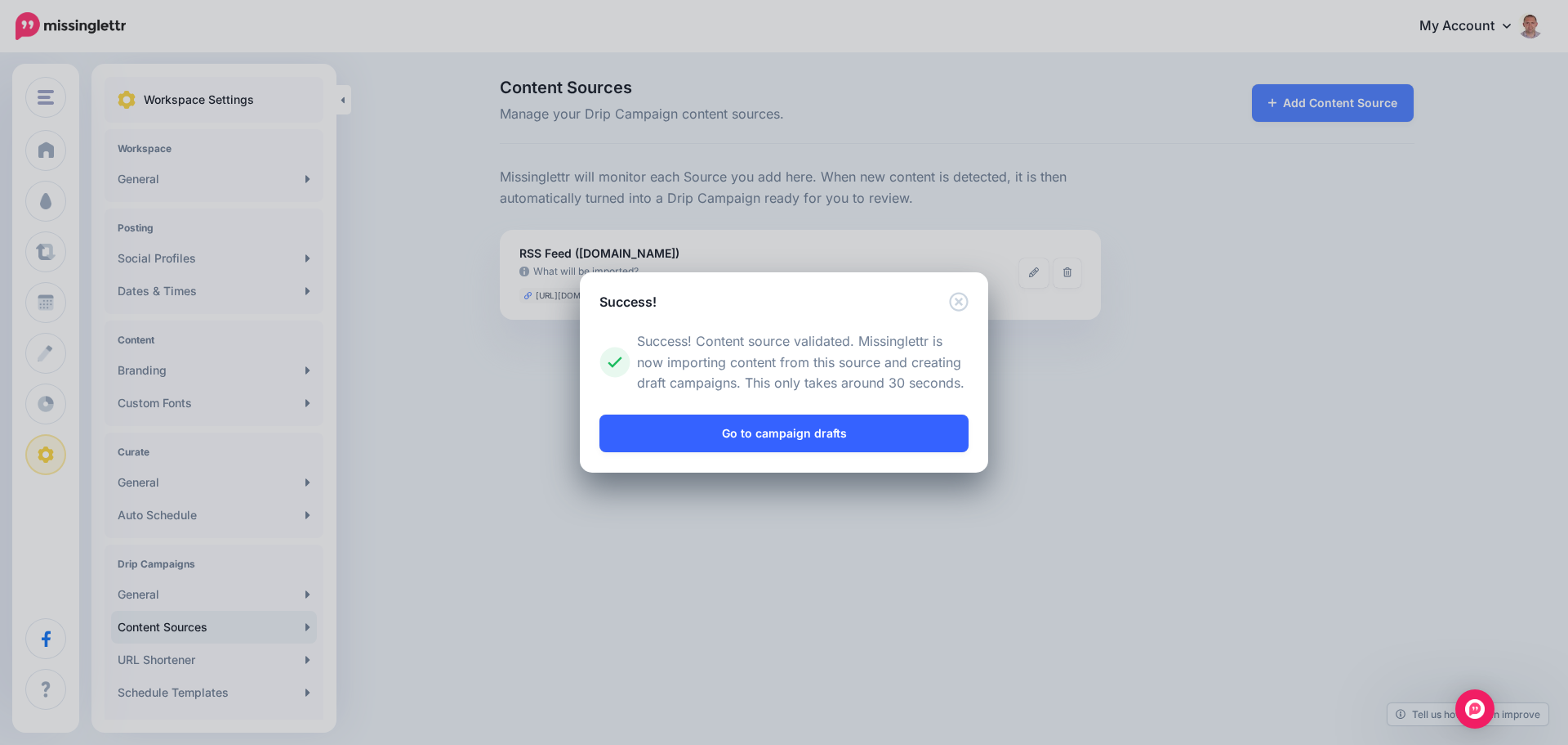
click at [799, 434] on link "Go to campaign drafts" at bounding box center [784, 433] width 369 height 37
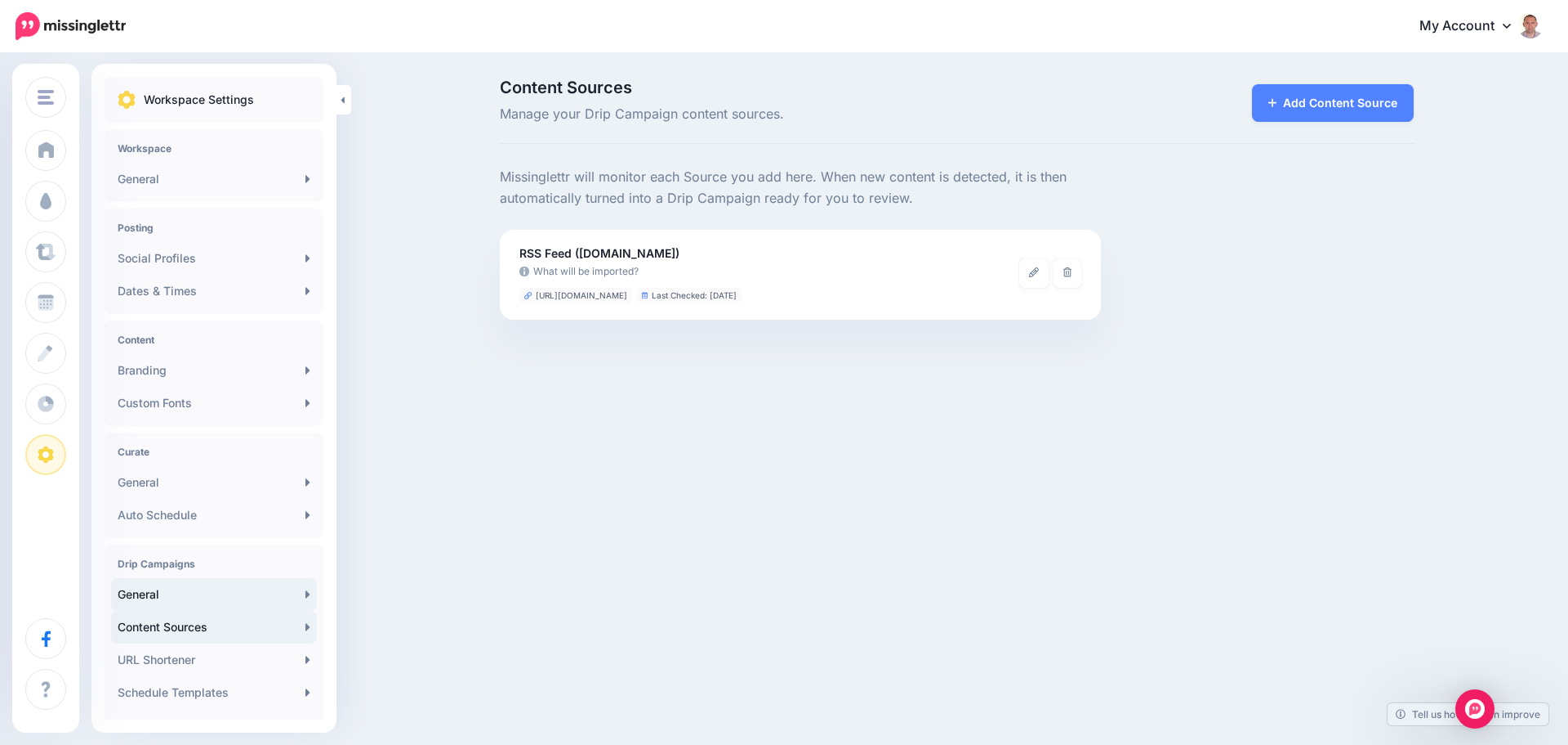
click at [151, 592] on link "General" at bounding box center [214, 594] width 206 height 33
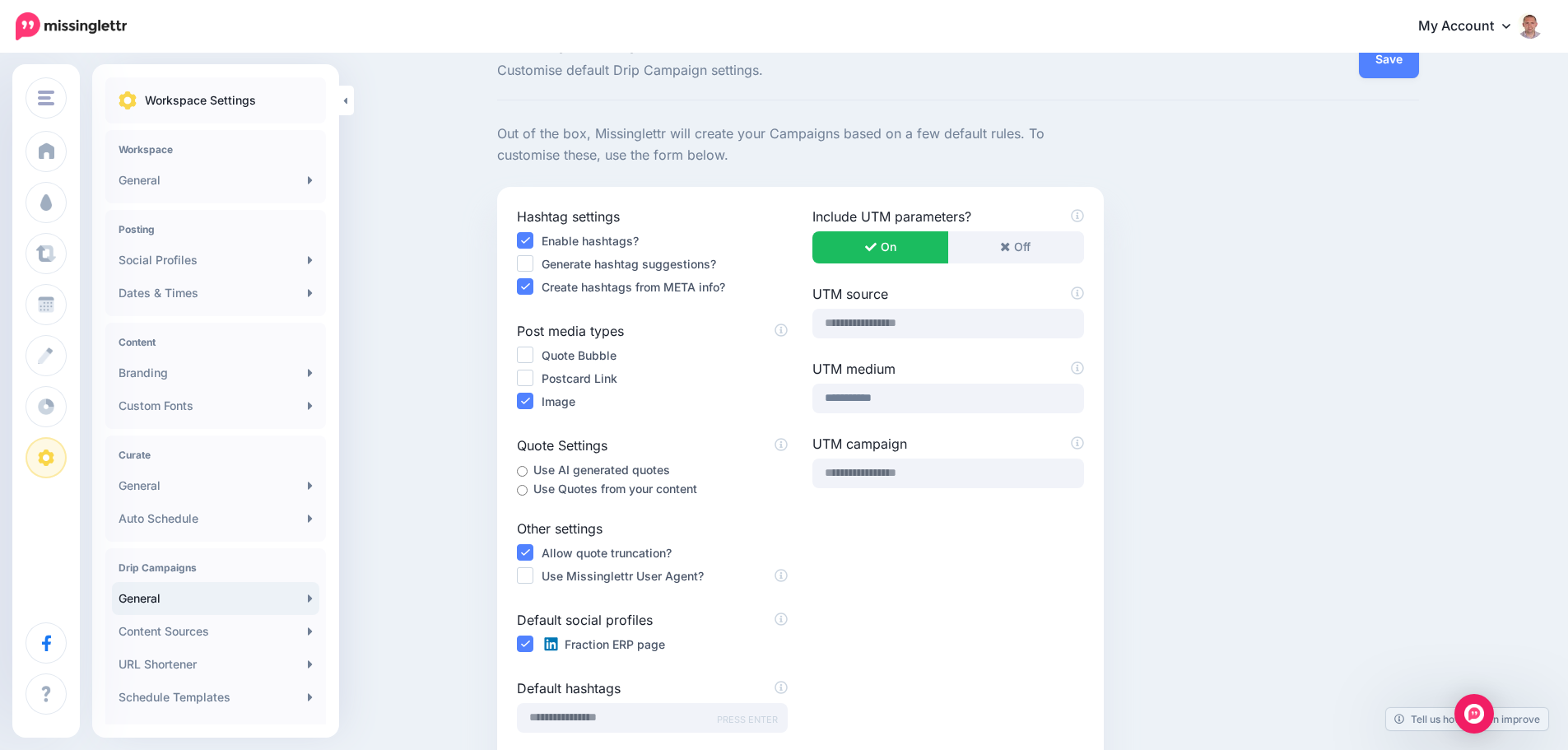
scroll to position [247, 0]
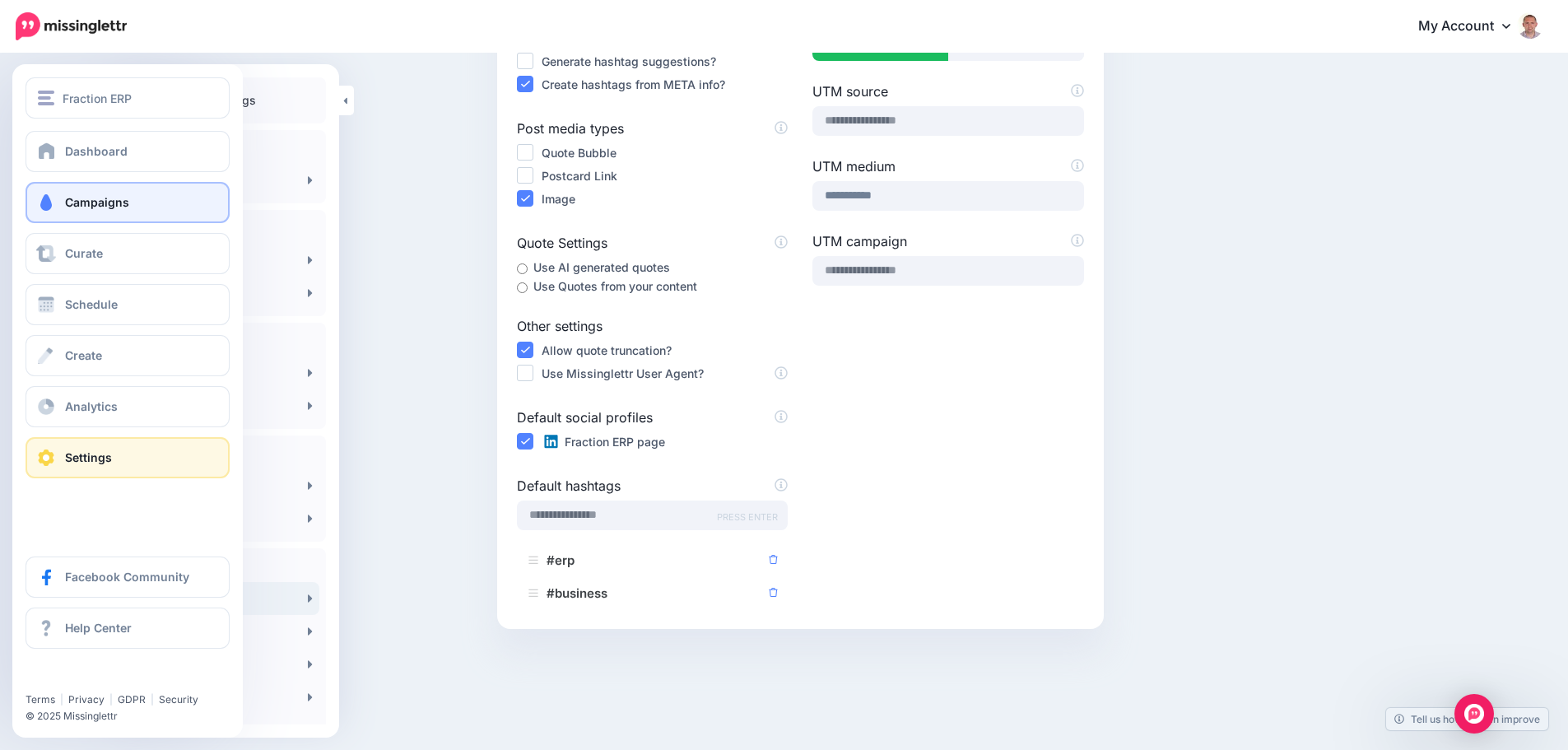
click at [119, 206] on span "Campaigns" at bounding box center [97, 202] width 64 height 14
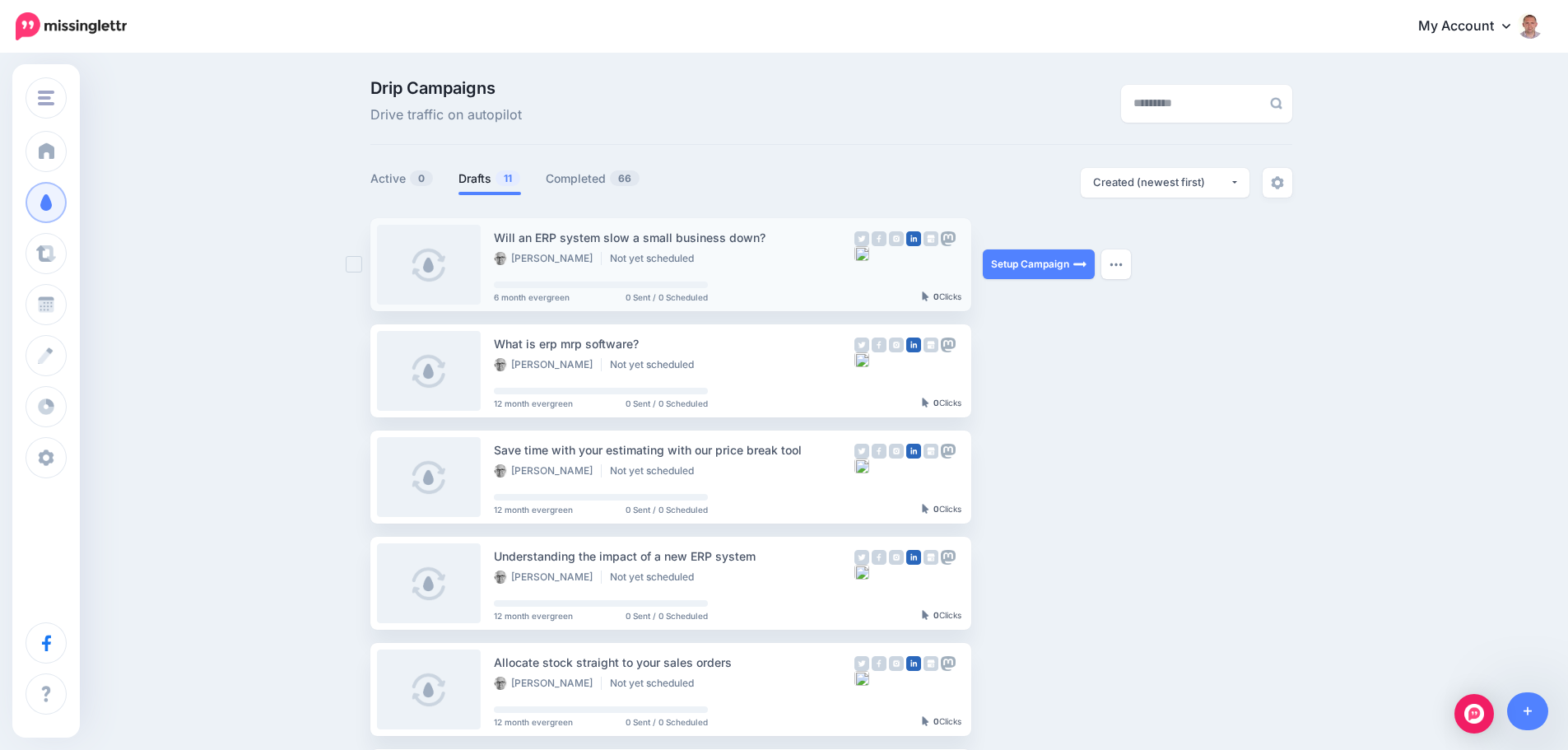
drag, startPoint x: 554, startPoint y: 299, endPoint x: 618, endPoint y: 299, distance: 64.0
click at [554, 299] on span "6 month evergreen" at bounding box center [531, 297] width 75 height 9
click at [1047, 265] on link "Setup Campaign" at bounding box center [1039, 264] width 112 height 30
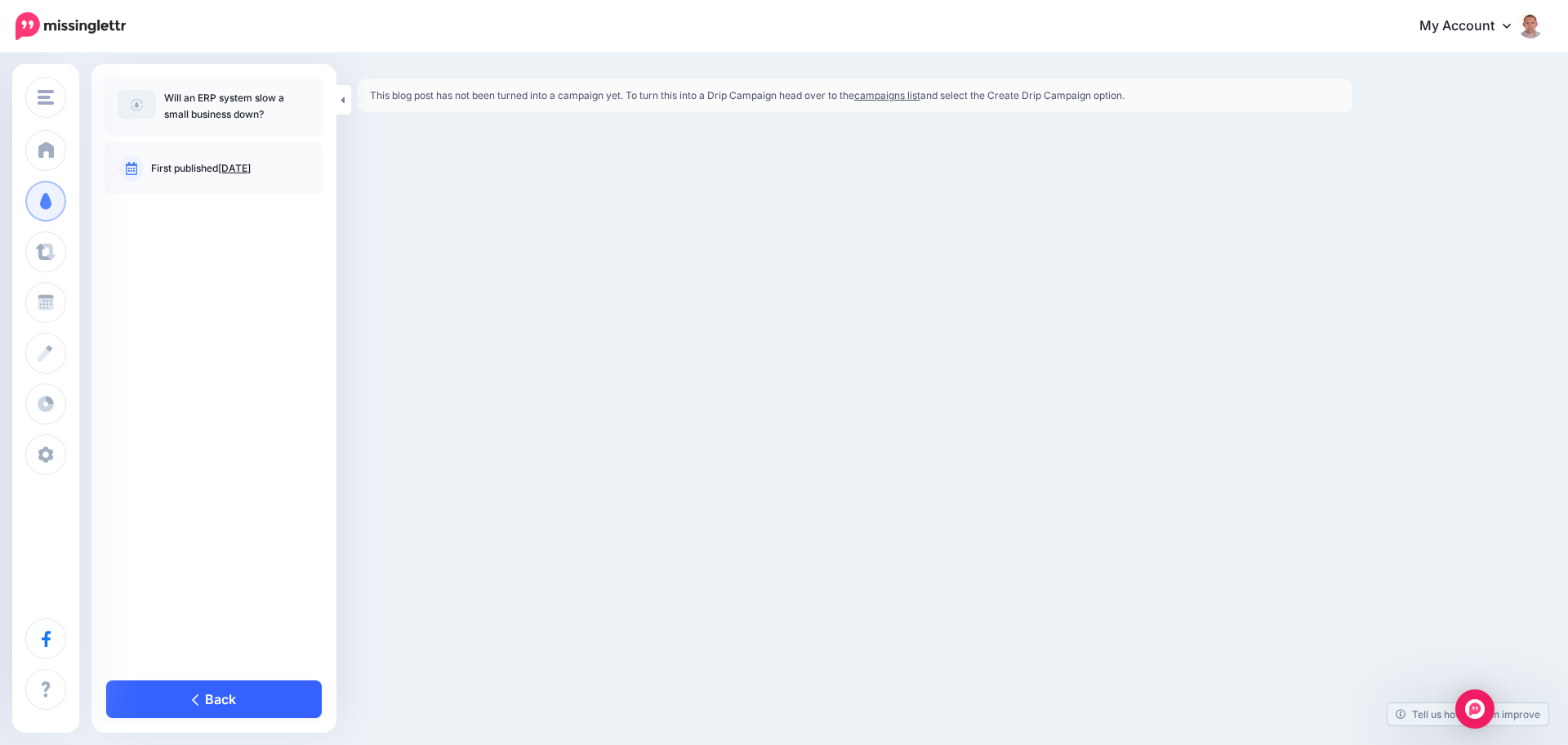
click at [227, 708] on link "Back" at bounding box center [214, 698] width 215 height 37
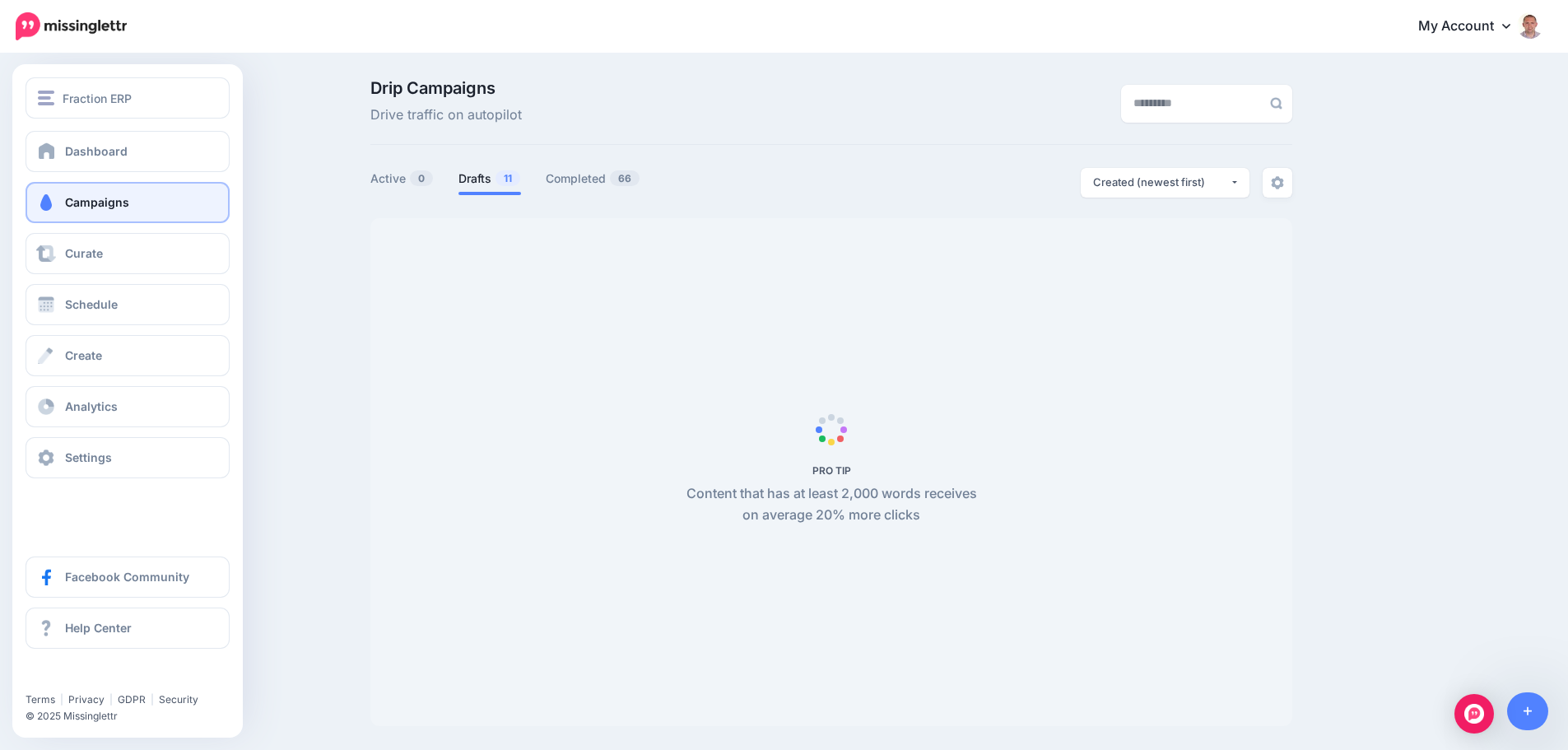
click at [107, 200] on span "Campaigns" at bounding box center [97, 202] width 64 height 14
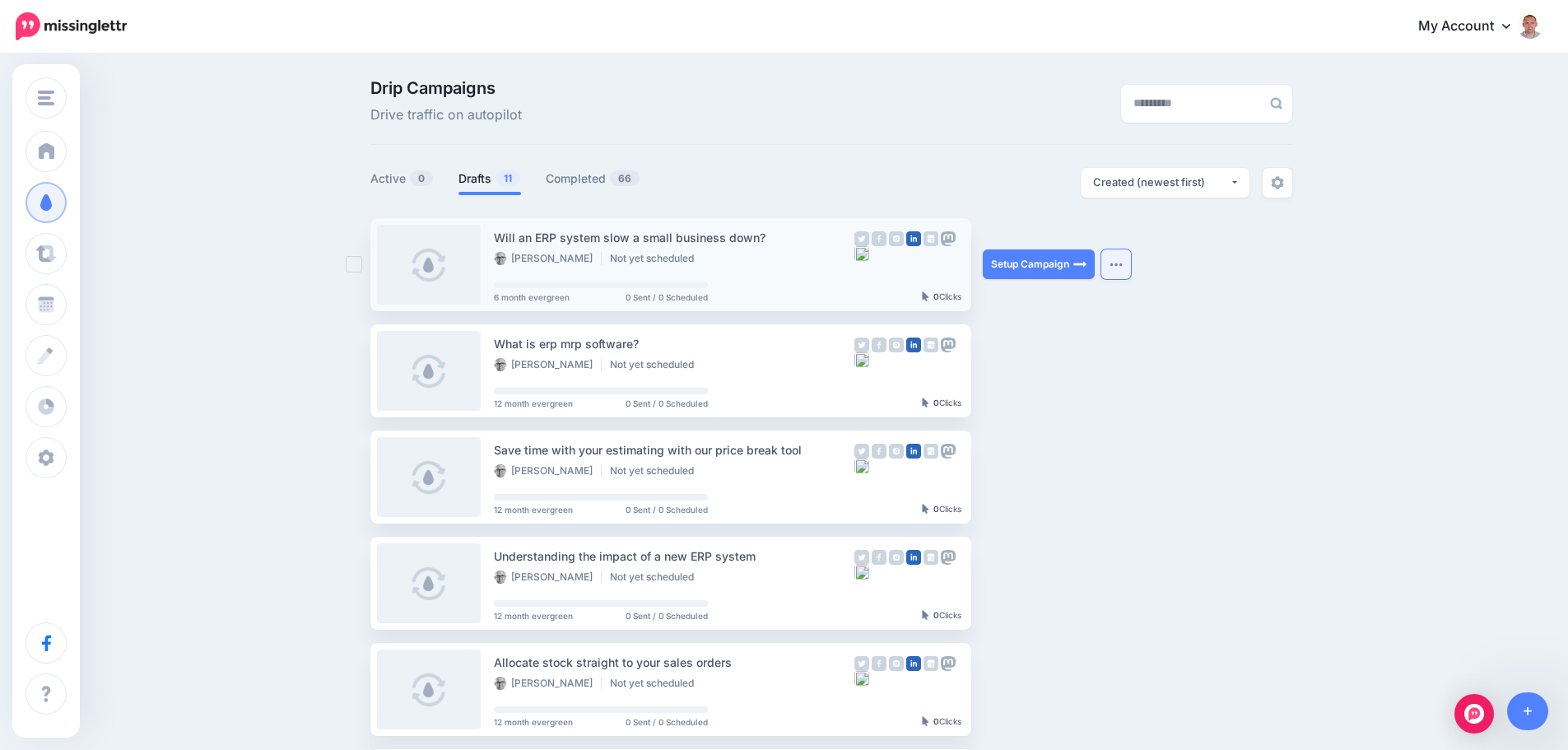
click at [1113, 264] on button "button" at bounding box center [1116, 264] width 30 height 30
click at [286, 387] on div "Drip Campaigns Drive traffic on autopilot Active 0 11 66" at bounding box center [784, 756] width 1568 height 1401
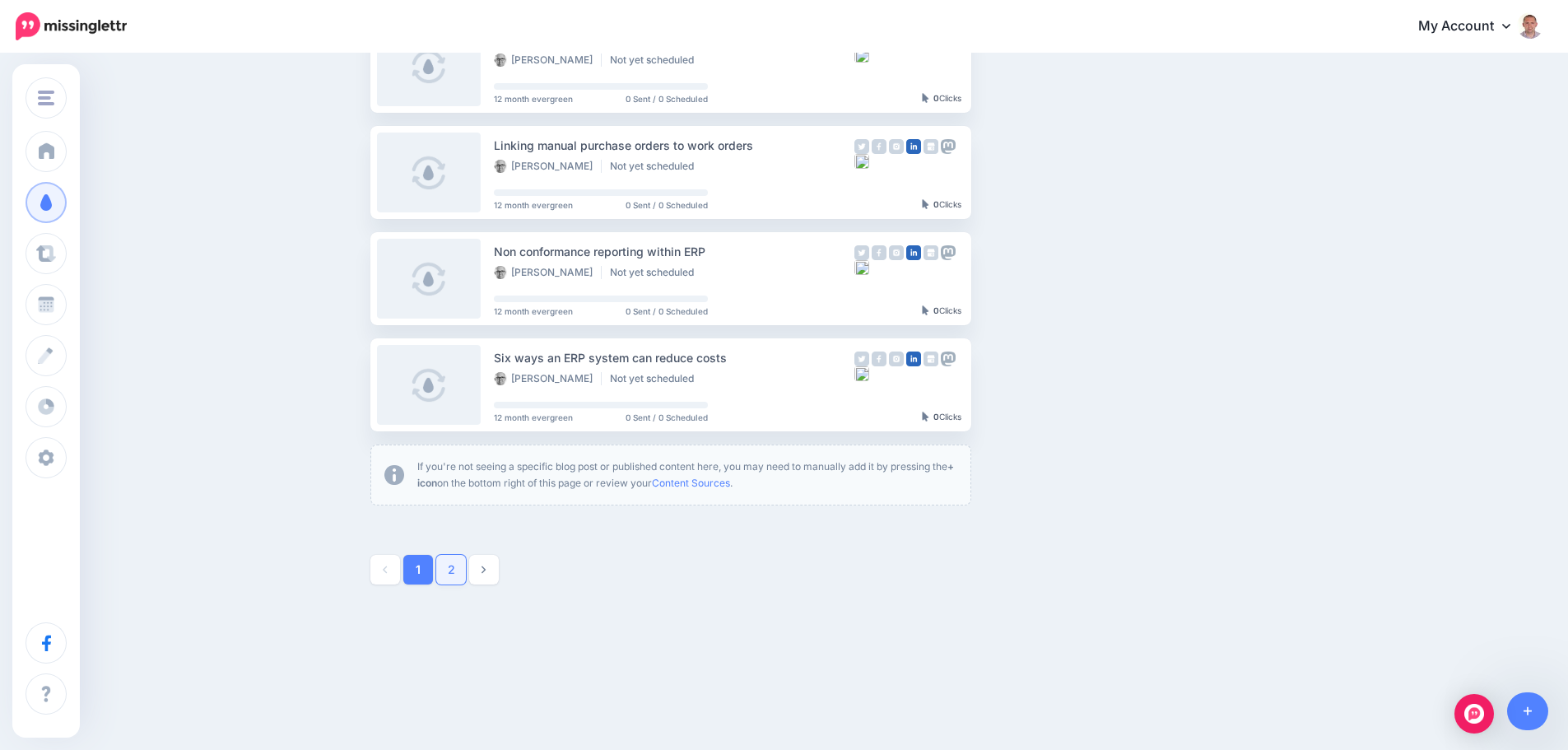
click at [453, 566] on link "2" at bounding box center [451, 569] width 30 height 30
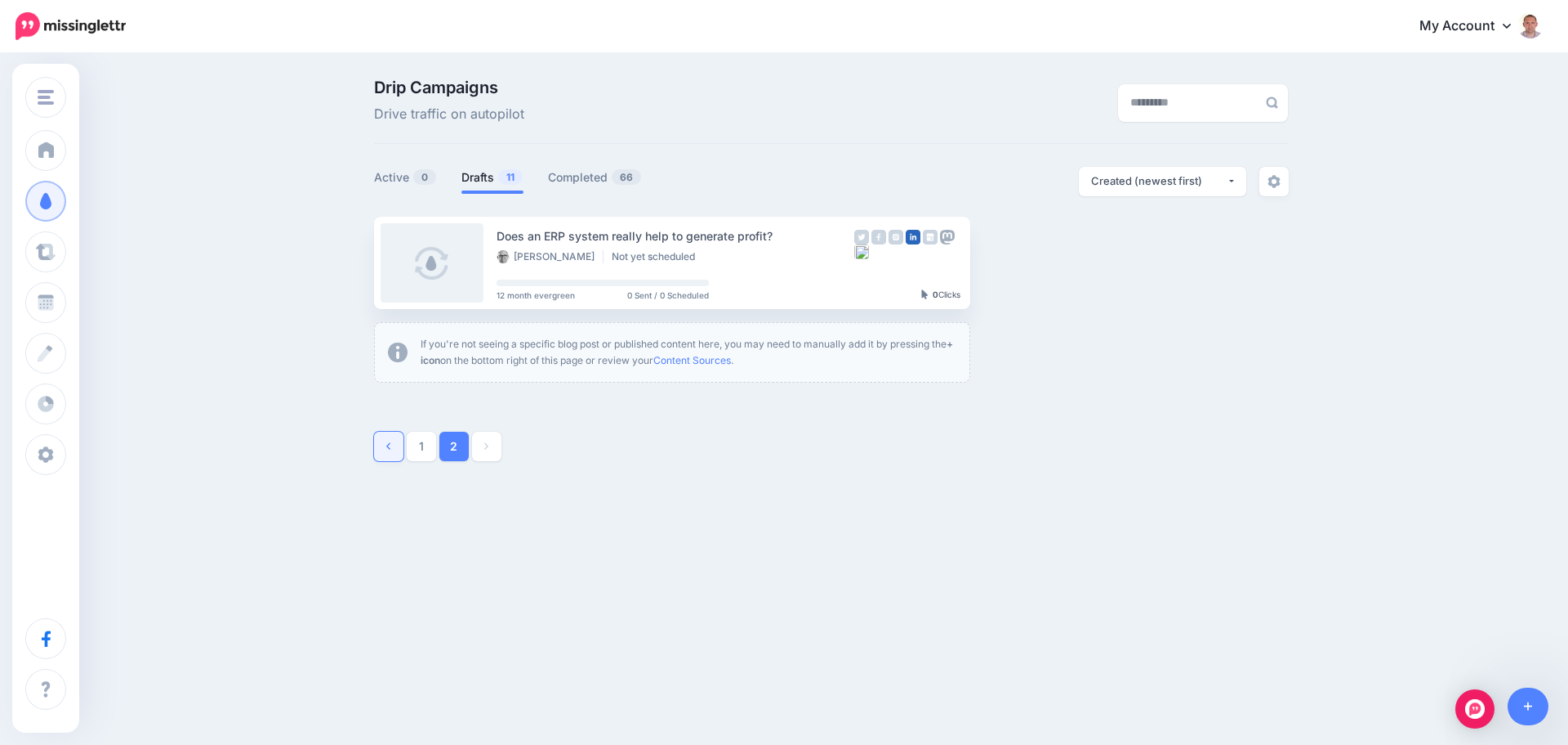
click at [392, 447] on link at bounding box center [388, 446] width 30 height 30
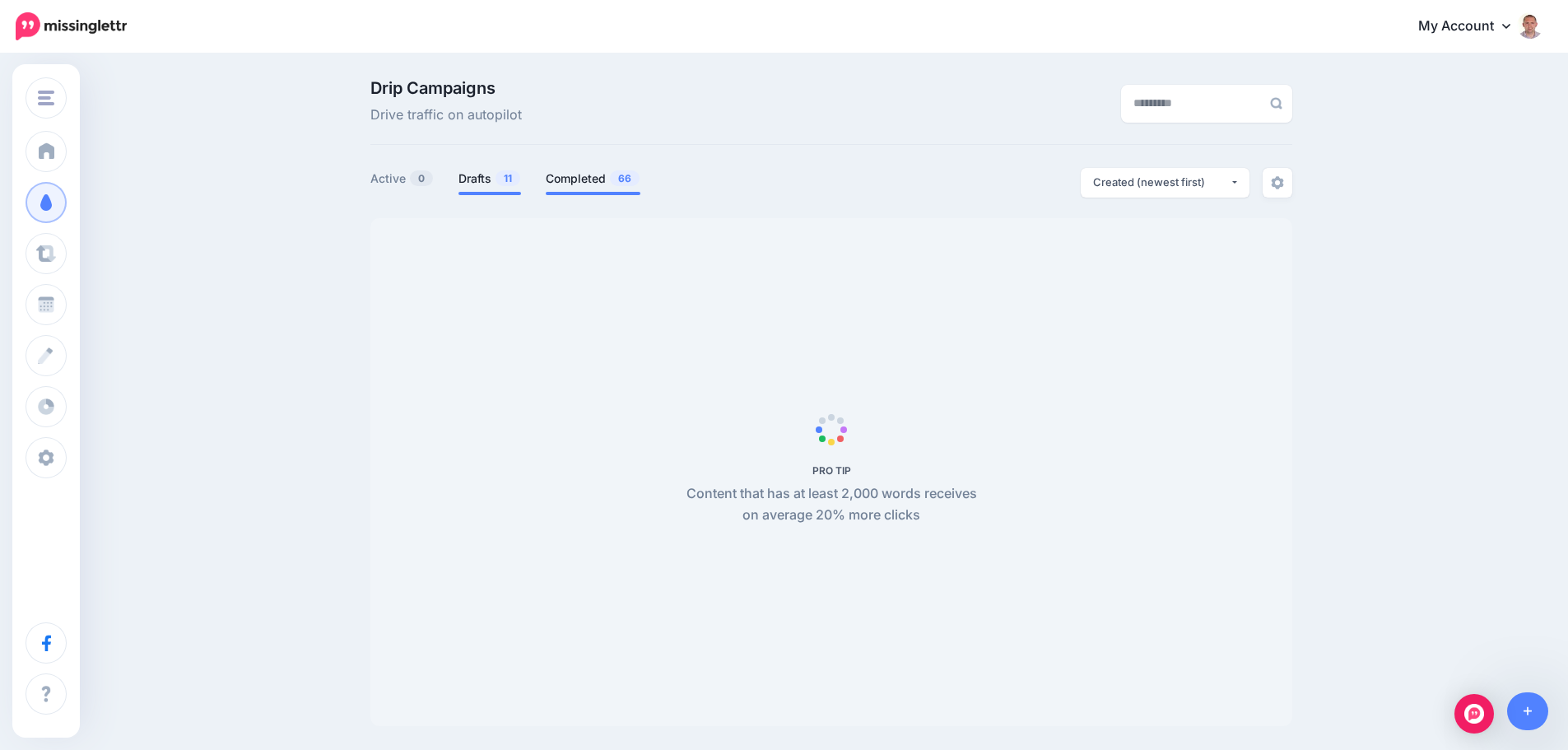
click at [582, 177] on link "Completed 66" at bounding box center [593, 178] width 95 height 19
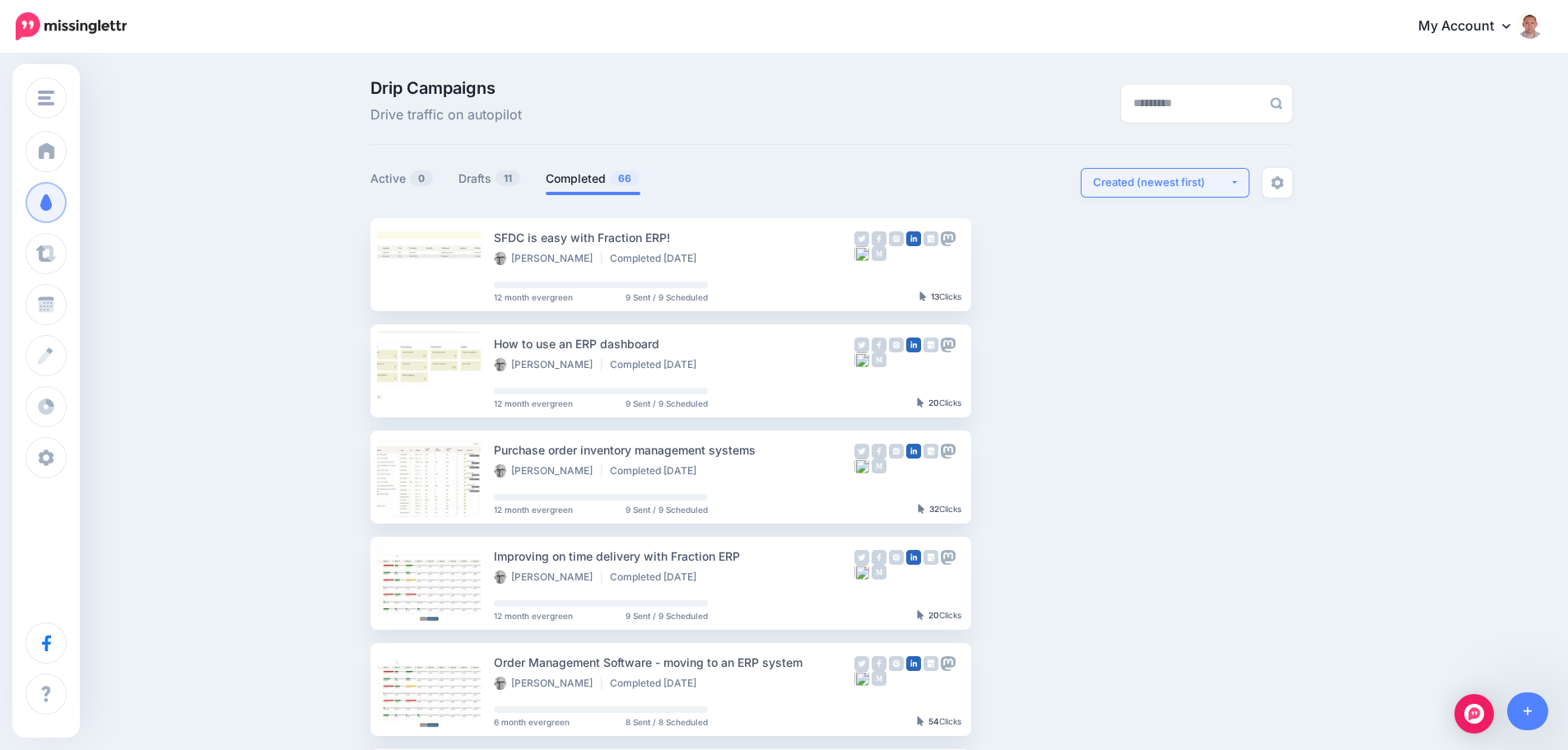
click at [1189, 181] on div "Created (newest first)" at bounding box center [1161, 182] width 136 height 15
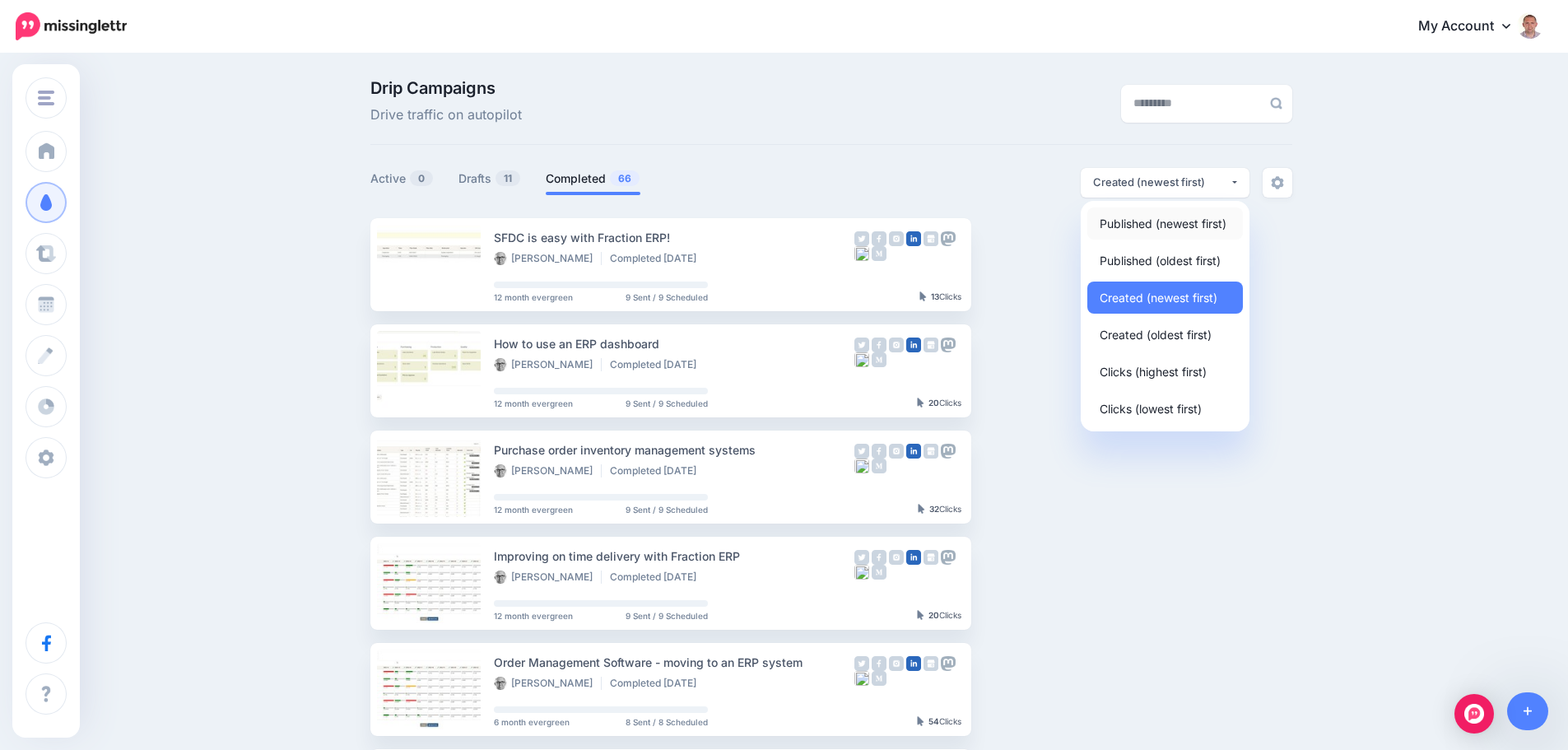
click at [1181, 219] on span "Published (newest first)" at bounding box center [1162, 223] width 127 height 19
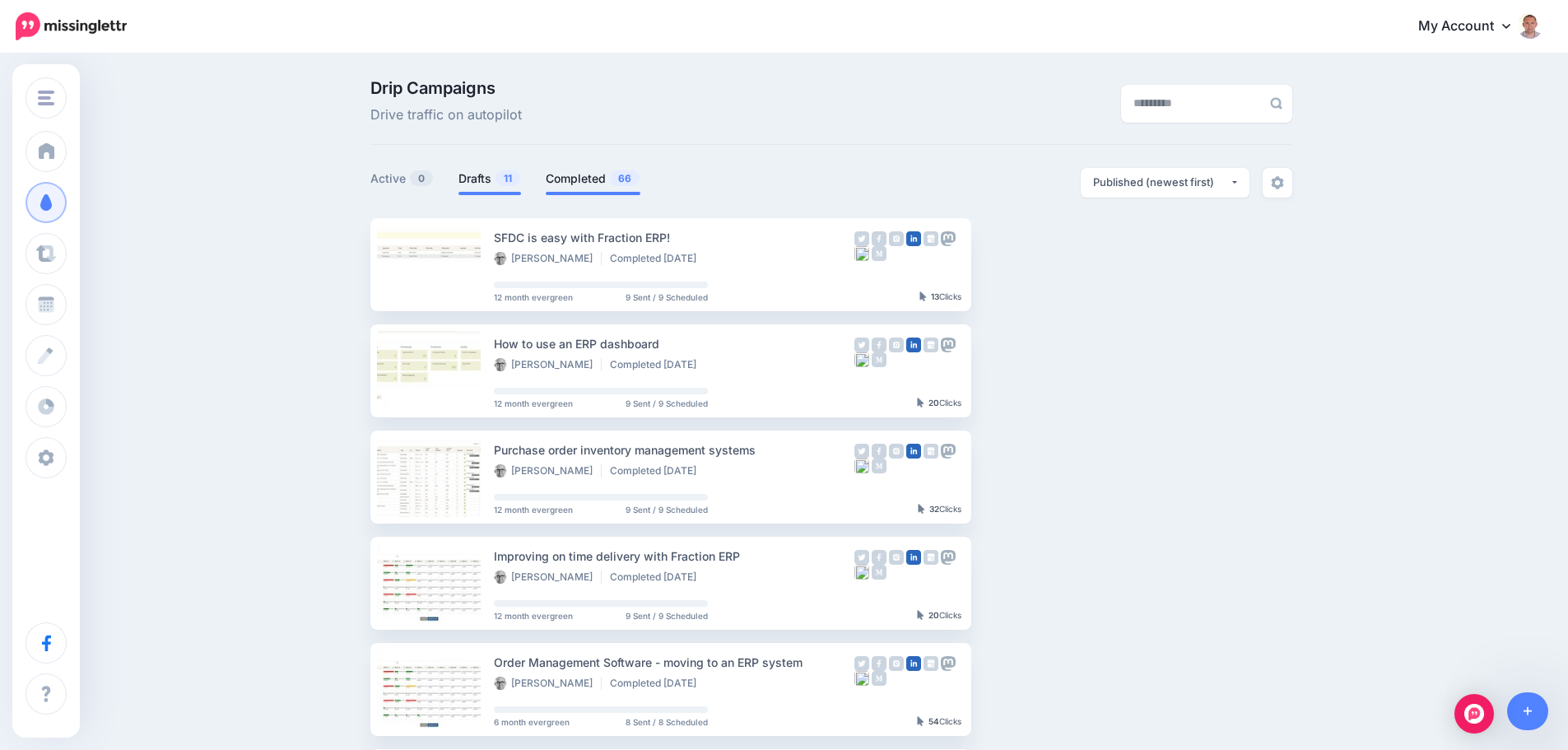
click at [484, 182] on link "Drafts 11" at bounding box center [490, 178] width 63 height 19
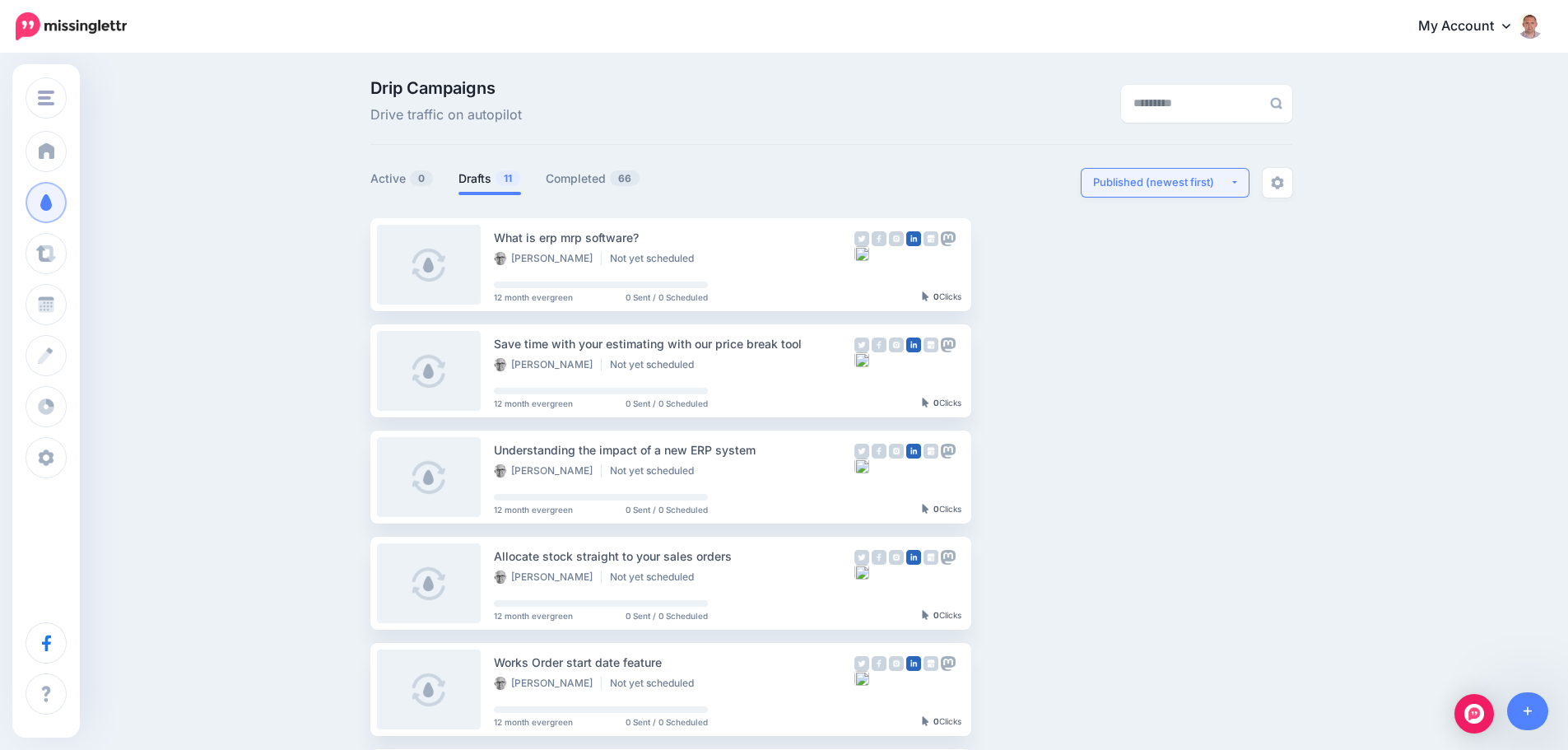
click at [1229, 189] on div "Published (newest first)" at bounding box center [1161, 182] width 136 height 15
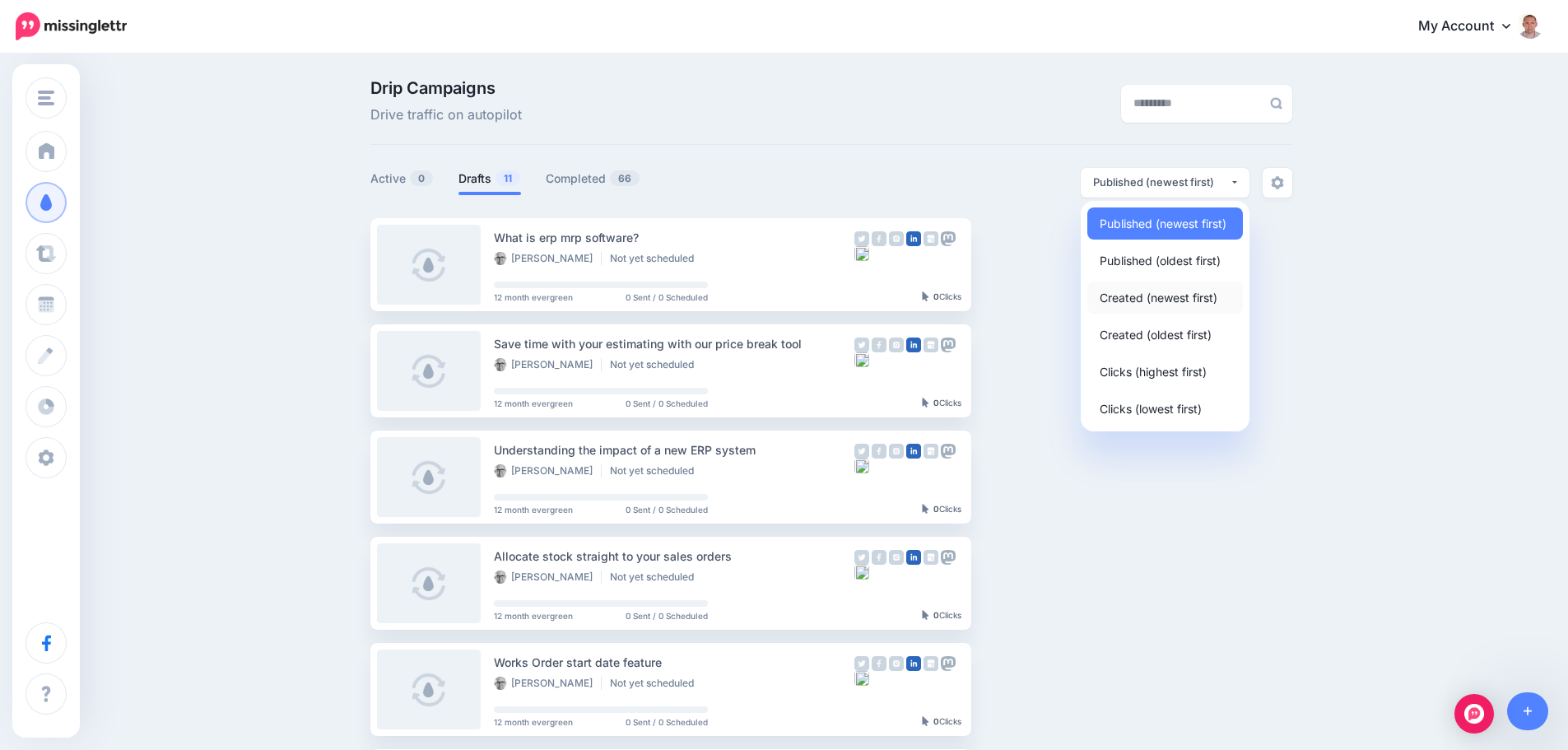
click at [1145, 295] on span "Created (newest first)" at bounding box center [1159, 297] width 118 height 19
select select "**********"
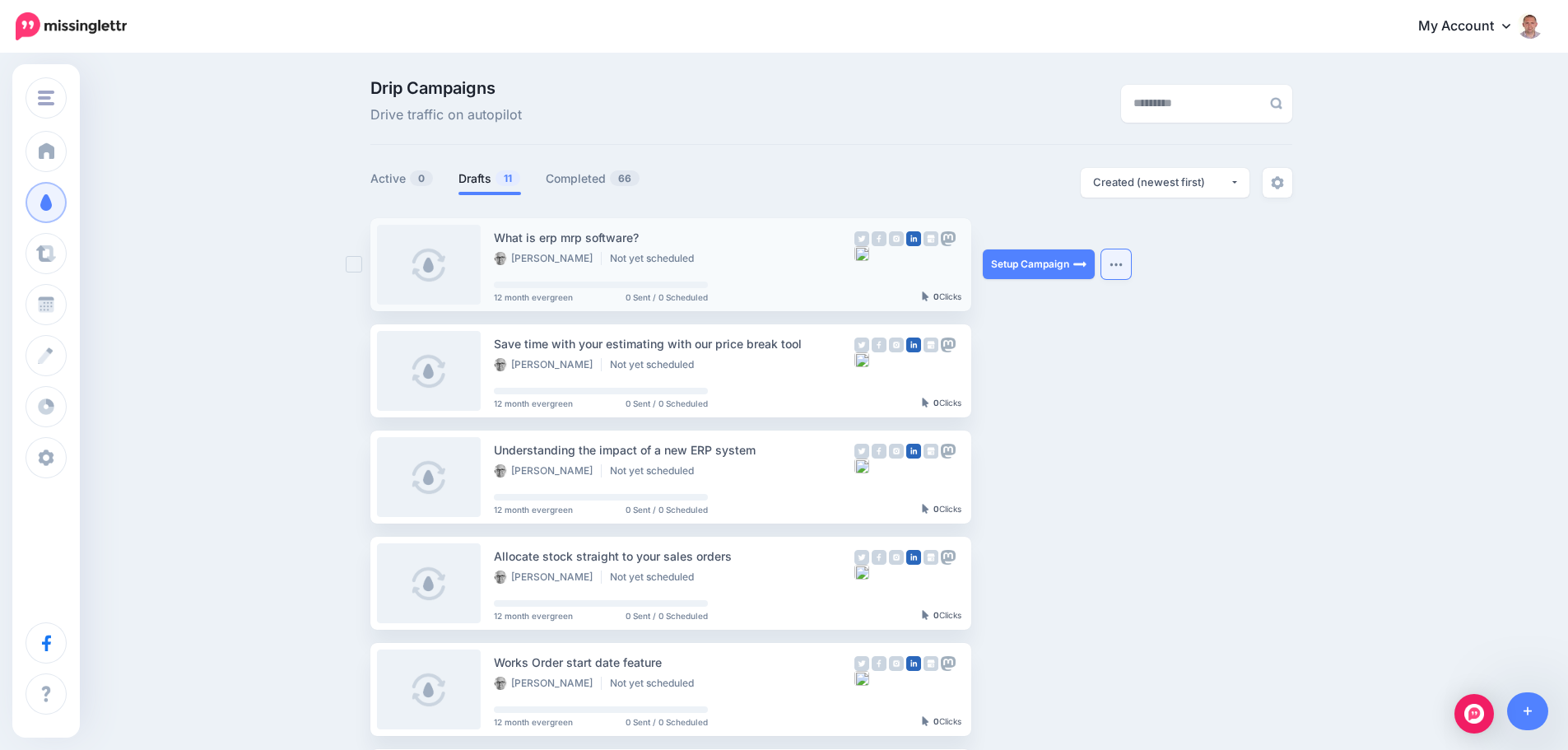
click at [1129, 268] on button "button" at bounding box center [1116, 264] width 30 height 30
